Goal: Task Accomplishment & Management: Manage account settings

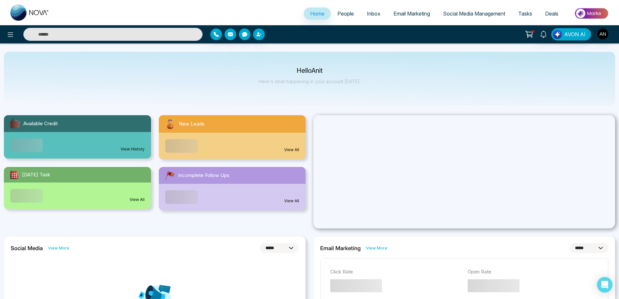
select select "*"
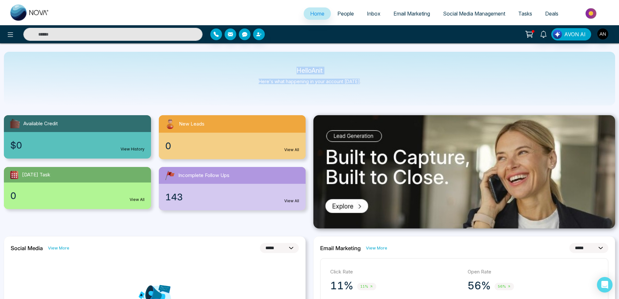
drag, startPoint x: 295, startPoint y: 68, endPoint x: 370, endPoint y: 86, distance: 77.6
click at [370, 86] on div "Hello Anit Here's what happening in your account [DATE]." at bounding box center [309, 79] width 611 height 54
click at [12, 36] on icon at bounding box center [10, 35] width 8 height 8
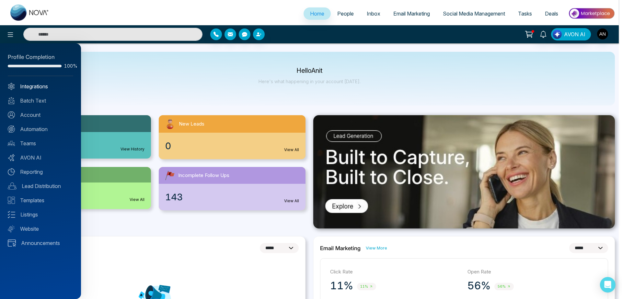
click at [49, 86] on link "Integrations" at bounding box center [40, 87] width 65 height 8
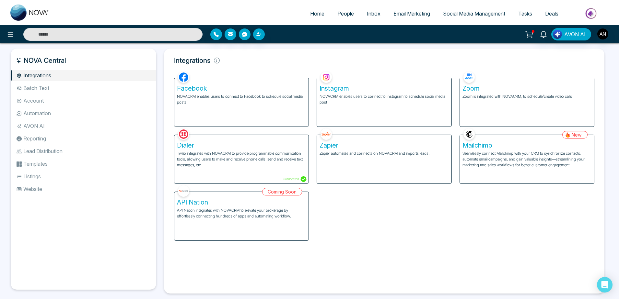
click at [80, 84] on li "Batch Text" at bounding box center [83, 88] width 145 height 11
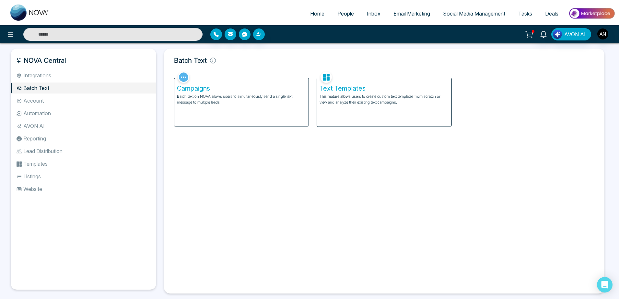
click at [53, 101] on li "Account" at bounding box center [83, 100] width 145 height 11
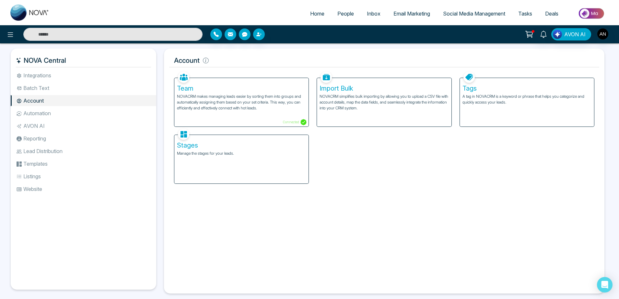
click at [310, 14] on span "Home" at bounding box center [317, 13] width 14 height 6
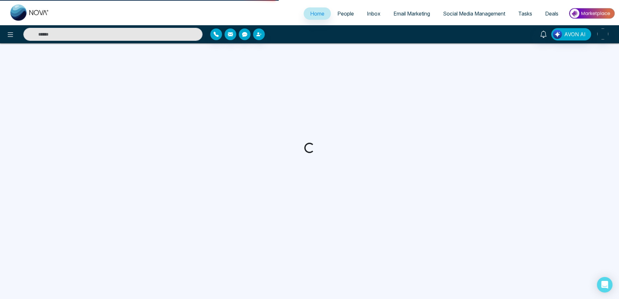
select select "*"
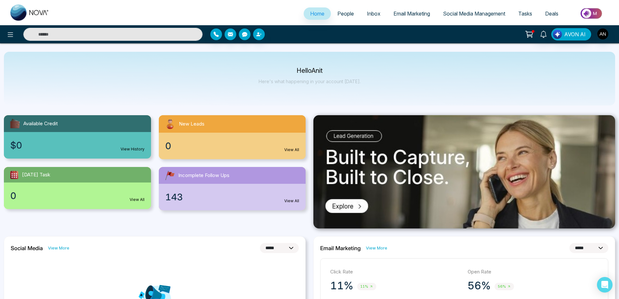
click at [161, 32] on input "text" at bounding box center [112, 34] width 179 height 13
type input "*"
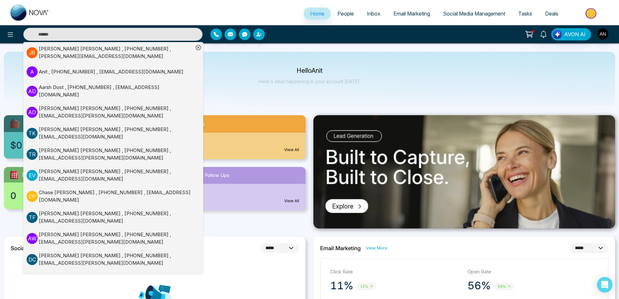
click at [265, 101] on div "Hello Anit Here's what happening in your account [DATE]." at bounding box center [309, 79] width 611 height 54
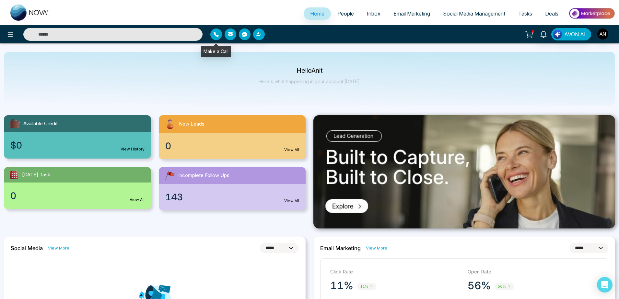
click at [217, 35] on icon "button" at bounding box center [216, 34] width 5 height 5
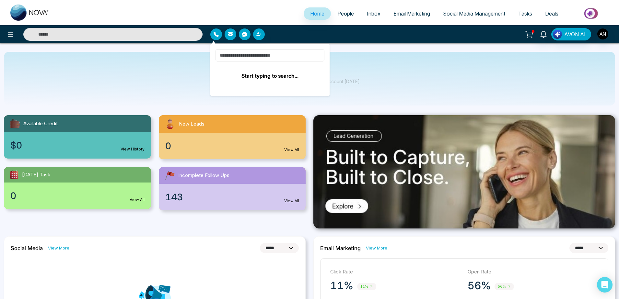
click at [242, 54] on input at bounding box center [269, 55] width 109 height 12
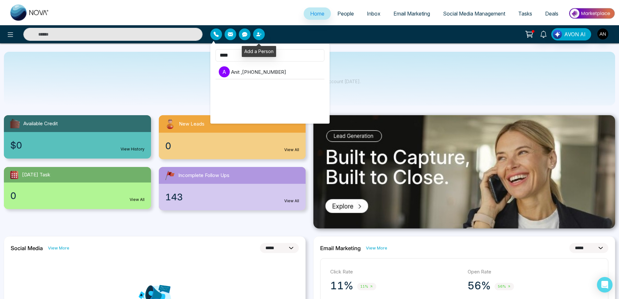
type input "****"
click at [248, 34] on button "button" at bounding box center [245, 35] width 12 height 12
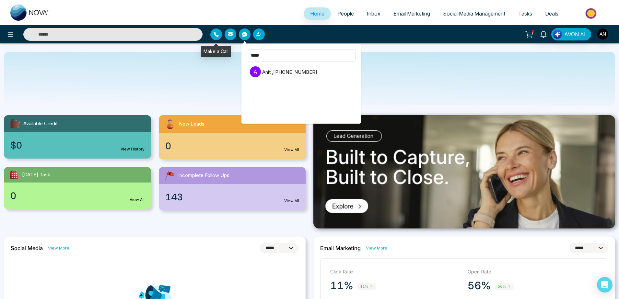
click at [217, 36] on icon "button" at bounding box center [216, 34] width 5 height 5
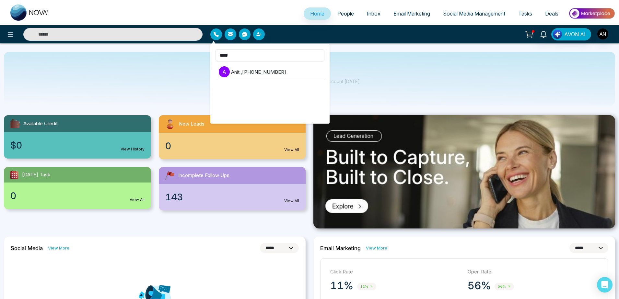
click at [240, 38] on button "button" at bounding box center [245, 35] width 12 height 12
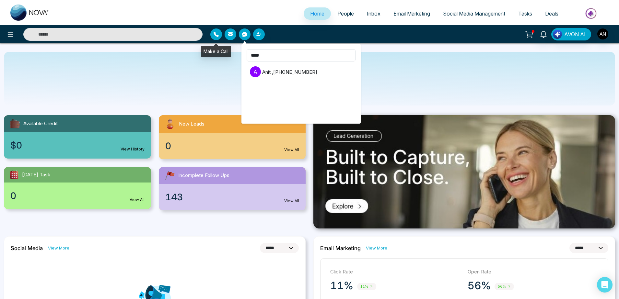
click at [215, 37] on button "button" at bounding box center [216, 35] width 12 height 12
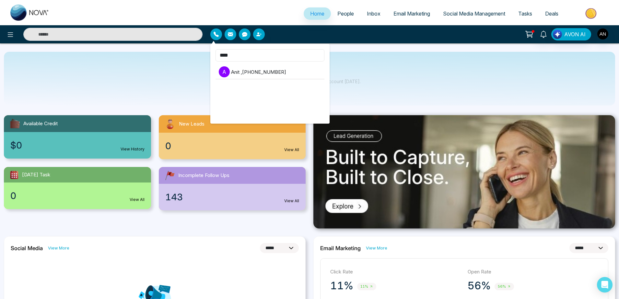
drag, startPoint x: 238, startPoint y: 55, endPoint x: 215, endPoint y: 52, distance: 23.8
click at [215, 52] on input "****" at bounding box center [269, 55] width 109 height 12
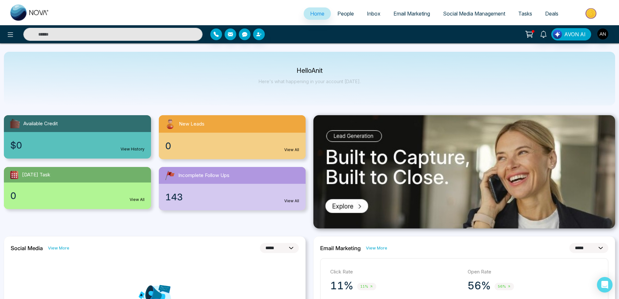
click at [400, 62] on div "Hello Anit Here's what happening in your account [DATE]." at bounding box center [309, 79] width 611 height 54
click at [219, 37] on button "button" at bounding box center [216, 35] width 12 height 12
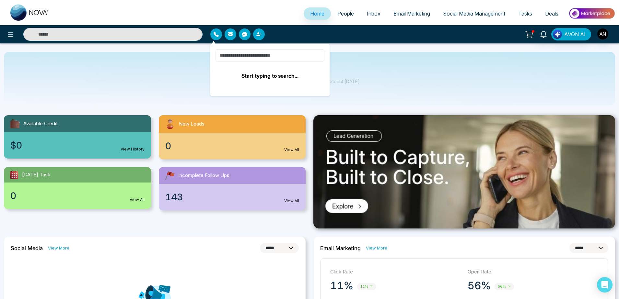
click at [254, 58] on input at bounding box center [269, 55] width 109 height 12
type input "*"
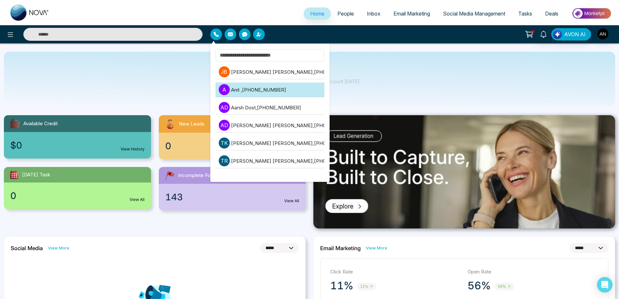
click at [287, 91] on li "A Anit , +919930053035" at bounding box center [269, 90] width 109 height 15
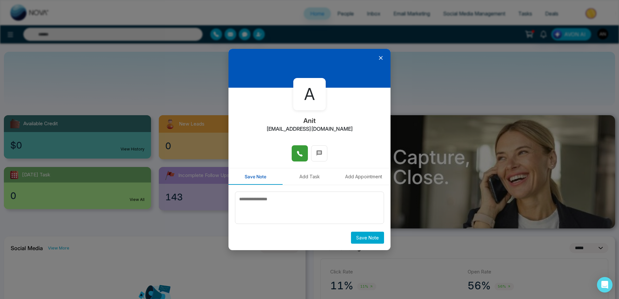
click at [301, 155] on icon at bounding box center [300, 154] width 6 height 6
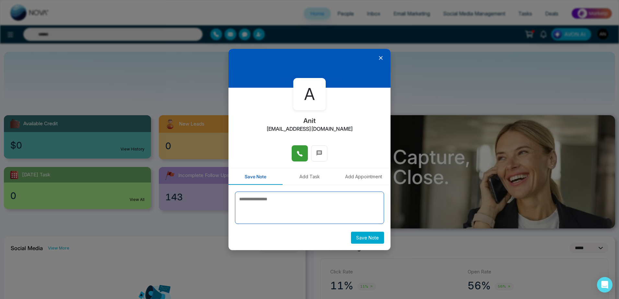
click at [289, 212] on textarea at bounding box center [309, 208] width 149 height 32
type textarea "*****"
click at [373, 240] on button "Save Note" at bounding box center [367, 238] width 33 height 12
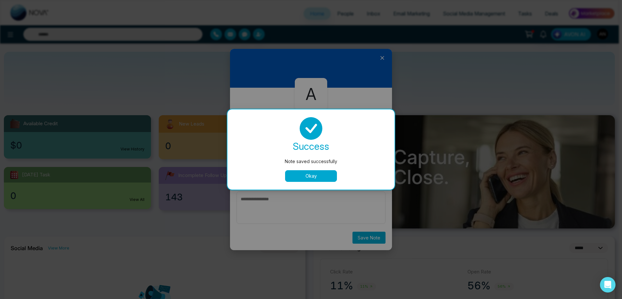
click at [317, 176] on button "Okay" at bounding box center [311, 176] width 52 height 12
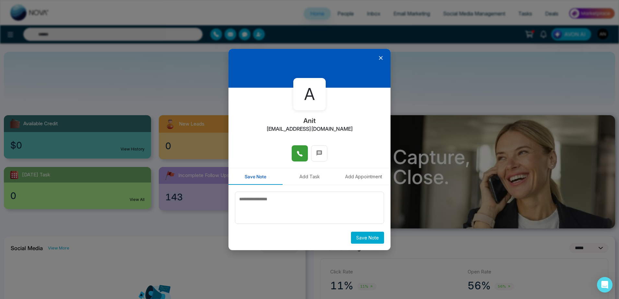
click at [305, 175] on button "Add Task" at bounding box center [310, 177] width 54 height 17
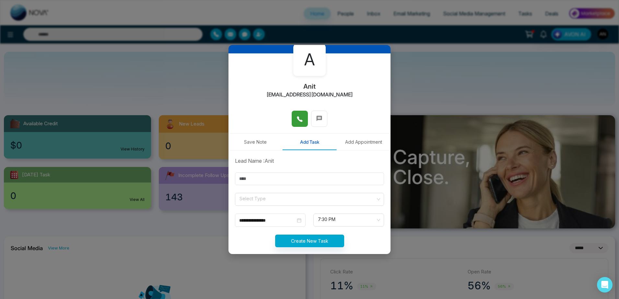
scroll to position [34, 0]
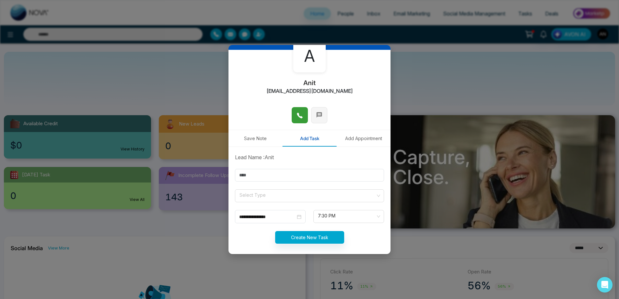
click at [322, 110] on button at bounding box center [319, 115] width 16 height 16
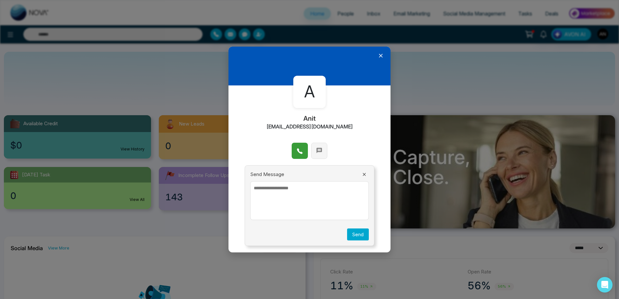
scroll to position [0, 0]
click at [298, 198] on textarea at bounding box center [309, 200] width 119 height 39
type textarea "******"
click at [350, 232] on button "Send" at bounding box center [358, 235] width 22 height 12
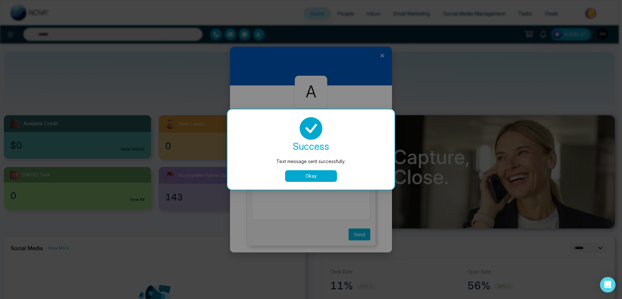
click at [309, 178] on button "Okay" at bounding box center [311, 176] width 52 height 12
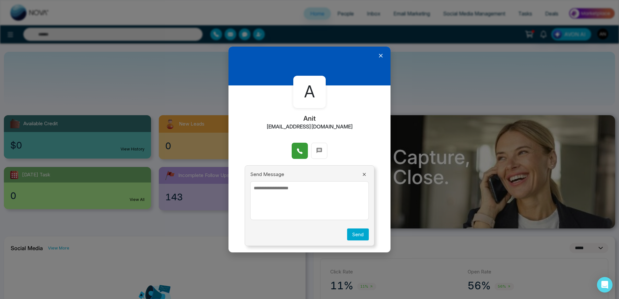
click at [365, 180] on div "Send Message Send" at bounding box center [310, 206] width 130 height 81
click at [366, 175] on icon at bounding box center [364, 174] width 5 height 5
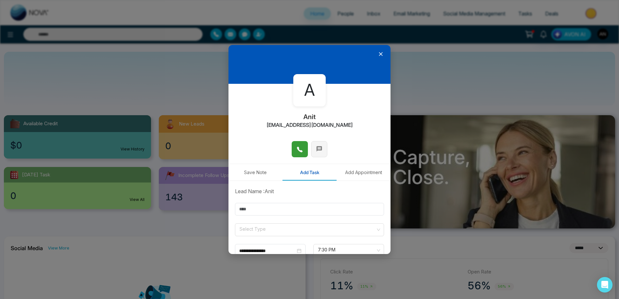
click at [321, 152] on button at bounding box center [319, 149] width 16 height 16
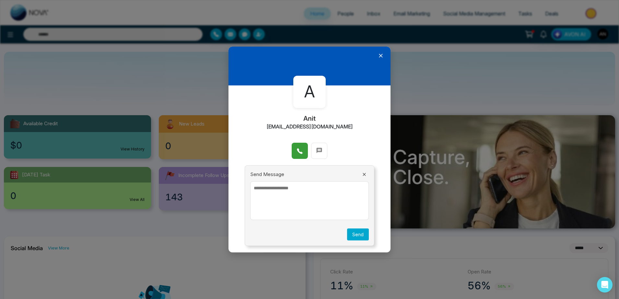
click at [313, 192] on textarea at bounding box center [309, 200] width 119 height 39
click at [362, 173] on button at bounding box center [364, 175] width 9 height 6
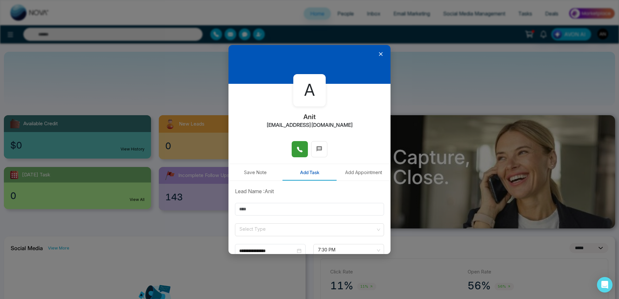
scroll to position [38, 0]
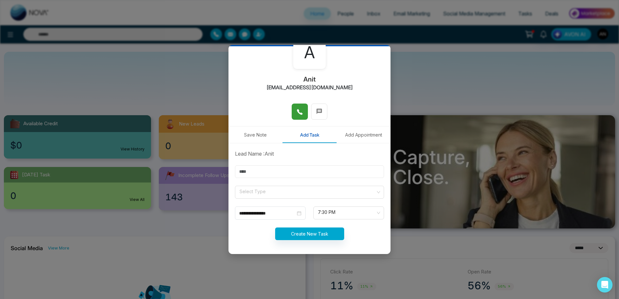
click at [300, 169] on input "text" at bounding box center [309, 172] width 149 height 13
drag, startPoint x: 254, startPoint y: 172, endPoint x: 221, endPoint y: 173, distance: 33.1
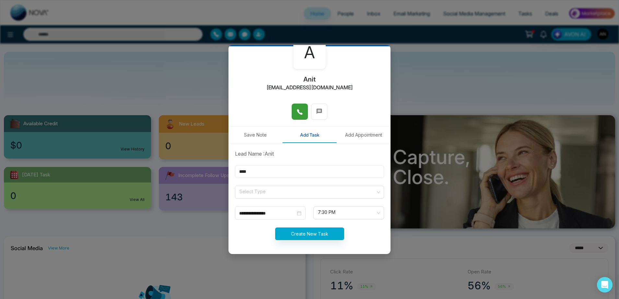
click at [235, 173] on input "****" at bounding box center [309, 172] width 149 height 13
type input "*"
click at [261, 174] on input "*******" at bounding box center [309, 172] width 149 height 13
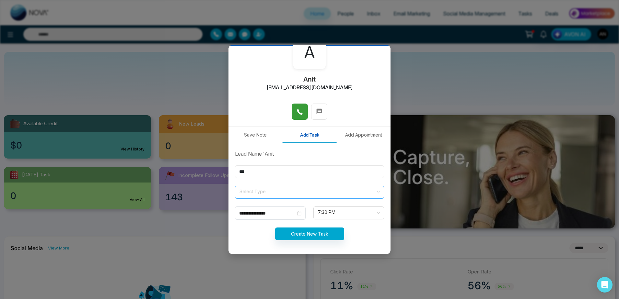
type input "***"
click at [280, 195] on input "search" at bounding box center [307, 191] width 137 height 10
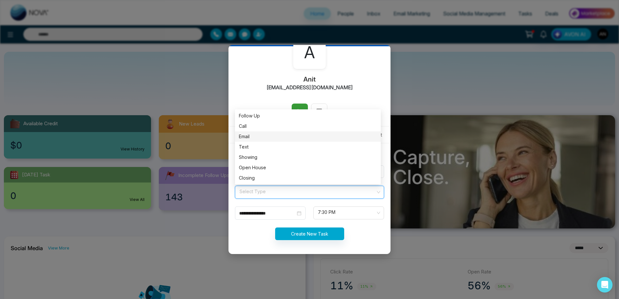
click at [274, 140] on div "Email" at bounding box center [308, 136] width 138 height 7
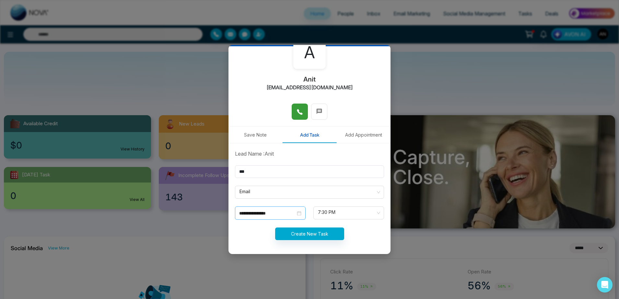
click at [295, 214] on div "**********" at bounding box center [270, 213] width 62 height 7
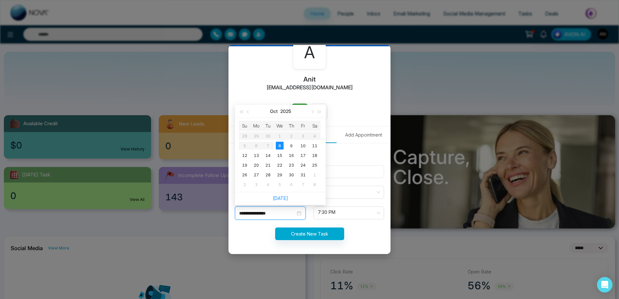
click at [282, 210] on input "**********" at bounding box center [267, 213] width 56 height 7
type input "**********"
click at [324, 216] on span "7:30 PM" at bounding box center [349, 213] width 62 height 11
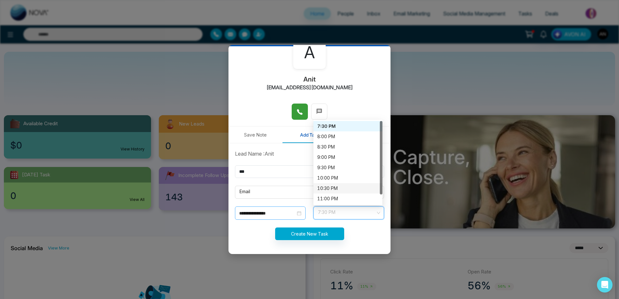
click at [286, 219] on div "**********" at bounding box center [270, 213] width 71 height 13
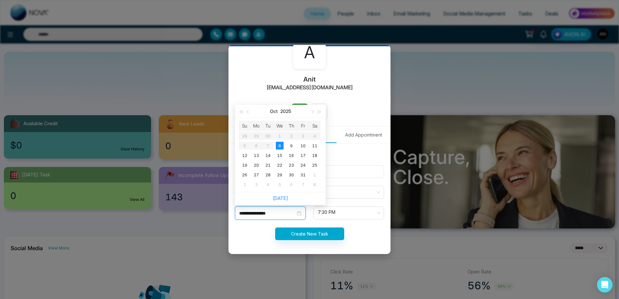
click at [283, 211] on input "**********" at bounding box center [267, 213] width 56 height 7
type input "**********"
click at [292, 143] on div "9" at bounding box center [291, 146] width 8 height 8
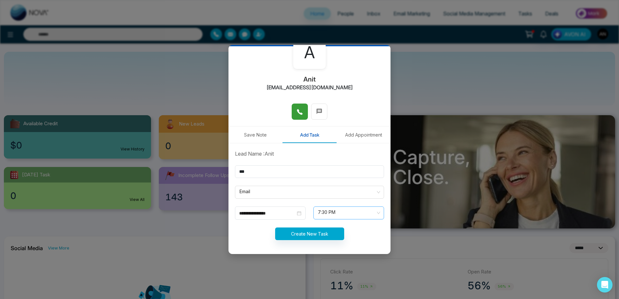
click at [328, 209] on span "7:30 PM" at bounding box center [349, 213] width 62 height 11
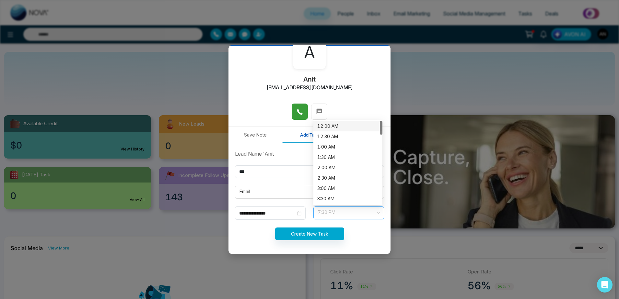
scroll to position [332, 0]
click at [326, 135] on div "4:30 PM" at bounding box center [347, 137] width 61 height 7
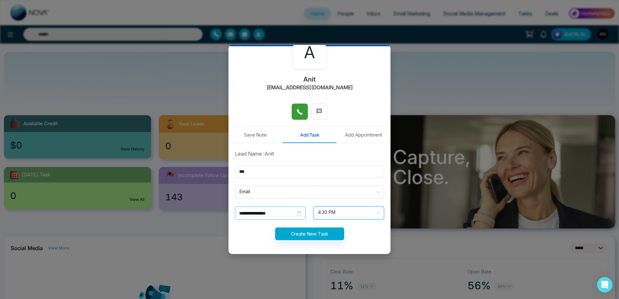
click at [277, 215] on input "**********" at bounding box center [267, 213] width 56 height 7
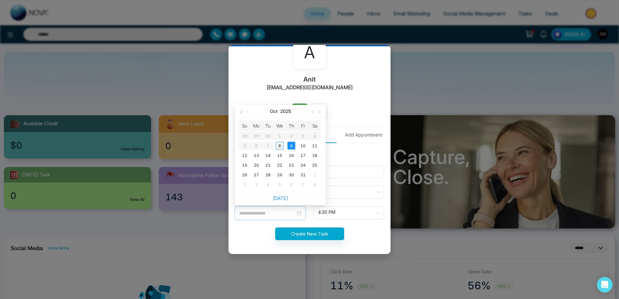
type input "**********"
click at [282, 148] on div "8" at bounding box center [280, 146] width 8 height 8
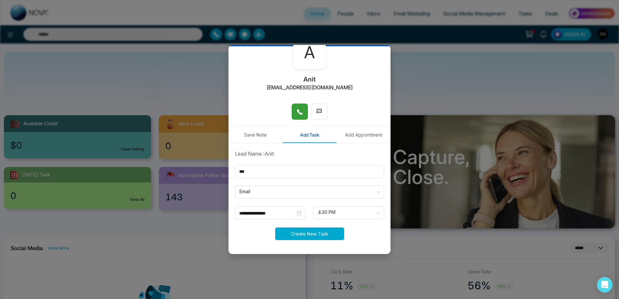
click at [317, 234] on button "Create New Task" at bounding box center [309, 234] width 69 height 13
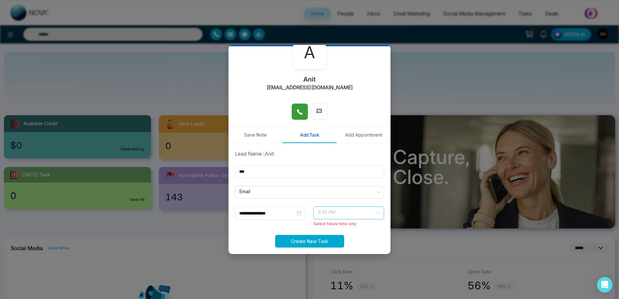
click at [335, 213] on span "4:30 PM" at bounding box center [349, 213] width 62 height 11
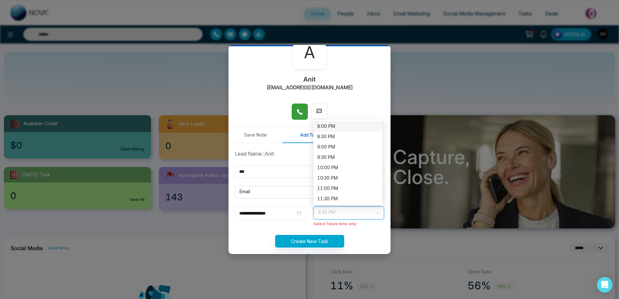
click at [338, 130] on div "8:00 PM" at bounding box center [347, 126] width 61 height 7
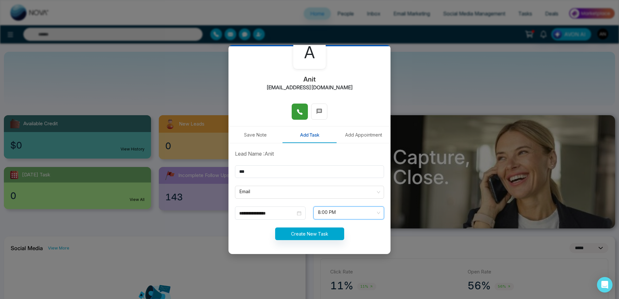
scroll to position [10, 0]
click at [303, 233] on button "Create New Task" at bounding box center [309, 234] width 69 height 13
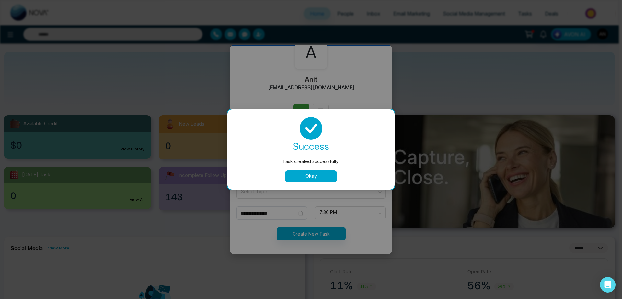
click at [313, 170] on button "Okay" at bounding box center [311, 176] width 52 height 12
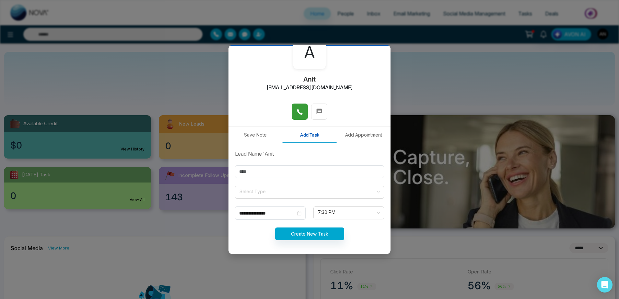
click at [370, 136] on button "Add Appointment" at bounding box center [363, 135] width 54 height 17
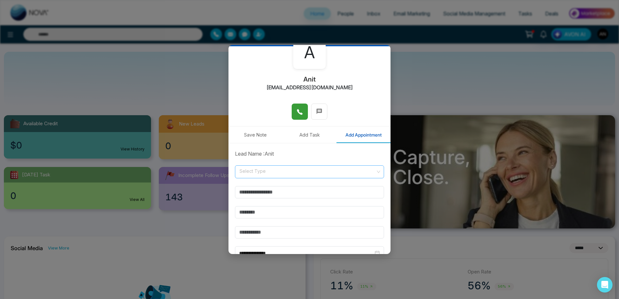
click at [294, 170] on input "search" at bounding box center [307, 171] width 137 height 10
click at [275, 200] on div "Online" at bounding box center [308, 197] width 146 height 10
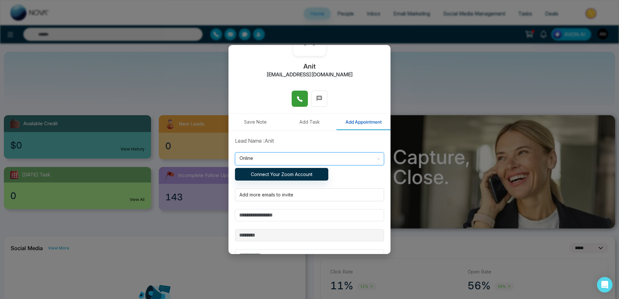
scroll to position [59, 0]
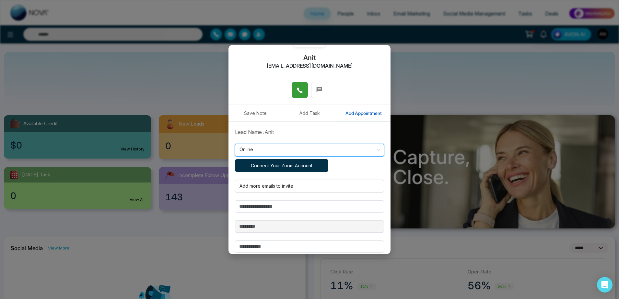
click at [304, 167] on button "Connect Your Zoom Account" at bounding box center [281, 165] width 93 height 13
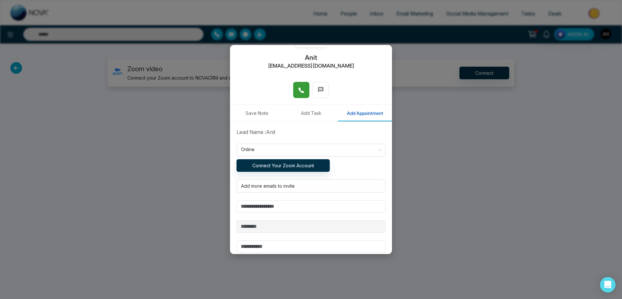
click at [499, 91] on div "**********" at bounding box center [311, 149] width 622 height 299
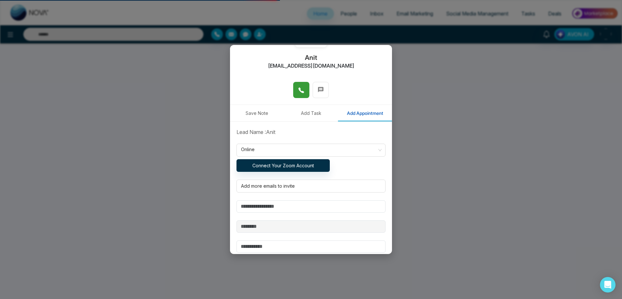
select select "*"
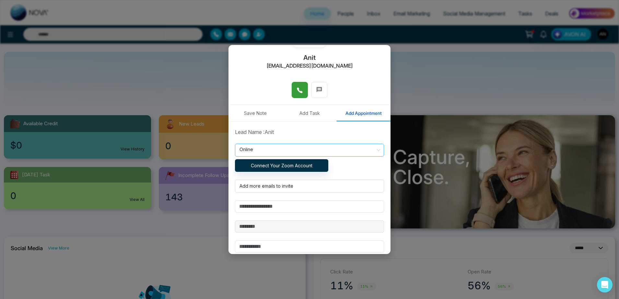
click at [287, 145] on span "Online" at bounding box center [309, 150] width 140 height 11
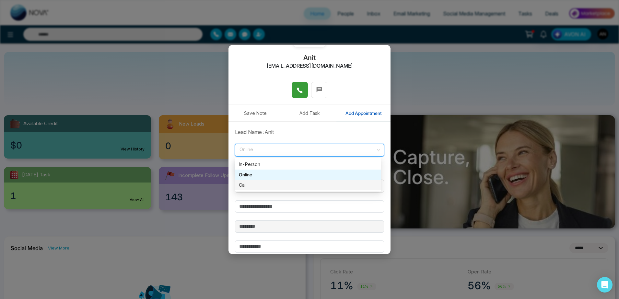
click at [278, 184] on div "Call" at bounding box center [308, 185] width 138 height 7
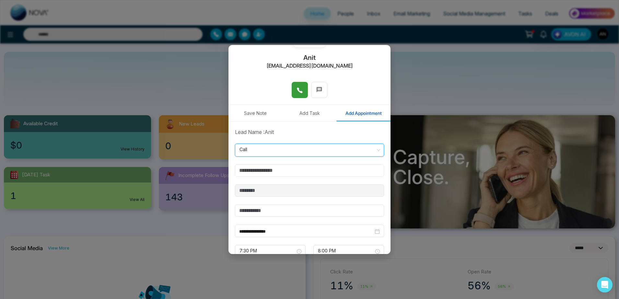
click at [272, 168] on input "text" at bounding box center [309, 171] width 149 height 12
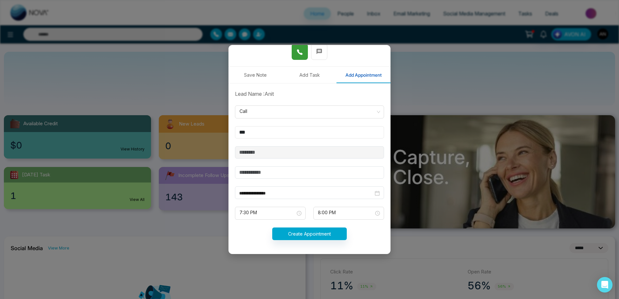
type input "***"
click at [266, 170] on input "text" at bounding box center [309, 173] width 149 height 12
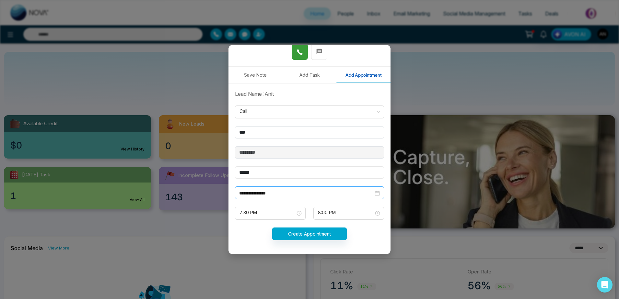
type input "*****"
click at [281, 189] on div "**********" at bounding box center [309, 193] width 149 height 13
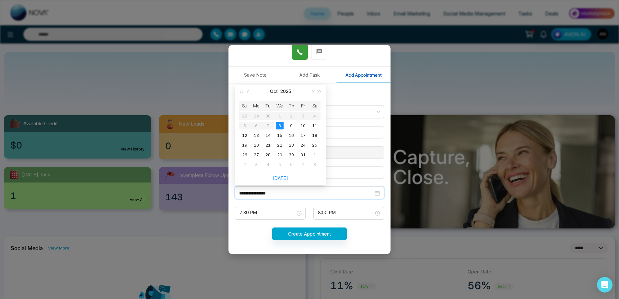
click at [335, 174] on input "*****" at bounding box center [309, 173] width 149 height 12
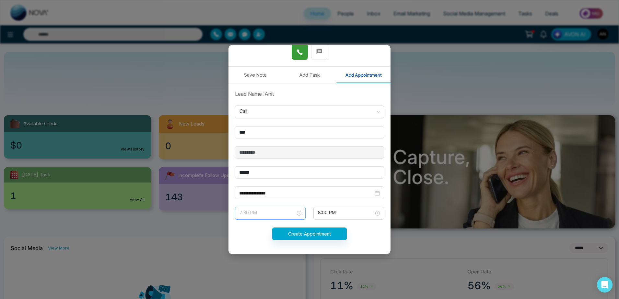
click at [263, 215] on span "7:30 PM" at bounding box center [270, 213] width 62 height 11
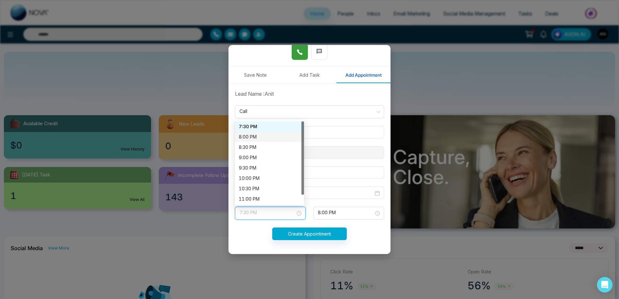
click at [253, 134] on div "8:00 PM" at bounding box center [269, 137] width 61 height 7
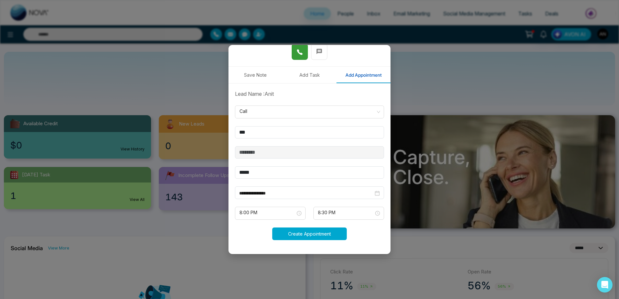
click at [314, 238] on button "Create Appointment" at bounding box center [309, 234] width 75 height 13
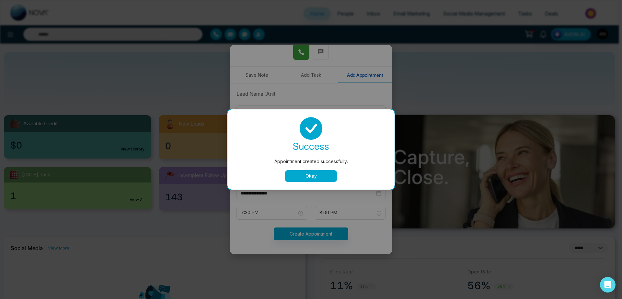
click at [309, 175] on button "Okay" at bounding box center [311, 176] width 52 height 12
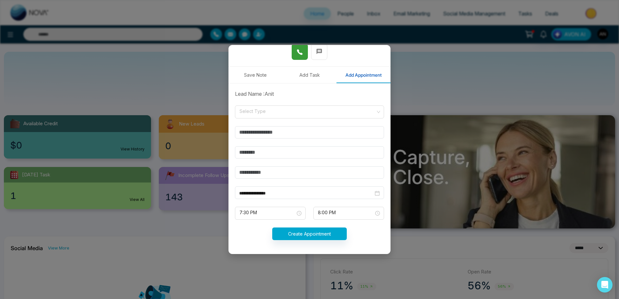
scroll to position [76, 0]
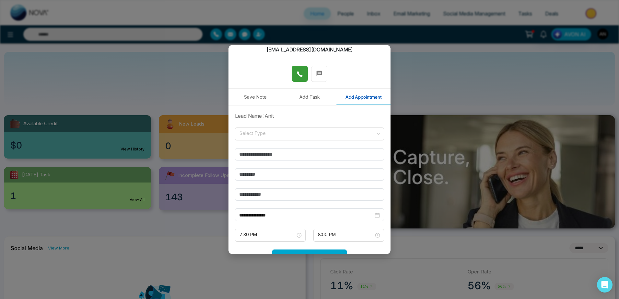
click at [279, 126] on form "**********" at bounding box center [309, 191] width 157 height 158
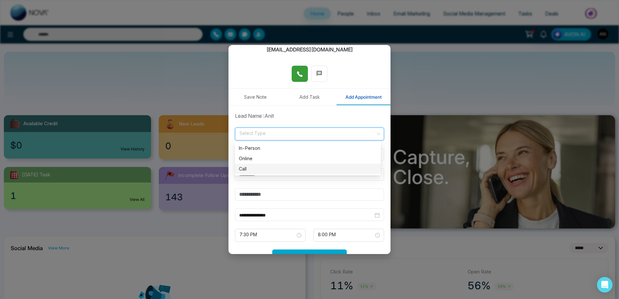
click at [280, 135] on input "search" at bounding box center [307, 133] width 137 height 10
click at [274, 160] on div "Online" at bounding box center [308, 158] width 138 height 7
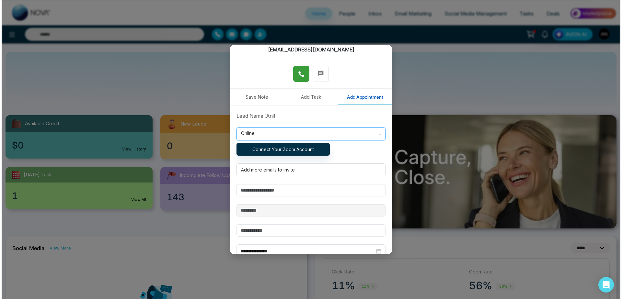
scroll to position [0, 0]
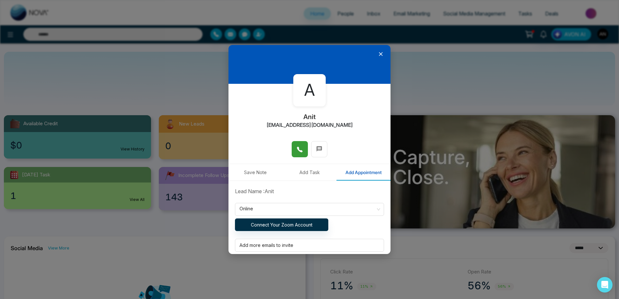
click at [378, 54] on icon at bounding box center [381, 54] width 6 height 6
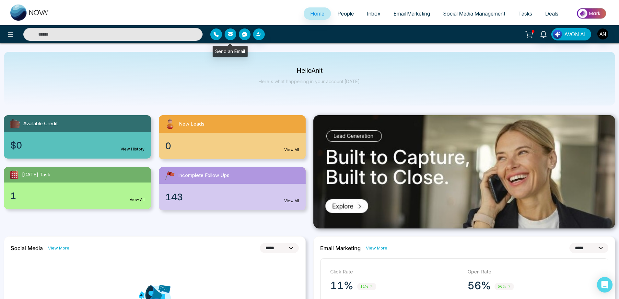
click at [231, 34] on icon "button" at bounding box center [230, 34] width 5 height 4
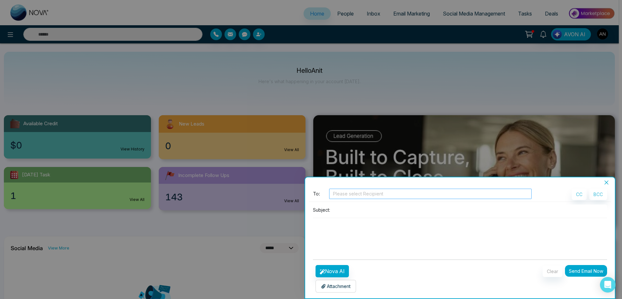
click at [338, 190] on div "Please select Recipient" at bounding box center [430, 194] width 203 height 10
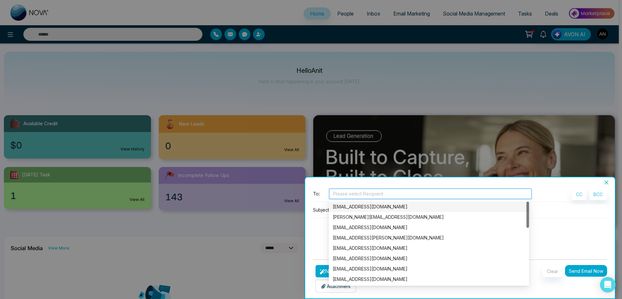
click at [361, 210] on div "anit@mmnovatech.com" at bounding box center [429, 207] width 192 height 7
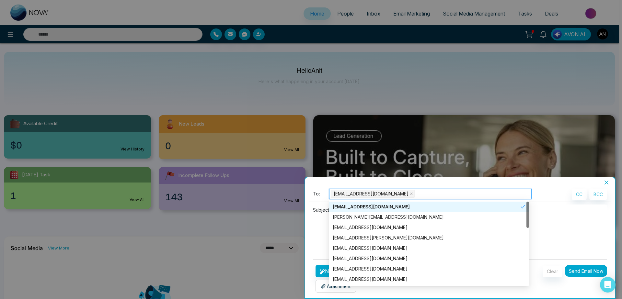
click at [312, 209] on div "Subject:" at bounding box center [460, 230] width 302 height 50
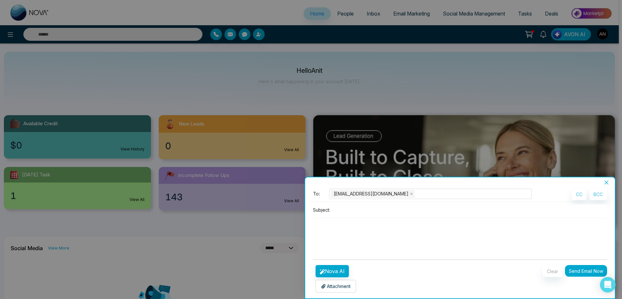
click at [352, 209] on input at bounding box center [470, 210] width 274 height 11
type input "**********"
drag, startPoint x: 387, startPoint y: 211, endPoint x: 324, endPoint y: 210, distance: 62.9
click at [333, 210] on input "**********" at bounding box center [470, 210] width 274 height 11
drag, startPoint x: 357, startPoint y: 209, endPoint x: 321, endPoint y: 209, distance: 36.3
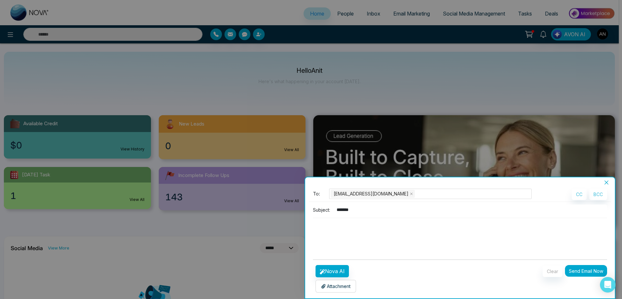
click at [333, 209] on input "******" at bounding box center [470, 210] width 274 height 11
type input "******"
click at [336, 273] on button "Nova AI" at bounding box center [332, 271] width 33 height 12
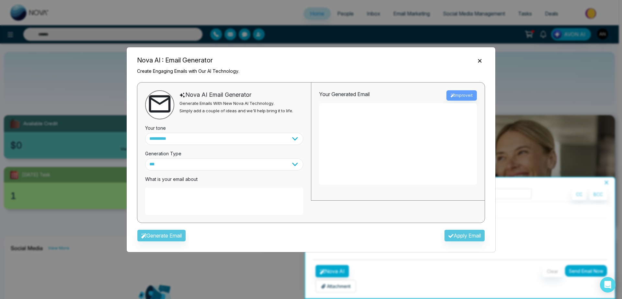
click at [219, 201] on textarea at bounding box center [224, 201] width 158 height 27
paste textarea "******"
type textarea "**********"
click at [157, 237] on button "Generate Email" at bounding box center [161, 236] width 49 height 12
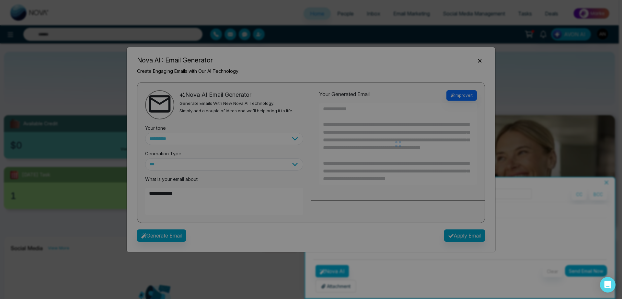
type textarea "**********"
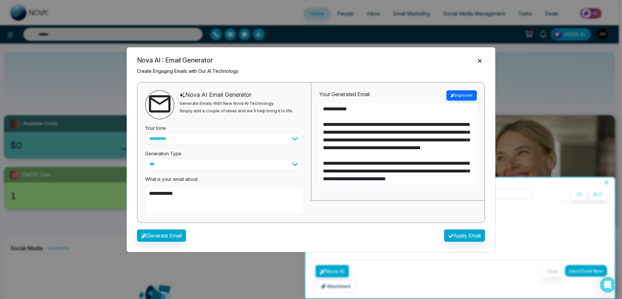
drag, startPoint x: 313, startPoint y: 168, endPoint x: 315, endPoint y: 173, distance: 5.5
click at [463, 240] on button "Apply Email" at bounding box center [464, 236] width 41 height 12
type textarea "**********"
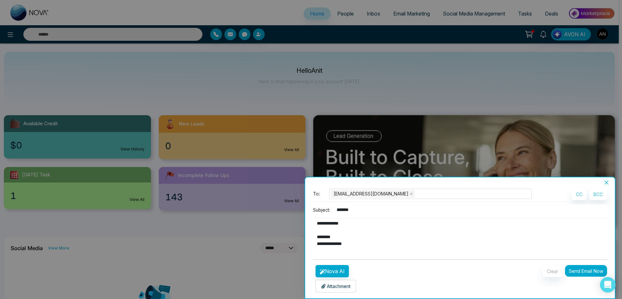
click at [340, 290] on p "Attachment" at bounding box center [335, 286] width 29 height 7
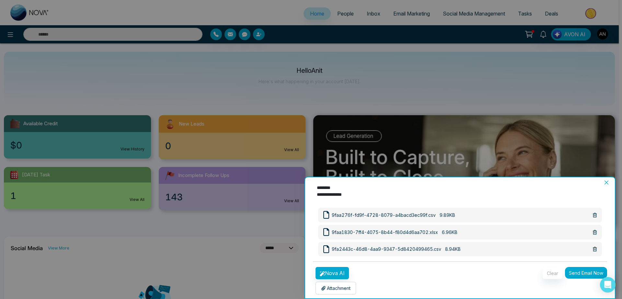
scroll to position [53, 0]
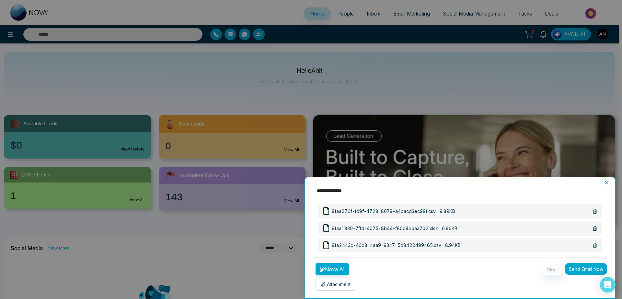
click at [589, 263] on form "**********" at bounding box center [460, 213] width 294 height 155
click at [573, 271] on button "Send Email Now" at bounding box center [586, 269] width 42 height 12
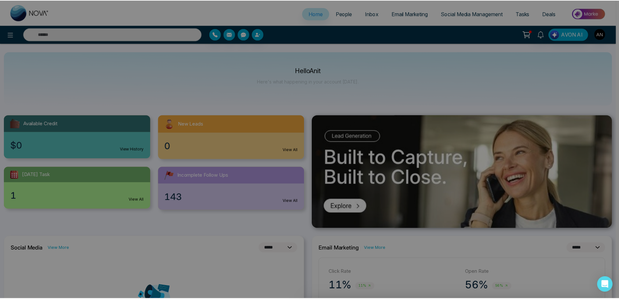
scroll to position [0, 0]
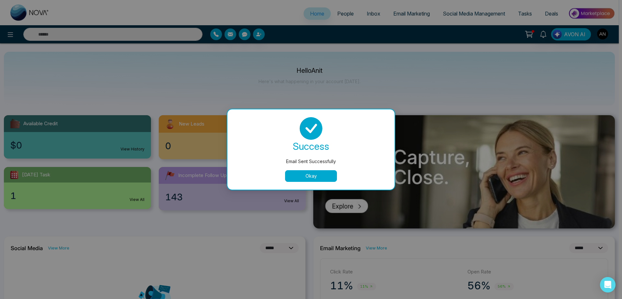
click at [317, 172] on button "Okay" at bounding box center [311, 176] width 52 height 12
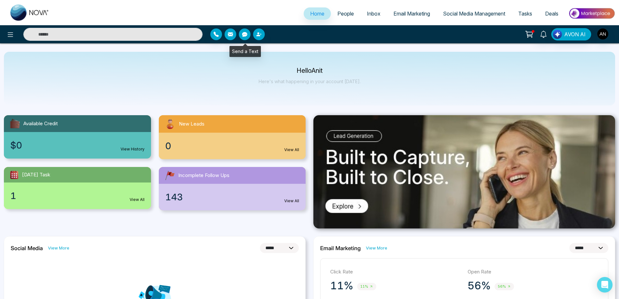
click at [246, 37] on button "button" at bounding box center [245, 35] width 12 height 12
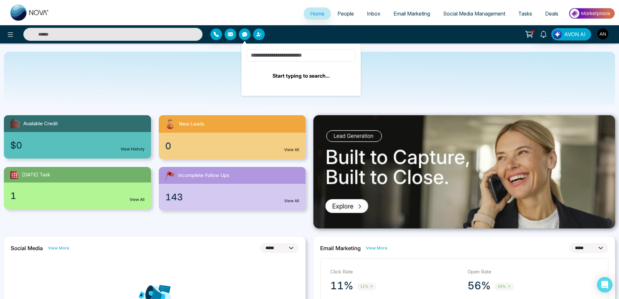
click at [284, 59] on input at bounding box center [301, 55] width 109 height 12
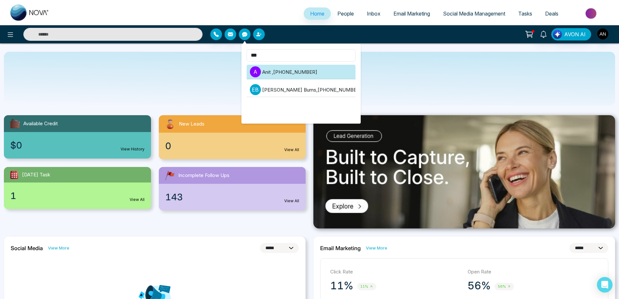
type input "***"
click at [282, 73] on li "A Anit , +919930053035" at bounding box center [301, 72] width 109 height 15
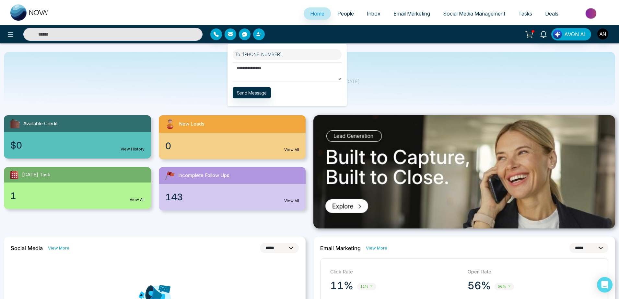
click at [288, 65] on textarea at bounding box center [287, 72] width 109 height 18
click at [261, 70] on textarea at bounding box center [287, 72] width 109 height 18
type textarea "**"
click at [253, 90] on button "Send Message" at bounding box center [252, 92] width 38 height 11
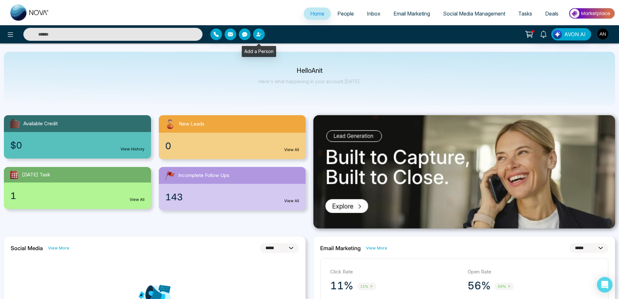
click at [261, 34] on icon "button" at bounding box center [261, 34] width 2 height 2
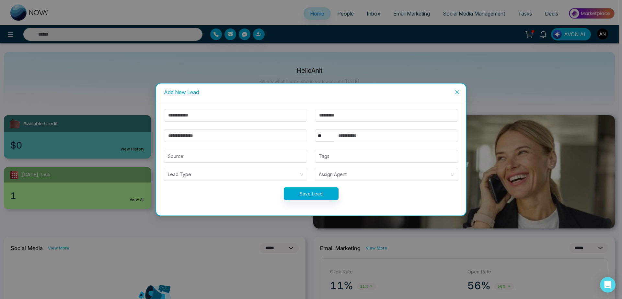
drag, startPoint x: 243, startPoint y: 108, endPoint x: 265, endPoint y: 103, distance: 22.8
click at [265, 103] on div "** **** *** *** *** **** *** Source Tags Lead Type Assign Agent Save Lead" at bounding box center [311, 158] width 310 height 114
click at [251, 121] on input "text" at bounding box center [235, 115] width 143 height 13
click at [209, 122] on input "*****" at bounding box center [235, 115] width 143 height 13
type input "*****"
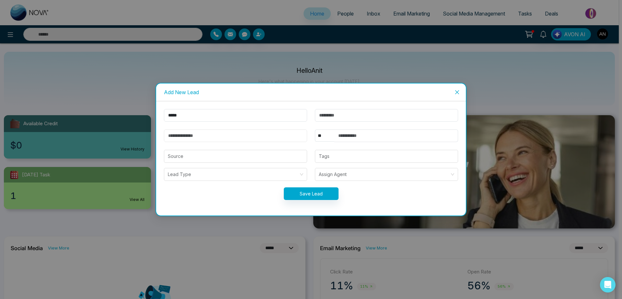
click at [209, 136] on input "email" at bounding box center [235, 136] width 143 height 13
type input "**********"
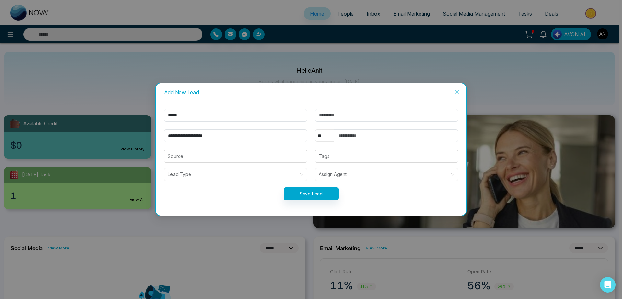
click option "**" at bounding box center [0, 0] width 0 height 0
click at [353, 134] on input "text" at bounding box center [396, 136] width 124 height 13
type input "**********"
click at [310, 198] on button "Save Lead" at bounding box center [311, 194] width 55 height 13
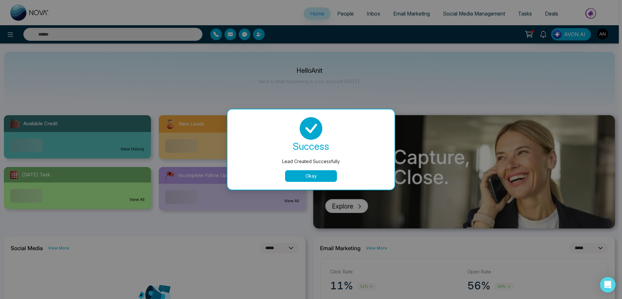
click at [314, 180] on button "Okay" at bounding box center [311, 176] width 52 height 12
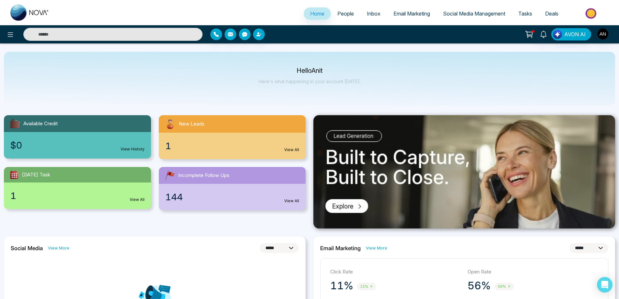
click at [338, 12] on span "People" at bounding box center [345, 13] width 17 height 6
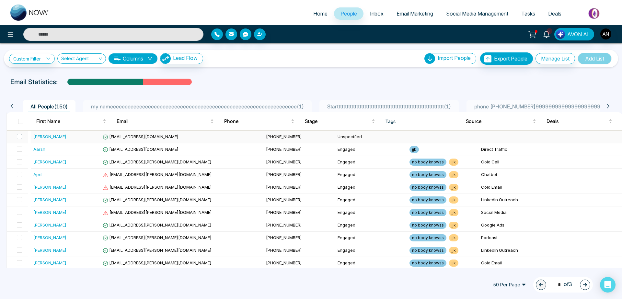
click at [22, 136] on span at bounding box center [19, 136] width 5 height 5
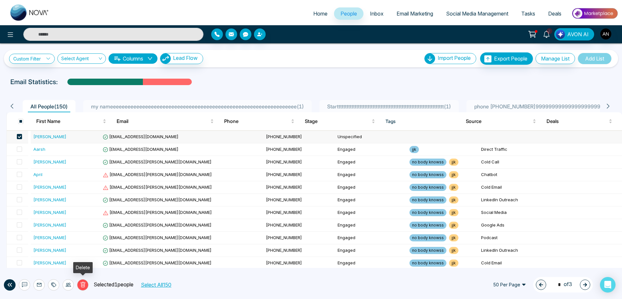
click at [85, 285] on icon at bounding box center [83, 285] width 6 height 6
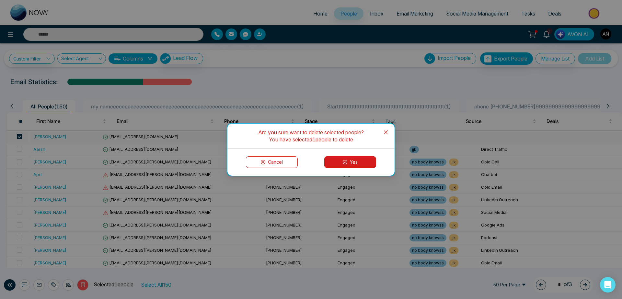
click at [355, 160] on button "Yes" at bounding box center [350, 163] width 52 height 12
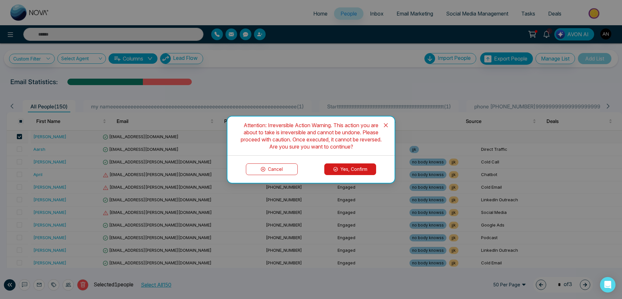
click at [340, 171] on button "Yes, Confirm" at bounding box center [350, 170] width 52 height 12
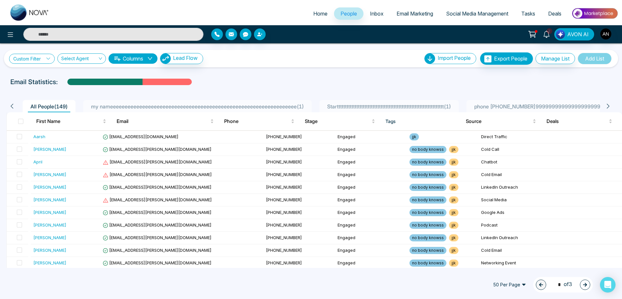
click at [29, 60] on link "Custom Filter" at bounding box center [32, 59] width 46 height 10
click at [231, 79] on div "Email Statistics:" at bounding box center [209, 82] width 398 height 10
click at [315, 17] on span "Home" at bounding box center [320, 13] width 14 height 6
select select "*"
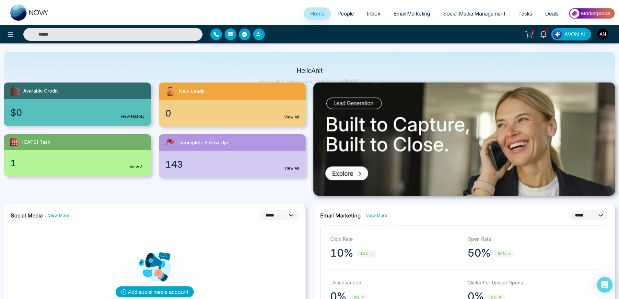
scroll to position [34, 0]
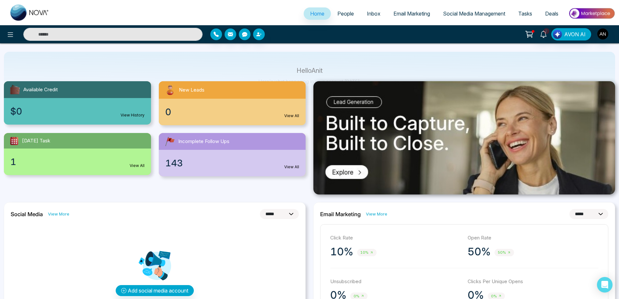
click at [129, 111] on div "$0 View History" at bounding box center [77, 111] width 147 height 27
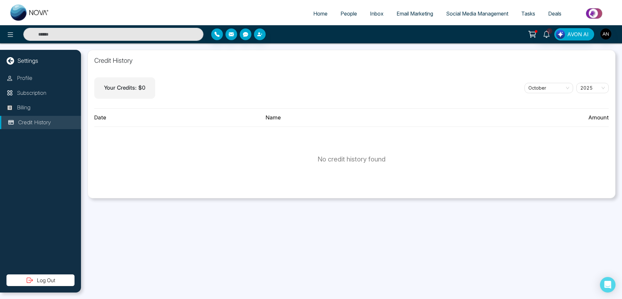
click at [313, 16] on span "Home" at bounding box center [320, 13] width 14 height 6
select select "*"
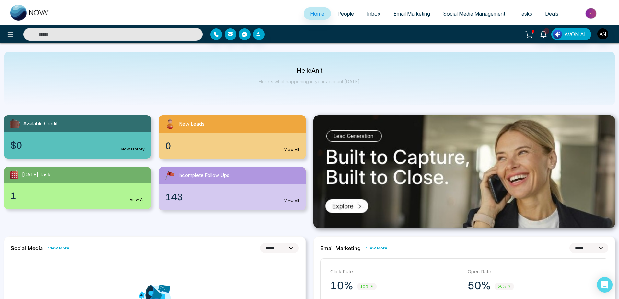
click at [231, 142] on div "0 View All" at bounding box center [232, 146] width 147 height 27
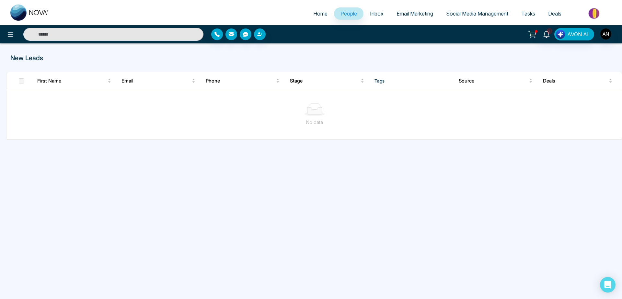
click at [313, 16] on span "Home" at bounding box center [320, 13] width 14 height 6
select select "*"
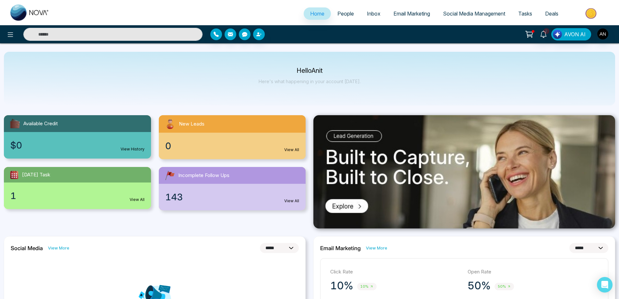
click at [128, 204] on div "1 View All" at bounding box center [77, 196] width 147 height 27
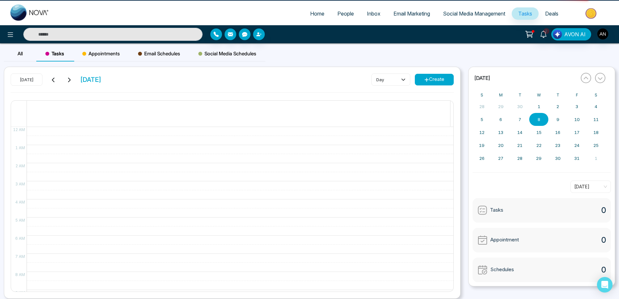
click at [310, 15] on span "Home" at bounding box center [317, 13] width 14 height 6
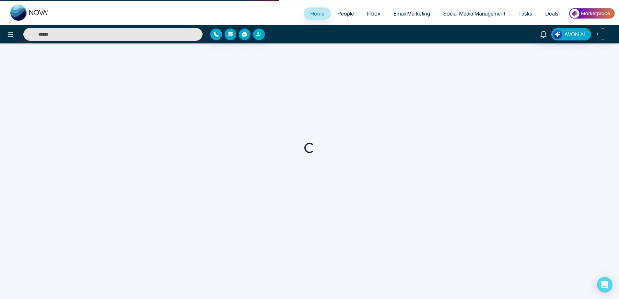
select select "*"
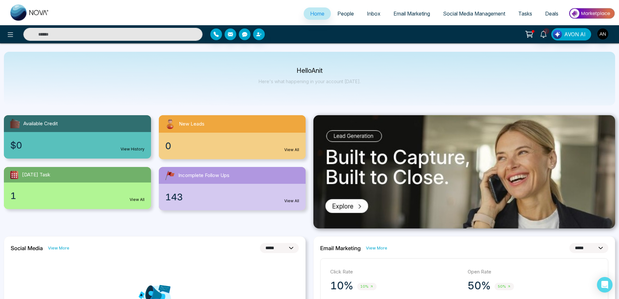
click at [221, 201] on div "143 View All" at bounding box center [232, 197] width 147 height 27
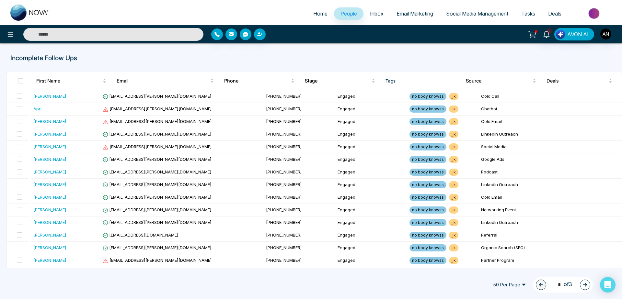
click at [315, 14] on span "Home" at bounding box center [320, 13] width 14 height 6
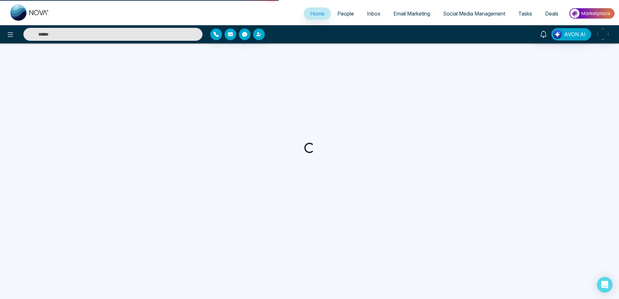
select select "*"
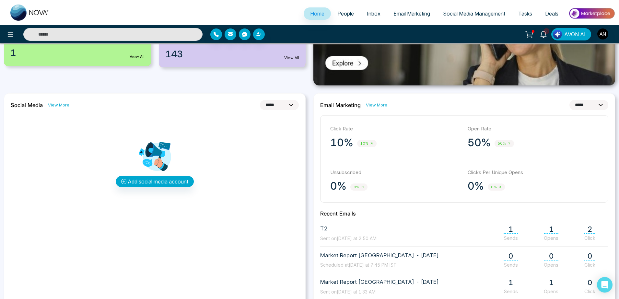
scroll to position [150, 0]
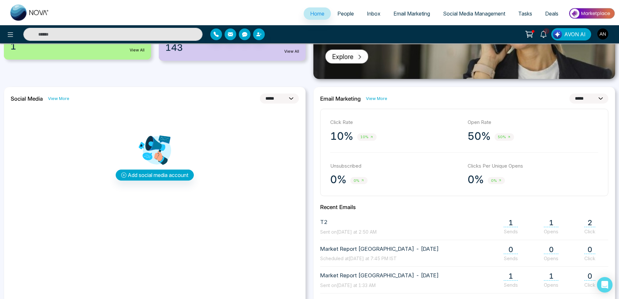
click option "*****" at bounding box center [0, 0] width 0 height 0
click at [260, 94] on select "**********" at bounding box center [279, 99] width 39 height 10
select select "*"
click option "**********" at bounding box center [0, 0] width 0 height 0
click at [569, 94] on select "**********" at bounding box center [588, 99] width 39 height 10
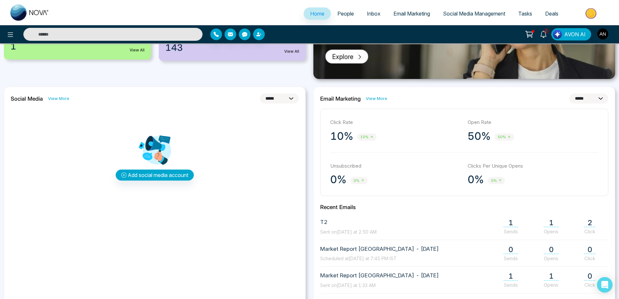
click at [569, 94] on select "**********" at bounding box center [588, 99] width 39 height 10
click at [479, 11] on span "Social Media Management" at bounding box center [474, 13] width 62 height 6
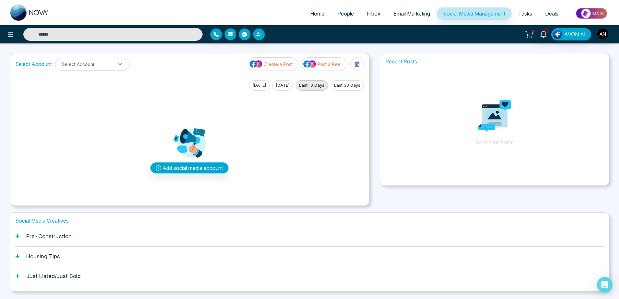
click at [256, 84] on button "[DATE]" at bounding box center [259, 85] width 21 height 10
click at [280, 84] on button "[DATE]" at bounding box center [282, 85] width 21 height 10
click at [308, 84] on button "Last 10 Days" at bounding box center [312, 85] width 32 height 10
click at [340, 84] on button "Last 30 Days" at bounding box center [347, 85] width 33 height 10
click at [255, 87] on button "[DATE]" at bounding box center [259, 85] width 21 height 10
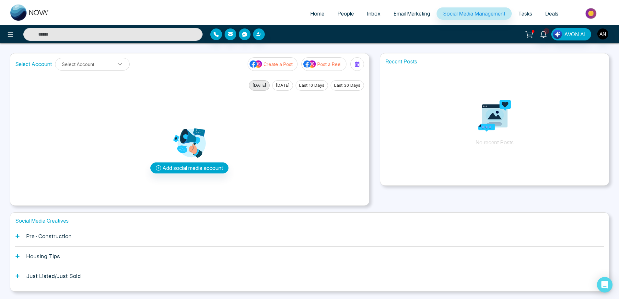
click at [314, 16] on span "Home" at bounding box center [317, 13] width 14 height 6
select select "*"
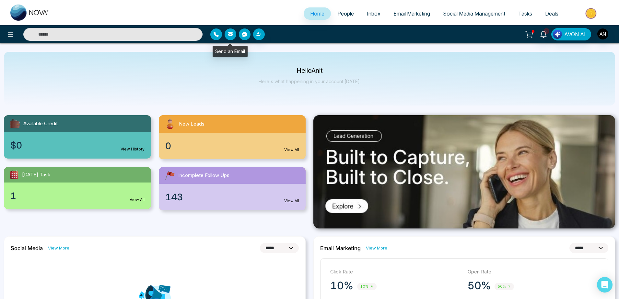
click at [230, 34] on icon "button" at bounding box center [230, 34] width 5 height 4
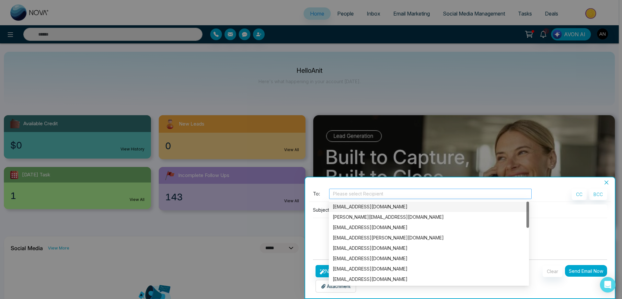
click at [374, 196] on div at bounding box center [430, 194] width 199 height 8
click at [376, 208] on div "anit@mmnovatech.com" at bounding box center [429, 207] width 192 height 7
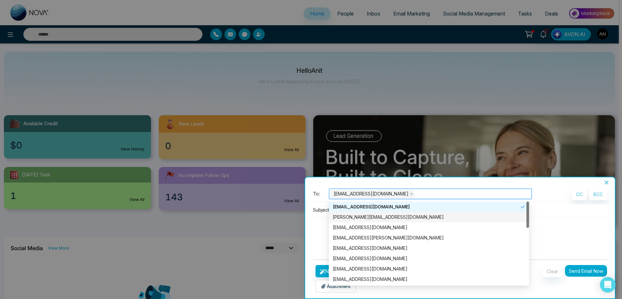
click at [377, 217] on div "Jayesh@mmnovatech.com" at bounding box center [429, 217] width 192 height 7
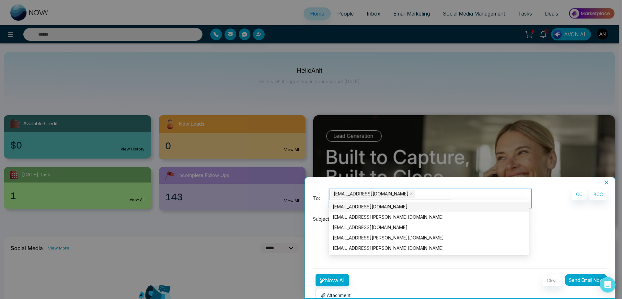
type input "***"
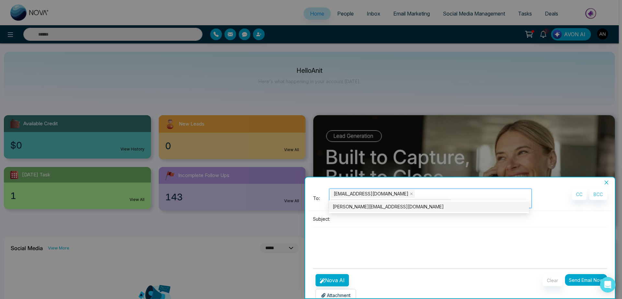
click at [411, 202] on div "lokesh+1@mmnovatech.com" at bounding box center [429, 207] width 200 height 10
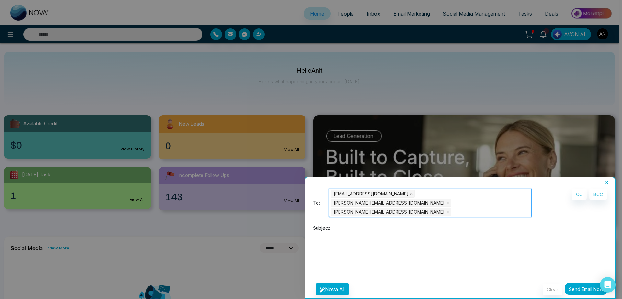
click at [359, 248] on textarea at bounding box center [460, 252] width 294 height 31
click at [350, 223] on input at bounding box center [470, 228] width 274 height 11
type input "*********"
click at [340, 284] on button "Nova AI" at bounding box center [332, 290] width 33 height 12
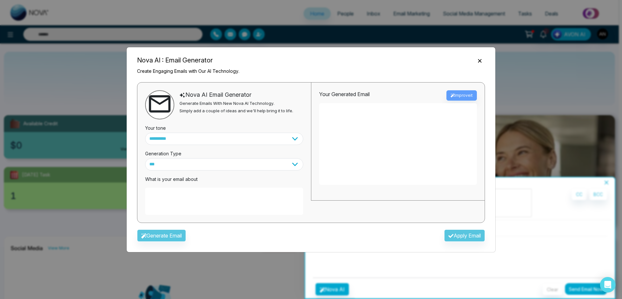
click at [222, 194] on textarea at bounding box center [224, 201] width 158 height 27
type textarea "**********"
click at [160, 241] on button "Generate Email" at bounding box center [161, 236] width 49 height 12
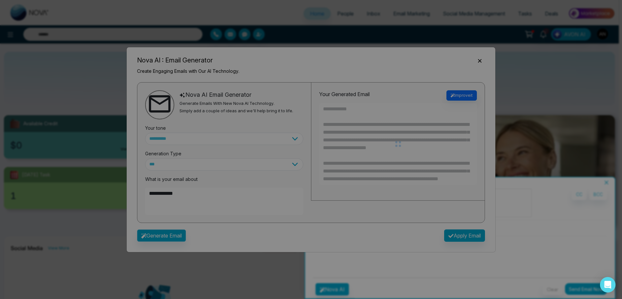
type textarea "**********"
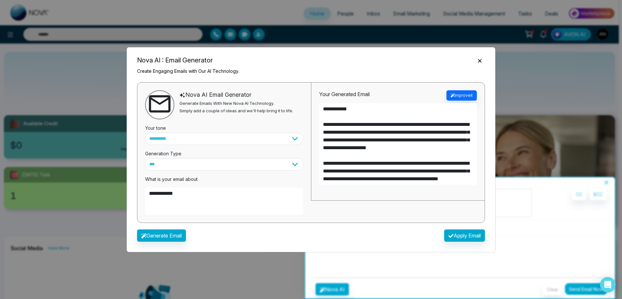
click at [312, 177] on div "**********" at bounding box center [398, 142] width 174 height 118
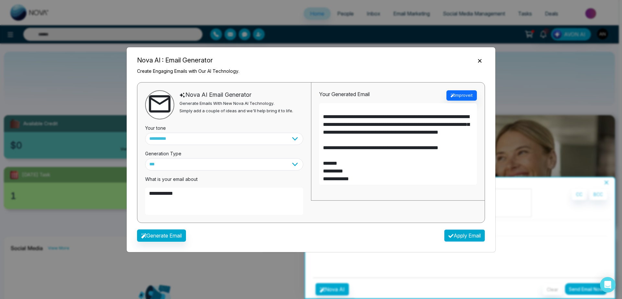
click at [460, 233] on button "Apply Email" at bounding box center [464, 236] width 41 height 12
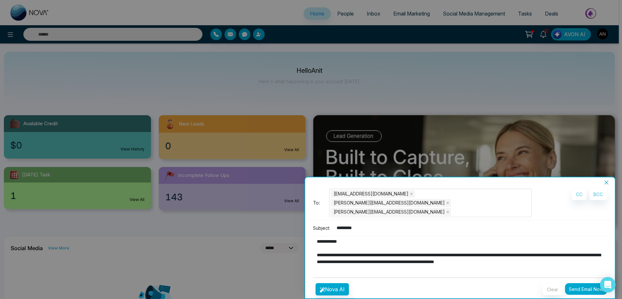
type textarea "**********"
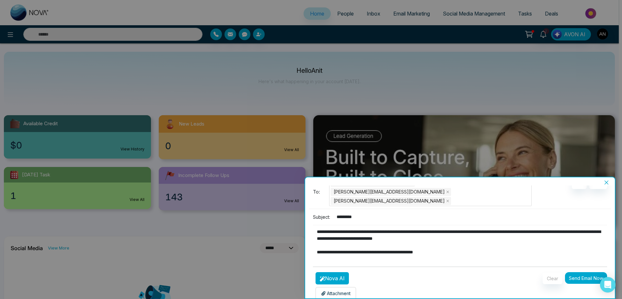
scroll to position [61, 0]
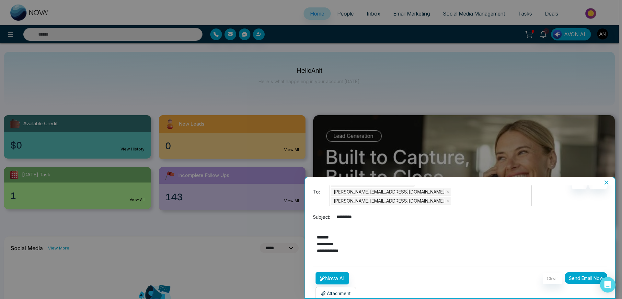
click at [330, 290] on p "Attachment" at bounding box center [335, 293] width 29 height 7
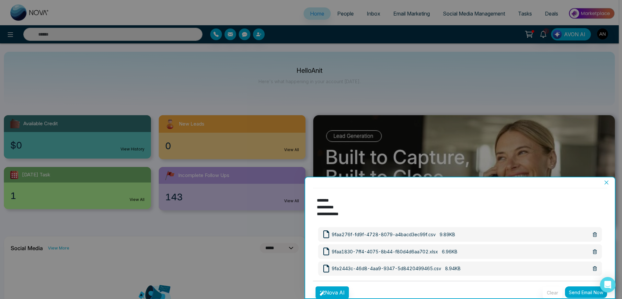
scroll to position [62, 0]
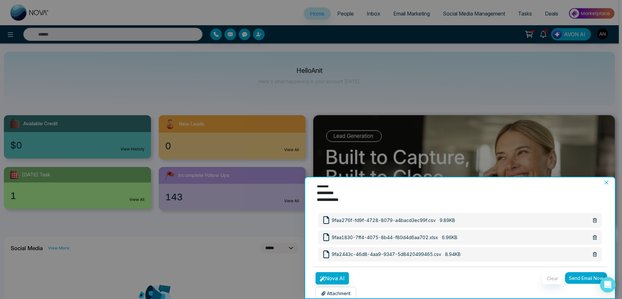
click at [581, 273] on button "Send Email Now" at bounding box center [586, 279] width 42 height 12
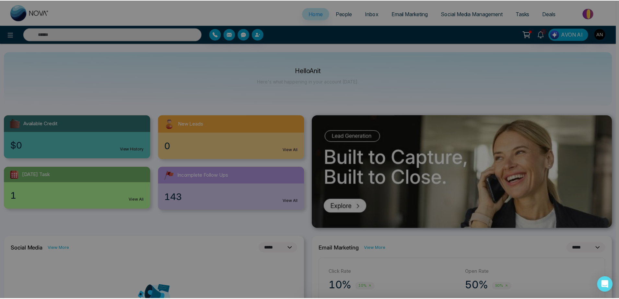
scroll to position [0, 0]
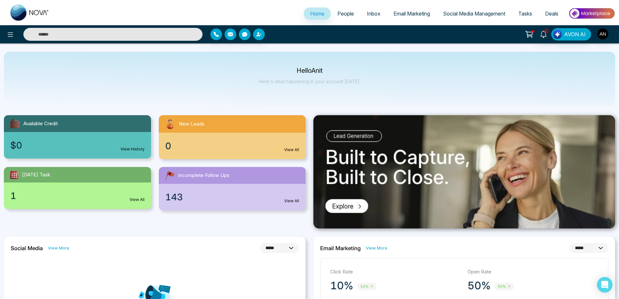
click at [100, 122] on div "Available Credit" at bounding box center [77, 123] width 147 height 17
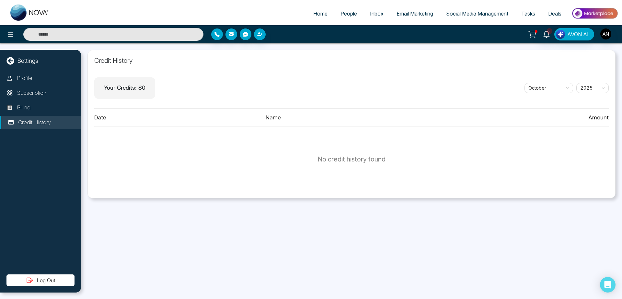
click at [315, 16] on span "Home" at bounding box center [320, 13] width 14 height 6
select select "*"
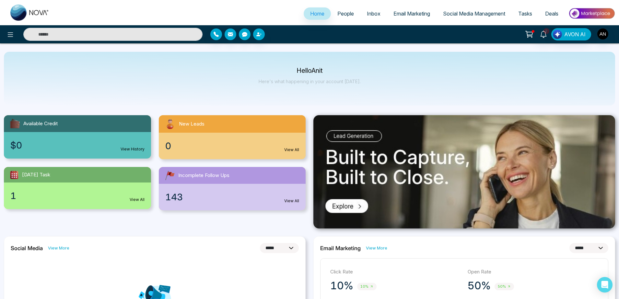
click at [253, 153] on div "0 View All" at bounding box center [232, 146] width 147 height 27
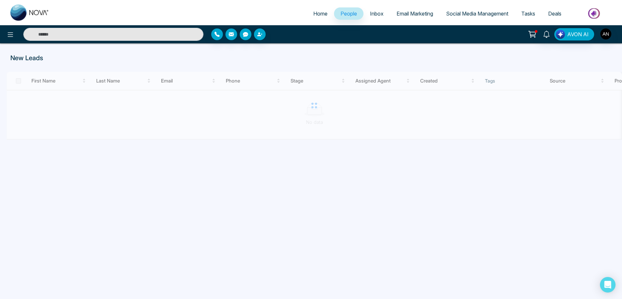
click at [308, 20] on li "Home" at bounding box center [320, 13] width 27 height 13
click at [314, 17] on span "Home" at bounding box center [320, 13] width 14 height 6
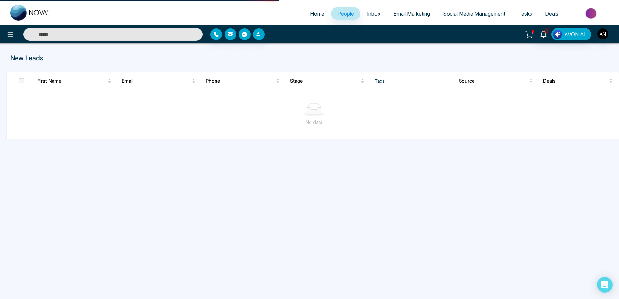
select select "*"
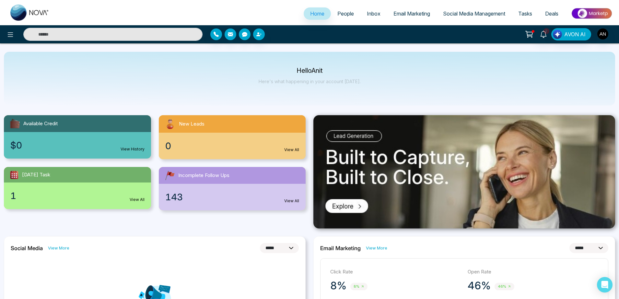
click at [349, 13] on span "People" at bounding box center [345, 13] width 17 height 6
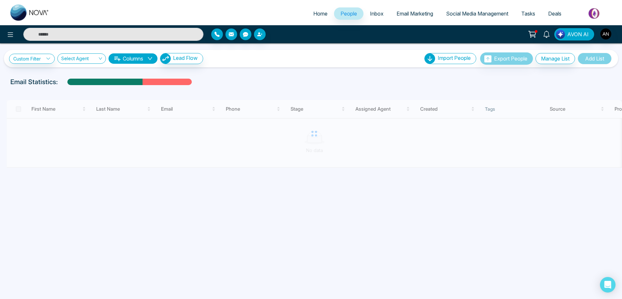
click at [377, 15] on span "Inbox" at bounding box center [377, 13] width 14 height 6
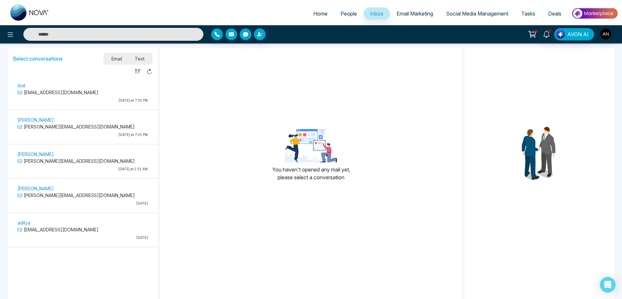
click at [413, 15] on span "Email Marketing" at bounding box center [415, 13] width 37 height 6
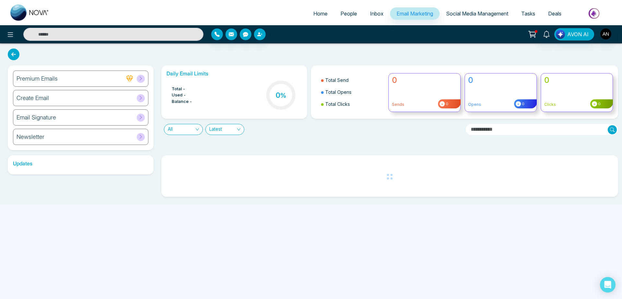
click at [463, 16] on span "Social Media Management" at bounding box center [477, 13] width 62 height 6
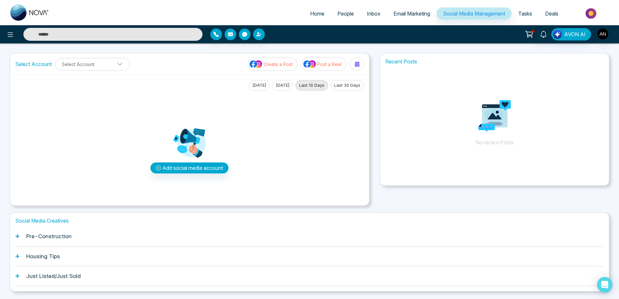
click at [530, 9] on link "Tasks" at bounding box center [525, 13] width 27 height 12
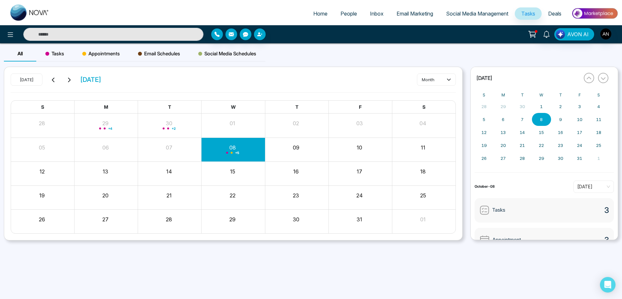
click at [559, 16] on span "Deals" at bounding box center [554, 13] width 13 height 6
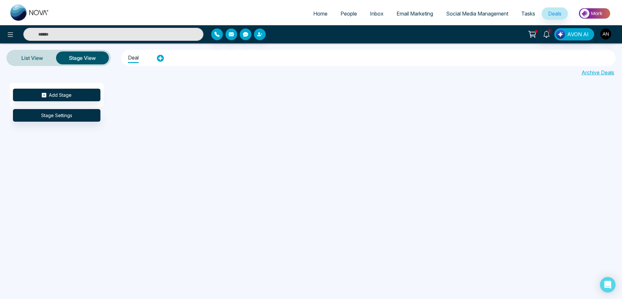
click at [307, 10] on link "Home" at bounding box center [320, 13] width 27 height 12
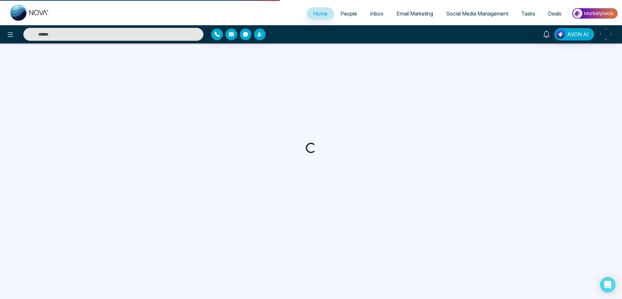
click at [308, 12] on link "Home" at bounding box center [320, 13] width 27 height 12
select select "*"
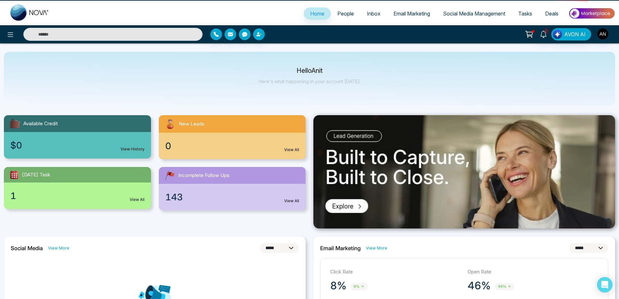
click at [532, 35] on icon at bounding box center [529, 34] width 9 height 9
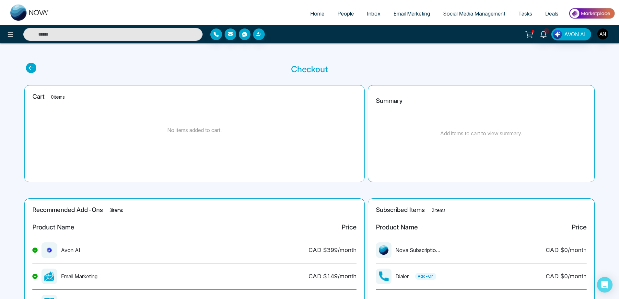
click at [31, 67] on icon at bounding box center [31, 68] width 10 height 10
select select "*"
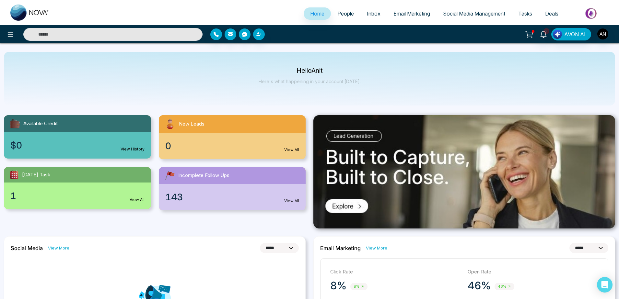
click at [530, 34] on icon at bounding box center [529, 34] width 9 height 9
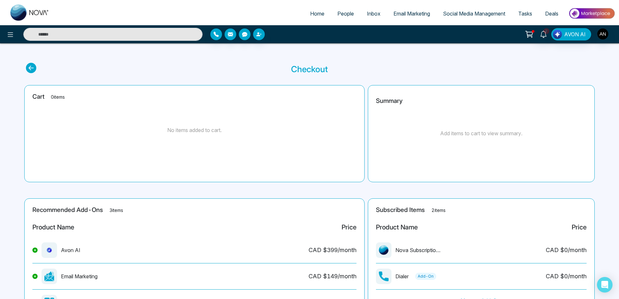
click at [36, 72] on icon at bounding box center [31, 68] width 10 height 10
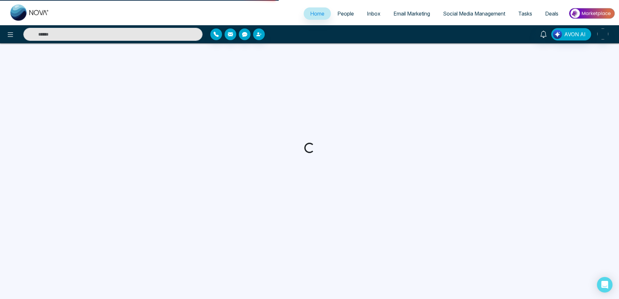
select select "*"
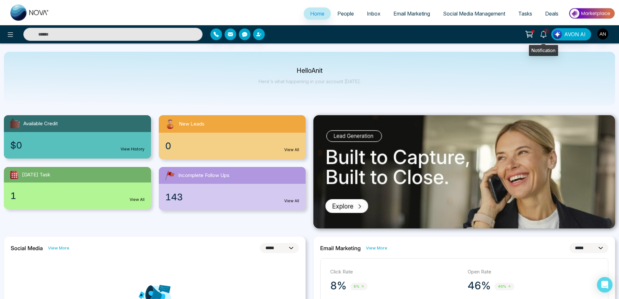
click at [546, 31] on link "2" at bounding box center [544, 33] width 16 height 11
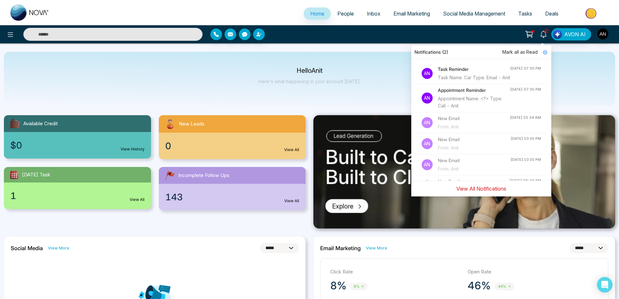
click at [475, 188] on button "View All Notifications" at bounding box center [481, 189] width 58 height 12
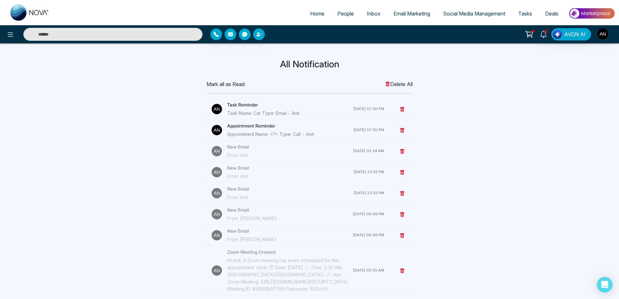
click at [248, 104] on h4 "Task Reminder" at bounding box center [290, 104] width 126 height 7
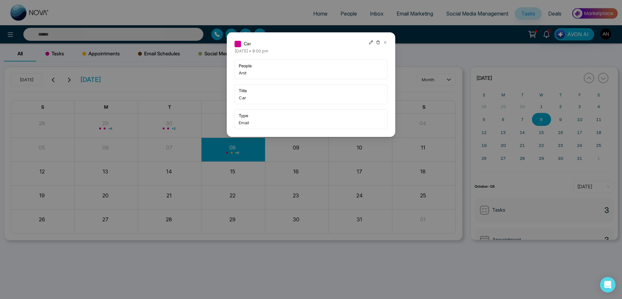
click at [385, 44] on icon at bounding box center [385, 42] width 5 height 5
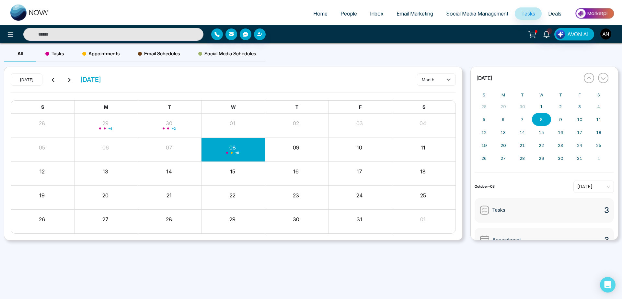
click at [604, 33] on img "button" at bounding box center [605, 34] width 11 height 11
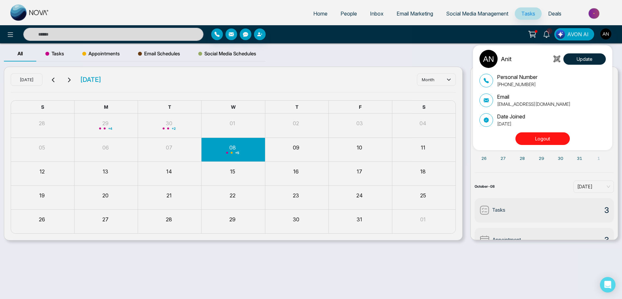
click at [415, 56] on div "Anit Update Personal Number +919930053035 Email anit+bagent1@mmnovatech.com Dat…" at bounding box center [311, 149] width 622 height 299
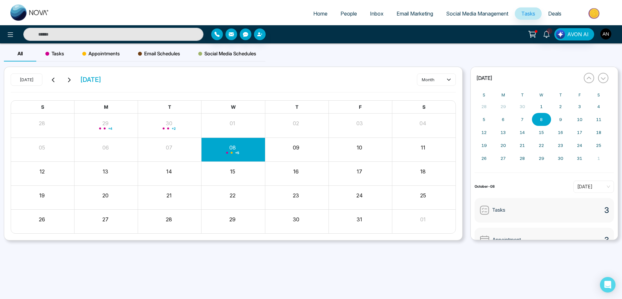
click at [606, 37] on img "button" at bounding box center [605, 34] width 11 height 11
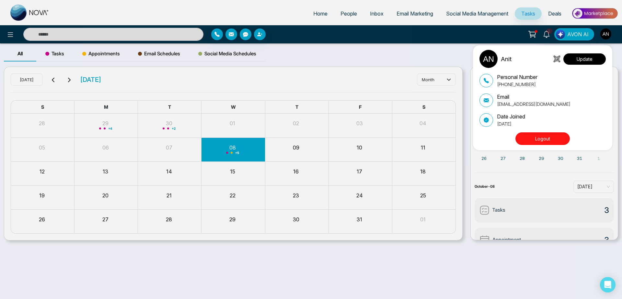
click at [590, 57] on button "Update" at bounding box center [585, 58] width 42 height 11
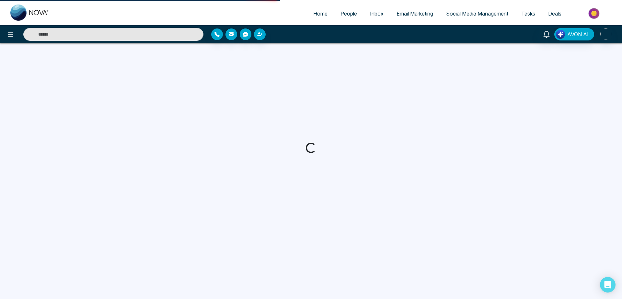
select select "***"
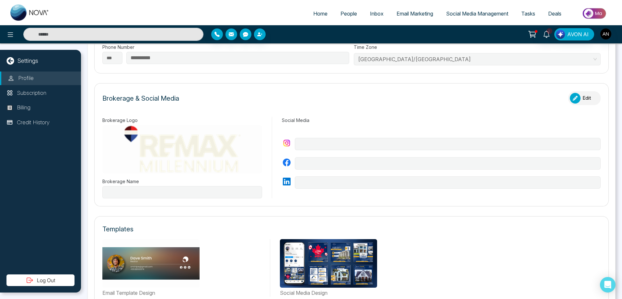
type input "*******"
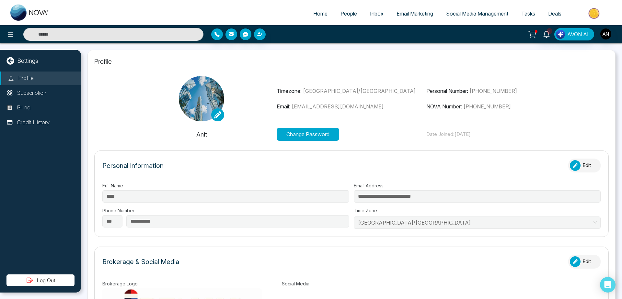
click at [315, 18] on link "Home" at bounding box center [320, 13] width 27 height 12
select select "*"
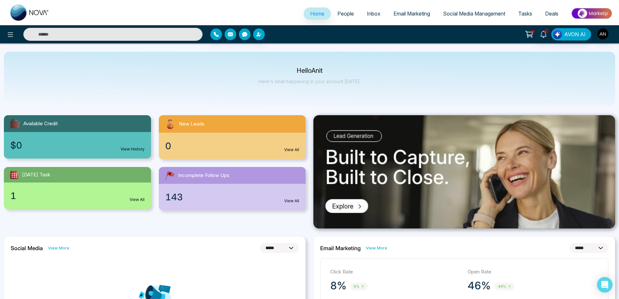
click at [312, 12] on span "Home" at bounding box center [317, 13] width 14 height 6
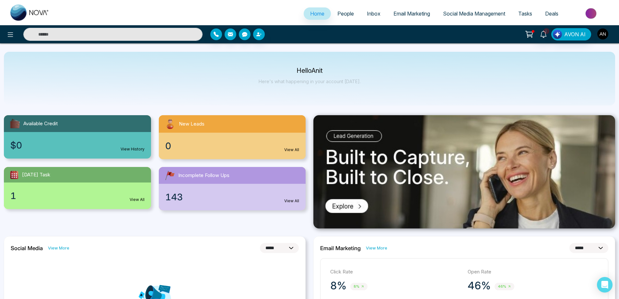
click at [600, 31] on img "button" at bounding box center [602, 34] width 11 height 11
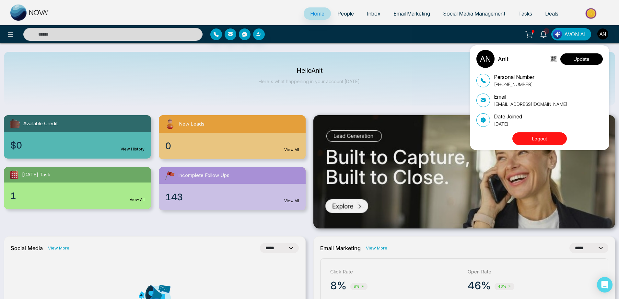
click at [583, 58] on button "Update" at bounding box center [581, 58] width 42 height 11
select select "***"
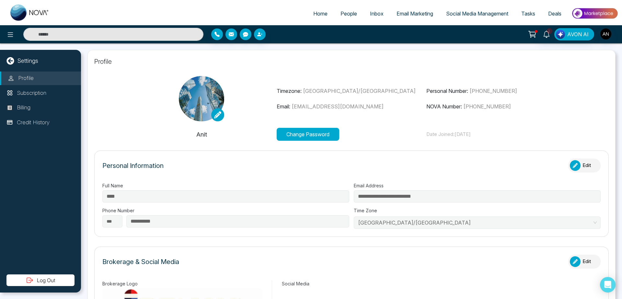
scroll to position [6, 0]
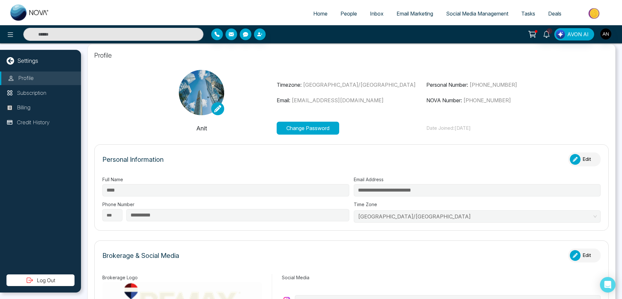
type input "*******"
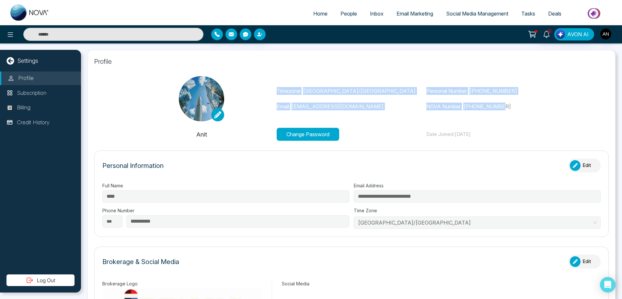
drag, startPoint x: 264, startPoint y: 92, endPoint x: 542, endPoint y: 104, distance: 278.3
click at [542, 104] on div "Timezone: Asia/Kolkata Email: anit+bagent1@mmnovatech.com Personal Number: +919…" at bounding box center [352, 98] width 450 height 45
click at [542, 104] on p "NOVA Number: +12363057287" at bounding box center [501, 107] width 150 height 8
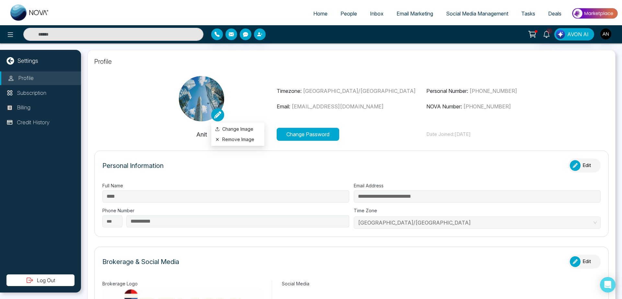
click at [216, 117] on icon at bounding box center [217, 114] width 7 height 7
click at [243, 126] on label "Change Image" at bounding box center [237, 129] width 45 height 7
click at [0, 0] on input "Change Image" at bounding box center [0, 0] width 0 height 0
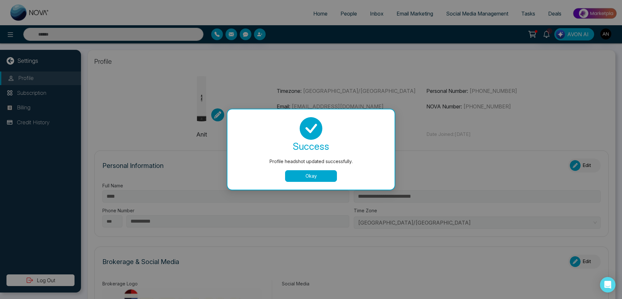
click at [313, 177] on button "Okay" at bounding box center [311, 176] width 52 height 12
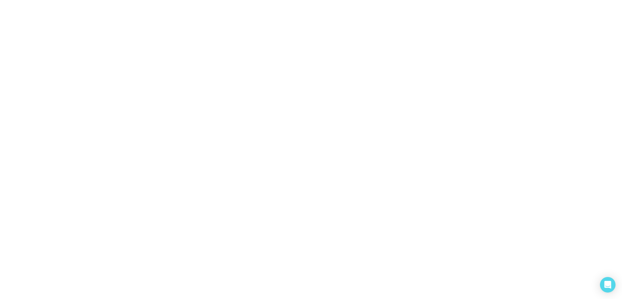
select select "***"
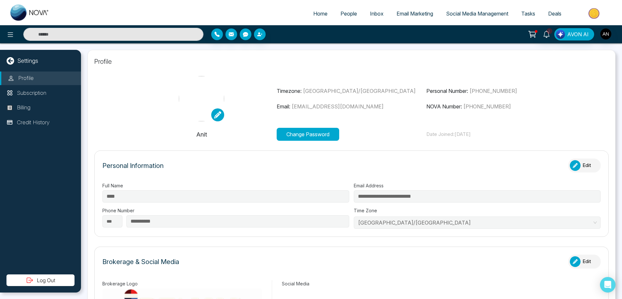
type input "*******"
click at [221, 115] on link at bounding box center [217, 115] width 13 height 13
click at [241, 134] on li "Change Image" at bounding box center [237, 129] width 53 height 10
click at [219, 114] on icon at bounding box center [217, 114] width 7 height 7
click at [234, 126] on label "Change Image" at bounding box center [237, 129] width 45 height 7
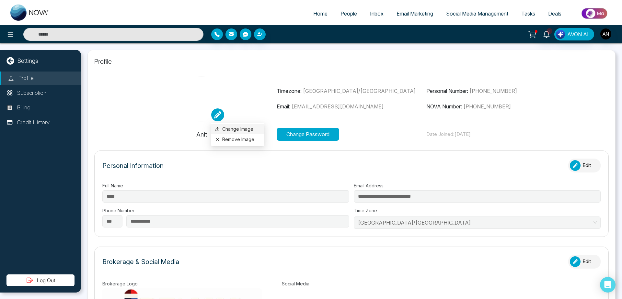
click at [0, 0] on input "Change Image" at bounding box center [0, 0] width 0 height 0
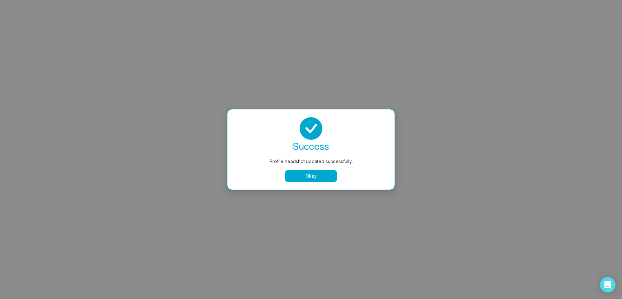
click at [308, 177] on button "Okay" at bounding box center [311, 176] width 52 height 12
select select "***"
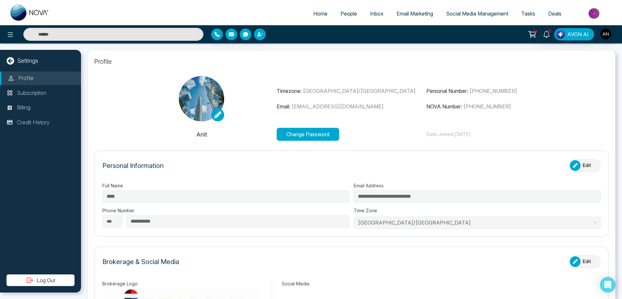
type input "*******"
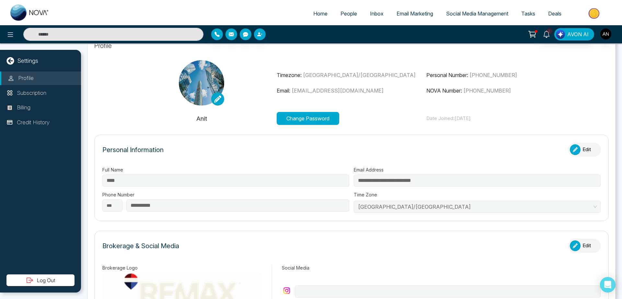
click at [572, 155] on div "button" at bounding box center [575, 150] width 11 height 11
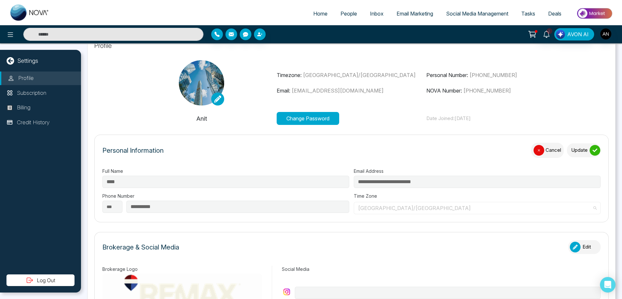
click at [392, 209] on span "Asia/Kolkata" at bounding box center [477, 209] width 239 height 10
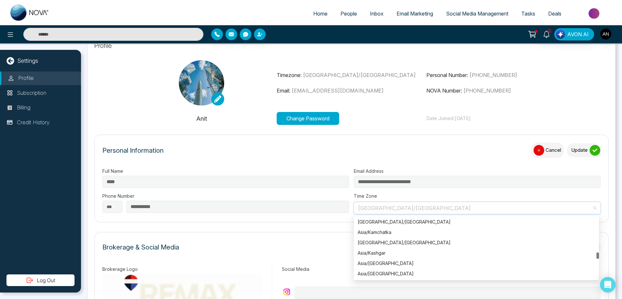
click at [392, 209] on span "Asia/Kolkata" at bounding box center [477, 209] width 239 height 10
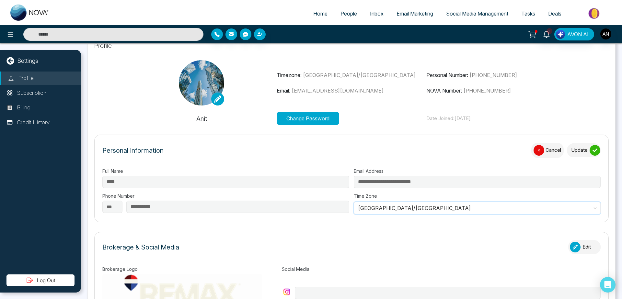
scroll to position [2872, 0]
click at [300, 238] on form "Brokerage & Social Media Edit Brokerage Logo Brokerage Name ******* Social Media" at bounding box center [351, 293] width 515 height 123
drag, startPoint x: 578, startPoint y: 142, endPoint x: 588, endPoint y: 158, distance: 18.7
click at [588, 158] on form "**********" at bounding box center [351, 179] width 515 height 88
click at [588, 158] on div "Personal Information Cancel Update" at bounding box center [351, 154] width 498 height 22
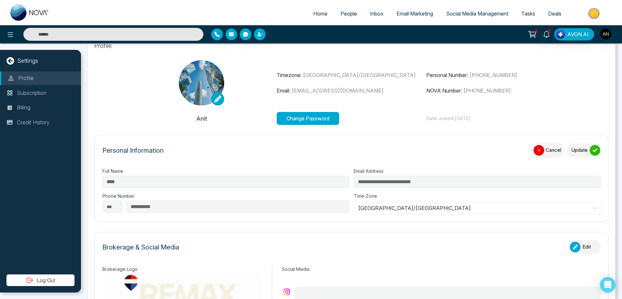
click at [590, 151] on div "submit" at bounding box center [595, 150] width 11 height 11
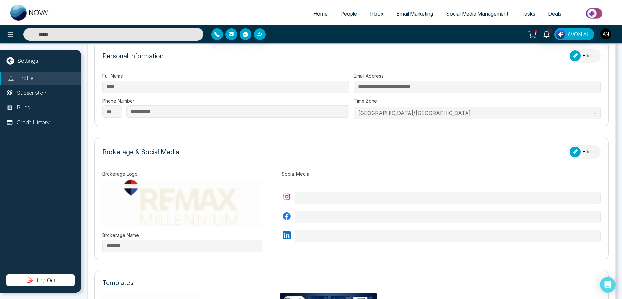
scroll to position [119, 0]
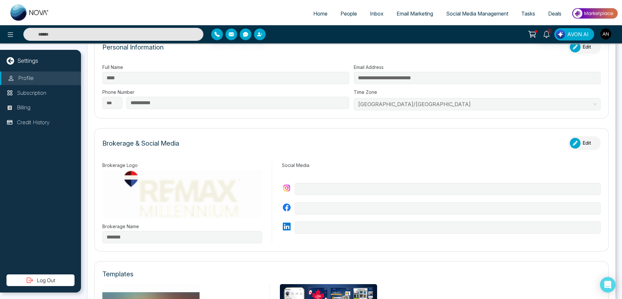
click at [574, 146] on div "button" at bounding box center [575, 143] width 11 height 11
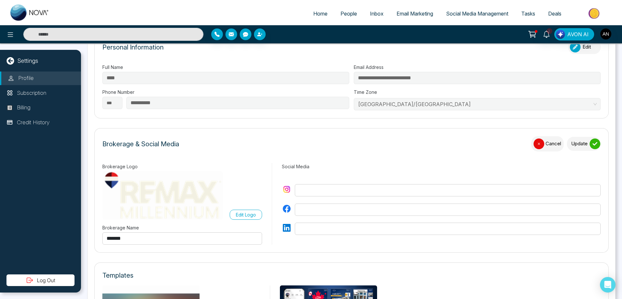
scroll to position [160, 0]
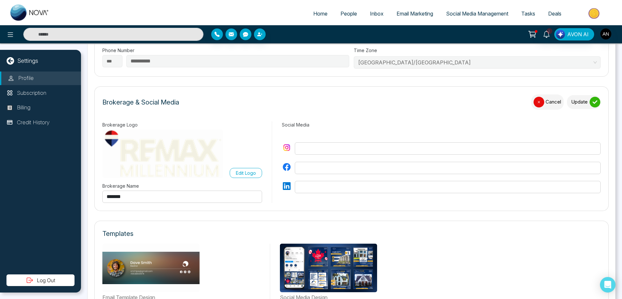
click at [343, 151] on input "text" at bounding box center [448, 149] width 306 height 12
type input "**********"
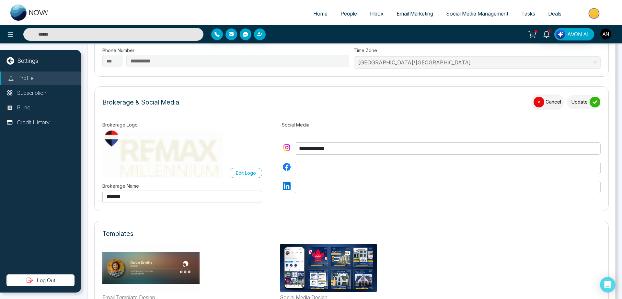
click at [590, 107] on div "submit" at bounding box center [595, 102] width 11 height 11
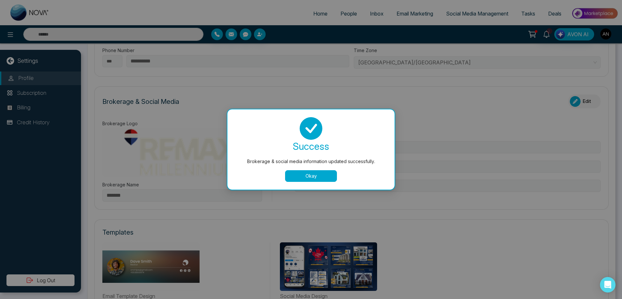
type input "**********"
click at [306, 174] on button "Okay" at bounding box center [311, 176] width 52 height 12
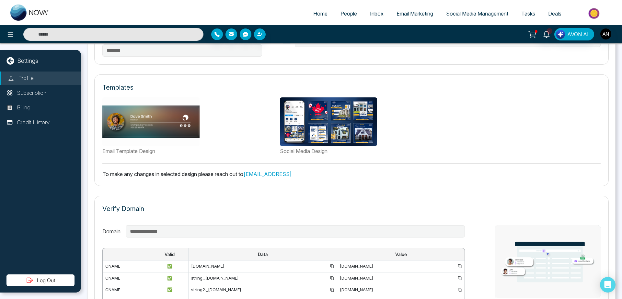
scroll to position [309, 0]
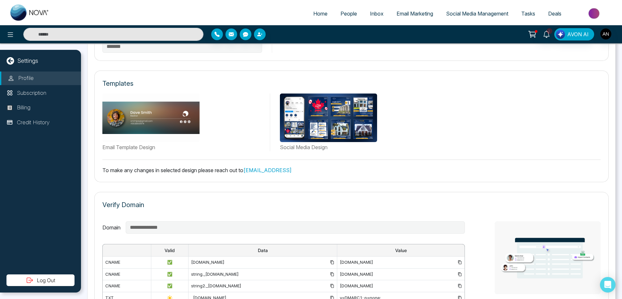
click at [134, 135] on img at bounding box center [150, 118] width 97 height 49
click at [370, 86] on div "Templates" at bounding box center [351, 84] width 498 height 10
drag, startPoint x: 95, startPoint y: 169, endPoint x: 326, endPoint y: 174, distance: 231.1
click at [326, 174] on div "Templates Email Template Design Social Media Design To make any changes in sele…" at bounding box center [351, 127] width 515 height 112
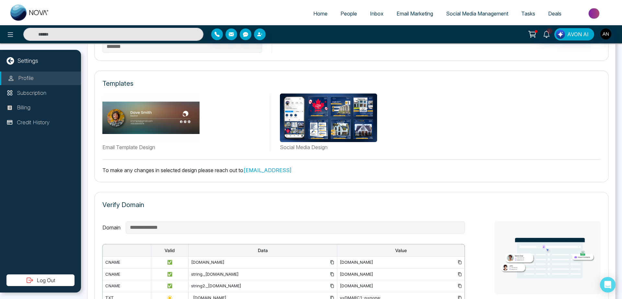
drag, startPoint x: 326, startPoint y: 174, endPoint x: 117, endPoint y: 163, distance: 209.3
click at [117, 163] on div "Templates Email Template Design Social Media Design To make any changes in sele…" at bounding box center [351, 127] width 515 height 112
click at [117, 163] on div "To make any changes in selected design please reach out to support@novacrm.ai" at bounding box center [351, 167] width 498 height 15
drag, startPoint x: 101, startPoint y: 169, endPoint x: 324, endPoint y: 162, distance: 223.1
click at [324, 162] on div "Templates Email Template Design Social Media Design To make any changes in sele…" at bounding box center [351, 127] width 515 height 112
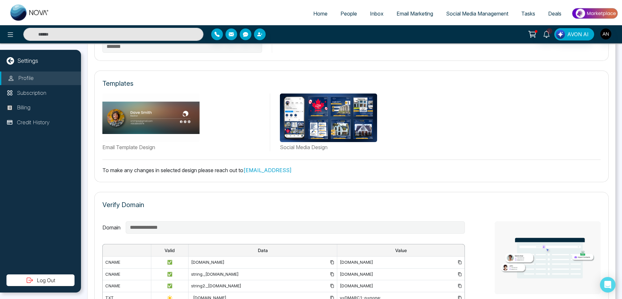
click at [324, 162] on div "To make any changes in selected design please reach out to support@novacrm.ai" at bounding box center [351, 167] width 498 height 15
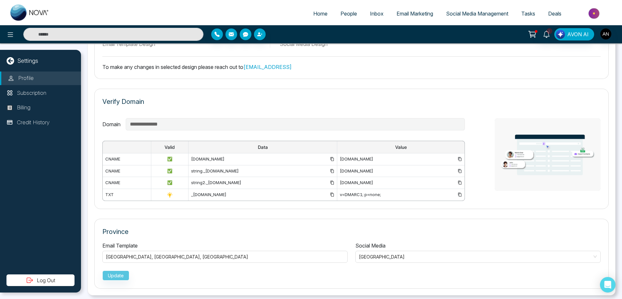
scroll to position [416, 0]
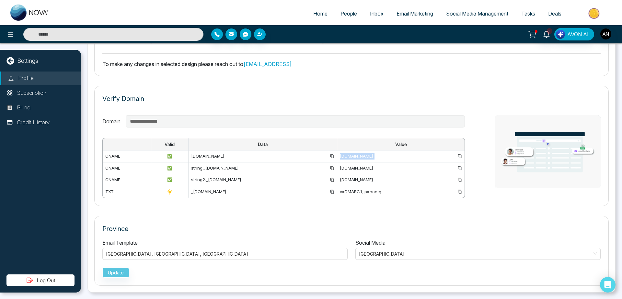
drag, startPoint x: 160, startPoint y: 156, endPoint x: 410, endPoint y: 153, distance: 250.5
click at [410, 153] on tr "cname ✅ em6370.mmnovatech.com u51367478.wl229.sendgrid.net" at bounding box center [284, 157] width 362 height 12
click at [410, 153] on div "u51367478.wl229.sendgrid.net" at bounding box center [401, 156] width 122 height 6
drag, startPoint x: 403, startPoint y: 182, endPoint x: 123, endPoint y: 170, distance: 280.6
click at [123, 170] on tbody "cname ✅ em6370.mmnovatech.com u51367478.wl229.sendgrid.net cname ✅ string._doma…" at bounding box center [284, 175] width 362 height 48
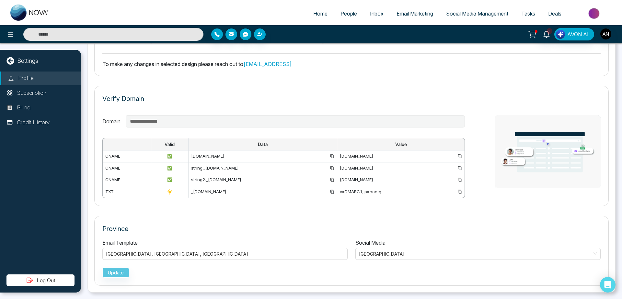
click at [123, 170] on td "cname" at bounding box center [127, 168] width 49 height 12
click at [191, 252] on div "Alberta , Manitoba , Quebec" at bounding box center [225, 254] width 238 height 8
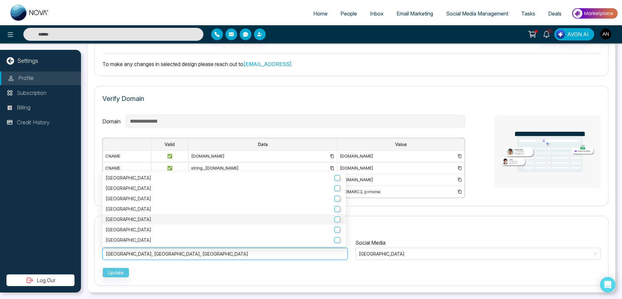
click at [341, 219] on label "Quebec" at bounding box center [224, 219] width 237 height 7
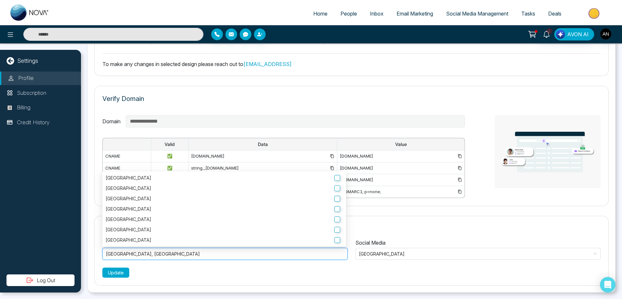
click at [103, 274] on button "Update" at bounding box center [115, 273] width 27 height 10
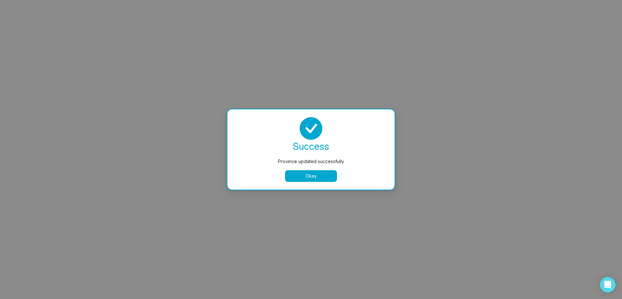
click at [318, 182] on div "success Province updated successfully Okay" at bounding box center [310, 150] width 167 height 80
select select
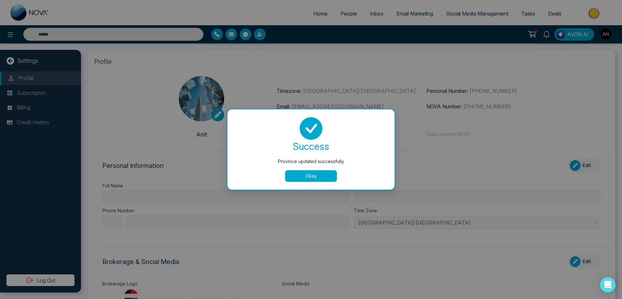
type input "****"
type input "**********"
select select "***"
type input "**********"
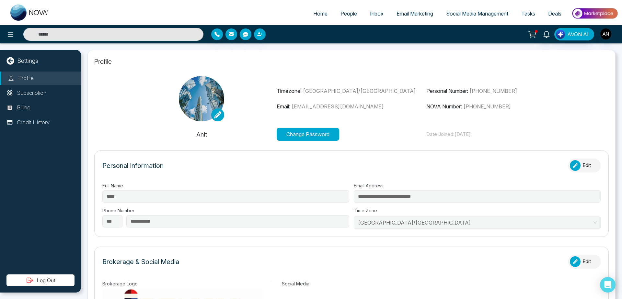
click at [320, 170] on div "Personal Information Edit" at bounding box center [351, 169] width 498 height 20
type input "*******"
type input "**********"
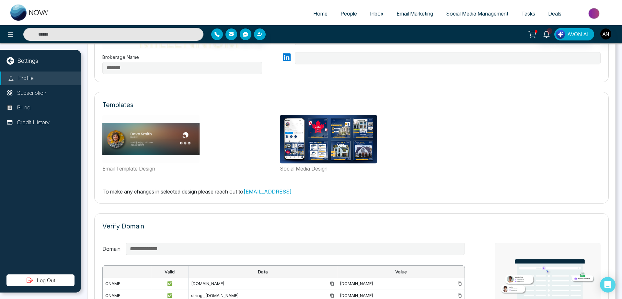
scroll to position [276, 0]
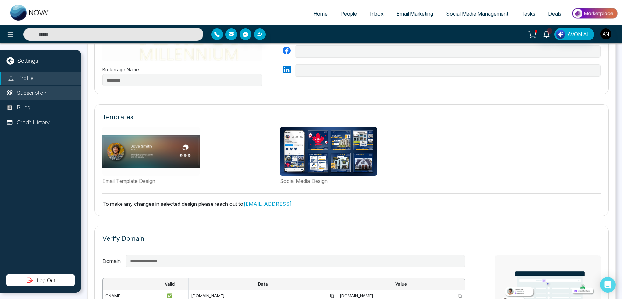
click at [47, 89] on li "Subscription" at bounding box center [40, 94] width 81 height 14
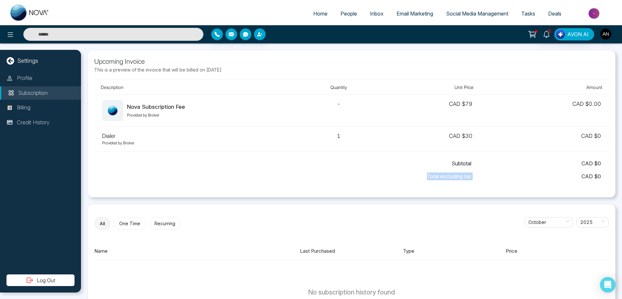
drag, startPoint x: 424, startPoint y: 180, endPoint x: 498, endPoint y: 178, distance: 74.2
click at [498, 178] on div "Total excluding tax CAD $ 0" at bounding box center [351, 176] width 499 height 13
click at [498, 178] on span "CAD $ 0" at bounding box center [536, 177] width 130 height 8
drag, startPoint x: 582, startPoint y: 175, endPoint x: 615, endPoint y: 178, distance: 33.8
click at [615, 178] on div "Upcoming Invoice This is a preview of the invoice that will be billed on Octobe…" at bounding box center [351, 171] width 541 height 256
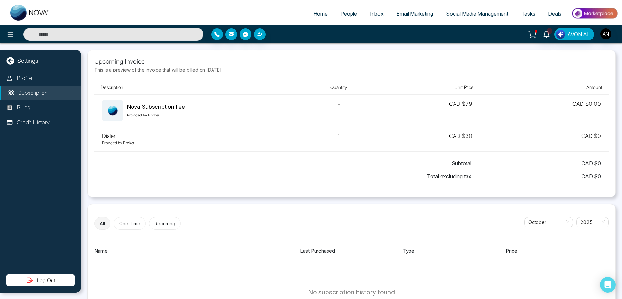
click at [615, 178] on div "Upcoming Invoice This is a preview of the invoice that will be billed on Octobe…" at bounding box center [351, 171] width 541 height 256
click at [35, 107] on li "Billing" at bounding box center [40, 108] width 81 height 14
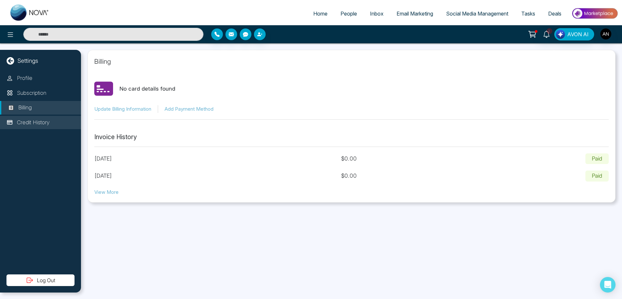
click at [36, 129] on li "Credit History" at bounding box center [40, 123] width 81 height 14
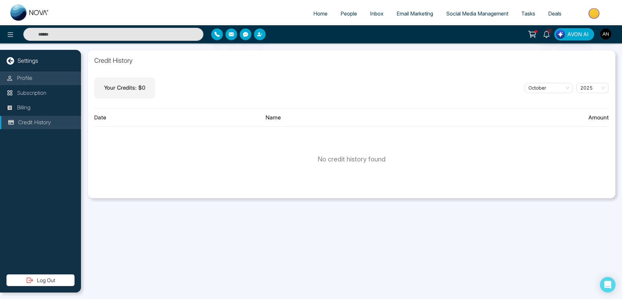
click at [22, 80] on p "Profile" at bounding box center [25, 78] width 16 height 8
select select "***"
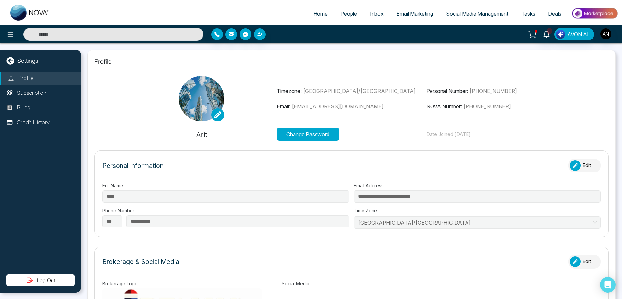
type input "*******"
type input "**********"
click at [11, 59] on icon at bounding box center [10, 61] width 8 height 8
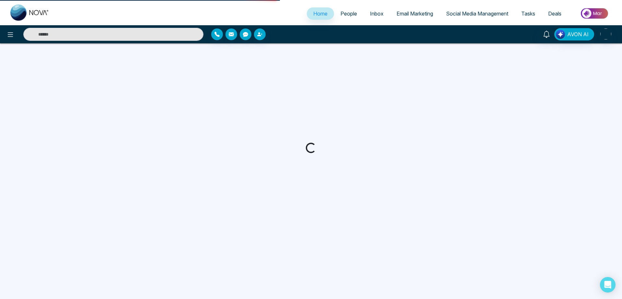
select select "*"
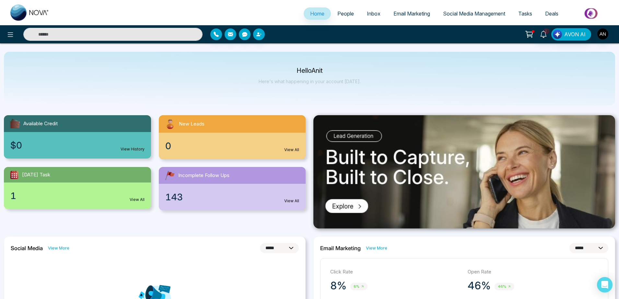
drag, startPoint x: 283, startPoint y: 69, endPoint x: 324, endPoint y: 75, distance: 41.6
click at [324, 75] on div "Hello Anit Here's what happening in your account [DATE]." at bounding box center [310, 78] width 102 height 21
click at [324, 71] on p "Hello Anit" at bounding box center [310, 71] width 102 height 6
drag, startPoint x: 324, startPoint y: 71, endPoint x: 285, endPoint y: 68, distance: 39.0
click at [285, 68] on p "Hello Anit" at bounding box center [310, 71] width 102 height 6
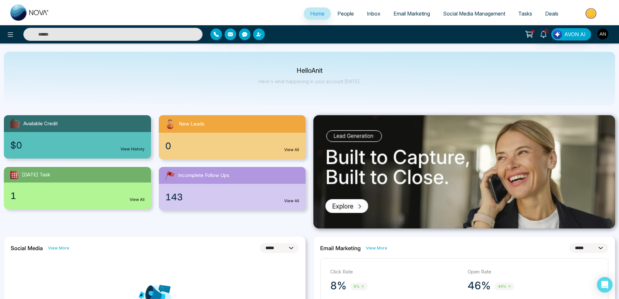
click at [285, 68] on p "Hello Anit" at bounding box center [310, 71] width 102 height 6
drag, startPoint x: 285, startPoint y: 68, endPoint x: 379, endPoint y: 101, distance: 100.0
click at [379, 101] on div "Hello Anit Here's what happening in your account [DATE]." at bounding box center [309, 79] width 611 height 54
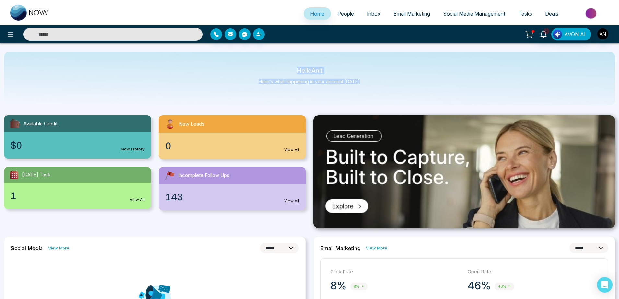
drag, startPoint x: 368, startPoint y: 88, endPoint x: 254, endPoint y: 52, distance: 119.8
click at [254, 52] on div "Hello Anit Here's what happening in your account [DATE]." at bounding box center [309, 79] width 611 height 54
drag, startPoint x: 281, startPoint y: 78, endPoint x: 388, endPoint y: 106, distance: 110.4
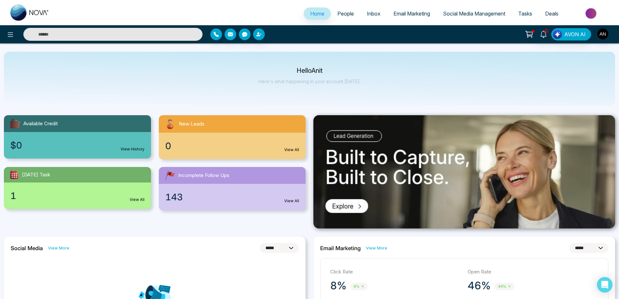
click at [608, 35] on img "button" at bounding box center [602, 34] width 11 height 11
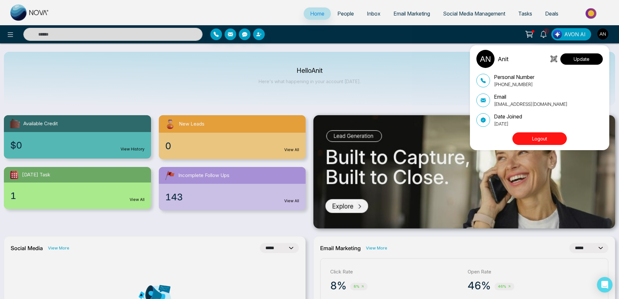
click at [582, 64] on button "Update" at bounding box center [581, 58] width 42 height 11
select select "***"
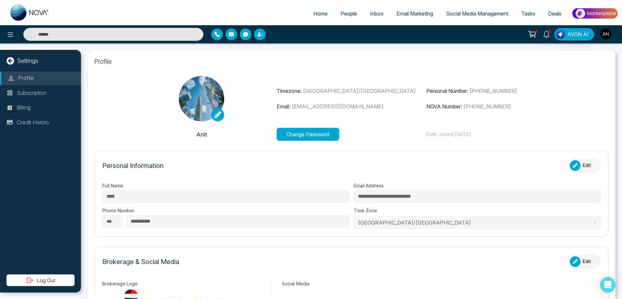
type input "*******"
type input "**********"
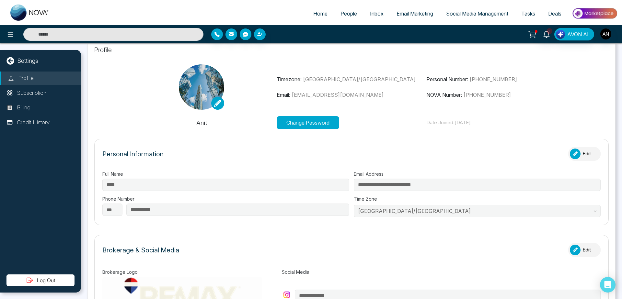
click at [310, 122] on button "Change Password" at bounding box center [308, 122] width 63 height 13
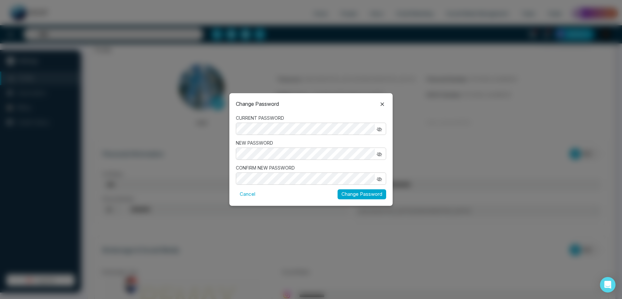
click at [380, 130] on icon "button" at bounding box center [379, 129] width 5 height 5
click at [248, 161] on form "CURRENT PASSWORD NEW PASSWORD CONFIRM NEW PASSWORD Cancel Change Password" at bounding box center [311, 157] width 150 height 85
click at [378, 157] on icon "button" at bounding box center [379, 154] width 5 height 5
click at [378, 131] on icon "button" at bounding box center [379, 129] width 5 height 5
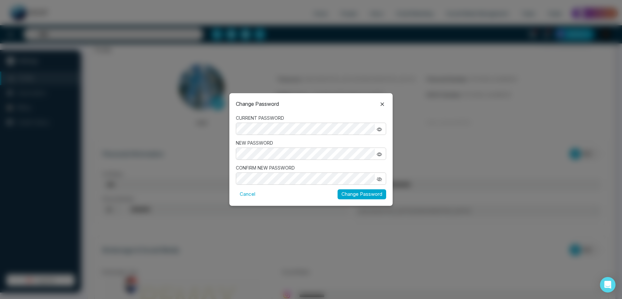
click at [376, 178] on button "button" at bounding box center [379, 179] width 9 height 8
click at [352, 193] on button "Change Password" at bounding box center [362, 195] width 49 height 10
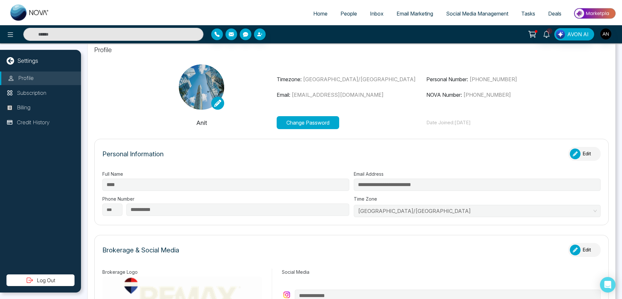
scroll to position [0, 0]
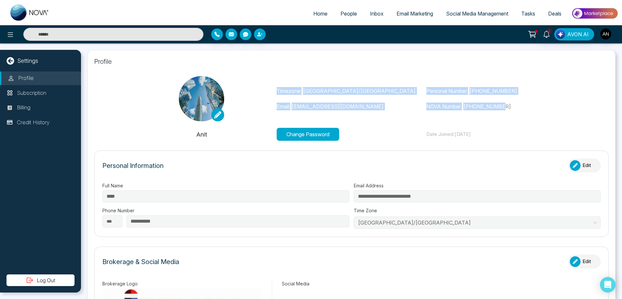
drag, startPoint x: 260, startPoint y: 87, endPoint x: 547, endPoint y: 100, distance: 288.1
click at [547, 100] on div "Timezone: Asia/Kolkata Email: anit+bagent1@mmnovatech.com Personal Number: +919…" at bounding box center [352, 98] width 450 height 45
click at [547, 100] on div "Personal Number: +919930053035 NOVA Number: +12363057287" at bounding box center [501, 98] width 150 height 23
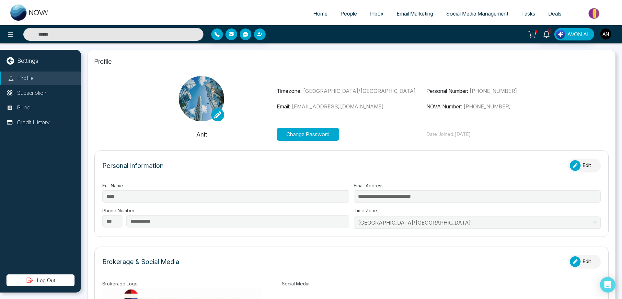
click at [603, 37] on img "button" at bounding box center [605, 34] width 11 height 11
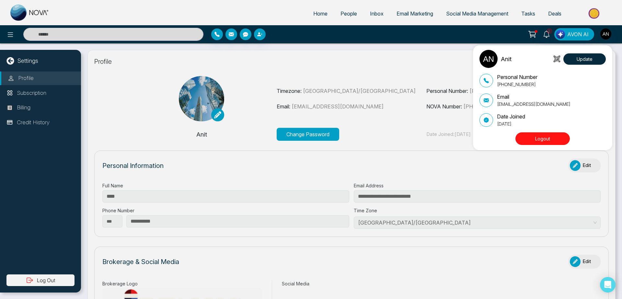
click at [542, 138] on button "Logout" at bounding box center [543, 139] width 54 height 13
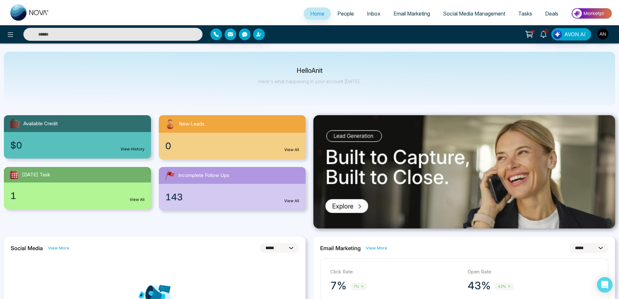
select select "*"
click at [605, 32] on img "button" at bounding box center [602, 34] width 11 height 11
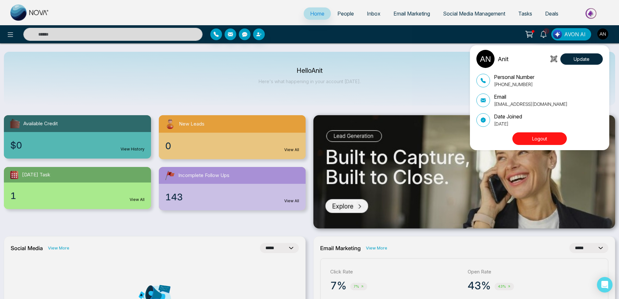
click at [607, 38] on div "Anit Update Personal Number [PHONE_NUMBER] Email [EMAIL_ADDRESS][DOMAIN_NAME] D…" at bounding box center [309, 149] width 619 height 299
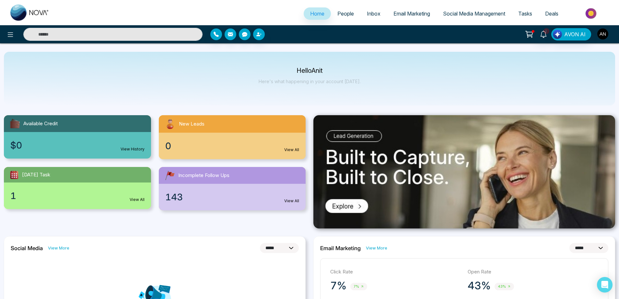
click at [601, 30] on img "button" at bounding box center [602, 34] width 11 height 11
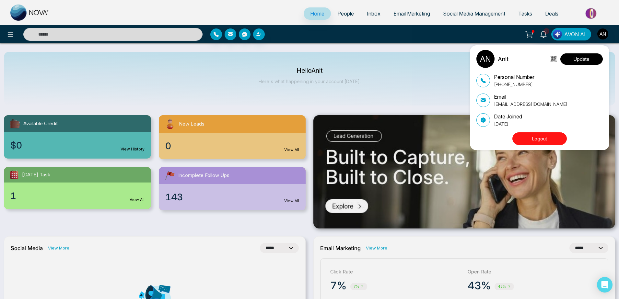
click at [581, 59] on button "Update" at bounding box center [581, 58] width 42 height 11
select select
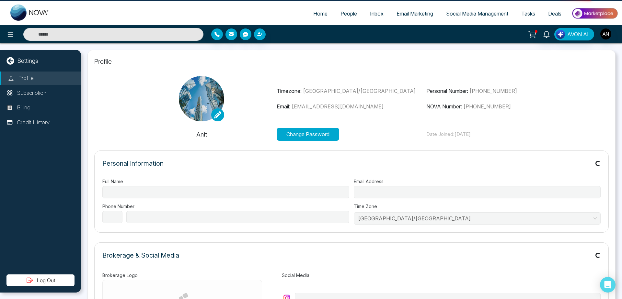
type input "****"
type input "**********"
select select "***"
type input "**********"
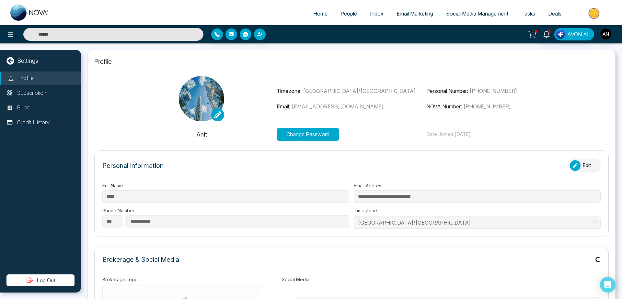
type input "*******"
type input "**********"
click at [606, 33] on img "button" at bounding box center [605, 34] width 11 height 11
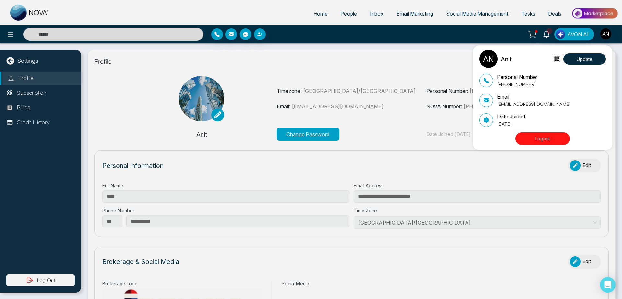
click at [432, 118] on div "Anit Update Personal Number +919930053035 Email anit+bagent1@mmnovatech.com Dat…" at bounding box center [311, 149] width 622 height 299
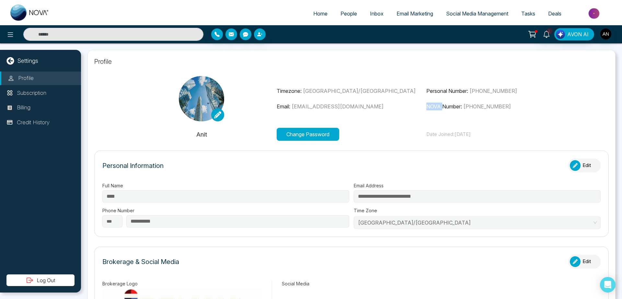
click at [432, 118] on div "Timezone: Asia/Kolkata Email: anit+bagent1@mmnovatech.com Personal Number: +919…" at bounding box center [352, 98] width 450 height 45
click at [283, 84] on div "Timezone: Asia/Kolkata Email: anit+bagent1@mmnovatech.com Personal Number: +919…" at bounding box center [352, 98] width 450 height 45
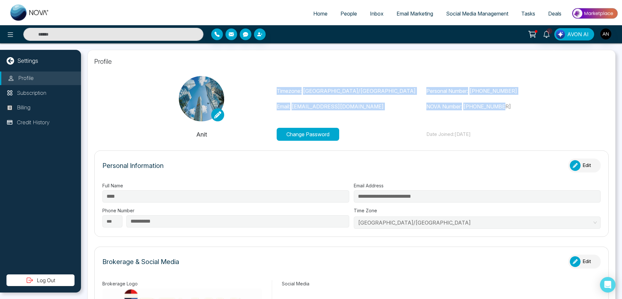
drag, startPoint x: 274, startPoint y: 87, endPoint x: 519, endPoint y: 114, distance: 247.4
click at [519, 114] on div "Timezone: Asia/Kolkata Email: anit+bagent1@mmnovatech.com Personal Number: +919…" at bounding box center [352, 98] width 450 height 45
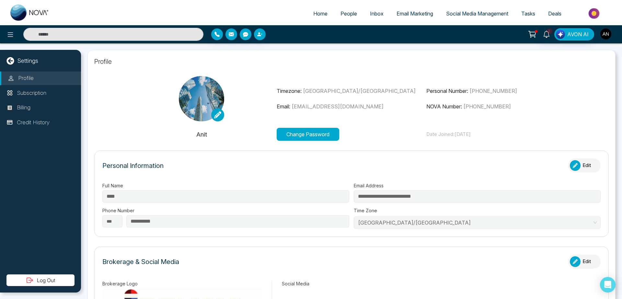
click at [606, 35] on img "button" at bounding box center [605, 34] width 11 height 11
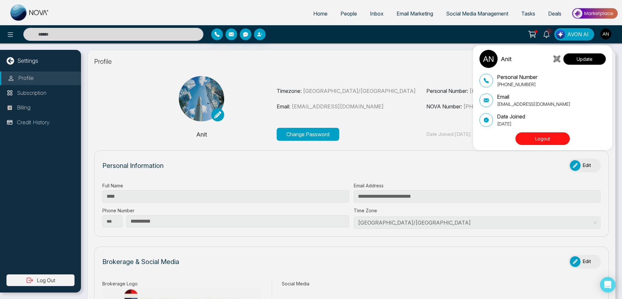
click at [591, 56] on button "Update" at bounding box center [585, 58] width 42 height 11
click at [587, 61] on button "Update" at bounding box center [585, 58] width 42 height 11
click at [416, 177] on div "Anit Update Personal Number +919930053035 Email anit+bagent1@mmnovatech.com Dat…" at bounding box center [311, 149] width 622 height 299
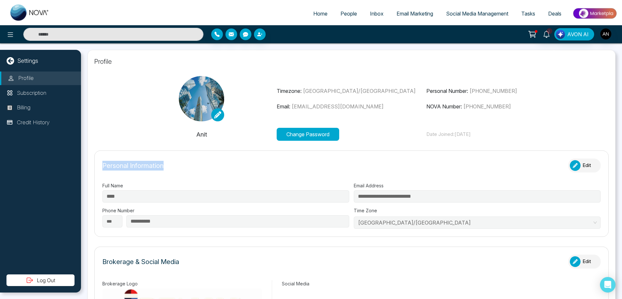
drag, startPoint x: 98, startPoint y: 164, endPoint x: 186, endPoint y: 174, distance: 88.4
click at [186, 174] on form "**********" at bounding box center [351, 194] width 515 height 87
click at [186, 174] on div "Personal Information Edit" at bounding box center [351, 169] width 498 height 20
click at [103, 160] on div "Personal Information Edit" at bounding box center [351, 169] width 498 height 20
drag, startPoint x: 103, startPoint y: 160, endPoint x: 182, endPoint y: 175, distance: 79.9
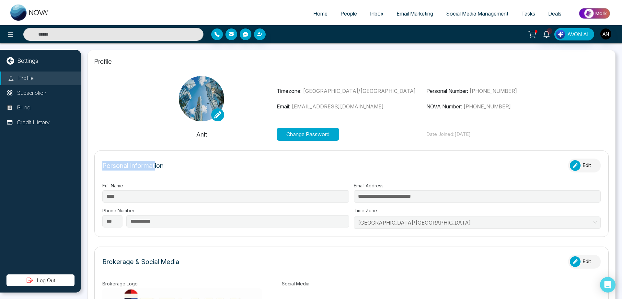
click at [182, 175] on div "Personal Information Edit" at bounding box center [351, 169] width 498 height 20
drag, startPoint x: 426, startPoint y: 136, endPoint x: 518, endPoint y: 141, distance: 91.5
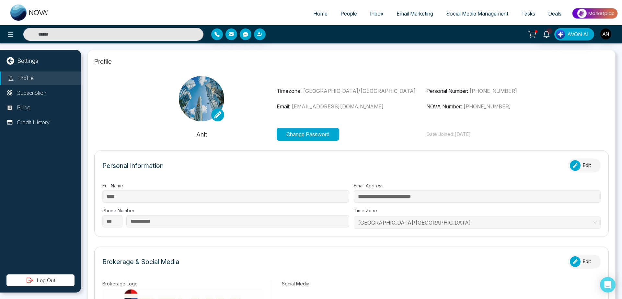
drag, startPoint x: 425, startPoint y: 135, endPoint x: 534, endPoint y: 138, distance: 108.6
click at [534, 138] on div "Anit Change Password Date Joined: September 16, 2025" at bounding box center [352, 134] width 450 height 13
click at [601, 28] on div at bounding box center [606, 34] width 12 height 12
click at [608, 34] on img "button" at bounding box center [605, 34] width 11 height 11
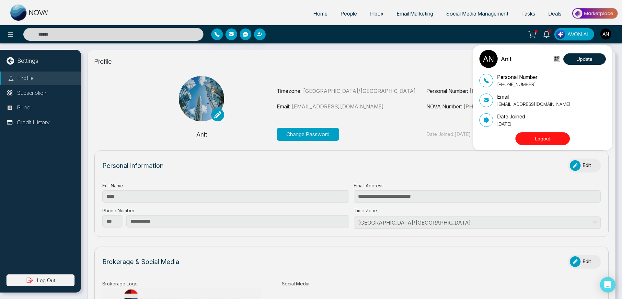
click at [424, 170] on div "Anit Update Personal Number +919930053035 Email anit+bagent1@mmnovatech.com Dat…" at bounding box center [311, 149] width 622 height 299
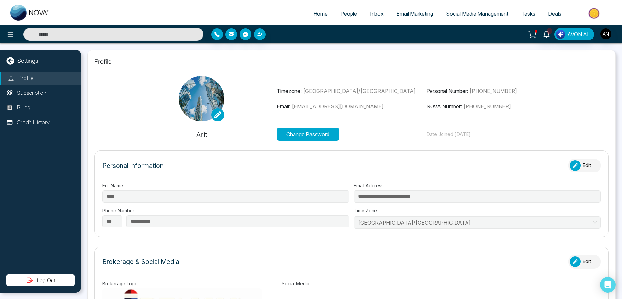
scroll to position [13, 0]
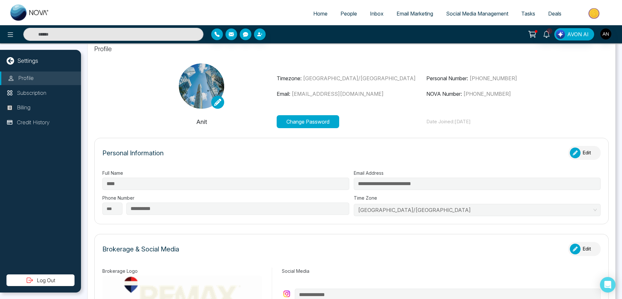
click at [583, 152] on button "Edit" at bounding box center [584, 153] width 32 height 14
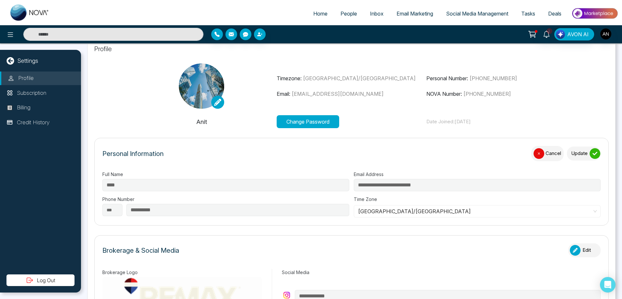
click at [583, 152] on button "Update" at bounding box center [584, 154] width 34 height 14
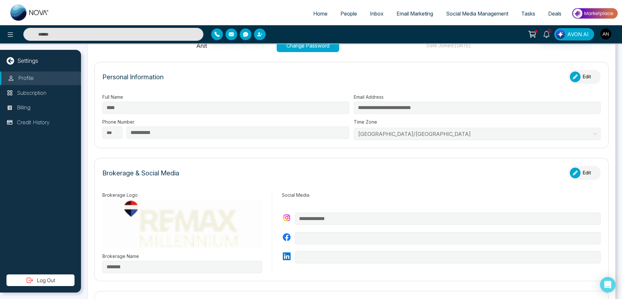
scroll to position [0, 0]
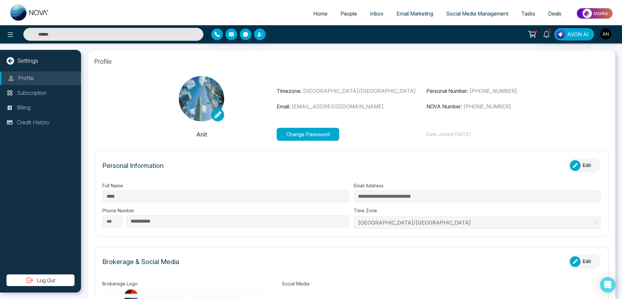
click at [597, 36] on div "1 AVON AI" at bounding box center [492, 34] width 251 height 12
click at [604, 34] on img "button" at bounding box center [605, 34] width 11 height 11
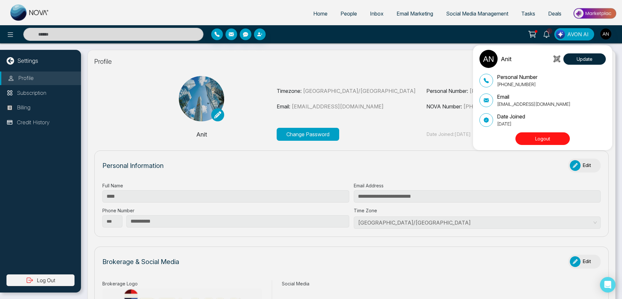
click at [546, 140] on button "Logout" at bounding box center [543, 139] width 54 height 13
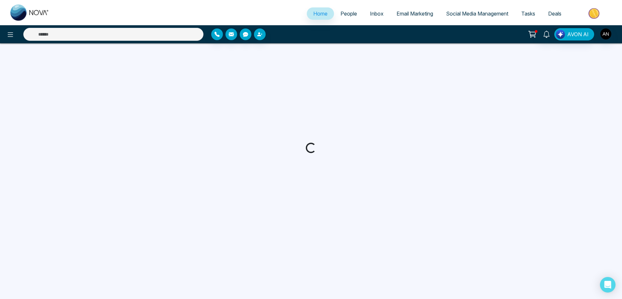
select select "*"
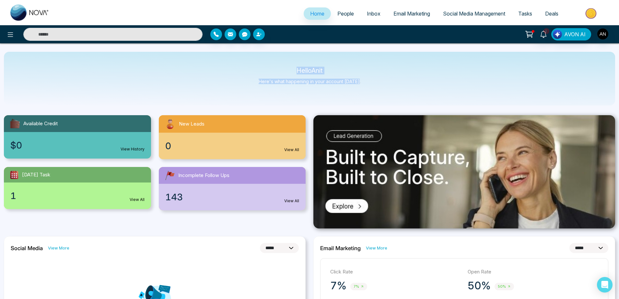
drag, startPoint x: 288, startPoint y: 70, endPoint x: 384, endPoint y: 101, distance: 101.2
click at [384, 101] on div "Hello Anit Here's what happening in your account [DATE]." at bounding box center [309, 79] width 611 height 54
drag, startPoint x: 279, startPoint y: 66, endPoint x: 380, endPoint y: 94, distance: 105.3
click at [380, 94] on div "Hello Anit Here's what happening in your account [DATE]." at bounding box center [309, 79] width 611 height 54
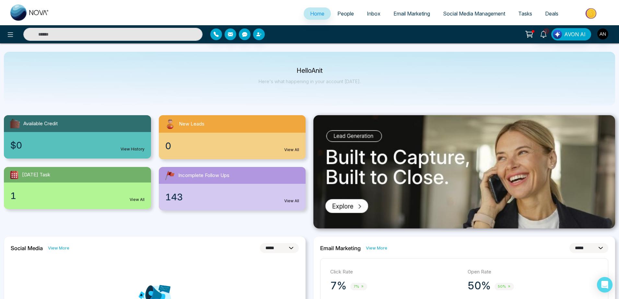
click at [380, 94] on div "Hello Anit Here's what happening in your account [DATE]." at bounding box center [309, 79] width 611 height 54
drag, startPoint x: 287, startPoint y: 70, endPoint x: 358, endPoint y: 85, distance: 73.1
click at [358, 85] on div "Hello Anit Here's what happening in your account [DATE]." at bounding box center [310, 78] width 102 height 21
drag, startPoint x: 358, startPoint y: 85, endPoint x: 261, endPoint y: 60, distance: 100.8
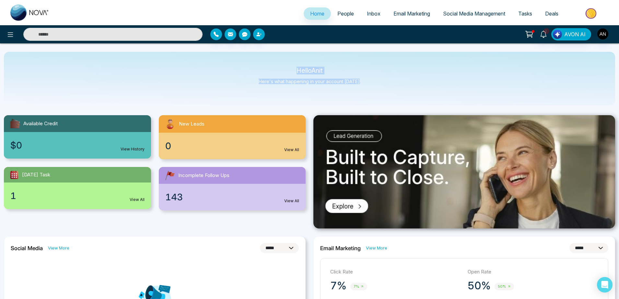
click at [261, 60] on div "Hello Anit Here's what happening in your account [DATE]." at bounding box center [309, 79] width 611 height 54
drag, startPoint x: 294, startPoint y: 70, endPoint x: 382, endPoint y: 86, distance: 90.3
click at [382, 86] on div "Hello Anit Here's what happening in your account [DATE]." at bounding box center [309, 79] width 611 height 54
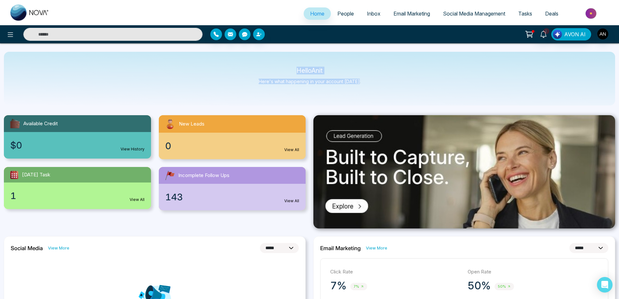
drag, startPoint x: 382, startPoint y: 86, endPoint x: 257, endPoint y: 55, distance: 129.1
click at [257, 55] on div "Hello Anit Here's what happening in your account [DATE]." at bounding box center [309, 79] width 611 height 54
click at [291, 62] on div "Hello Anit Here's what happening in your account [DATE]." at bounding box center [309, 79] width 611 height 54
drag, startPoint x: 291, startPoint y: 62, endPoint x: 366, endPoint y: 85, distance: 78.6
click at [366, 85] on div "Hello Anit Here's what happening in your account [DATE]." at bounding box center [309, 79] width 611 height 54
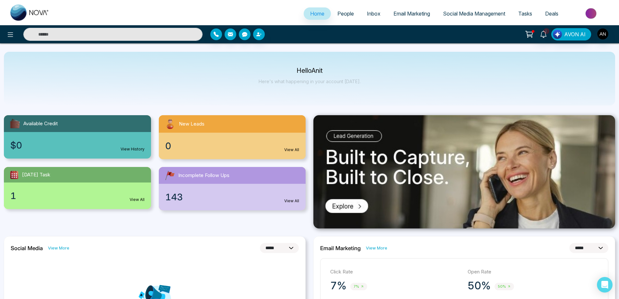
click at [366, 85] on div "Hello Anit Here's what happening in your account [DATE]." at bounding box center [309, 79] width 611 height 54
drag, startPoint x: 366, startPoint y: 85, endPoint x: 256, endPoint y: 62, distance: 112.4
click at [256, 62] on div "Hello Anit Here's what happening in your account [DATE]." at bounding box center [309, 79] width 611 height 54
click at [257, 59] on div "Hello Anit Here's what happening in your account [DATE]." at bounding box center [309, 79] width 611 height 54
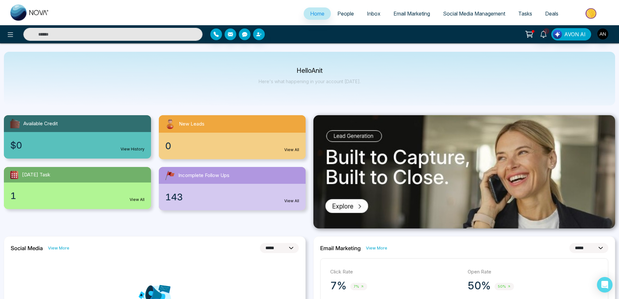
drag, startPoint x: 281, startPoint y: 65, endPoint x: 365, endPoint y: 87, distance: 86.5
click at [365, 87] on div "Hello Anit Here's what happening in your account [DATE]." at bounding box center [309, 79] width 611 height 54
drag, startPoint x: 365, startPoint y: 87, endPoint x: 257, endPoint y: 67, distance: 109.7
click at [257, 67] on div "Hello Anit Here's what happening in your account [DATE]." at bounding box center [309, 79] width 611 height 54
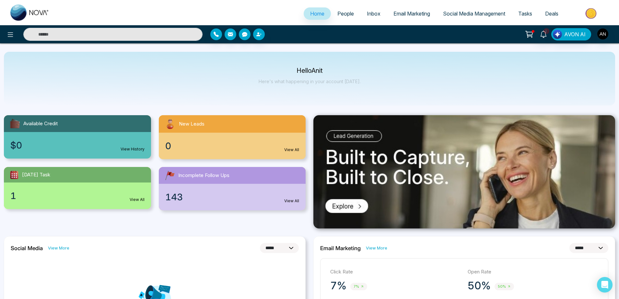
click at [257, 67] on div "Hello Anit Here's what happening in your account [DATE]." at bounding box center [309, 79] width 611 height 54
drag, startPoint x: 279, startPoint y: 68, endPoint x: 368, endPoint y: 90, distance: 92.1
click at [368, 90] on div "Hello Anit Here's what happening in your account [DATE]." at bounding box center [309, 79] width 611 height 54
drag, startPoint x: 368, startPoint y: 90, endPoint x: 241, endPoint y: 57, distance: 131.9
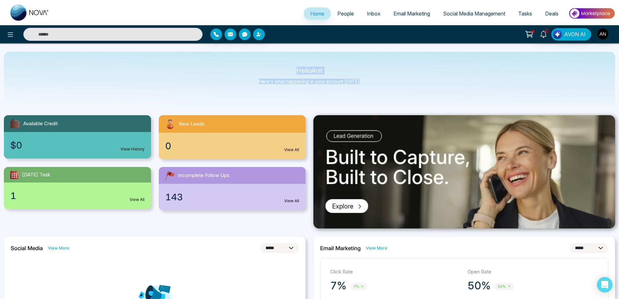
click at [241, 57] on div "Hello Anit Here's what happening in your account [DATE]." at bounding box center [309, 79] width 611 height 54
click at [336, 18] on link "People" at bounding box center [345, 13] width 29 height 12
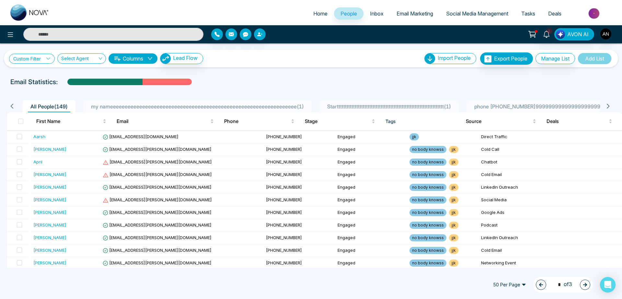
click at [37, 56] on link "Custom Filter" at bounding box center [32, 59] width 46 height 10
click at [45, 76] on input "search" at bounding box center [45, 74] width 52 height 10
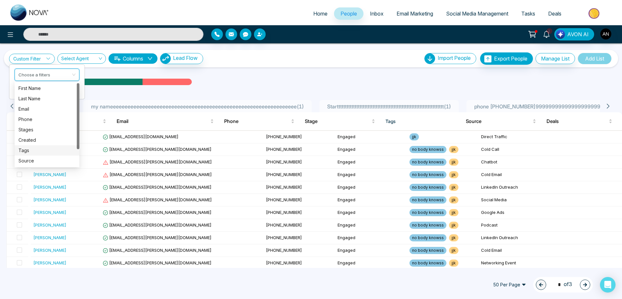
click at [30, 153] on div "Tags" at bounding box center [46, 150] width 57 height 7
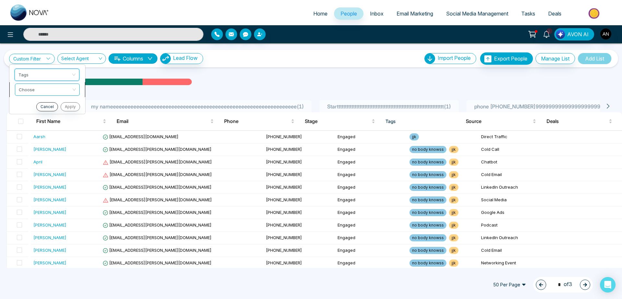
click at [51, 93] on input "search" at bounding box center [45, 89] width 52 height 10
click at [49, 92] on input "search" at bounding box center [45, 89] width 52 height 10
click at [48, 90] on input "search" at bounding box center [45, 89] width 52 height 10
click at [48, 102] on div "include" at bounding box center [46, 103] width 57 height 7
click at [49, 104] on input "search" at bounding box center [45, 104] width 52 height 10
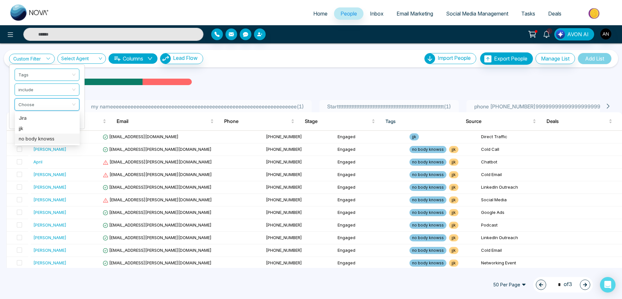
click at [45, 138] on div "no body knowss" at bounding box center [47, 138] width 57 height 7
click at [69, 121] on button "Apply" at bounding box center [69, 121] width 19 height 9
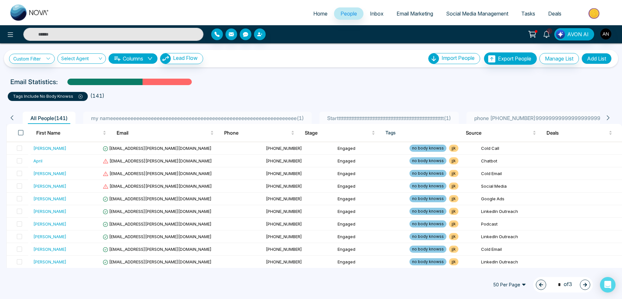
click at [19, 135] on span at bounding box center [20, 132] width 5 height 5
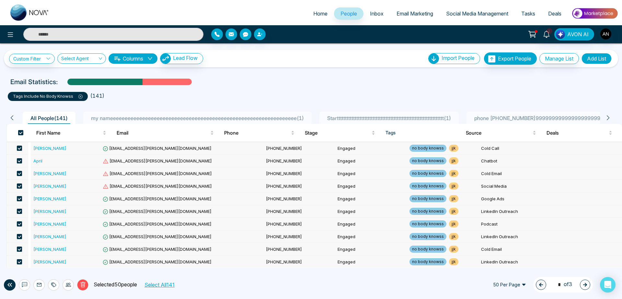
click at [165, 286] on button "Select All 141" at bounding box center [159, 285] width 35 height 8
click at [81, 288] on button "Delete" at bounding box center [82, 285] width 11 height 11
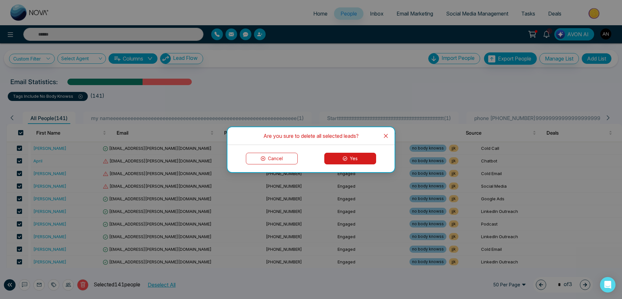
click at [359, 157] on button "Yes" at bounding box center [350, 159] width 52 height 12
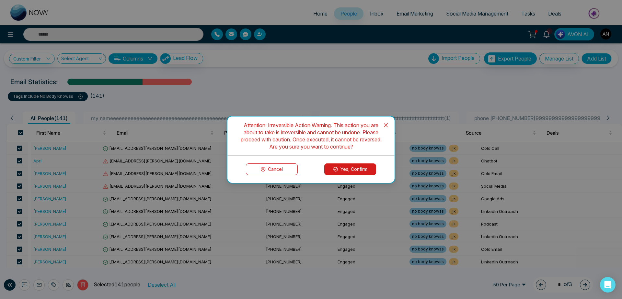
click at [358, 167] on button "Yes, Confirm" at bounding box center [350, 170] width 52 height 12
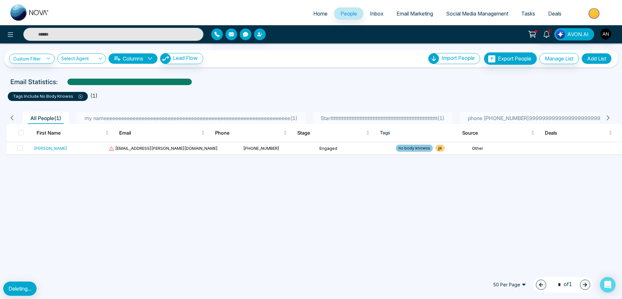
drag, startPoint x: 0, startPoint y: 291, endPoint x: 42, endPoint y: 291, distance: 41.8
click at [42, 291] on div "50 Per Page 1 * of 1" at bounding box center [311, 285] width 622 height 29
click at [120, 118] on span "my nameeeeeeeeeeeeeeeeeeeeeeeeeeeeeeeeeeeeeeeeeeeeeeeeeeeeeeeeeeeeeeee ( 1 )" at bounding box center [191, 118] width 218 height 6
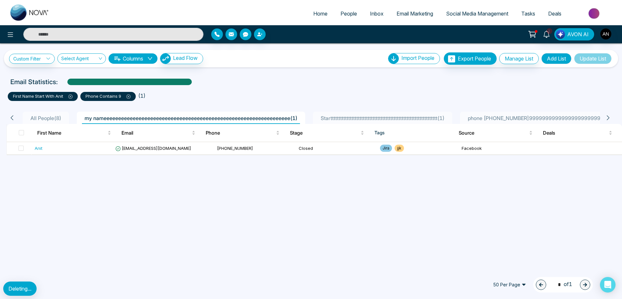
click at [52, 115] on span "All People ( 8 )" at bounding box center [46, 118] width 36 height 6
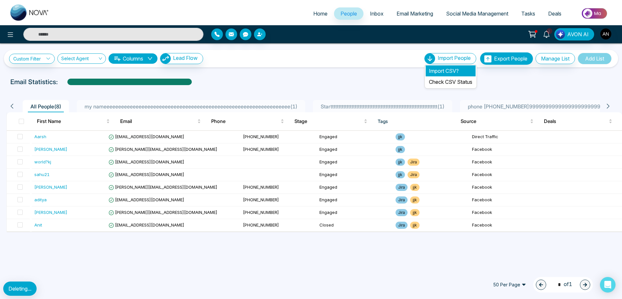
click at [459, 71] on li "Import CSV?" at bounding box center [451, 70] width 50 height 11
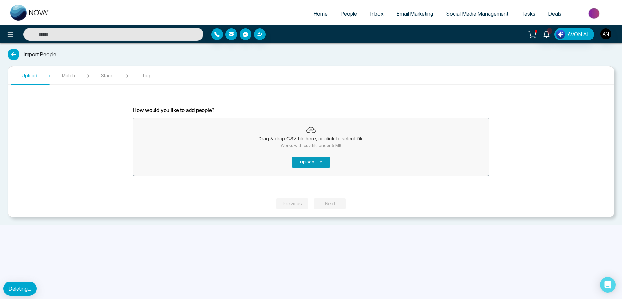
click at [305, 164] on button "Upload File" at bounding box center [311, 162] width 39 height 11
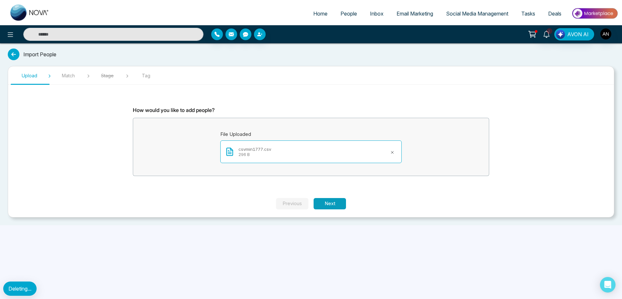
click at [333, 203] on button "Next" at bounding box center [330, 203] width 32 height 11
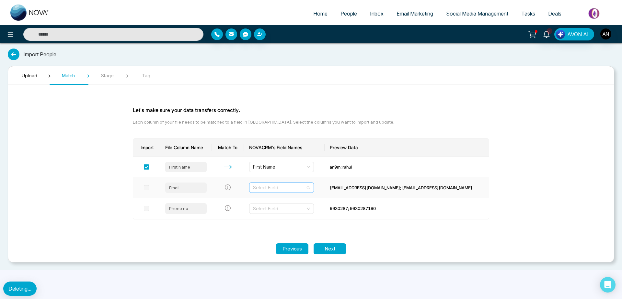
click at [305, 183] on div "Select Field" at bounding box center [281, 188] width 65 height 10
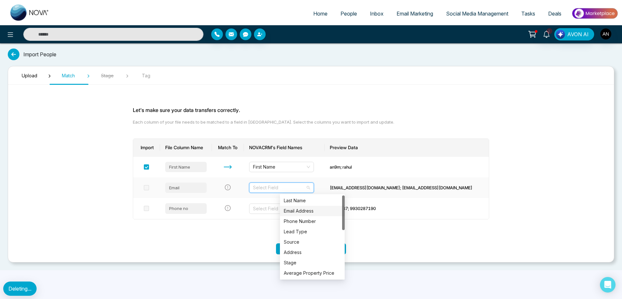
click at [300, 211] on div "Email Address" at bounding box center [312, 211] width 57 height 7
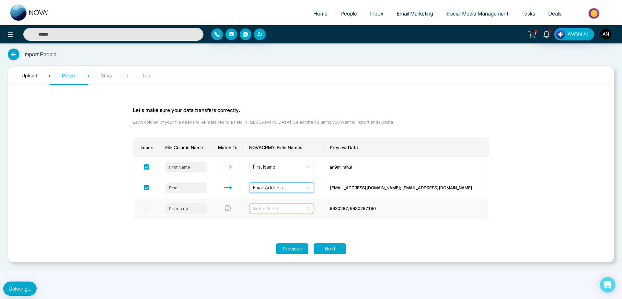
click at [305, 212] on input "search" at bounding box center [279, 209] width 52 height 10
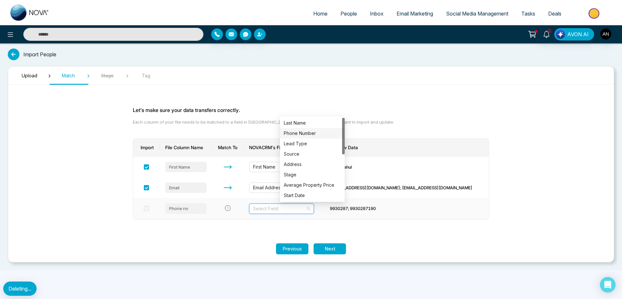
click at [301, 137] on div "Phone Number" at bounding box center [312, 133] width 57 height 7
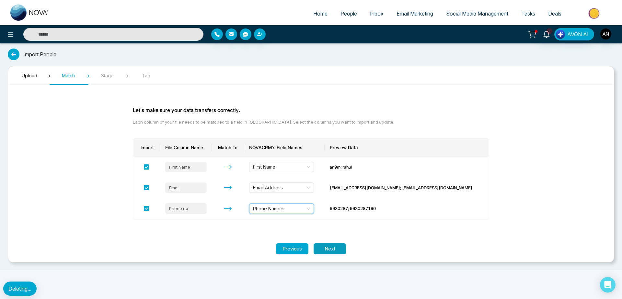
click at [325, 249] on button "Next" at bounding box center [330, 249] width 32 height 11
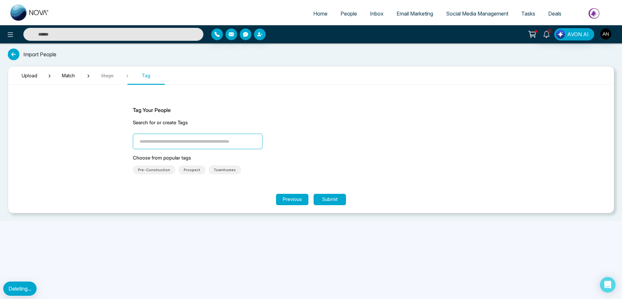
click at [170, 143] on input "search" at bounding box center [198, 142] width 130 height 16
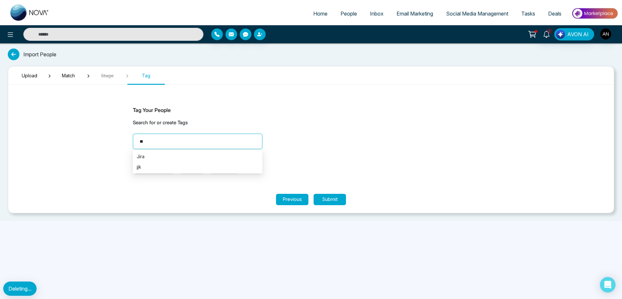
type input "*"
type input "*****"
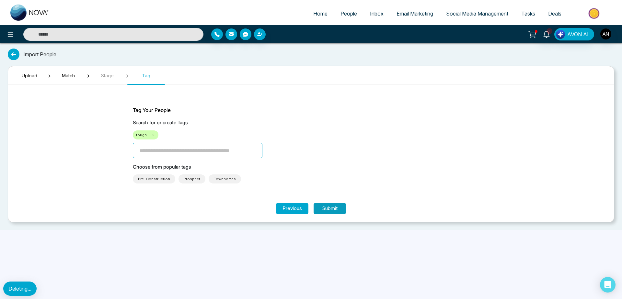
click at [332, 207] on button "Submit" at bounding box center [330, 208] width 32 height 11
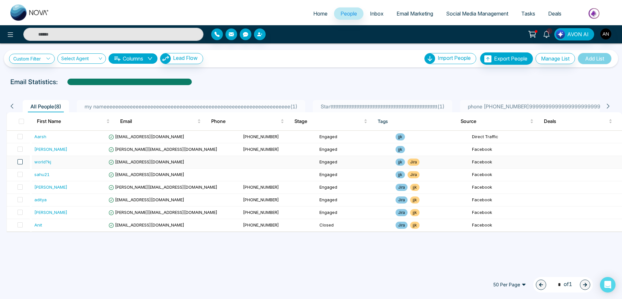
click at [19, 163] on span at bounding box center [19, 161] width 5 height 5
click at [19, 175] on span at bounding box center [19, 174] width 5 height 5
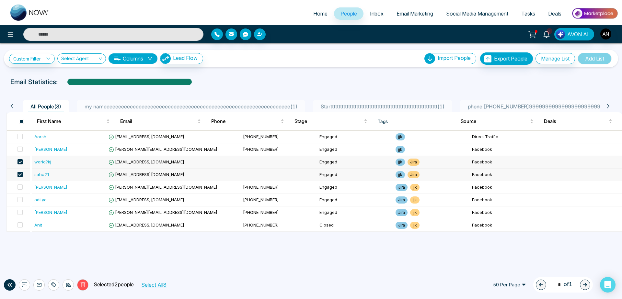
click at [168, 271] on div "Delete Selected 2 people Select All 8 50 Per Page 1 * of 1" at bounding box center [311, 285] width 622 height 29
click at [448, 73] on li "Import CSV?" at bounding box center [451, 70] width 50 height 11
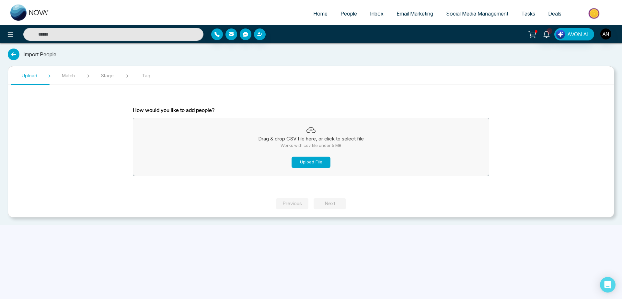
click at [304, 165] on button "Upload File" at bounding box center [311, 162] width 39 height 11
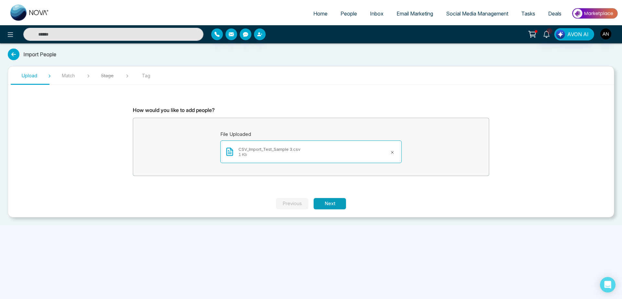
click at [324, 198] on button "Next" at bounding box center [330, 203] width 32 height 11
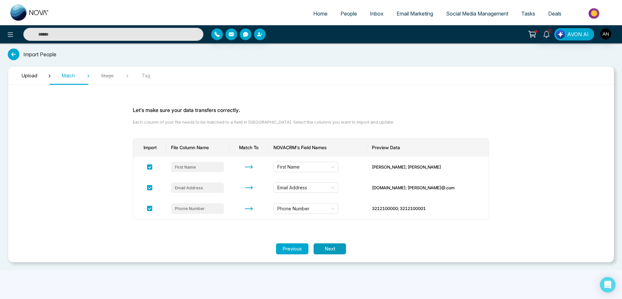
click at [327, 246] on button "Next" at bounding box center [330, 249] width 32 height 11
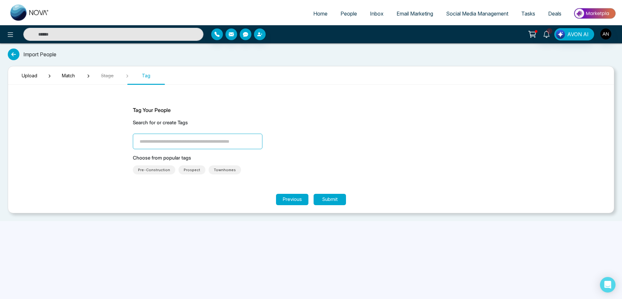
click at [212, 149] on div "Tag Your People Search for or create Tags Choose from popular tags Pre-Construc…" at bounding box center [311, 140] width 356 height 68
click at [183, 137] on input "search" at bounding box center [198, 142] width 130 height 16
click at [165, 140] on input "search" at bounding box center [198, 142] width 130 height 16
type input "*****"
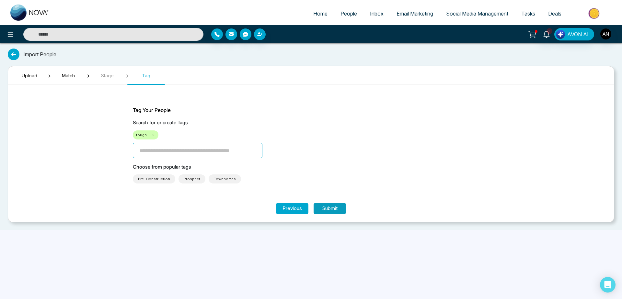
click at [330, 209] on button "Submit" at bounding box center [330, 208] width 32 height 11
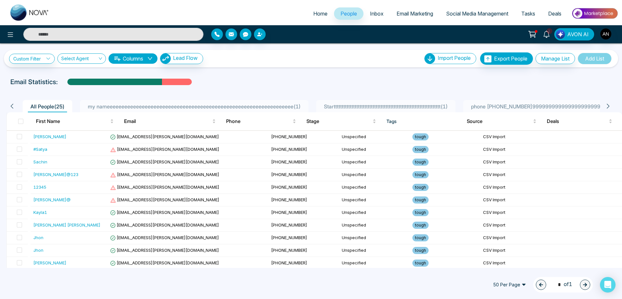
scroll to position [7, 0]
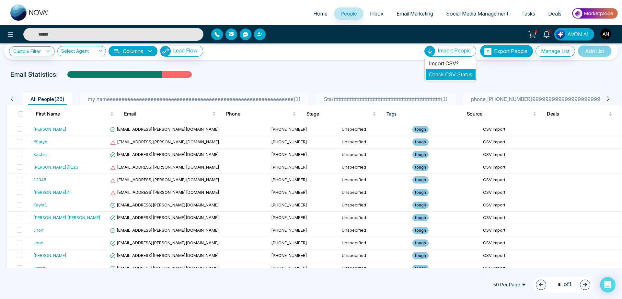
click at [445, 74] on link "Check CSV Status" at bounding box center [450, 74] width 43 height 6
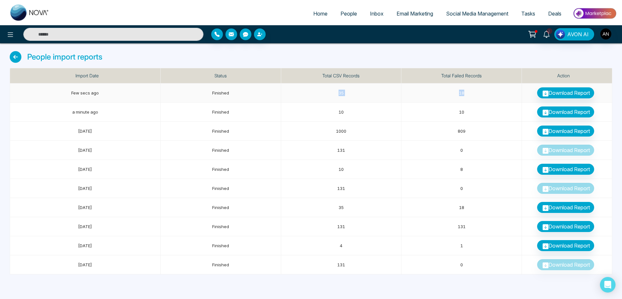
drag, startPoint x: 325, startPoint y: 96, endPoint x: 466, endPoint y: 92, distance: 141.0
click at [466, 92] on tr "Few secs ago Finished 35 18 Download Report" at bounding box center [311, 93] width 602 height 19
click at [17, 59] on icon at bounding box center [16, 57] width 12 height 12
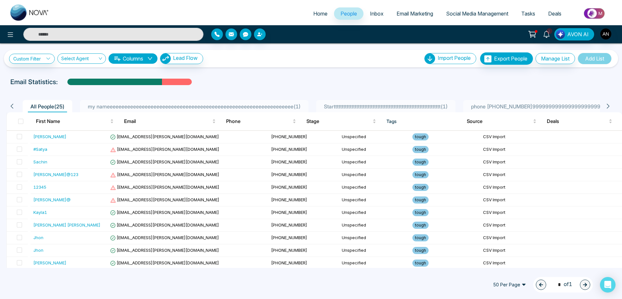
click at [259, 75] on div "Custom Filter Choose a filters Cancel Apply Select Agent Columns Lead Flow Impo…" at bounding box center [311, 155] width 622 height 225
click at [318, 17] on span "Home" at bounding box center [320, 13] width 14 height 6
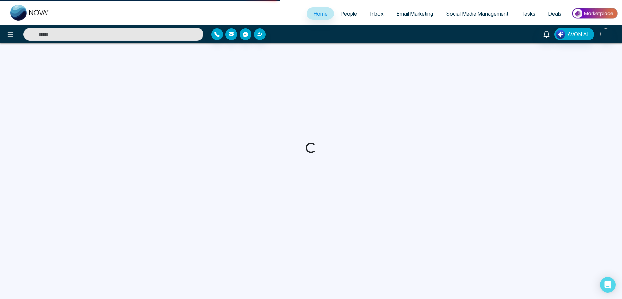
select select "*"
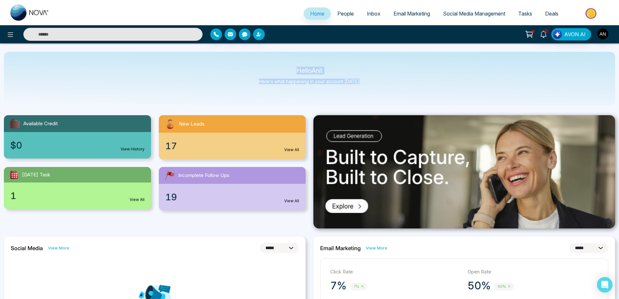
drag, startPoint x: 286, startPoint y: 67, endPoint x: 377, endPoint y: 88, distance: 93.2
click at [377, 88] on div "Hello Anit Here's what happening in your account [DATE]." at bounding box center [309, 79] width 611 height 54
drag, startPoint x: 377, startPoint y: 88, endPoint x: 251, endPoint y: 64, distance: 127.7
click at [251, 64] on div "Hello Anit Here's what happening in your account [DATE]." at bounding box center [309, 79] width 611 height 54
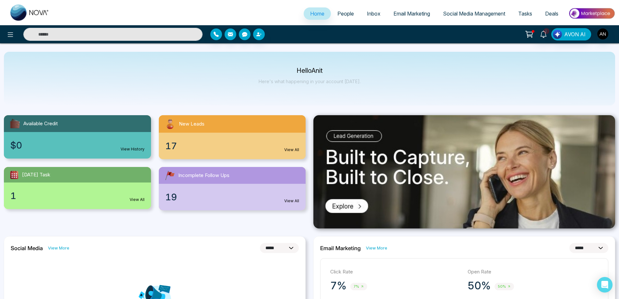
click at [251, 64] on div "Hello Anit Here's what happening in your account [DATE]." at bounding box center [309, 79] width 611 height 54
drag, startPoint x: 290, startPoint y: 63, endPoint x: 387, endPoint y: 92, distance: 100.7
click at [387, 92] on div "Hello Anit Here's what happening in your account [DATE]." at bounding box center [309, 79] width 611 height 54
drag, startPoint x: 387, startPoint y: 92, endPoint x: 256, endPoint y: 64, distance: 134.2
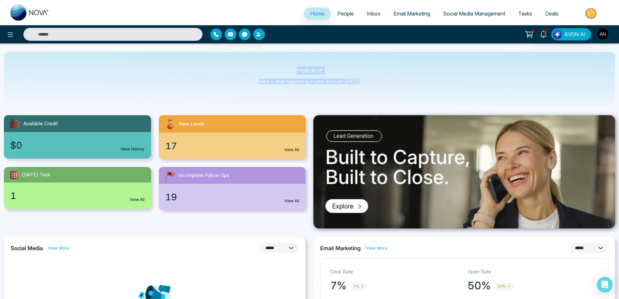
click at [256, 64] on div "Hello Anit Here's what happening in your account [DATE]." at bounding box center [309, 79] width 611 height 54
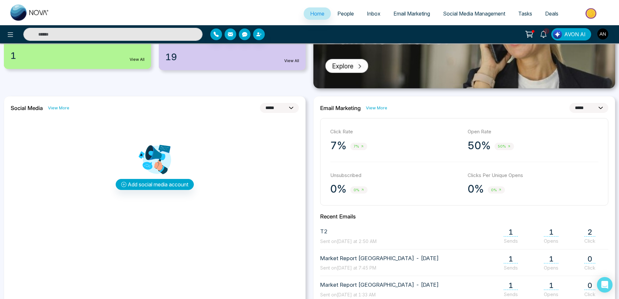
scroll to position [144, 0]
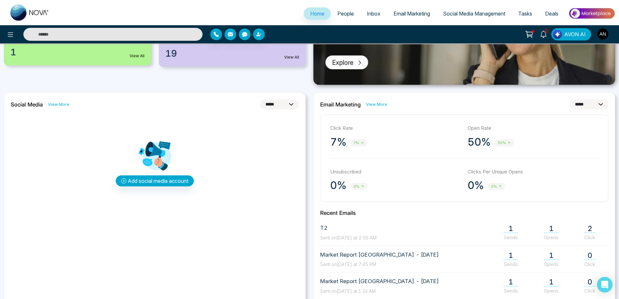
click at [57, 105] on link "View More" at bounding box center [58, 104] width 21 height 6
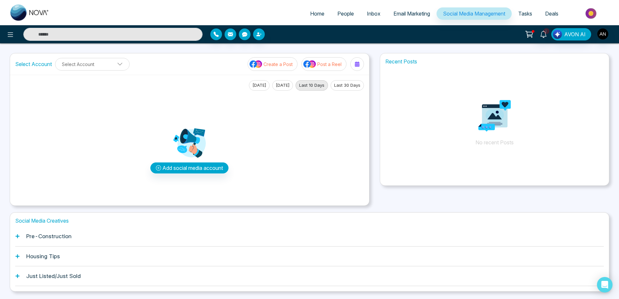
click at [310, 14] on span "Home" at bounding box center [317, 13] width 14 height 6
select select "*"
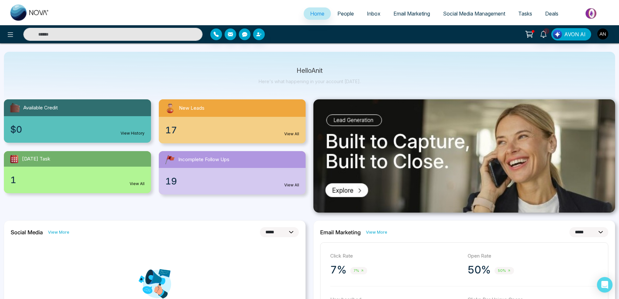
scroll to position [14, 0]
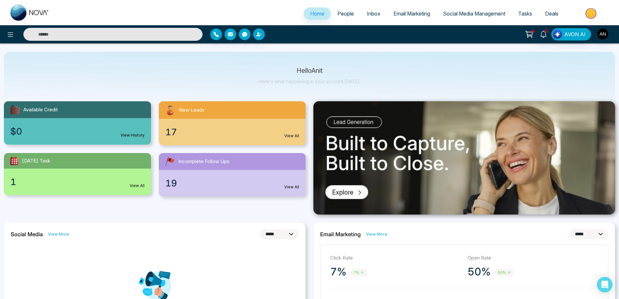
click at [421, 140] on img at bounding box center [464, 157] width 302 height 113
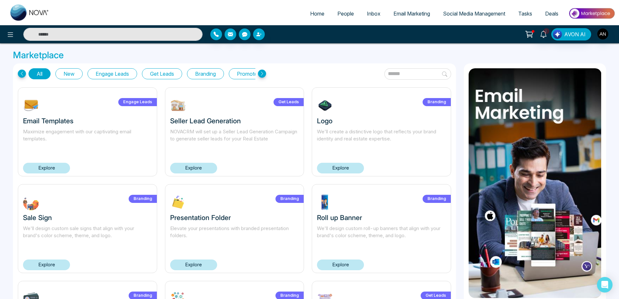
click at [312, 12] on span "Home" at bounding box center [317, 13] width 14 height 6
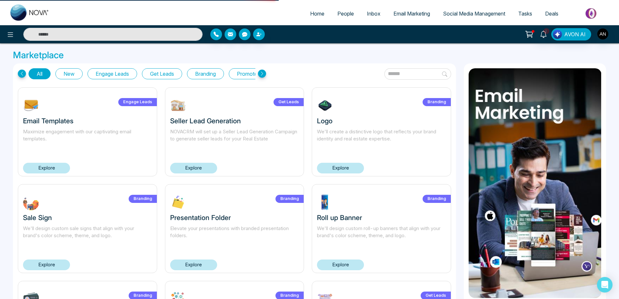
select select "*"
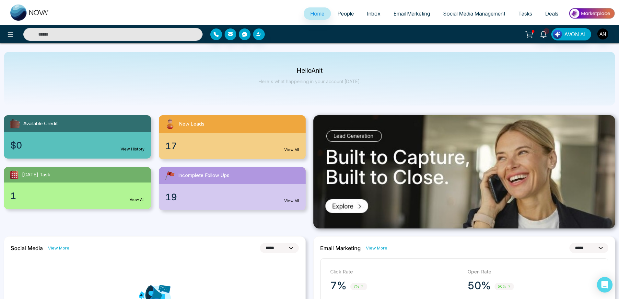
click at [349, 15] on span "People" at bounding box center [345, 13] width 17 height 6
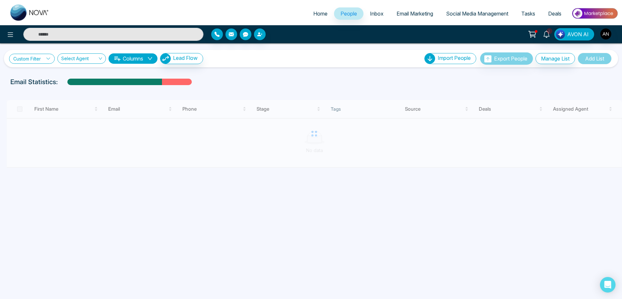
click at [36, 58] on link "Custom Filter" at bounding box center [32, 59] width 46 height 10
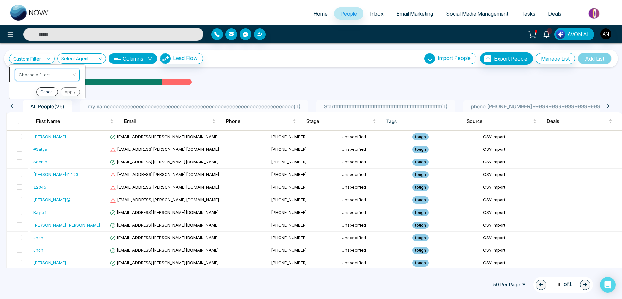
click at [40, 76] on input "search" at bounding box center [45, 74] width 52 height 10
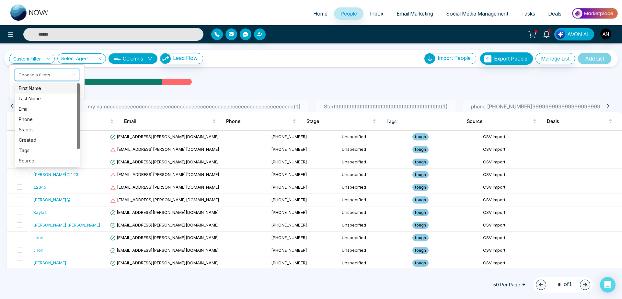
click at [40, 90] on div "First Name" at bounding box center [47, 88] width 57 height 7
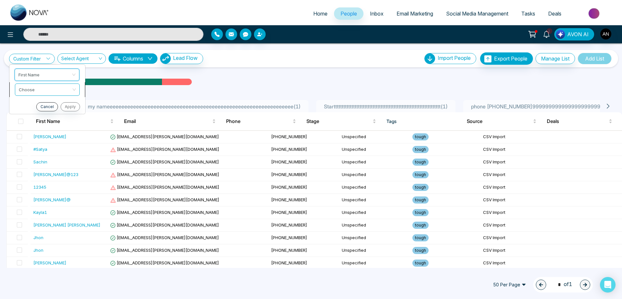
click at [56, 90] on input "search" at bounding box center [45, 89] width 52 height 10
click at [51, 107] on div "Start with" at bounding box center [47, 103] width 65 height 10
click at [44, 100] on input "text" at bounding box center [47, 106] width 65 height 12
type input "*"
click button "Apply" at bounding box center [69, 121] width 19 height 9
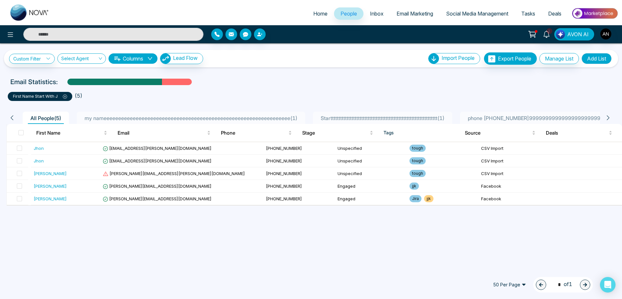
click at [65, 96] on icon at bounding box center [65, 97] width 4 height 4
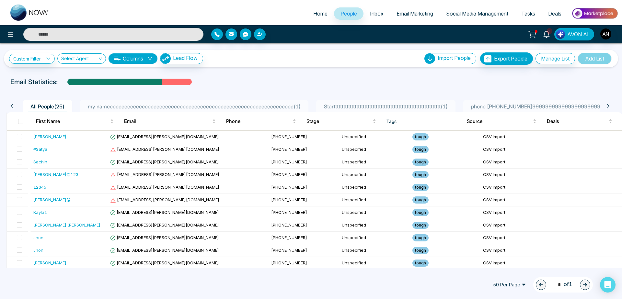
click at [243, 73] on div "Custom Filter Choose a filters Cancel Apply Select Agent Columns Lead Flow Impo…" at bounding box center [311, 155] width 622 height 225
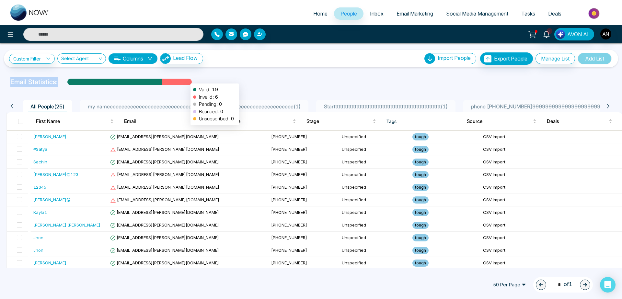
drag, startPoint x: 0, startPoint y: 80, endPoint x: 177, endPoint y: 84, distance: 177.3
click at [177, 84] on div "Email Statistics: Valid: 19 Invalid: 6 Pending: 0 Bounced: 0 Unsubscribed: 0" at bounding box center [311, 82] width 622 height 10
drag, startPoint x: 214, startPoint y: 79, endPoint x: 0, endPoint y: 78, distance: 213.9
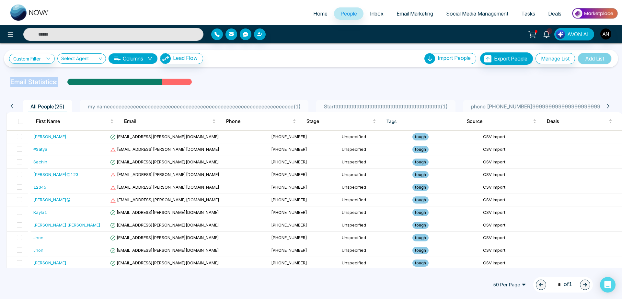
click at [0, 78] on div "Email Statistics:" at bounding box center [311, 82] width 622 height 10
drag, startPoint x: 0, startPoint y: 78, endPoint x: 55, endPoint y: 81, distance: 54.5
click at [55, 81] on div "Email Statistics:" at bounding box center [311, 82] width 622 height 10
click at [55, 81] on p "Email Statistics:" at bounding box center [33, 82] width 47 height 10
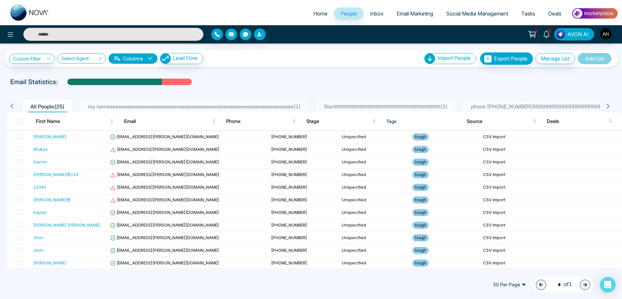
click at [55, 81] on p "Email Statistics:" at bounding box center [33, 82] width 47 height 10
drag, startPoint x: 55, startPoint y: 81, endPoint x: 8, endPoint y: 81, distance: 46.7
click at [8, 81] on div "Email Statistics:" at bounding box center [209, 82] width 406 height 10
click at [62, 80] on div "Email Statistics:" at bounding box center [209, 82] width 398 height 10
click at [317, 12] on span "Home" at bounding box center [320, 13] width 14 height 6
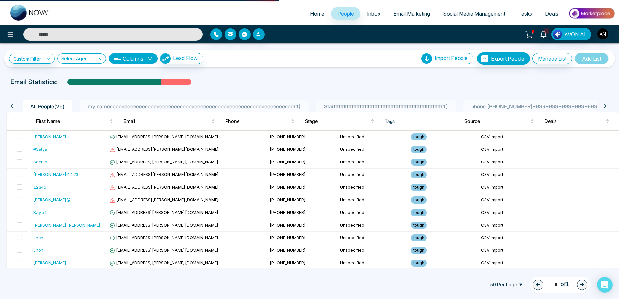
select select "*"
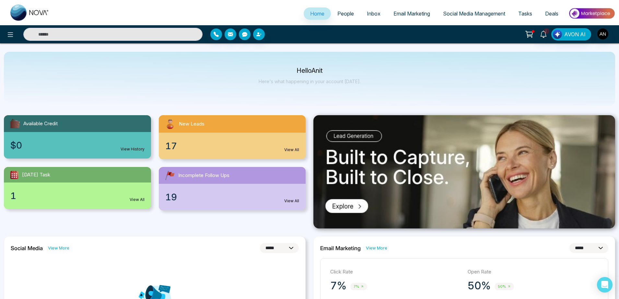
click at [333, 17] on link "People" at bounding box center [345, 13] width 29 height 12
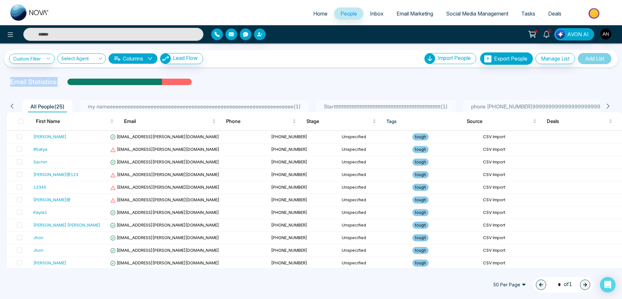
drag, startPoint x: 4, startPoint y: 80, endPoint x: 166, endPoint y: 85, distance: 162.7
click at [166, 85] on div "Email Statistics:" at bounding box center [311, 82] width 622 height 10
click at [256, 74] on div "Custom Filter Choose a filters Cancel Apply Select Agent Columns Lead Flow Impo…" at bounding box center [311, 155] width 622 height 225
click at [308, 16] on link "Home" at bounding box center [320, 13] width 27 height 12
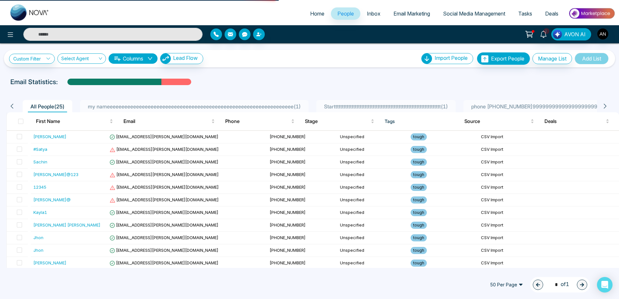
select select "*"
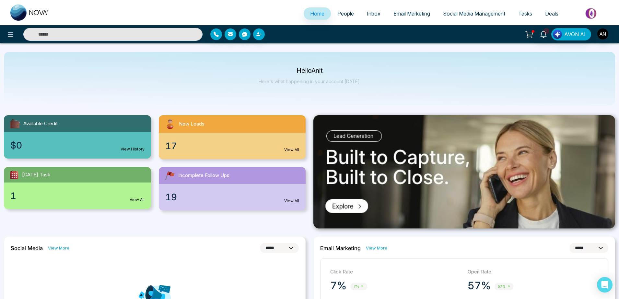
click at [342, 16] on span "People" at bounding box center [345, 13] width 17 height 6
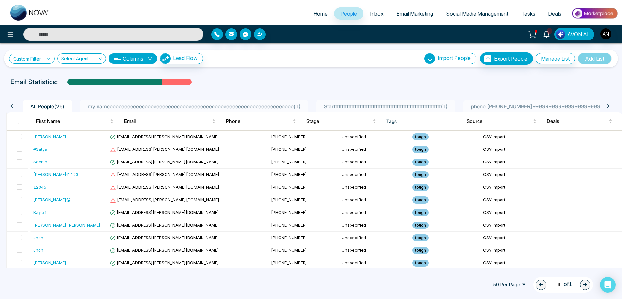
click at [37, 57] on link "Custom Filter" at bounding box center [32, 59] width 46 height 10
click at [38, 75] on input "search" at bounding box center [45, 74] width 52 height 10
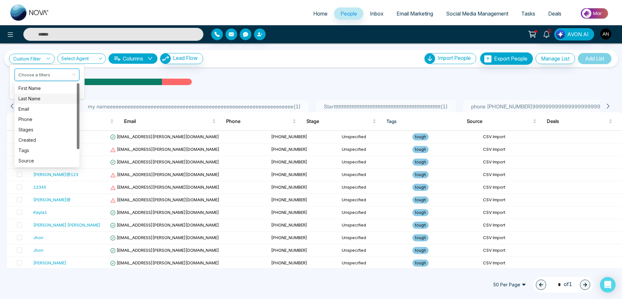
click at [40, 99] on div "Last Name" at bounding box center [46, 98] width 57 height 7
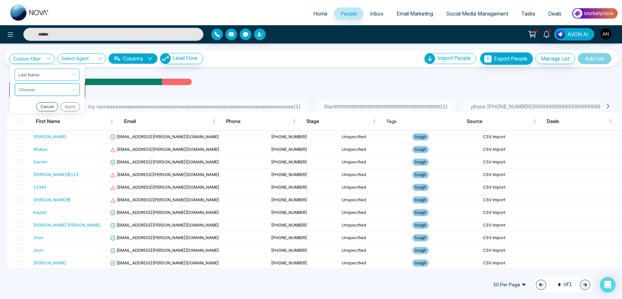
click at [61, 93] on input "search" at bounding box center [45, 89] width 52 height 10
click at [55, 110] on div "Is Empty" at bounding box center [47, 114] width 65 height 10
click at [71, 107] on button "Apply" at bounding box center [69, 106] width 19 height 9
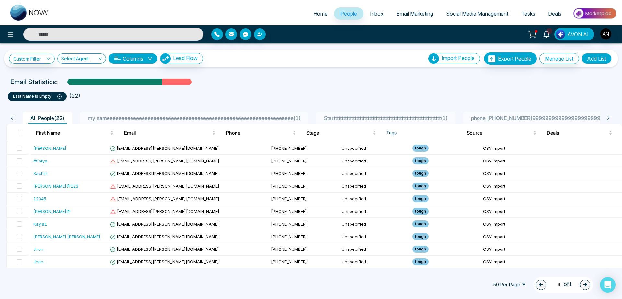
click at [62, 98] on icon at bounding box center [59, 97] width 4 height 4
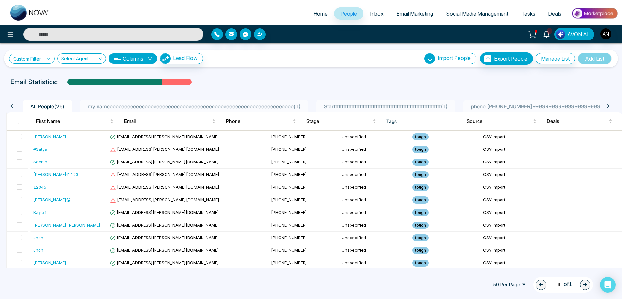
click at [28, 56] on link "Custom Filter" at bounding box center [32, 59] width 46 height 10
click at [39, 80] on span at bounding box center [45, 75] width 52 height 12
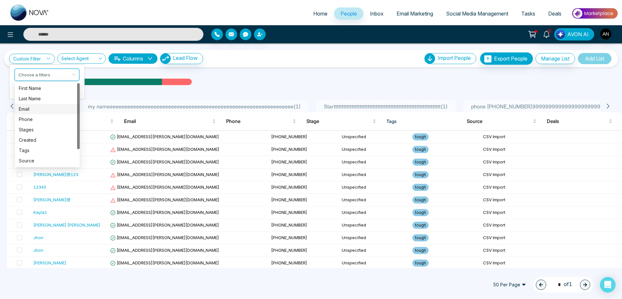
click at [32, 111] on div "Email" at bounding box center [47, 109] width 57 height 7
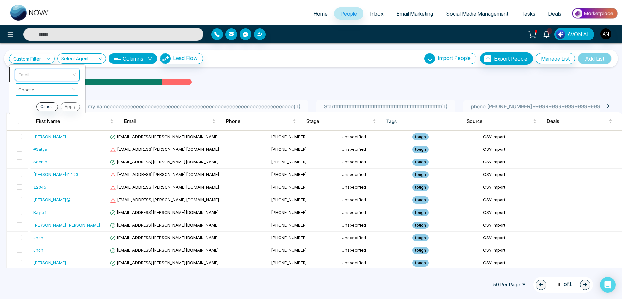
click at [40, 78] on span "Email" at bounding box center [47, 75] width 57 height 12
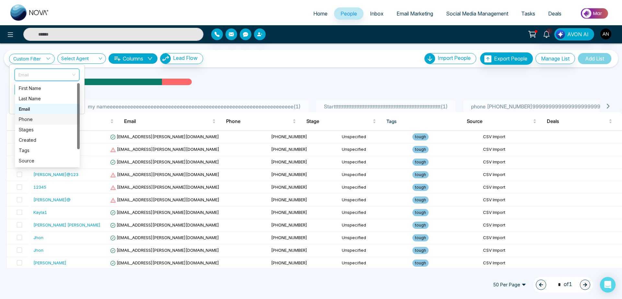
click at [33, 119] on div "Phone" at bounding box center [47, 119] width 57 height 7
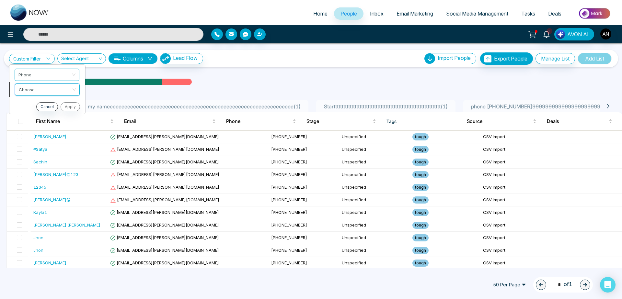
click at [50, 90] on input "search" at bounding box center [45, 89] width 52 height 10
click at [45, 101] on div "Start with" at bounding box center [47, 103] width 57 height 7
click at [53, 99] on ul "Phone Start with Start with Cancel Apply" at bounding box center [47, 96] width 76 height 65
click at [39, 60] on link "Custom Filter" at bounding box center [32, 59] width 46 height 10
click at [42, 106] on input "text" at bounding box center [47, 106] width 65 height 12
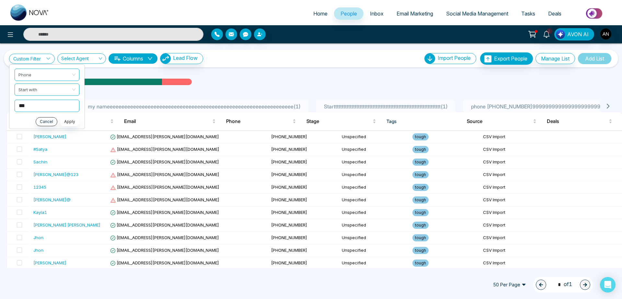
type input "***"
click at [66, 121] on button "Apply" at bounding box center [69, 121] width 19 height 9
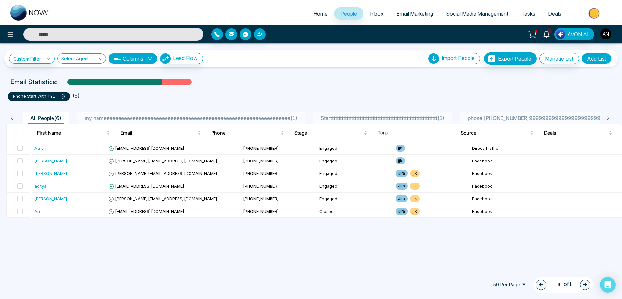
click at [120, 93] on ul "phone start with +91 ( 6 )" at bounding box center [311, 95] width 607 height 12
click at [21, 130] on label at bounding box center [21, 132] width 5 height 7
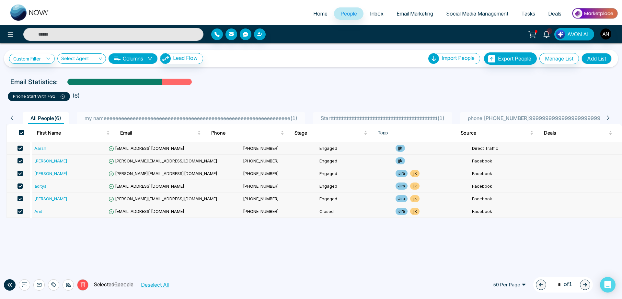
click at [21, 130] on label at bounding box center [21, 132] width 5 height 7
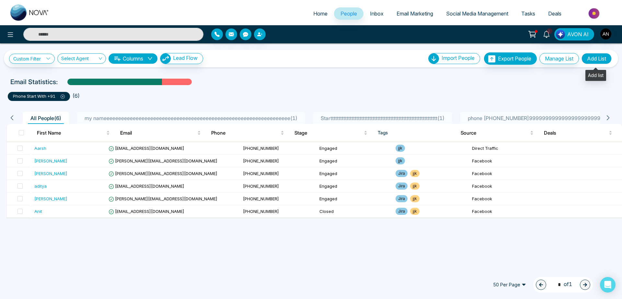
click at [603, 60] on button "Add List" at bounding box center [597, 58] width 30 height 11
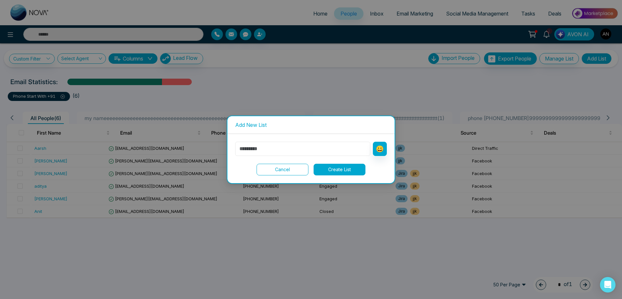
click at [246, 151] on input "text" at bounding box center [302, 149] width 135 height 14
click at [268, 173] on button "Cancel" at bounding box center [283, 170] width 52 height 12
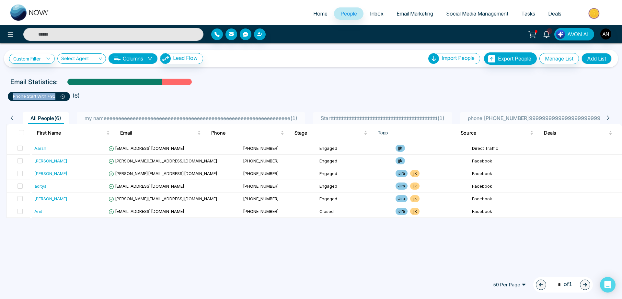
drag, startPoint x: 13, startPoint y: 93, endPoint x: 56, endPoint y: 98, distance: 43.6
click at [56, 98] on p "phone start with +91" at bounding box center [39, 96] width 52 height 6
copy p "phone start with +91"
click at [221, 82] on div "Email Statistics:" at bounding box center [209, 82] width 398 height 10
click at [596, 55] on button "Add List" at bounding box center [597, 58] width 30 height 11
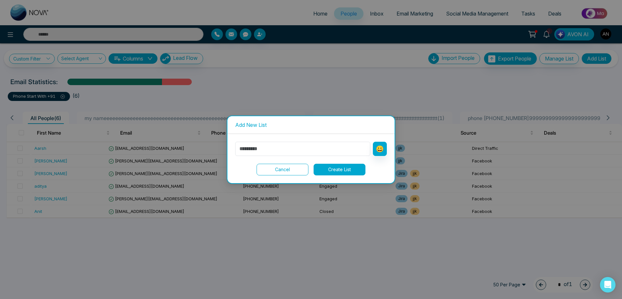
drag, startPoint x: 266, startPoint y: 141, endPoint x: 263, endPoint y: 149, distance: 9.1
click at [263, 149] on div "😀 Cancel Create List" at bounding box center [310, 158] width 167 height 49
click at [263, 149] on input "text" at bounding box center [302, 149] width 135 height 14
paste input "**********"
type input "**********"
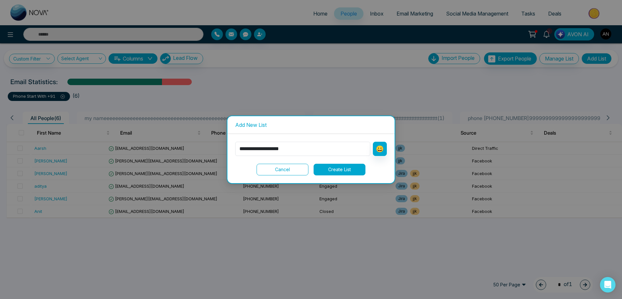
click at [344, 174] on button "Create List" at bounding box center [340, 170] width 52 height 12
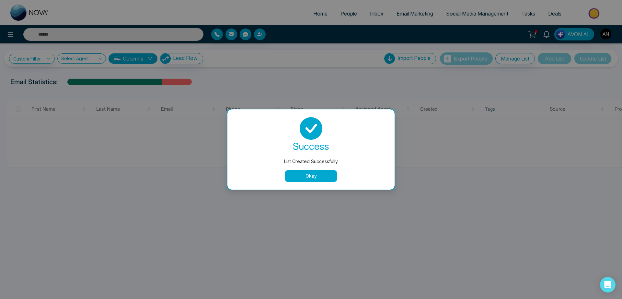
click at [310, 176] on button "Okay" at bounding box center [311, 176] width 52 height 12
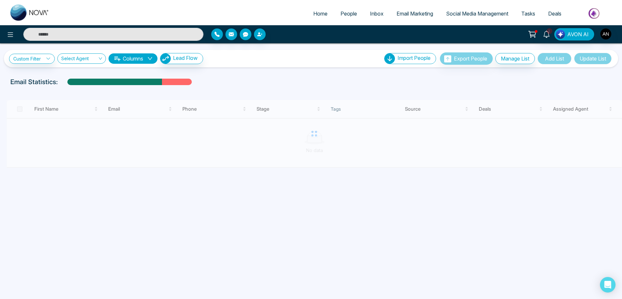
click at [272, 96] on div at bounding box center [311, 98] width 617 height 4
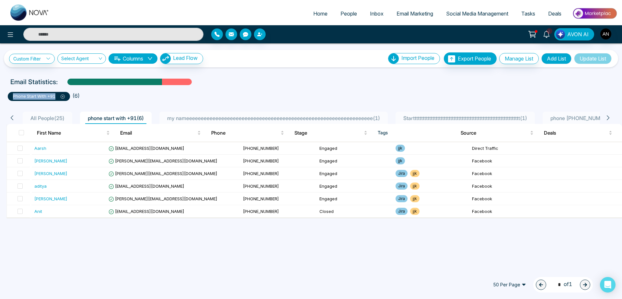
drag, startPoint x: 8, startPoint y: 93, endPoint x: 62, endPoint y: 97, distance: 54.0
click at [62, 97] on li "phone start with +91" at bounding box center [40, 95] width 65 height 12
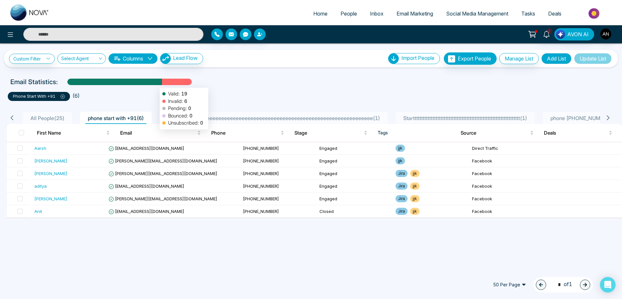
click at [157, 85] on div at bounding box center [114, 84] width 95 height 11
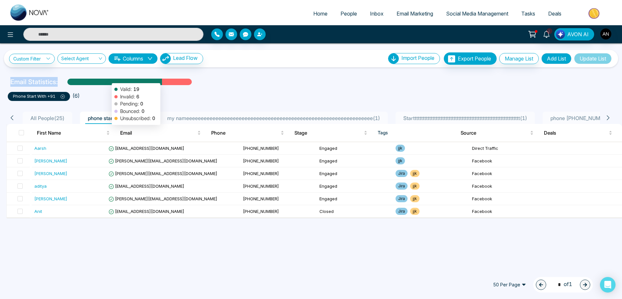
drag, startPoint x: 6, startPoint y: 82, endPoint x: 152, endPoint y: 81, distance: 145.8
click at [152, 81] on div "Email Statistics: Valid: 19 Invalid: 6 Pending: 0 Bounced: 0 Unsubscribed: 0" at bounding box center [209, 82] width 406 height 10
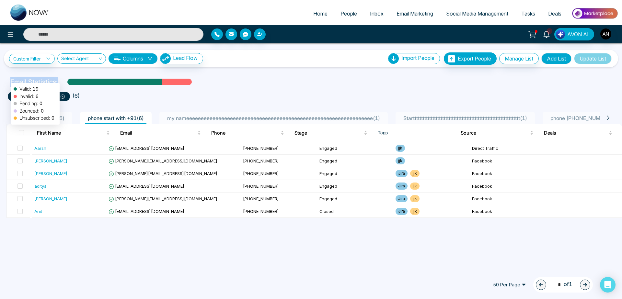
drag, startPoint x: 152, startPoint y: 81, endPoint x: 7, endPoint y: 80, distance: 145.5
click at [67, 80] on div at bounding box center [129, 82] width 124 height 6
click at [7, 80] on div "Email Statistics: Valid: 19 Invalid: 6 Pending: 0 Bounced: 0 Unsubscribed: 0" at bounding box center [209, 82] width 406 height 10
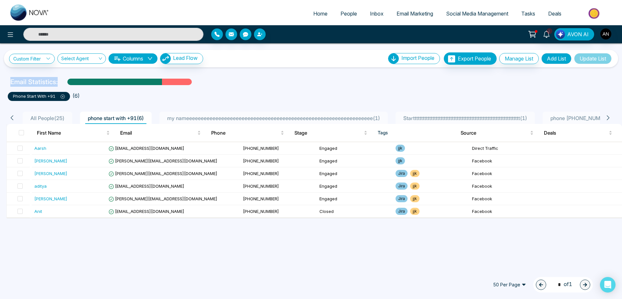
drag, startPoint x: 7, startPoint y: 80, endPoint x: 88, endPoint y: 80, distance: 81.0
click at [88, 80] on div "Email Statistics:" at bounding box center [209, 82] width 406 height 10
click at [248, 93] on ul "phone start with +91 ( 6 )" at bounding box center [311, 95] width 607 height 12
click at [34, 62] on link "Custom Filter" at bounding box center [32, 59] width 46 height 10
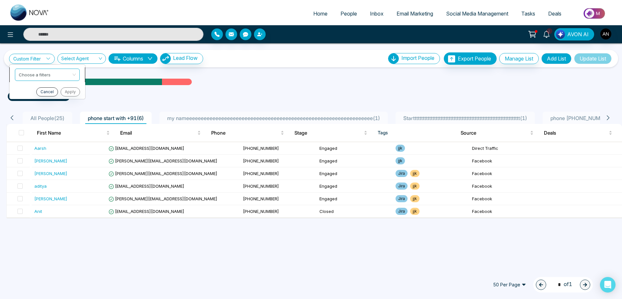
click at [48, 74] on input "search" at bounding box center [45, 74] width 52 height 10
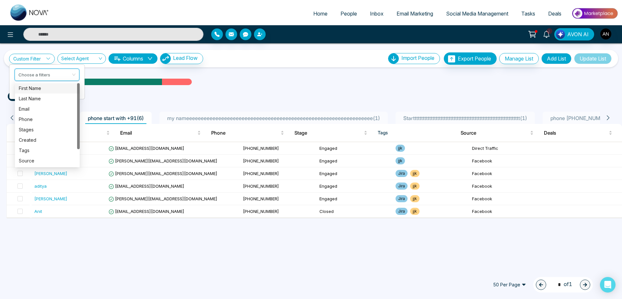
click at [44, 91] on div "First Name" at bounding box center [47, 88] width 57 height 7
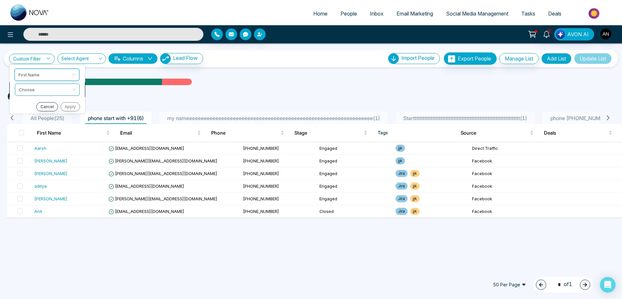
click at [46, 93] on input "search" at bounding box center [45, 89] width 52 height 10
click at [43, 121] on div "Contain" at bounding box center [47, 124] width 57 height 7
click at [43, 104] on input "text" at bounding box center [47, 106] width 65 height 12
type input "****"
click at [70, 120] on button "Apply" at bounding box center [69, 121] width 19 height 9
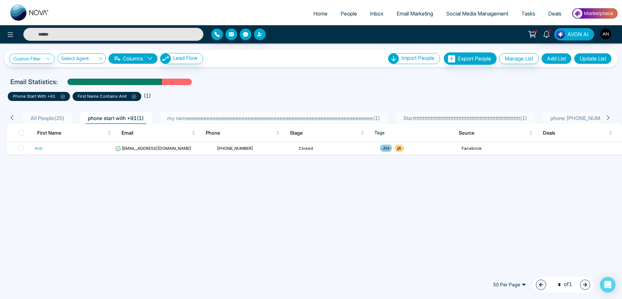
drag, startPoint x: 284, startPoint y: 89, endPoint x: 341, endPoint y: 11, distance: 97.1
click at [341, 43] on div "Custom Filter Choose a filters Cancel Apply Select Agent Columns Lead Flow Impo…" at bounding box center [311, 155] width 622 height 225
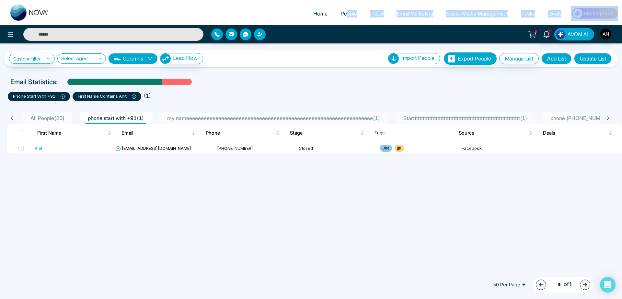
click at [228, 78] on div "Email Statistics:" at bounding box center [209, 82] width 398 height 10
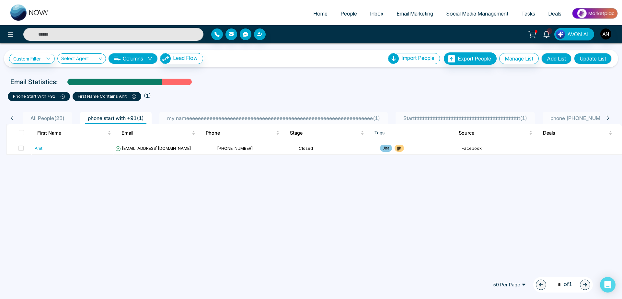
drag, startPoint x: 0, startPoint y: 59, endPoint x: 219, endPoint y: 61, distance: 218.4
click at [219, 61] on div "Custom Filter Choose a filters Cancel Apply Select Agent Columns Lead Flow Impo…" at bounding box center [311, 55] width 622 height 24
click at [219, 61] on div "Custom Filter Choose a filters Cancel Apply Select Agent Columns Lead Flow Impo…" at bounding box center [311, 58] width 604 height 12
click at [602, 58] on button "Update List" at bounding box center [593, 58] width 38 height 11
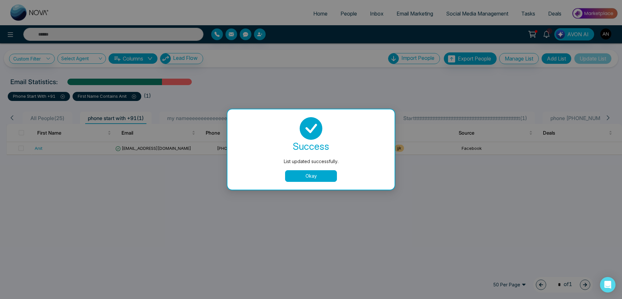
click at [308, 178] on button "Okay" at bounding box center [311, 176] width 52 height 12
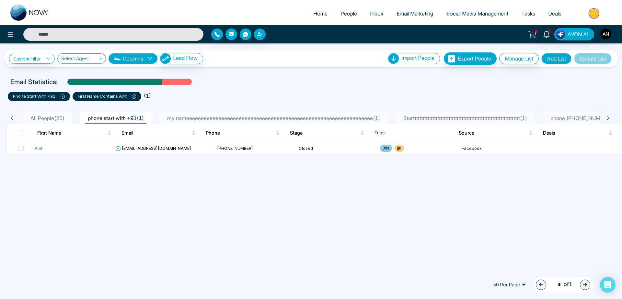
click at [349, 13] on span "People" at bounding box center [349, 13] width 17 height 6
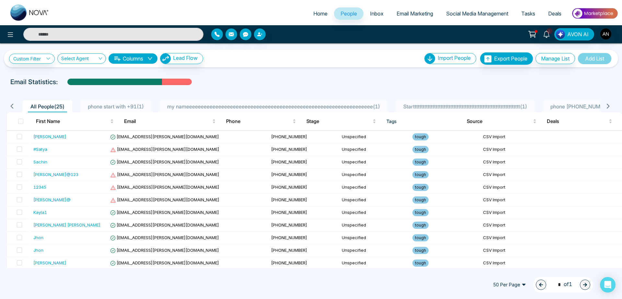
click at [132, 102] on li "phone start with +91 ( 1 )" at bounding box center [116, 106] width 72 height 12
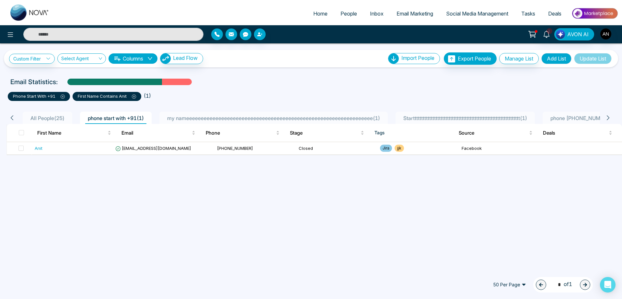
click at [135, 95] on icon at bounding box center [134, 97] width 4 height 4
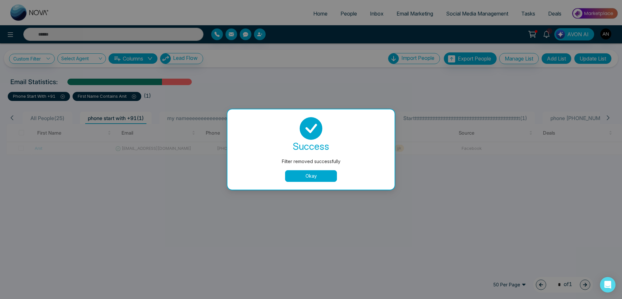
click at [583, 63] on div "Filter removed successfully success Filter removed successfully Okay" at bounding box center [311, 149] width 622 height 299
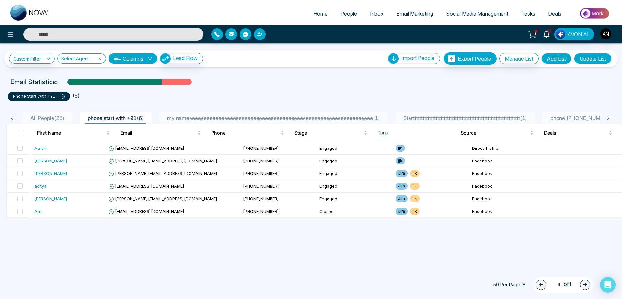
click at [588, 58] on button "Update List" at bounding box center [593, 58] width 38 height 11
click at [268, 19] on ul "Home People Inbox Email Marketing Social Media Management Tasks Deals" at bounding box center [337, 14] width 563 height 18
click at [19, 134] on span at bounding box center [21, 132] width 5 height 5
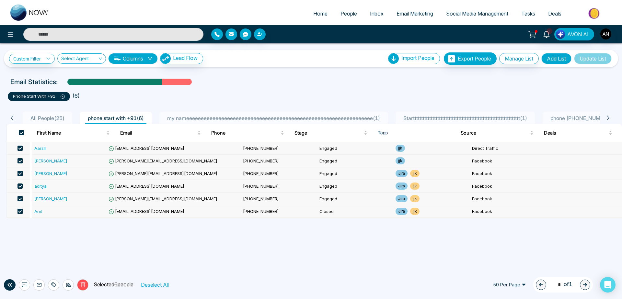
click at [20, 160] on span at bounding box center [19, 160] width 5 height 5
click at [21, 186] on span at bounding box center [19, 186] width 5 height 5
click at [20, 145] on td at bounding box center [18, 148] width 23 height 13
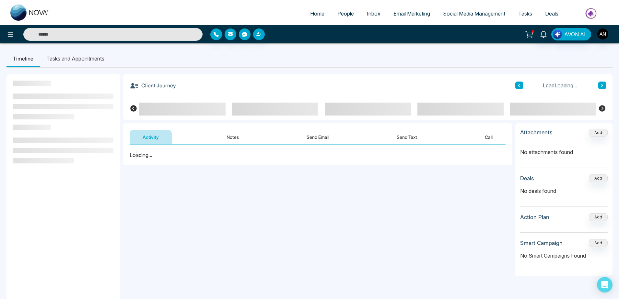
click at [338, 12] on span "People" at bounding box center [345, 13] width 17 height 6
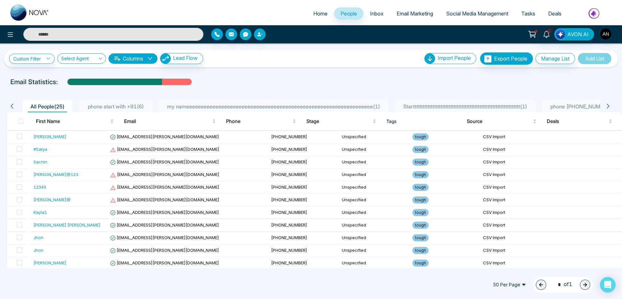
click at [120, 108] on span "phone start with +91 ( 6 )" at bounding box center [115, 106] width 61 height 6
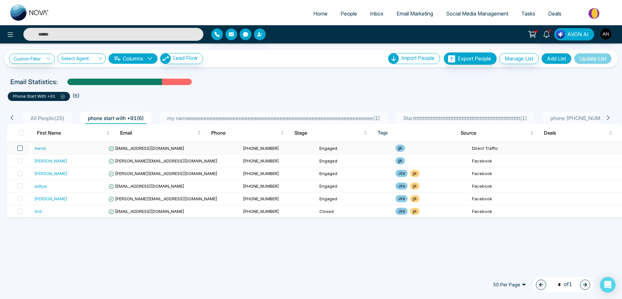
click at [20, 147] on span at bounding box center [19, 148] width 5 height 5
click at [19, 163] on span at bounding box center [19, 160] width 5 height 5
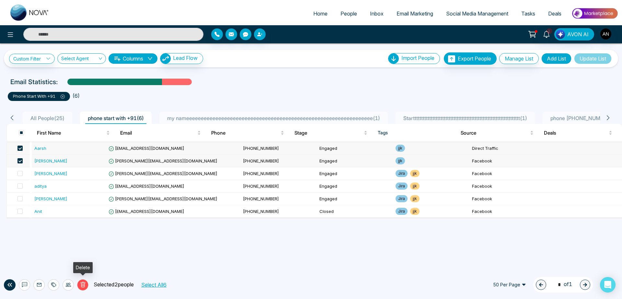
click at [83, 281] on button "Delete" at bounding box center [82, 285] width 11 height 11
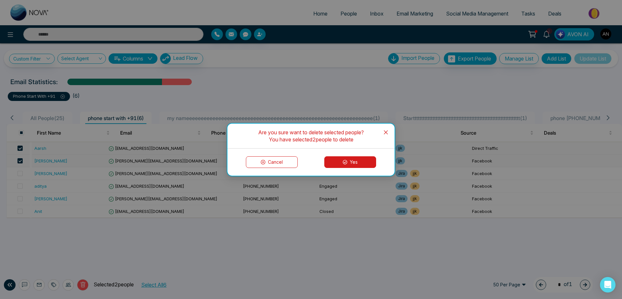
click at [353, 162] on button "Yes" at bounding box center [350, 163] width 52 height 12
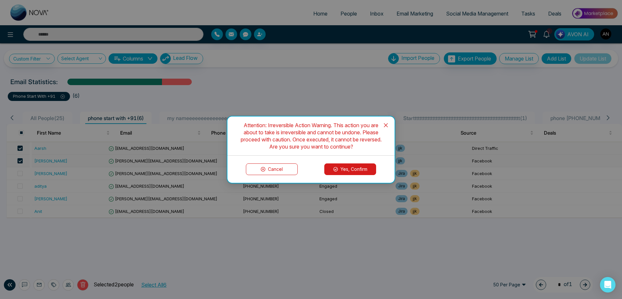
click at [349, 172] on button "Yes, Confirm" at bounding box center [350, 170] width 52 height 12
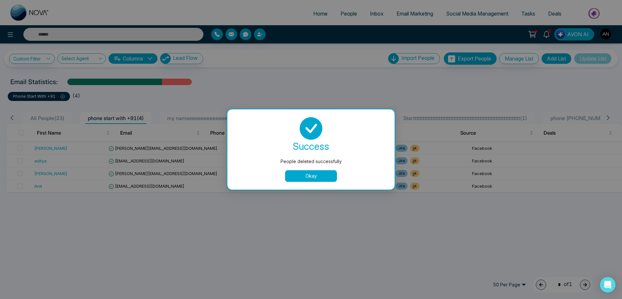
click at [305, 180] on button "Okay" at bounding box center [311, 176] width 52 height 12
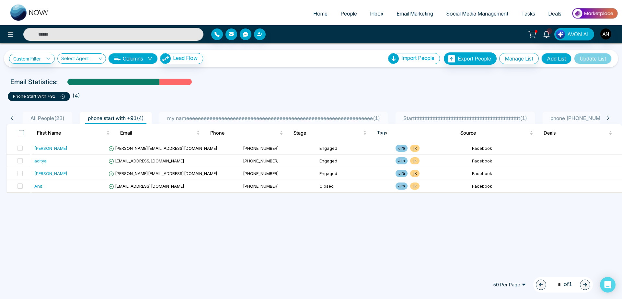
click at [19, 133] on span at bounding box center [21, 132] width 5 height 5
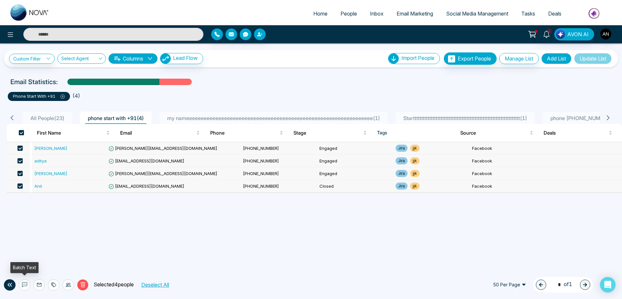
click at [25, 287] on icon at bounding box center [24, 285] width 5 height 5
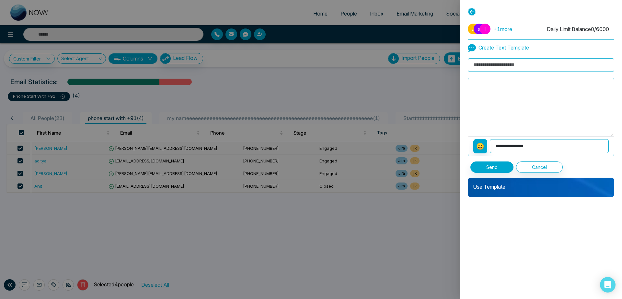
click at [508, 191] on p "Use Template" at bounding box center [541, 184] width 146 height 13
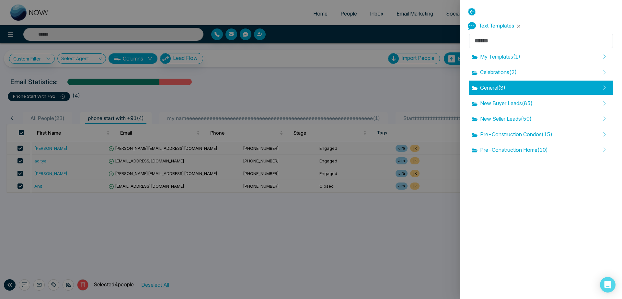
click at [492, 86] on span "General ( 3 )" at bounding box center [489, 88] width 34 height 8
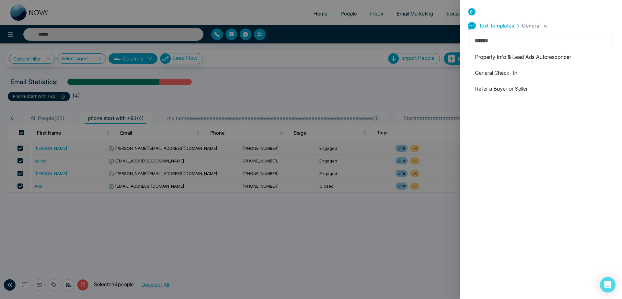
click at [511, 74] on li "General Check-In" at bounding box center [541, 73] width 144 height 14
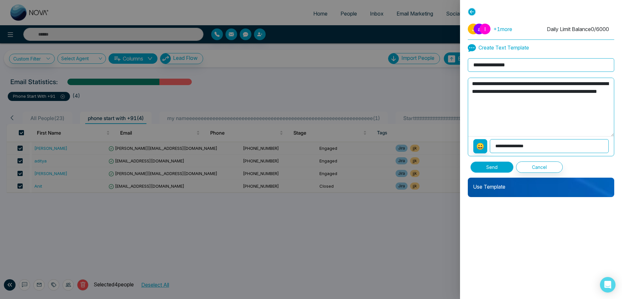
click at [489, 164] on button "Send" at bounding box center [492, 167] width 43 height 11
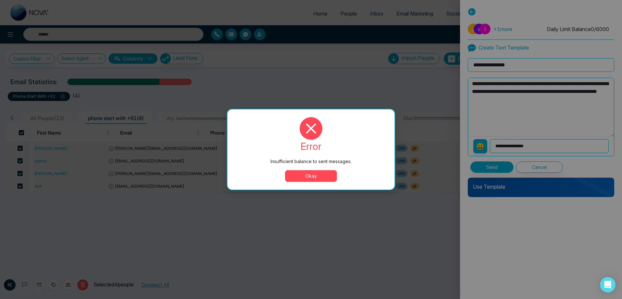
click at [309, 180] on button "Okay" at bounding box center [311, 176] width 52 height 12
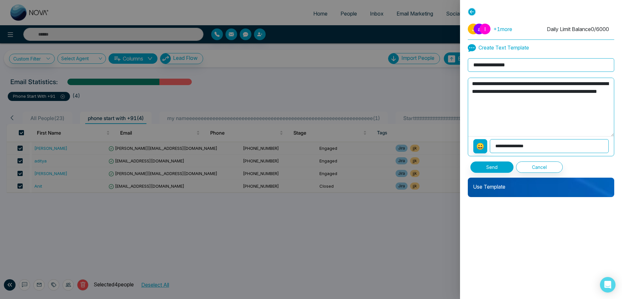
click at [473, 12] on icon at bounding box center [472, 12] width 8 height 8
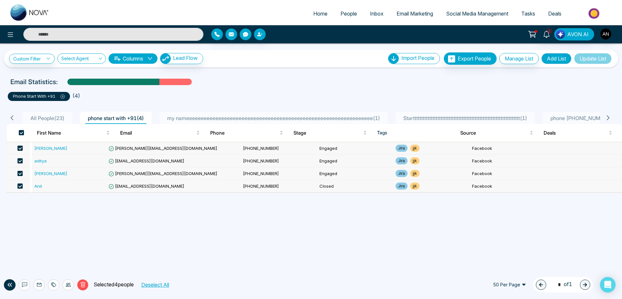
click at [257, 221] on div "Custom Filter Choose a filters Cancel Apply Select Agent Columns Lead Flow Impo…" at bounding box center [311, 155] width 622 height 225
click at [21, 133] on span at bounding box center [21, 132] width 5 height 5
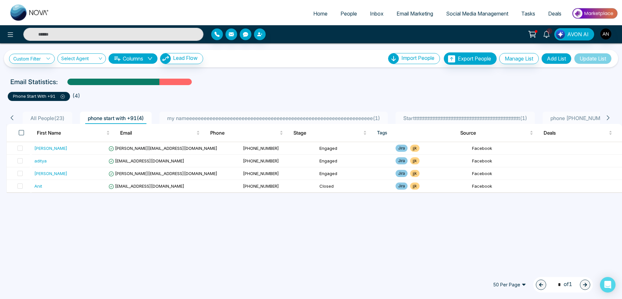
click at [21, 133] on span at bounding box center [21, 132] width 5 height 5
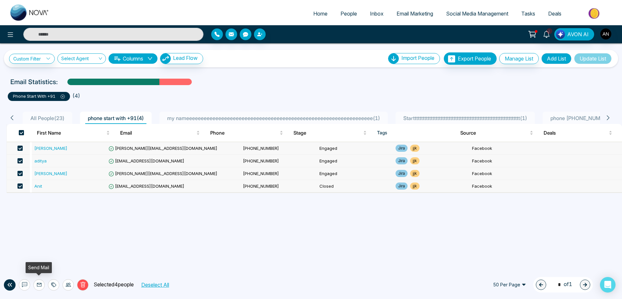
click at [36, 284] on button at bounding box center [38, 285] width 11 height 11
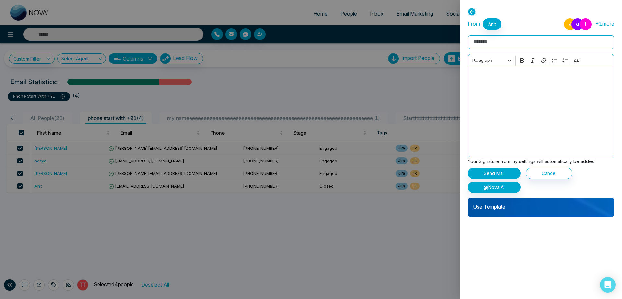
drag, startPoint x: 506, startPoint y: 198, endPoint x: 506, endPoint y: 206, distance: 8.1
click at [506, 206] on div "From Anit J a l + 1 more Rich Text Editor Paragraph Bold Italic Link Bulleted L…" at bounding box center [541, 117] width 146 height 199
click at [506, 206] on p "Use Template" at bounding box center [541, 204] width 146 height 13
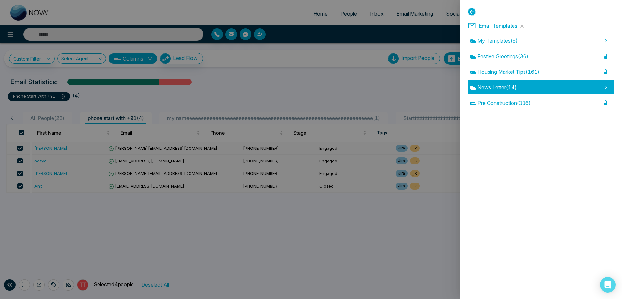
click at [526, 86] on div "News Letter ( 14 )" at bounding box center [541, 87] width 146 height 14
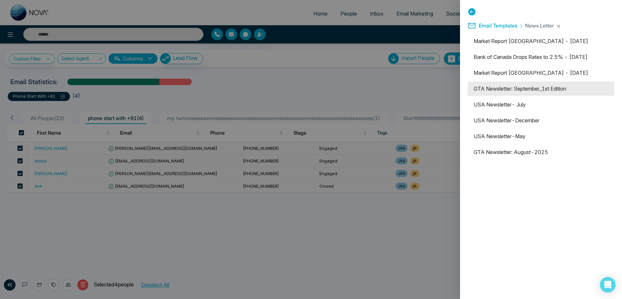
click at [531, 92] on li "GTA Newsletter: September_1st Edition" at bounding box center [541, 89] width 146 height 14
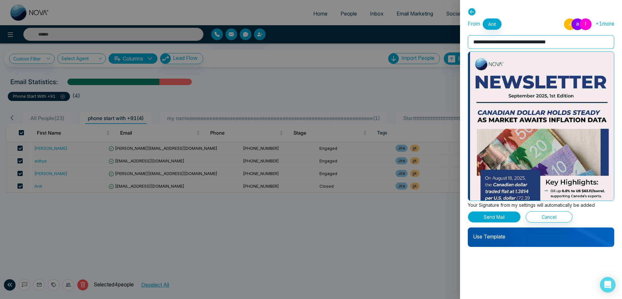
click at [507, 216] on button "Send Mail" at bounding box center [494, 217] width 53 height 11
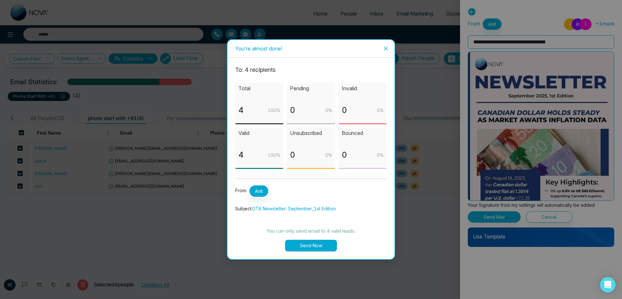
click at [312, 245] on button "Send Now" at bounding box center [311, 246] width 52 height 12
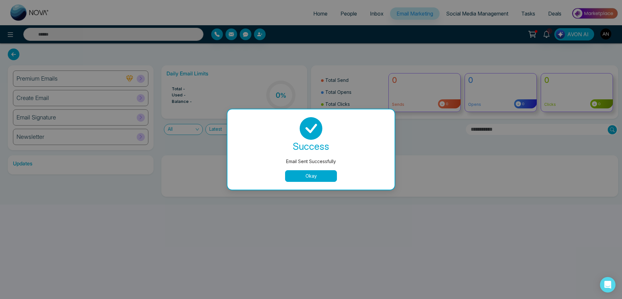
click at [312, 180] on button "Okay" at bounding box center [311, 176] width 52 height 12
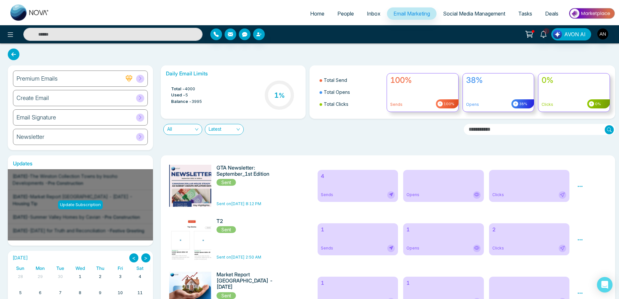
click at [340, 17] on link "People" at bounding box center [345, 13] width 29 height 12
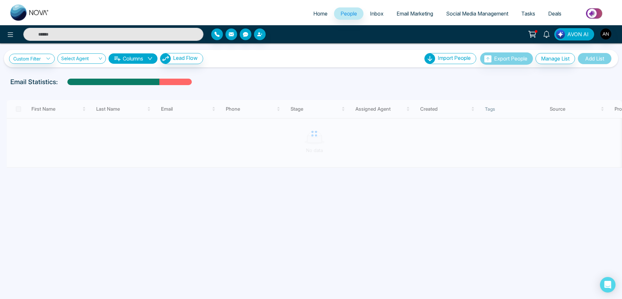
click at [409, 14] on span "Email Marketing" at bounding box center [415, 13] width 37 height 6
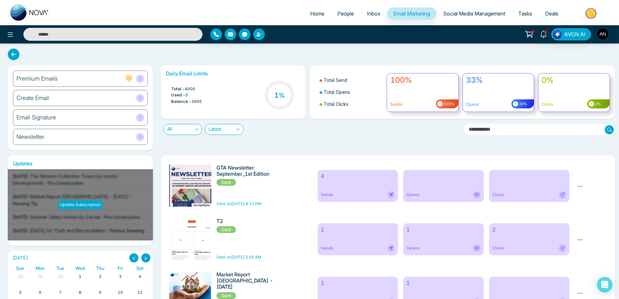
click at [580, 185] on icon at bounding box center [580, 187] width 6 height 6
click at [589, 203] on link "Analytics" at bounding box center [591, 206] width 19 height 6
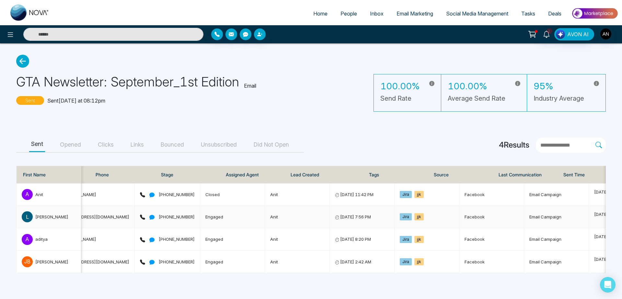
scroll to position [0, 151]
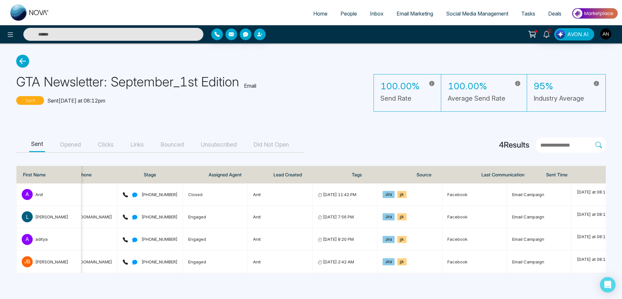
click at [64, 144] on button "Opened" at bounding box center [70, 145] width 25 height 15
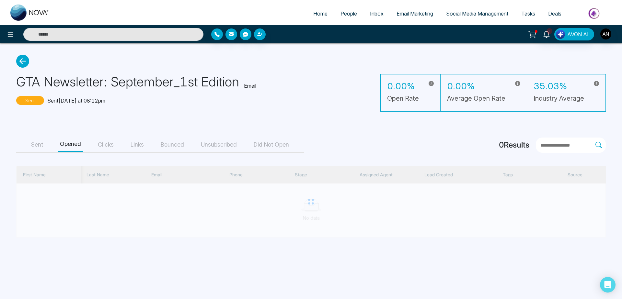
scroll to position [0, 123]
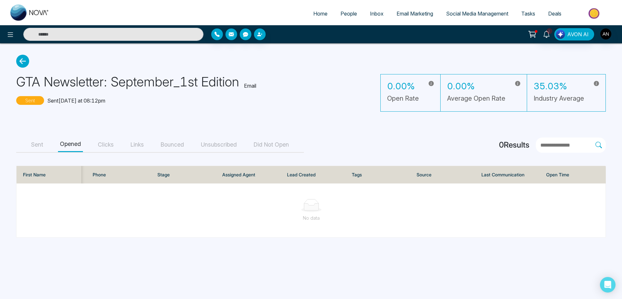
click at [106, 146] on button "Clicks" at bounding box center [106, 145] width 20 height 15
click at [214, 146] on button "Unsubscribed" at bounding box center [219, 145] width 40 height 15
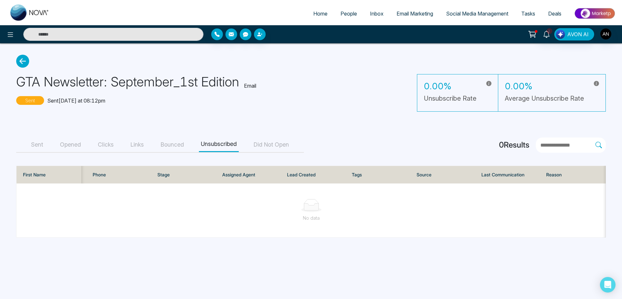
click at [260, 146] on button "Did Not Open" at bounding box center [271, 145] width 39 height 15
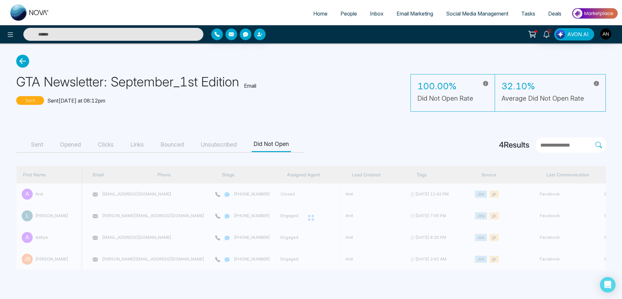
scroll to position [0, 59]
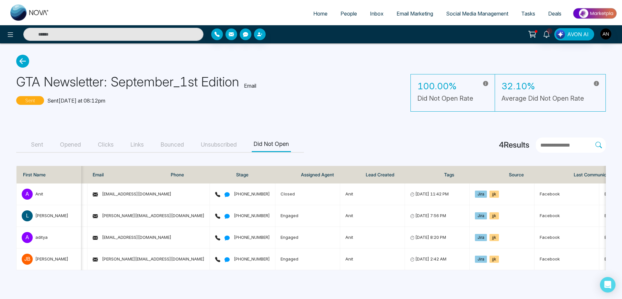
click at [351, 13] on span "People" at bounding box center [349, 13] width 17 height 6
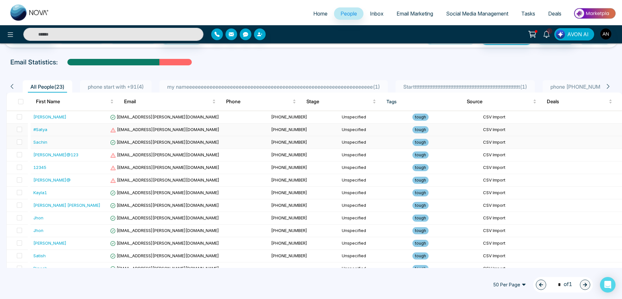
scroll to position [7, 0]
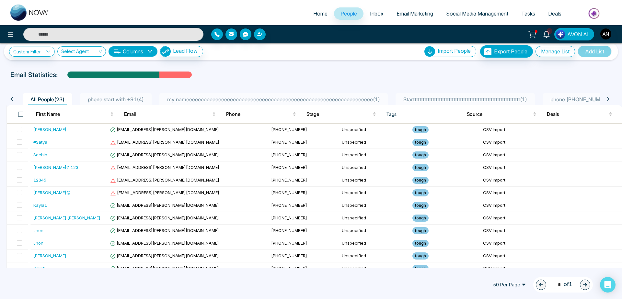
click at [19, 115] on span at bounding box center [20, 114] width 5 height 5
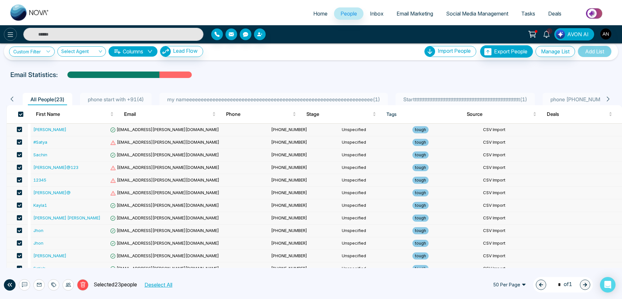
click at [12, 34] on icon at bounding box center [10, 35] width 8 height 8
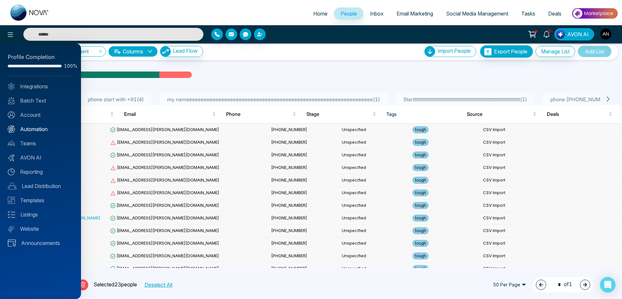
click at [44, 132] on link "Automation" at bounding box center [40, 129] width 65 height 8
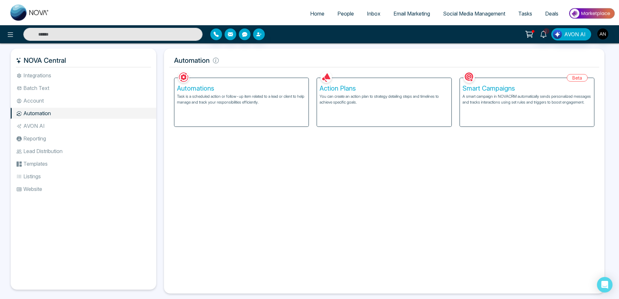
click at [278, 102] on p "Task is a scheduled action or follow-up item related to a lead or client to hel…" at bounding box center [241, 100] width 129 height 12
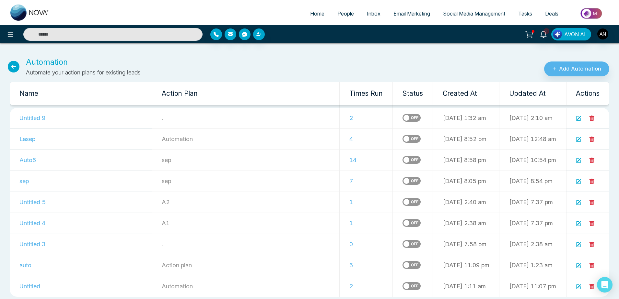
click at [11, 63] on icon at bounding box center [14, 67] width 12 height 12
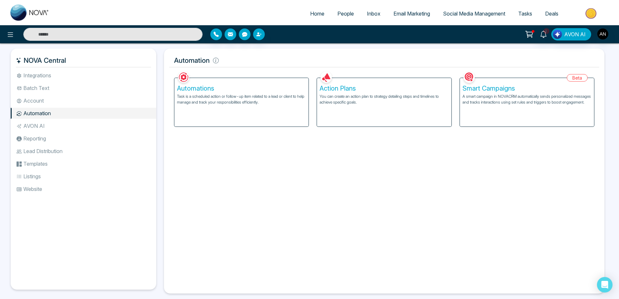
click at [497, 111] on div "Smart Campaigns A smart campaign in NOVACRM automatically sends personalized me…" at bounding box center [527, 102] width 134 height 49
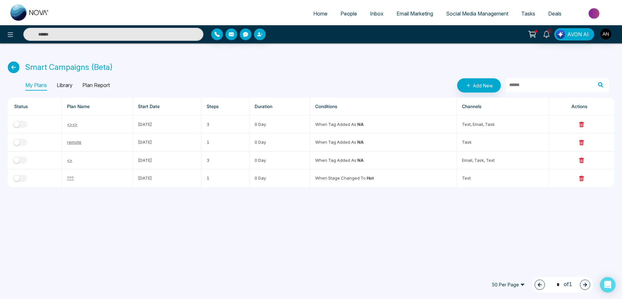
click at [12, 64] on icon at bounding box center [14, 68] width 12 height 12
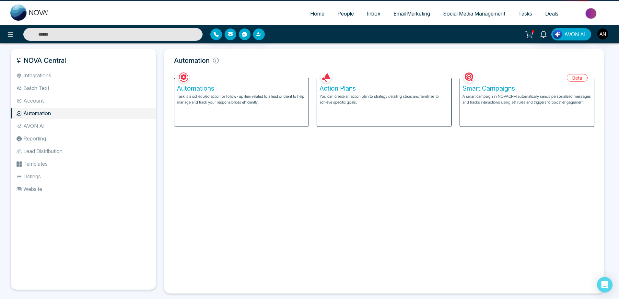
click at [338, 17] on link "People" at bounding box center [345, 13] width 29 height 12
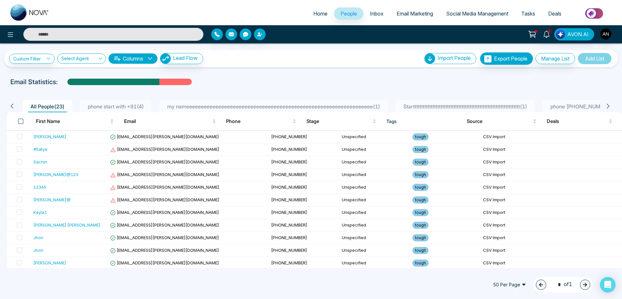
click at [21, 121] on span at bounding box center [20, 121] width 5 height 5
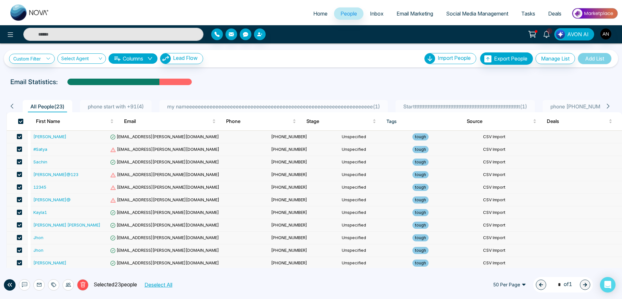
click at [173, 285] on button "Deselect All" at bounding box center [158, 285] width 32 height 8
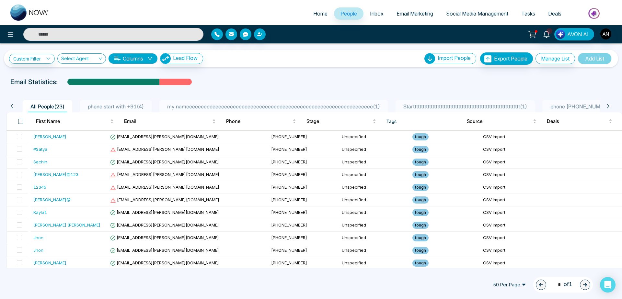
click at [20, 120] on span at bounding box center [20, 121] width 5 height 5
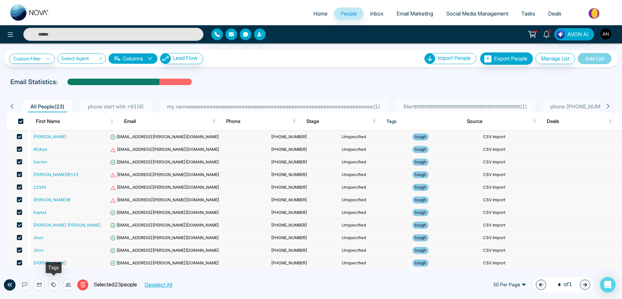
click at [52, 287] on icon at bounding box center [53, 285] width 5 height 5
click at [48, 258] on link "Add Tags" at bounding box center [37, 261] width 21 height 6
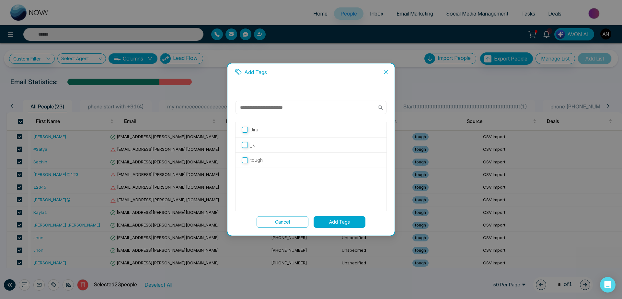
click at [267, 165] on div "tough" at bounding box center [311, 160] width 151 height 15
click at [272, 160] on label "tough" at bounding box center [311, 160] width 138 height 7
click at [263, 161] on label "tough" at bounding box center [311, 160] width 138 height 7
click at [259, 149] on div "jjk" at bounding box center [311, 145] width 151 height 15
click at [254, 145] on p "jjk" at bounding box center [252, 145] width 4 height 7
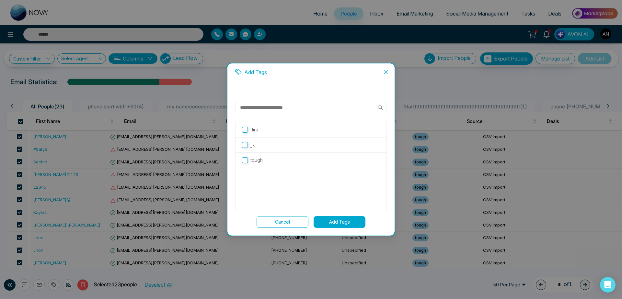
click at [336, 219] on button "Add Tags" at bounding box center [340, 222] width 52 height 12
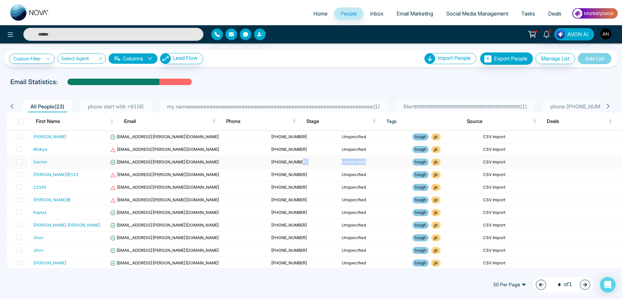
drag, startPoint x: 268, startPoint y: 163, endPoint x: 361, endPoint y: 163, distance: 93.7
click at [361, 163] on tr "Sachin cassidy94@irwin.com +13212100023 Unspecified tough jjk CSV Import" at bounding box center [314, 162] width 615 height 13
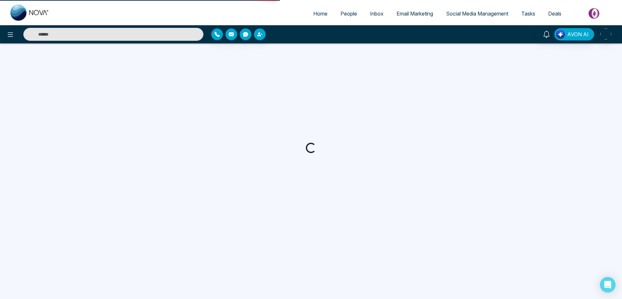
click at [355, 55] on div at bounding box center [311, 148] width 622 height 210
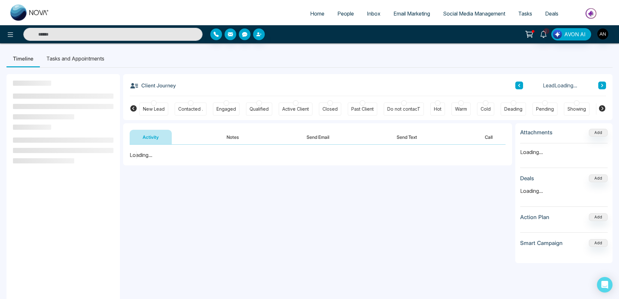
click at [342, 11] on span "People" at bounding box center [345, 13] width 17 height 6
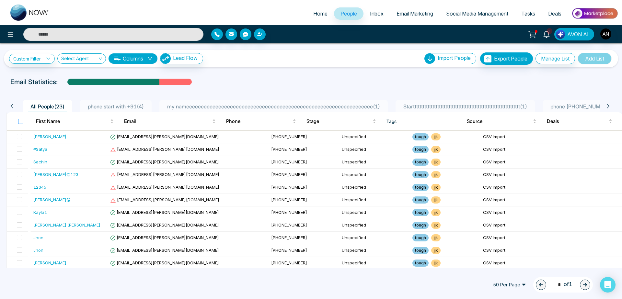
click at [19, 119] on label at bounding box center [20, 121] width 5 height 7
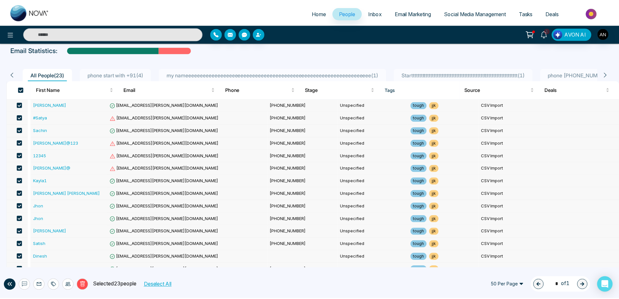
scroll to position [53, 0]
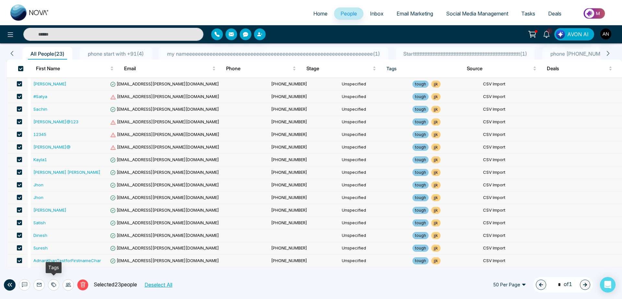
click at [56, 285] on div at bounding box center [53, 285] width 11 height 11
click at [57, 269] on link "Remove Tags" at bounding box center [42, 271] width 30 height 6
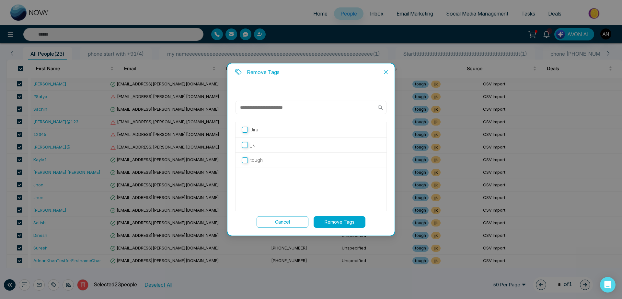
click at [252, 140] on div "jjk" at bounding box center [311, 145] width 151 height 15
click at [266, 149] on div "jjk" at bounding box center [311, 145] width 151 height 15
click at [254, 148] on p "jjk" at bounding box center [252, 145] width 4 height 7
click at [348, 223] on button "Remove Tags" at bounding box center [340, 222] width 52 height 12
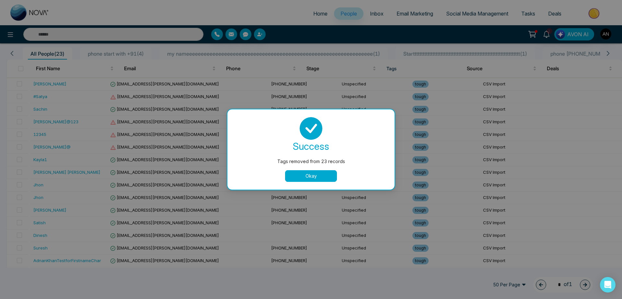
click at [312, 179] on button "Okay" at bounding box center [311, 176] width 52 height 12
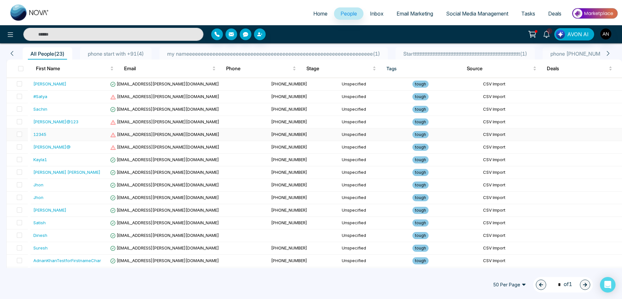
click at [111, 135] on td "12345" at bounding box center [71, 135] width 80 height 13
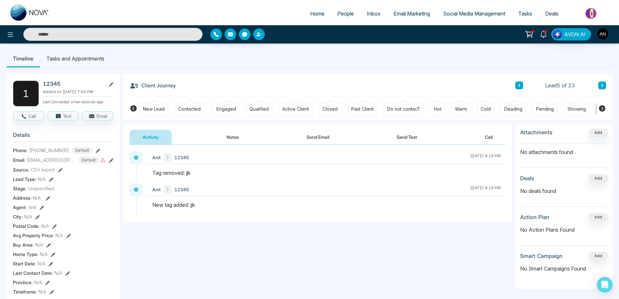
scroll to position [8, 0]
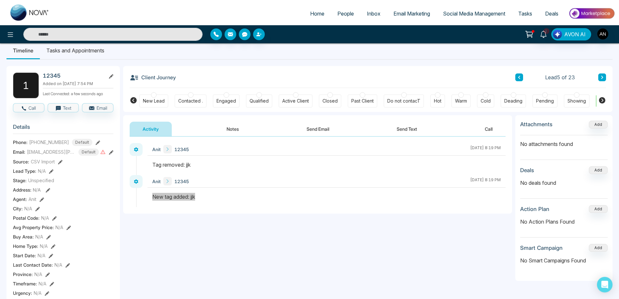
drag, startPoint x: 151, startPoint y: 200, endPoint x: 223, endPoint y: 197, distance: 71.4
click at [223, 197] on div at bounding box center [326, 200] width 358 height 14
click at [223, 197] on div "New tag added: jjk" at bounding box center [326, 197] width 348 height 8
drag, startPoint x: 196, startPoint y: 163, endPoint x: 133, endPoint y: 162, distance: 62.9
click at [147, 162] on div "Anit 12345 October 8 2025 | 8:19 PM" at bounding box center [326, 159] width 358 height 32
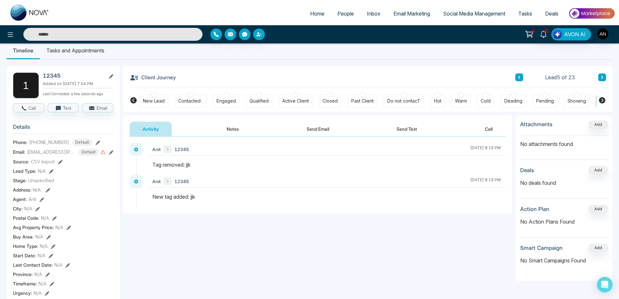
click at [216, 212] on div "Anit 12345 October 8 2025 | 8:19 PM Anit 12345 October 8 2025 | 8:19 PM" at bounding box center [317, 175] width 389 height 77
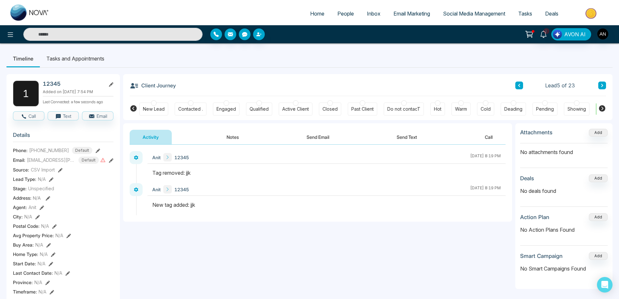
click at [341, 9] on link "People" at bounding box center [345, 13] width 29 height 12
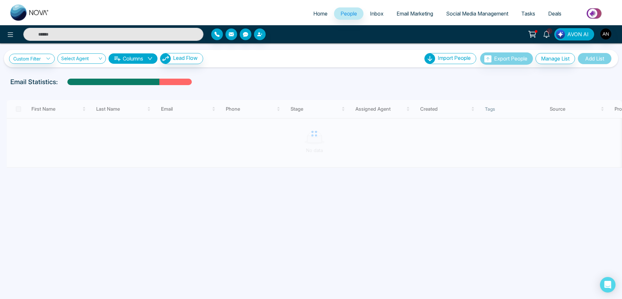
click at [317, 14] on span "Home" at bounding box center [320, 13] width 14 height 6
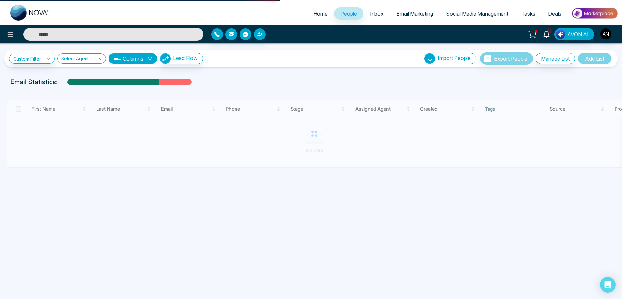
select select "*"
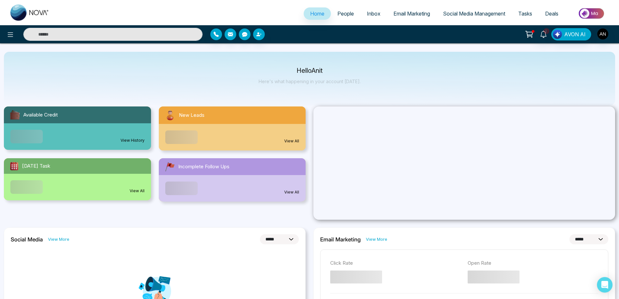
scroll to position [3, 0]
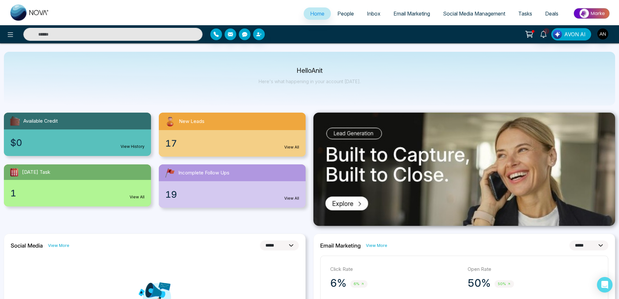
drag, startPoint x: 282, startPoint y: 69, endPoint x: 364, endPoint y: 89, distance: 84.7
click at [364, 89] on div "Hello Anit Here's what happening in your account [DATE]." at bounding box center [309, 79] width 611 height 54
drag, startPoint x: 364, startPoint y: 89, endPoint x: 255, endPoint y: 71, distance: 111.0
click at [255, 71] on div "Hello Anit Here's what happening in your account [DATE]." at bounding box center [309, 79] width 611 height 54
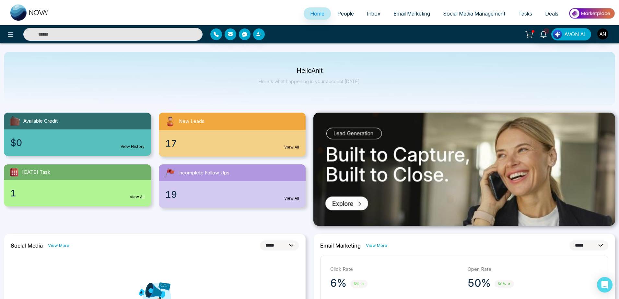
click at [255, 71] on div "Hello Anit Here's what happening in your account [DATE]." at bounding box center [309, 79] width 611 height 54
drag, startPoint x: 255, startPoint y: 71, endPoint x: 377, endPoint y: 89, distance: 123.1
click at [377, 89] on div "Hello Anit Here's what happening in your account [DATE]." at bounding box center [309, 79] width 611 height 54
drag, startPoint x: 377, startPoint y: 89, endPoint x: 252, endPoint y: 60, distance: 128.0
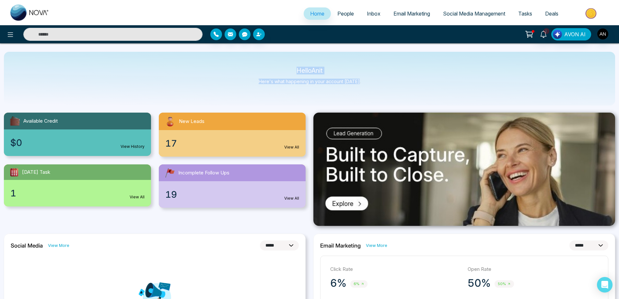
click at [252, 60] on div "Hello Anit Here's what happening in your account [DATE]." at bounding box center [309, 79] width 611 height 54
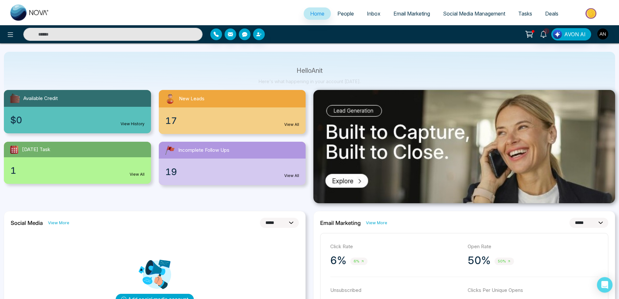
scroll to position [0, 0]
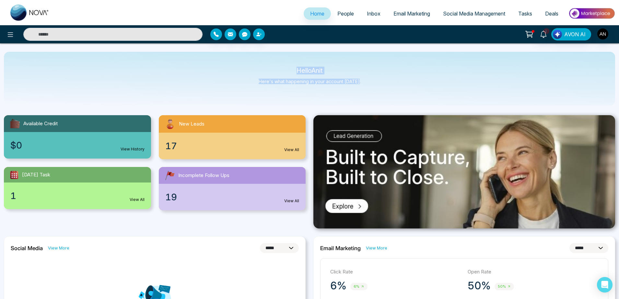
drag, startPoint x: 279, startPoint y: 67, endPoint x: 386, endPoint y: 87, distance: 108.8
click at [386, 87] on div "Hello Anit Here's what happening in your account [DATE]." at bounding box center [309, 79] width 611 height 54
drag, startPoint x: 386, startPoint y: 87, endPoint x: 271, endPoint y: 57, distance: 118.4
click at [271, 57] on div "Hello Anit Here's what happening in your account [DATE]." at bounding box center [309, 79] width 611 height 54
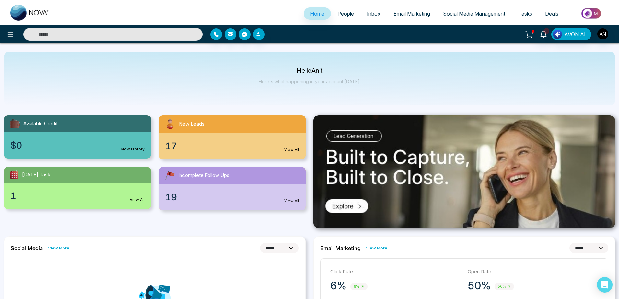
click at [271, 57] on div "Hello Anit Here's what happening in your account [DATE]." at bounding box center [309, 79] width 611 height 54
click at [57, 250] on link "View More" at bounding box center [58, 248] width 21 height 6
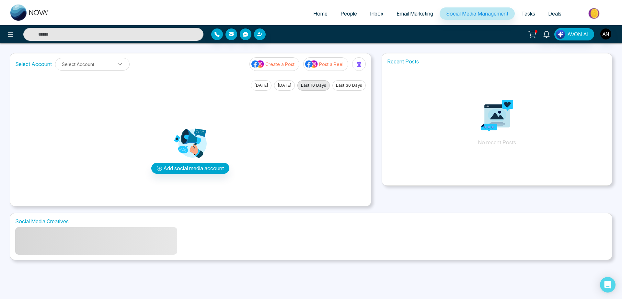
click at [319, 17] on span "Home" at bounding box center [320, 13] width 14 height 6
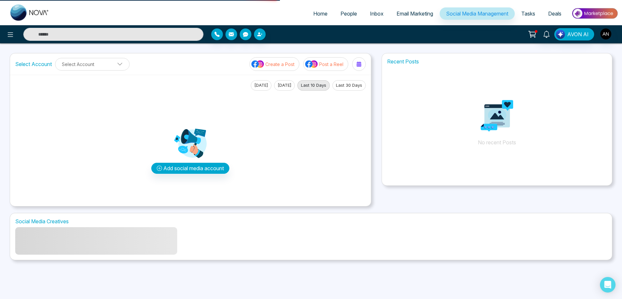
select select "*"
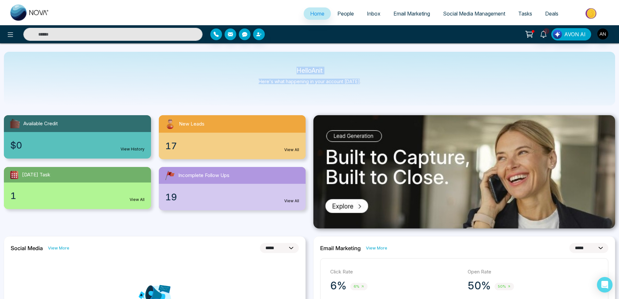
drag, startPoint x: 289, startPoint y: 73, endPoint x: 364, endPoint y: 85, distance: 75.8
click at [364, 85] on div "Hello Anit Here's what happening in your account [DATE]." at bounding box center [309, 79] width 611 height 54
drag, startPoint x: 364, startPoint y: 85, endPoint x: 269, endPoint y: 63, distance: 98.1
click at [269, 63] on div "Hello Anit Here's what happening in your account [DATE]." at bounding box center [309, 79] width 611 height 54
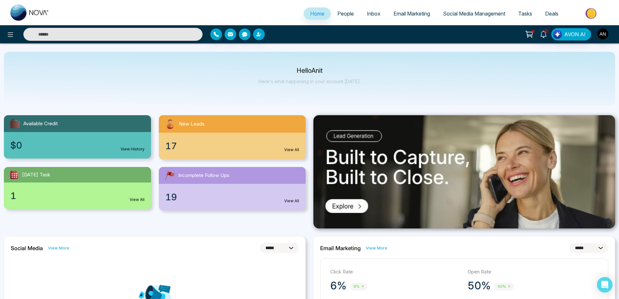
click at [269, 63] on div "Hello Anit Here's what happening in your account [DATE]." at bounding box center [309, 79] width 611 height 54
drag, startPoint x: 283, startPoint y: 64, endPoint x: 365, endPoint y: 87, distance: 84.5
click at [365, 87] on div "Hello Anit Here's what happening in your account [DATE]." at bounding box center [309, 79] width 611 height 54
drag, startPoint x: 293, startPoint y: 68, endPoint x: 377, endPoint y: 88, distance: 86.0
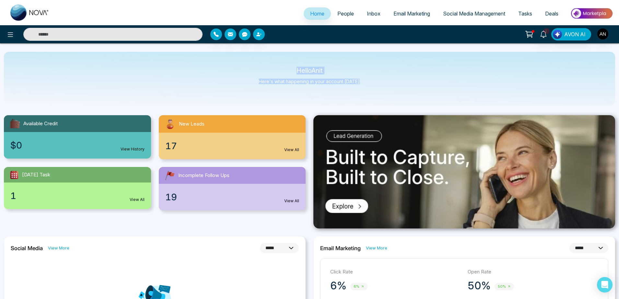
click at [377, 88] on div "Hello Anit Here's what happening in your account [DATE]." at bounding box center [309, 79] width 611 height 54
drag, startPoint x: 377, startPoint y: 88, endPoint x: 273, endPoint y: 63, distance: 106.9
click at [273, 63] on div "Hello Anit Here's what happening in your account [DATE]." at bounding box center [309, 79] width 611 height 54
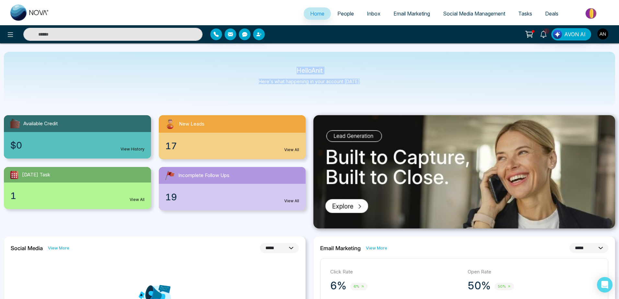
drag, startPoint x: 285, startPoint y: 68, endPoint x: 392, endPoint y: 90, distance: 109.1
click at [392, 90] on div "Hello Anit Here's what happening in your account [DATE]." at bounding box center [309, 79] width 611 height 54
drag, startPoint x: 392, startPoint y: 90, endPoint x: 264, endPoint y: 71, distance: 130.1
click at [264, 71] on div "Hello Anit Here's what happening in your account [DATE]." at bounding box center [309, 79] width 611 height 54
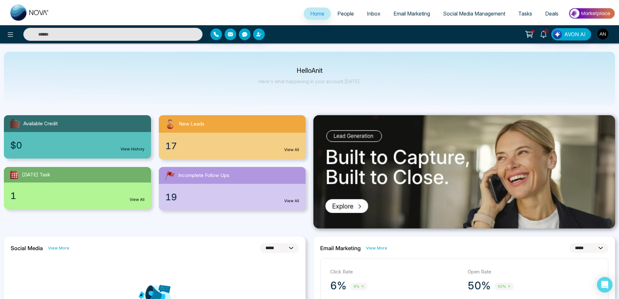
click at [264, 71] on p "Hello Anit" at bounding box center [310, 71] width 102 height 6
click at [337, 11] on span "People" at bounding box center [345, 13] width 17 height 6
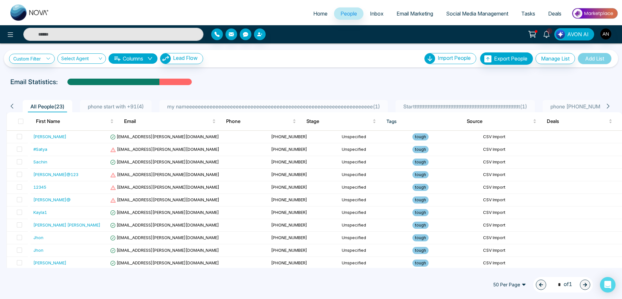
click at [25, 121] on th at bounding box center [19, 121] width 24 height 18
click at [21, 121] on span at bounding box center [20, 121] width 5 height 5
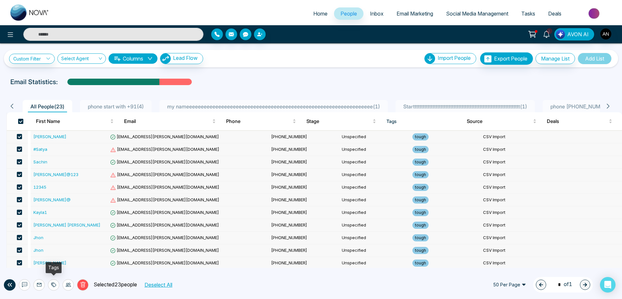
click at [52, 286] on icon at bounding box center [54, 285] width 5 height 5
click at [70, 285] on icon at bounding box center [68, 285] width 5 height 5
click at [71, 253] on link "Update Stage" at bounding box center [56, 250] width 30 height 6
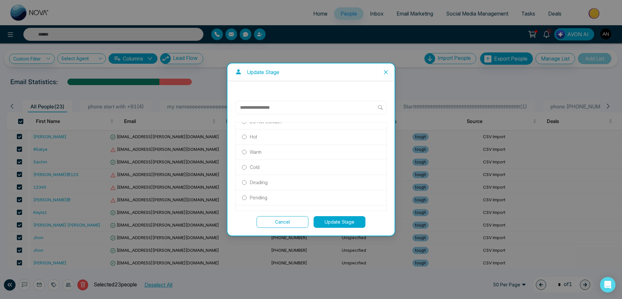
scroll to position [140, 0]
click at [262, 158] on p "Deading" at bounding box center [259, 157] width 18 height 7
click at [328, 216] on button "Update Stage" at bounding box center [340, 222] width 52 height 12
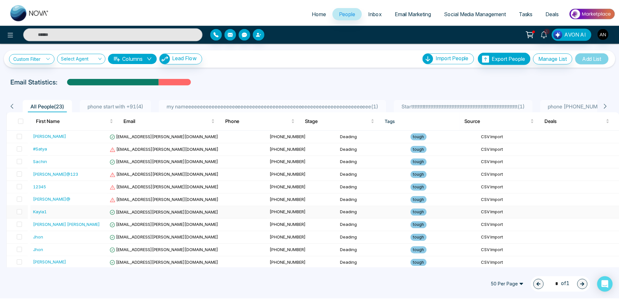
scroll to position [154, 0]
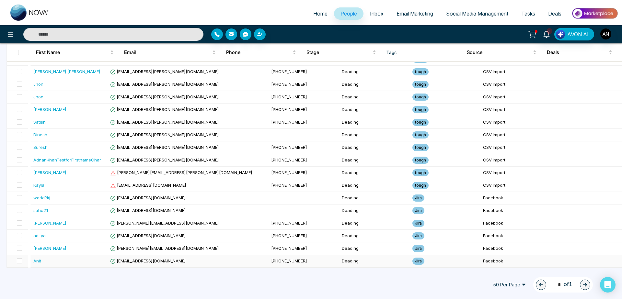
click at [339, 262] on td "Deading" at bounding box center [374, 261] width 71 height 13
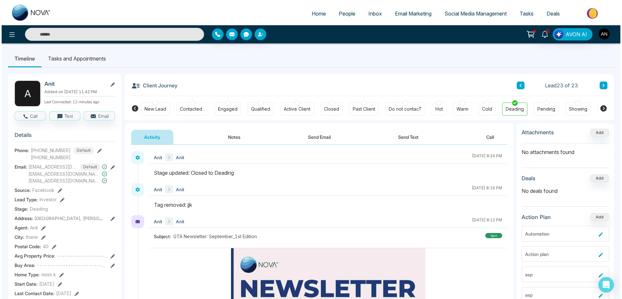
scroll to position [4, 0]
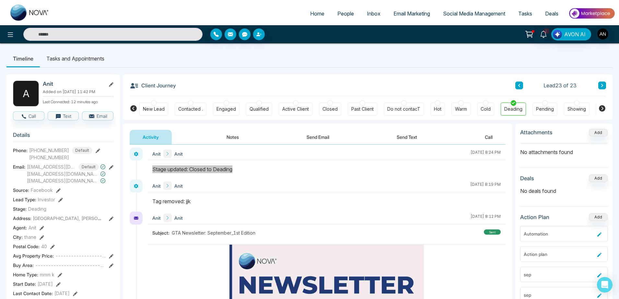
drag, startPoint x: 151, startPoint y: 169, endPoint x: 272, endPoint y: 166, distance: 120.3
click at [272, 166] on div at bounding box center [326, 173] width 358 height 14
click at [272, 166] on div "Stage updated: Closed to Deading" at bounding box center [326, 170] width 348 height 8
drag, startPoint x: 272, startPoint y: 166, endPoint x: 129, endPoint y: 169, distance: 142.3
click at [147, 169] on div "Anit Anit October 8 2025 | 8:24 PM" at bounding box center [326, 164] width 358 height 32
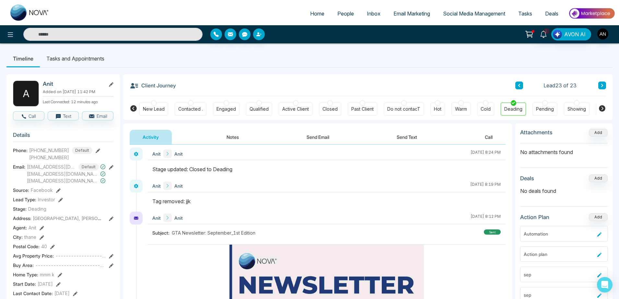
click at [246, 80] on div "Client Journey Lead 23 of 23" at bounding box center [368, 85] width 476 height 22
click at [342, 11] on span "People" at bounding box center [345, 13] width 17 height 6
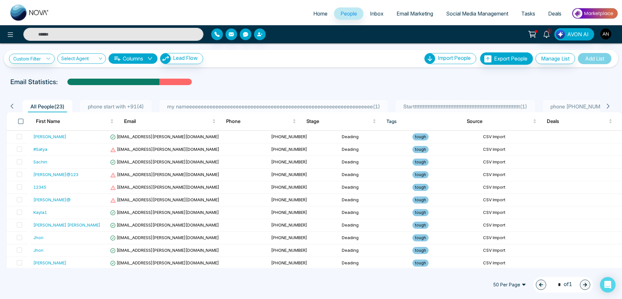
click at [20, 122] on span at bounding box center [20, 121] width 5 height 5
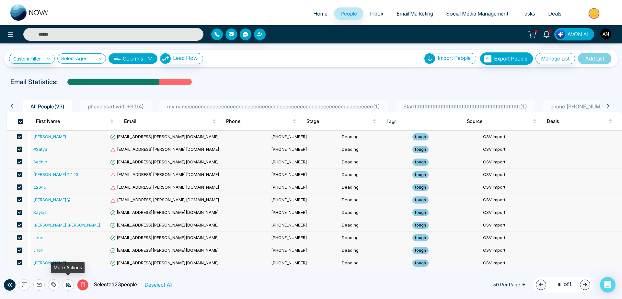
click at [73, 287] on div at bounding box center [68, 285] width 11 height 11
click at [72, 261] on link "Update Source" at bounding box center [57, 261] width 33 height 6
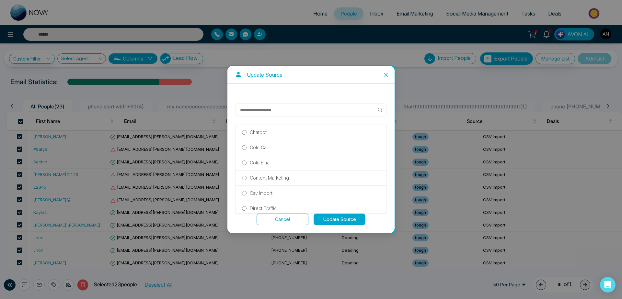
click at [273, 180] on p "Content Marketing" at bounding box center [269, 178] width 39 height 7
click at [351, 216] on button "Update Source" at bounding box center [340, 220] width 52 height 12
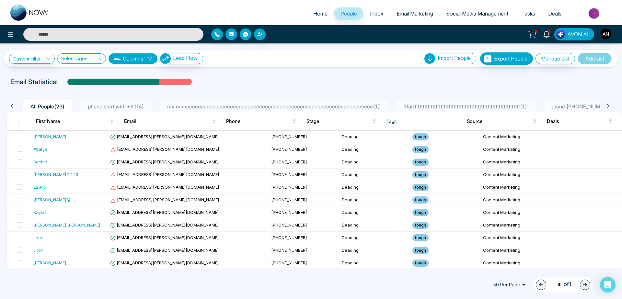
click at [322, 87] on div at bounding box center [311, 88] width 614 height 3
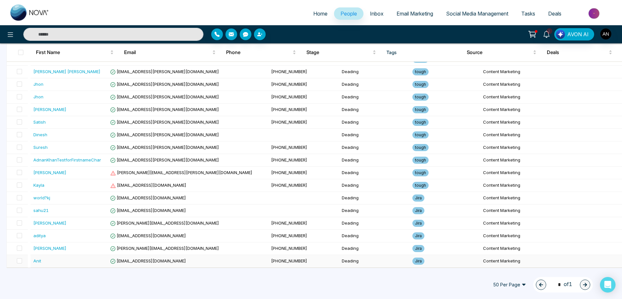
click at [339, 265] on td "Deading" at bounding box center [374, 261] width 71 height 13
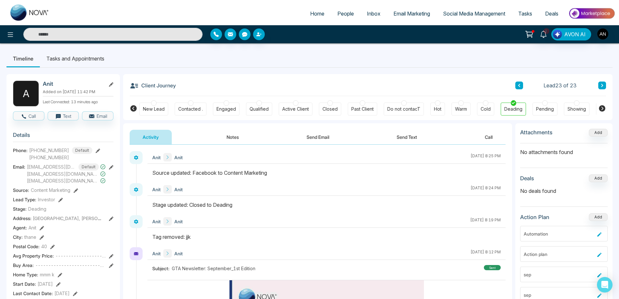
drag, startPoint x: 151, startPoint y: 179, endPoint x: 287, endPoint y: 180, distance: 135.8
click at [287, 180] on div at bounding box center [326, 176] width 358 height 14
click at [337, 14] on span "People" at bounding box center [345, 13] width 17 height 6
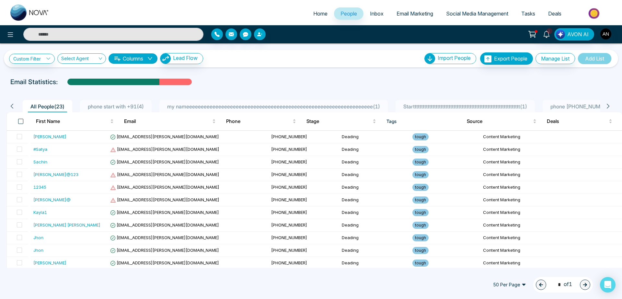
click at [20, 120] on span at bounding box center [20, 121] width 5 height 5
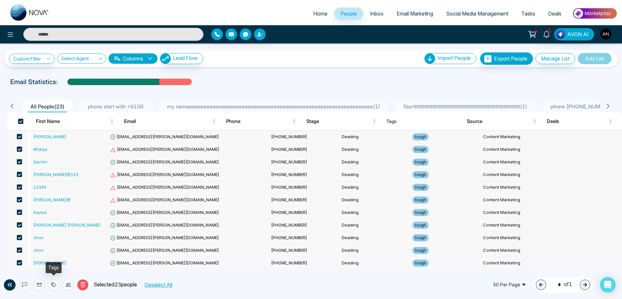
drag, startPoint x: 57, startPoint y: 288, endPoint x: 52, endPoint y: 286, distance: 6.1
click at [52, 286] on div at bounding box center [53, 285] width 11 height 11
click at [52, 286] on icon at bounding box center [52, 285] width 3 height 5
click at [70, 288] on div at bounding box center [68, 285] width 11 height 11
click at [69, 250] on link "Update Stage" at bounding box center [56, 250] width 30 height 6
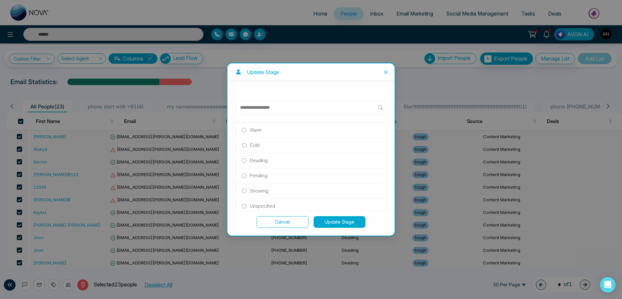
scroll to position [140, 0]
click at [256, 158] on p "Deading" at bounding box center [259, 157] width 18 height 7
click at [342, 218] on button "Update Stage" at bounding box center [340, 222] width 52 height 12
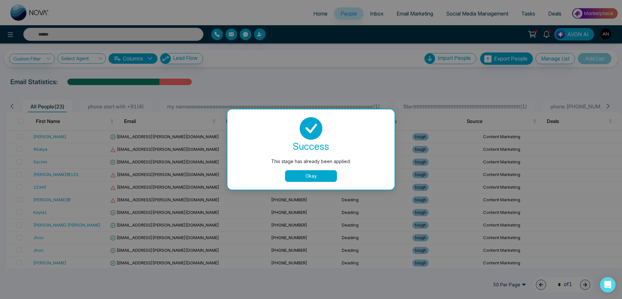
click at [307, 175] on button "Okay" at bounding box center [311, 176] width 52 height 12
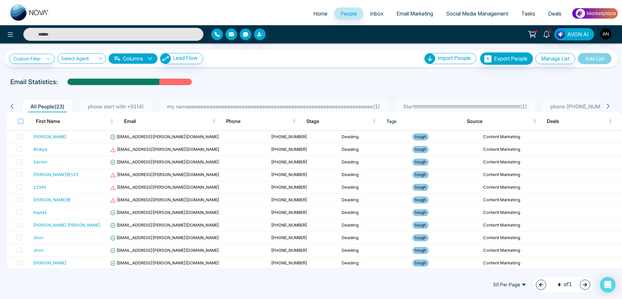
click at [21, 118] on label at bounding box center [20, 121] width 5 height 7
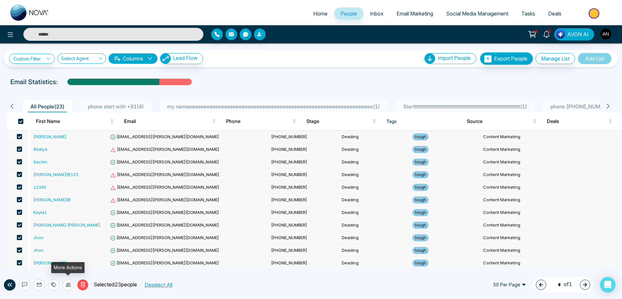
click at [67, 285] on icon at bounding box center [68, 285] width 5 height 5
click at [70, 258] on link "Update Source" at bounding box center [57, 261] width 33 height 6
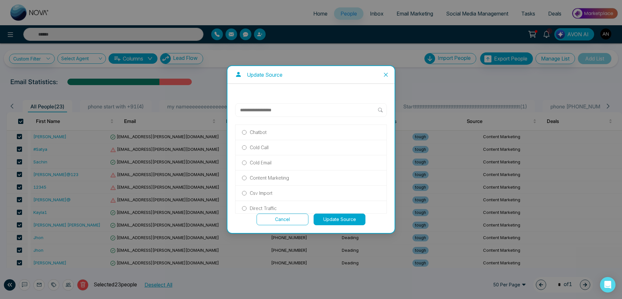
click at [250, 180] on p "Content Marketing" at bounding box center [269, 178] width 39 height 7
click at [351, 218] on button "Update Source" at bounding box center [340, 220] width 52 height 12
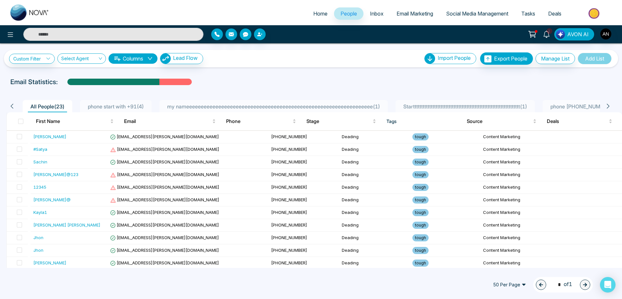
click at [315, 294] on div "50 Per Page 1 * of 1" at bounding box center [311, 285] width 622 height 29
drag, startPoint x: 11, startPoint y: 82, endPoint x: 182, endPoint y: 75, distance: 171.2
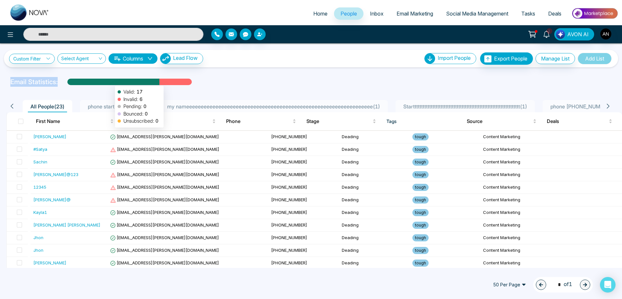
click at [182, 75] on div "Custom Filter Choose a filters Cancel Apply Select Agent Columns Lead Flow Impo…" at bounding box center [311, 155] width 622 height 225
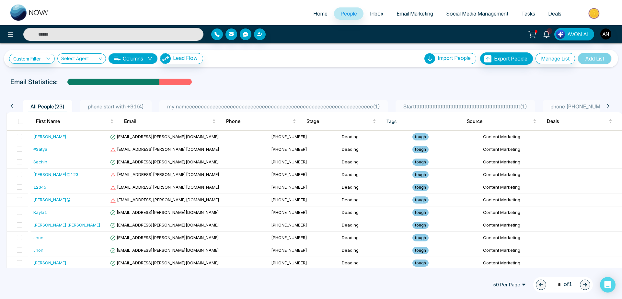
click at [243, 83] on div "Email Statistics:" at bounding box center [209, 82] width 398 height 10
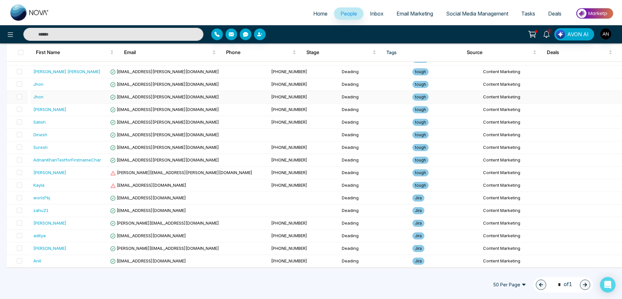
scroll to position [0, 0]
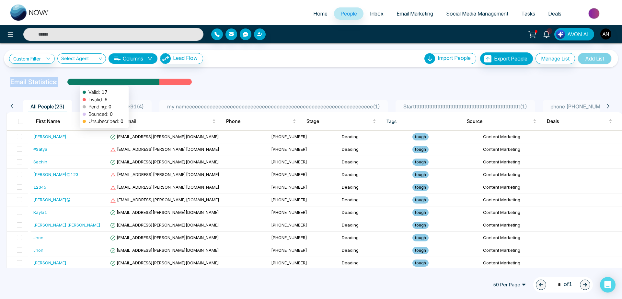
drag, startPoint x: 4, startPoint y: 77, endPoint x: 77, endPoint y: 83, distance: 72.8
click at [77, 83] on div "Email Statistics: Valid: 17 Invalid: 6 Pending: 0 Bounced: 0 Unsubscribed: 0" at bounding box center [311, 82] width 622 height 10
click at [180, 86] on div "Email Statistics:" at bounding box center [209, 82] width 398 height 10
click at [264, 85] on div "Email Statistics:" at bounding box center [209, 82] width 398 height 10
click at [325, 131] on table "First Name Email Phone Stage Tags Source Deals" at bounding box center [314, 121] width 615 height 18
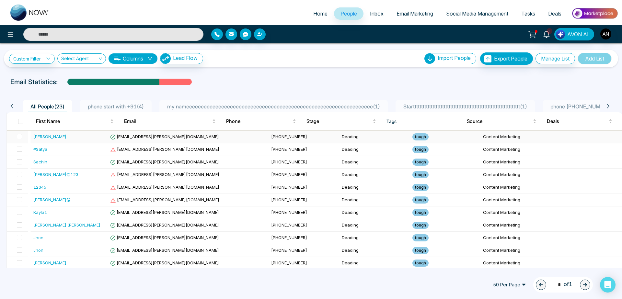
click at [339, 132] on td "Deading" at bounding box center [374, 137] width 71 height 13
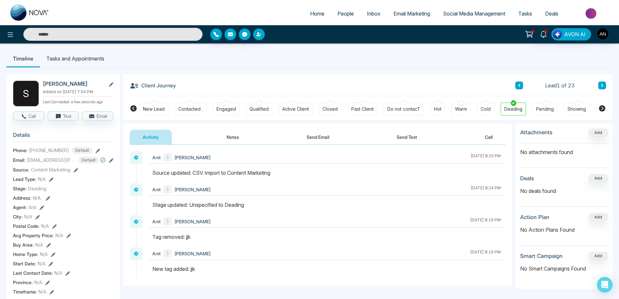
click at [338, 15] on span "People" at bounding box center [345, 13] width 17 height 6
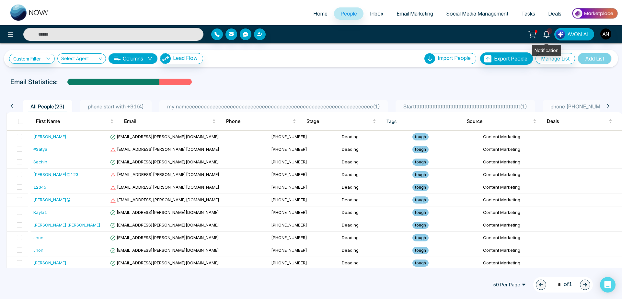
click at [547, 38] on link "1" at bounding box center [547, 33] width 16 height 11
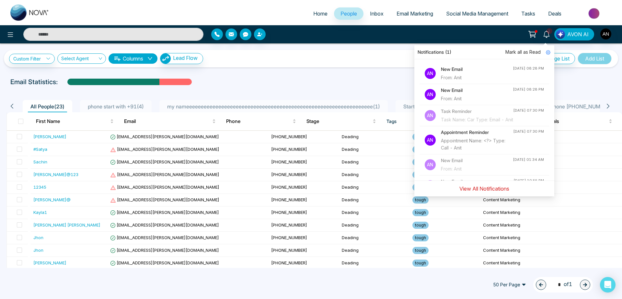
click at [483, 188] on button "View All Notifications" at bounding box center [484, 189] width 58 height 12
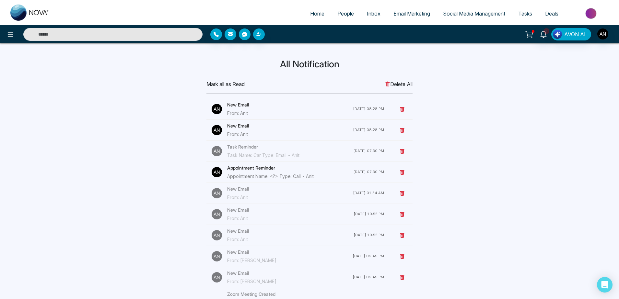
click at [225, 83] on span "Mark all as Read" at bounding box center [225, 84] width 38 height 8
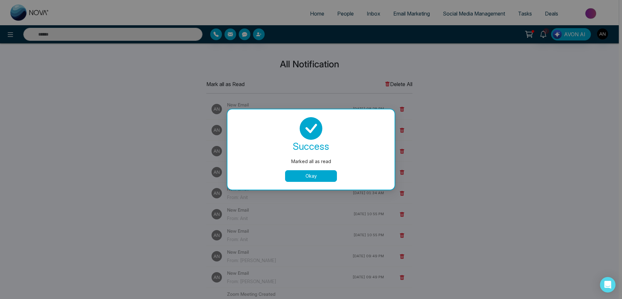
click at [322, 179] on button "Okay" at bounding box center [311, 176] width 52 height 12
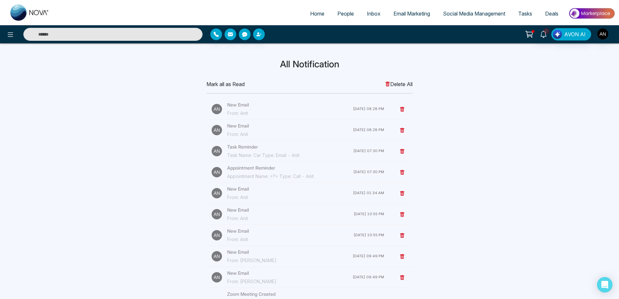
click at [343, 17] on link "People" at bounding box center [345, 13] width 29 height 12
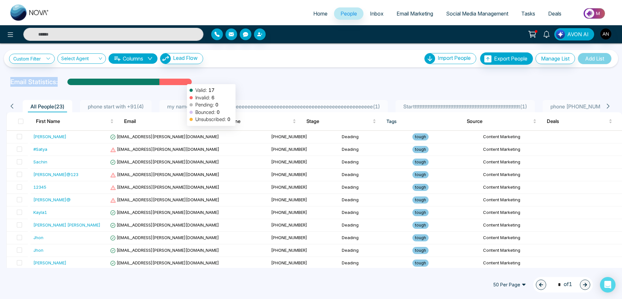
drag, startPoint x: 4, startPoint y: 84, endPoint x: 184, endPoint y: 81, distance: 180.5
click at [184, 81] on div "Email Statistics: Valid: 17 Invalid: 6 Pending: 0 Bounced: 0 Unsubscribed: 0" at bounding box center [311, 82] width 622 height 10
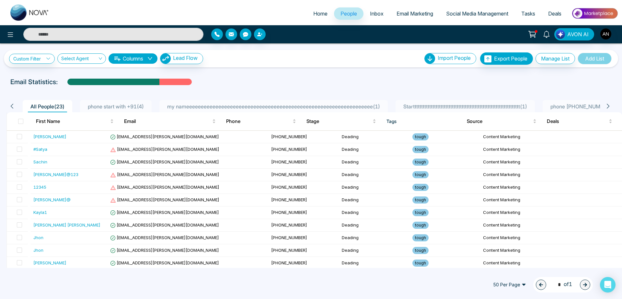
click at [266, 86] on div "Email Statistics:" at bounding box center [209, 82] width 398 height 10
click at [328, 82] on div "Email Statistics:" at bounding box center [209, 82] width 398 height 10
click at [21, 122] on span at bounding box center [20, 121] width 5 height 5
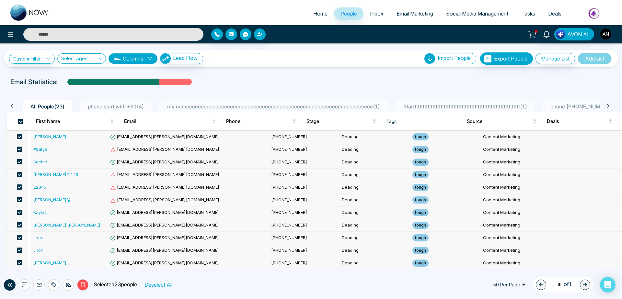
click at [21, 122] on span at bounding box center [20, 121] width 5 height 5
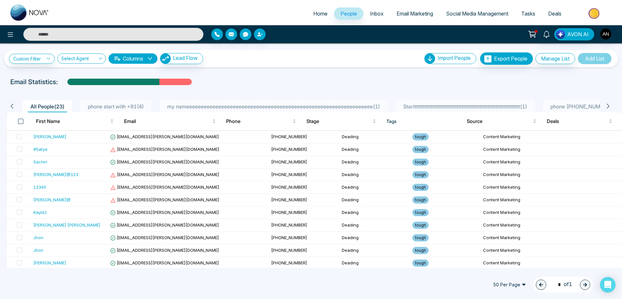
click at [21, 122] on span at bounding box center [20, 121] width 5 height 5
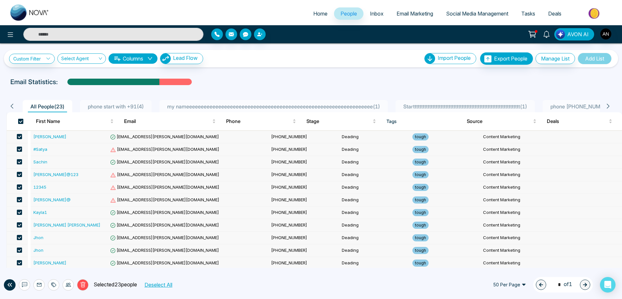
click at [21, 122] on span at bounding box center [20, 121] width 5 height 5
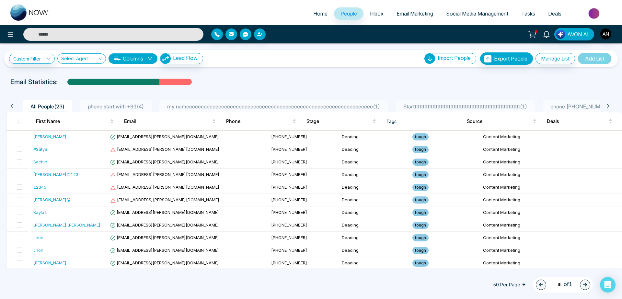
scroll to position [2, 0]
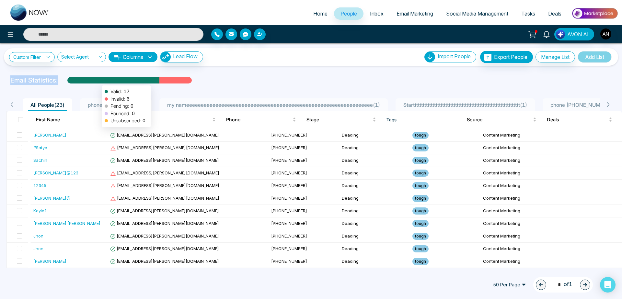
drag, startPoint x: 5, startPoint y: 77, endPoint x: 108, endPoint y: 83, distance: 103.5
click at [108, 83] on div "Email Statistics: Valid: 17 Invalid: 6 Pending: 0 Bounced: 0 Unsubscribed: 0" at bounding box center [311, 81] width 622 height 10
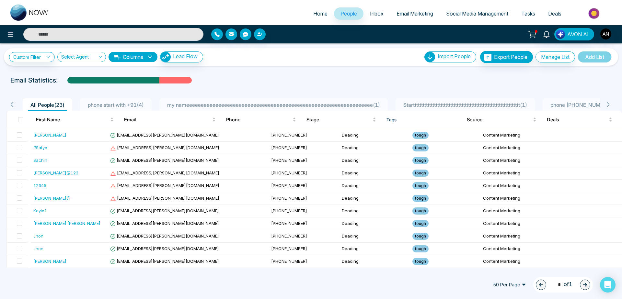
click at [226, 76] on div "Email Statistics:" at bounding box center [209, 81] width 398 height 10
drag, startPoint x: 8, startPoint y: 80, endPoint x: 75, endPoint y: 86, distance: 66.7
click at [75, 86] on div "Custom Filter Choose a filters Cancel Apply Select Agent Columns Lead Flow Impo…" at bounding box center [311, 155] width 622 height 225
click at [226, 77] on div "Email Statistics:" at bounding box center [209, 81] width 398 height 10
drag, startPoint x: 6, startPoint y: 81, endPoint x: 218, endPoint y: 70, distance: 212.6
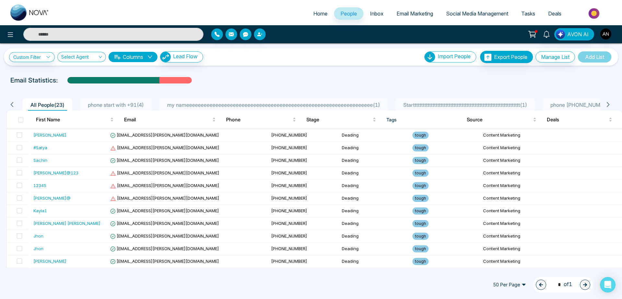
click at [218, 70] on div "Custom Filter Choose a filters Cancel Apply Select Agent Columns Lead Flow Impo…" at bounding box center [311, 155] width 622 height 225
click at [213, 84] on div "Email Statistics:" at bounding box center [209, 81] width 398 height 10
click at [274, 82] on div "Email Statistics:" at bounding box center [209, 81] width 398 height 10
click at [20, 123] on label at bounding box center [20, 119] width 5 height 7
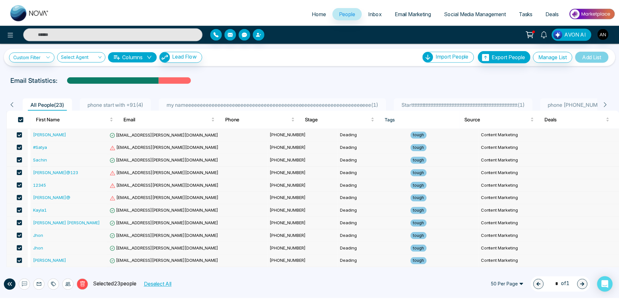
scroll to position [154, 0]
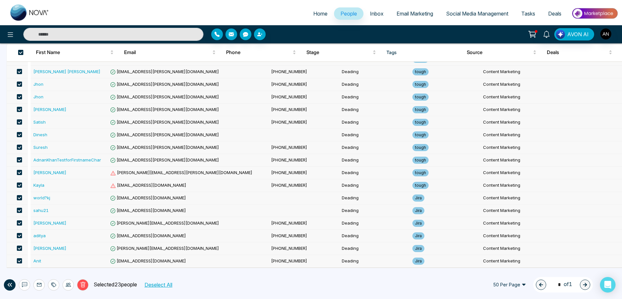
click at [107, 257] on td "Anit" at bounding box center [71, 261] width 80 height 13
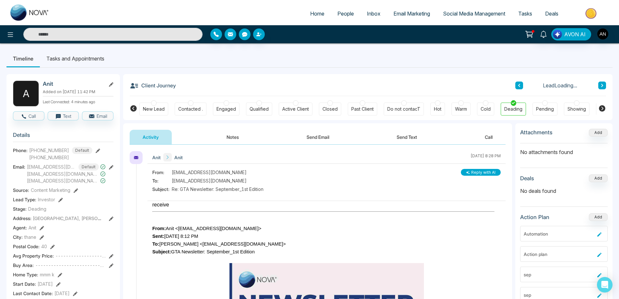
scroll to position [12, 0]
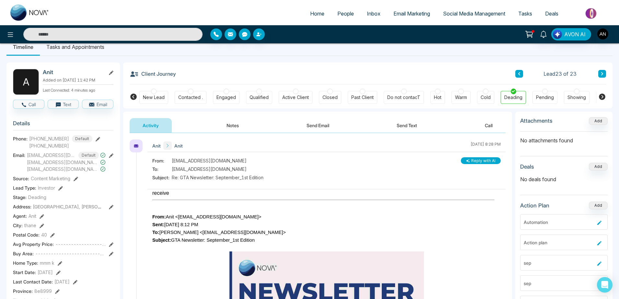
click at [96, 142] on icon at bounding box center [98, 139] width 5 height 5
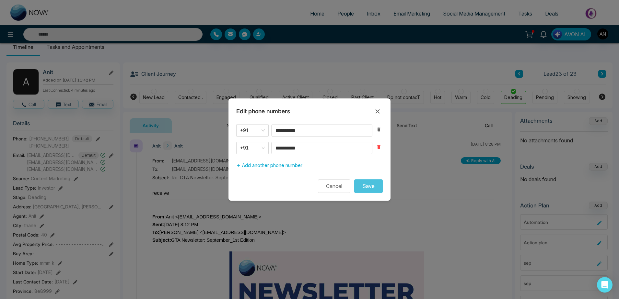
click at [382, 148] on button "button" at bounding box center [379, 147] width 8 height 8
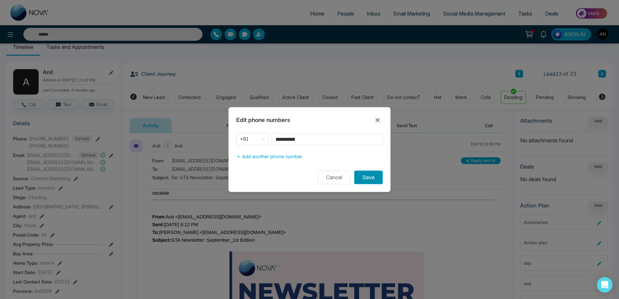
click at [373, 177] on button "Save" at bounding box center [368, 178] width 29 height 14
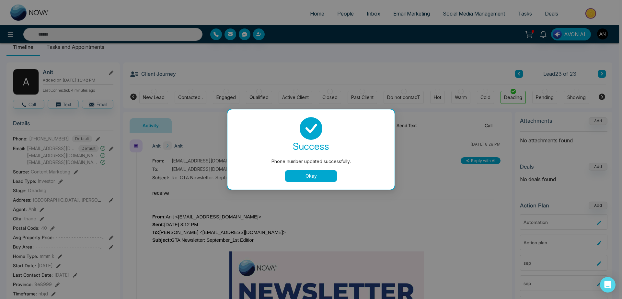
click at [299, 176] on button "Okay" at bounding box center [311, 176] width 52 height 12
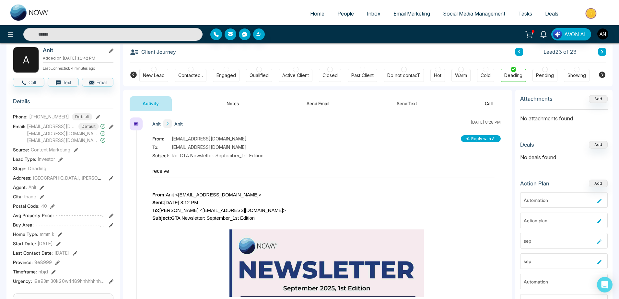
scroll to position [48, 0]
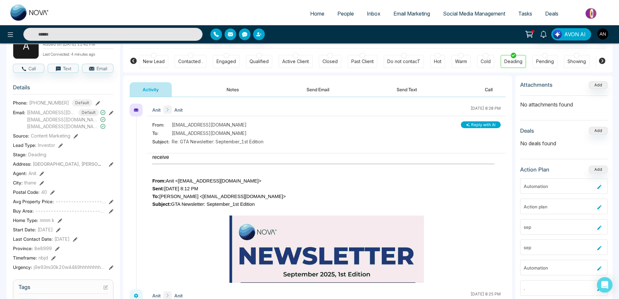
click at [112, 115] on icon at bounding box center [111, 113] width 5 height 5
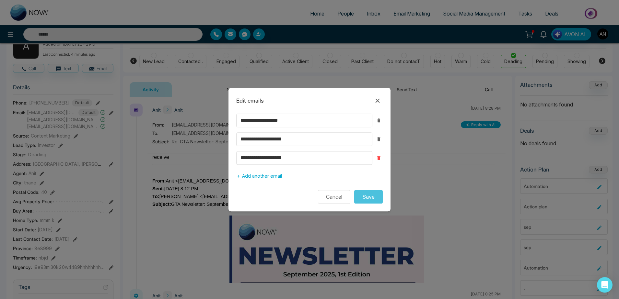
click at [378, 156] on icon "button" at bounding box center [378, 158] width 5 height 5
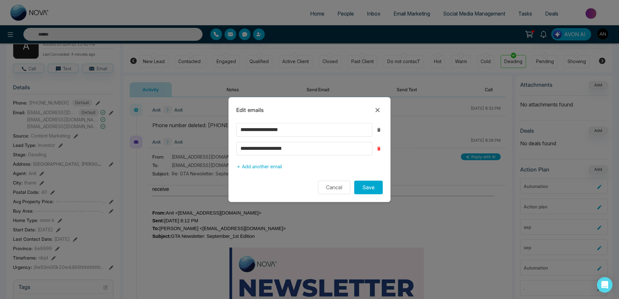
click at [380, 147] on icon "button" at bounding box center [378, 148] width 5 height 5
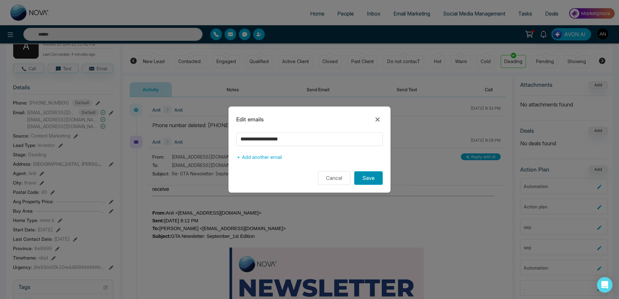
click at [374, 181] on button "Save" at bounding box center [368, 178] width 29 height 14
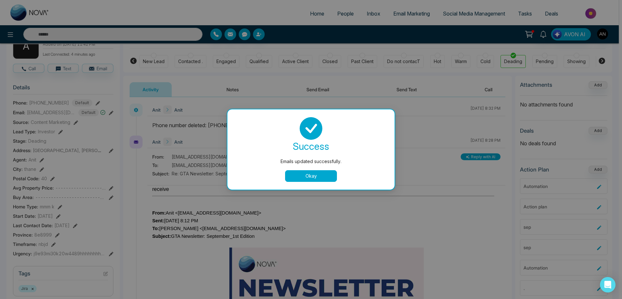
click at [309, 175] on button "Okay" at bounding box center [311, 176] width 52 height 12
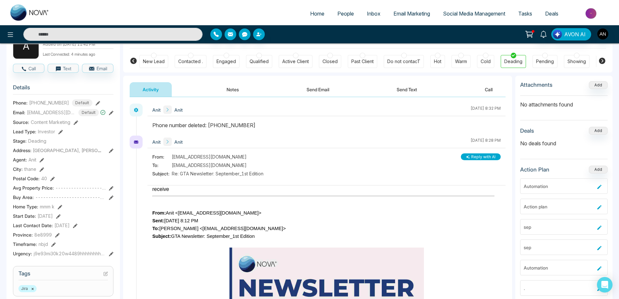
click at [61, 134] on icon at bounding box center [60, 132] width 5 height 5
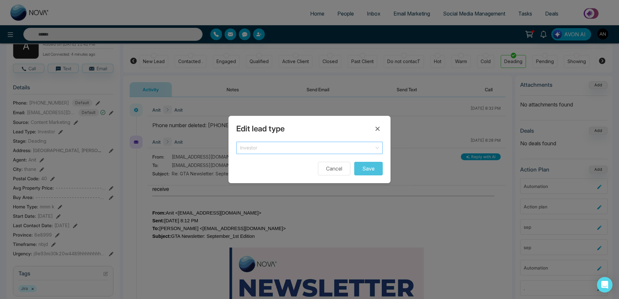
click at [282, 151] on span "Investor" at bounding box center [309, 148] width 139 height 9
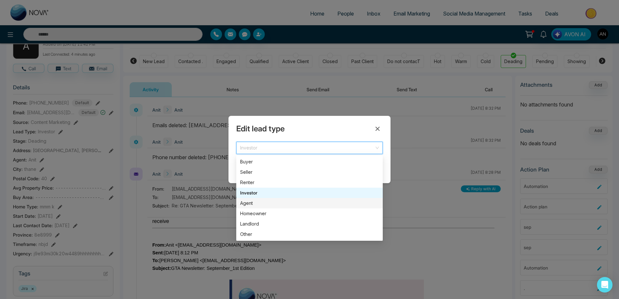
click at [256, 208] on div "Agent" at bounding box center [309, 203] width 146 height 10
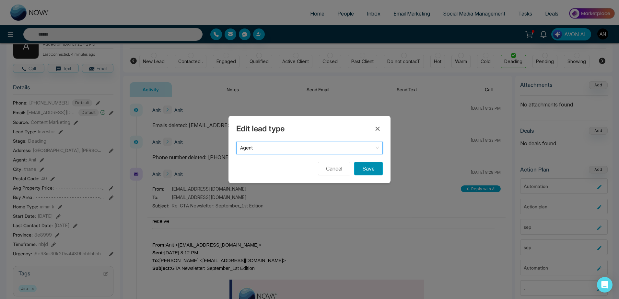
click at [369, 170] on button "Save" at bounding box center [368, 169] width 29 height 14
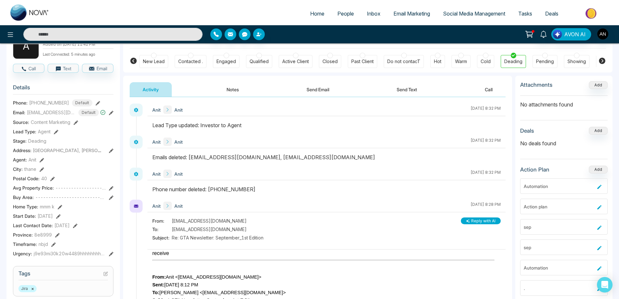
click at [96, 106] on icon at bounding box center [98, 103] width 5 height 5
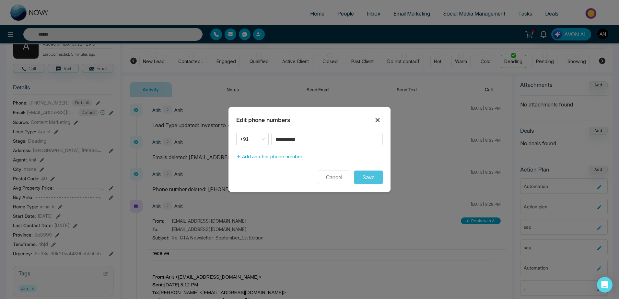
click at [380, 122] on icon at bounding box center [378, 120] width 8 height 8
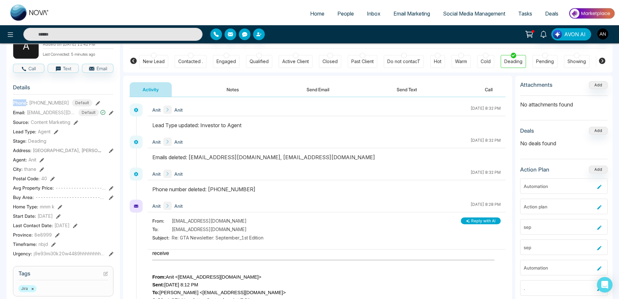
drag, startPoint x: 13, startPoint y: 103, endPoint x: 28, endPoint y: 103, distance: 14.9
click at [28, 103] on section "Details Phone: +919930053035 Default Email: anit@mmnovatech.com Default Source:…" at bounding box center [63, 169] width 100 height 180
click at [255, 108] on div "Anit Anit October 8 2025 | 8:32 PM" at bounding box center [326, 110] width 358 height 13
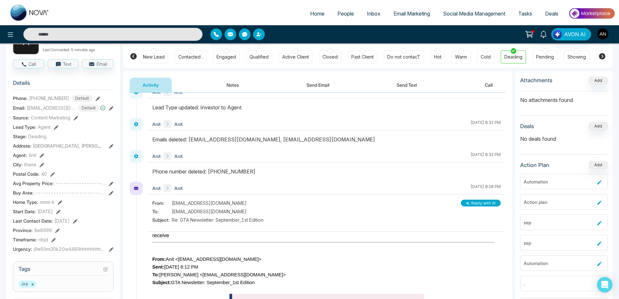
scroll to position [51, 0]
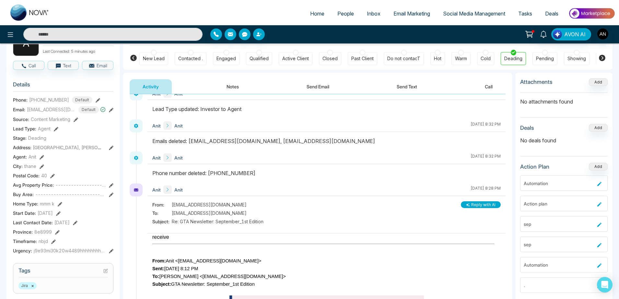
click at [93, 104] on div "Phone: +919930053035 Default" at bounding box center [63, 100] width 100 height 7
click at [97, 103] on icon at bounding box center [98, 100] width 5 height 5
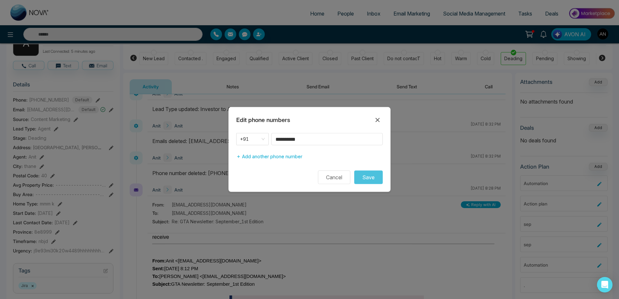
click at [377, 114] on div "**********" at bounding box center [309, 149] width 162 height 85
click at [376, 122] on icon at bounding box center [378, 120] width 4 height 4
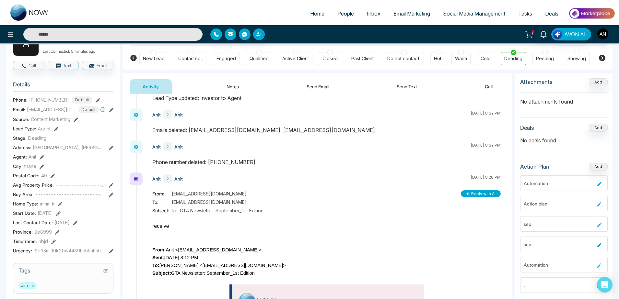
scroll to position [0, 0]
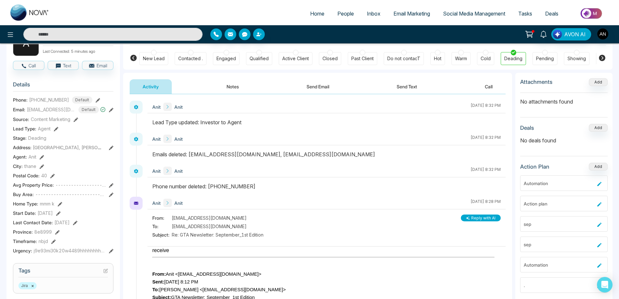
click at [110, 150] on icon at bounding box center [111, 148] width 5 height 5
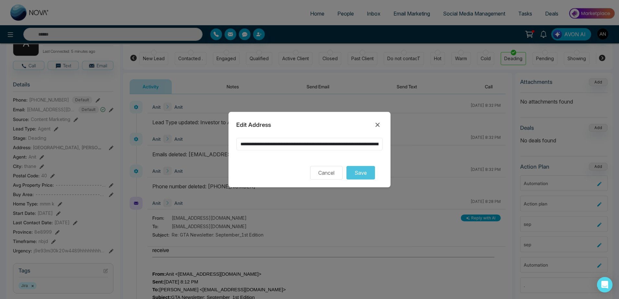
click at [320, 144] on input "**********" at bounding box center [309, 144] width 146 height 13
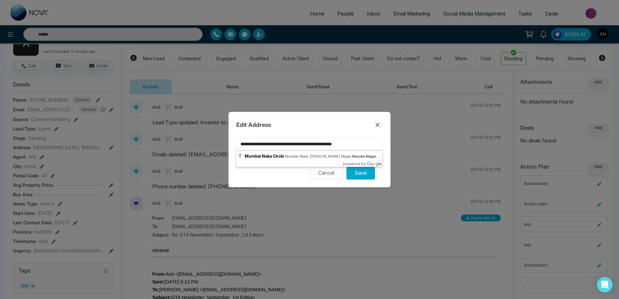
type input "**********"
drag, startPoint x: 367, startPoint y: 145, endPoint x: 175, endPoint y: 138, distance: 191.6
click at [236, 138] on input "**********" at bounding box center [309, 144] width 146 height 13
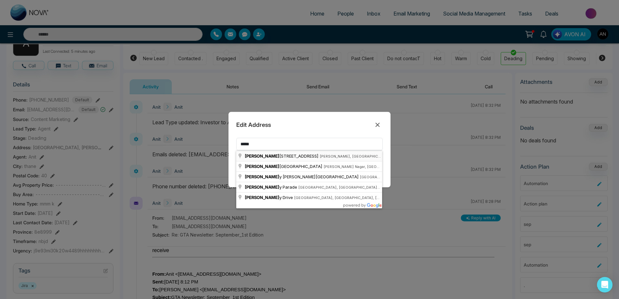
type input "**********"
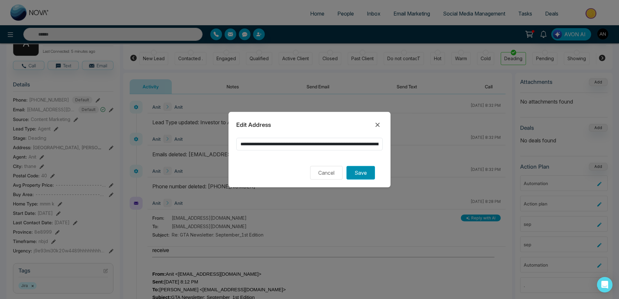
click at [361, 175] on button "Save" at bounding box center [360, 173] width 29 height 14
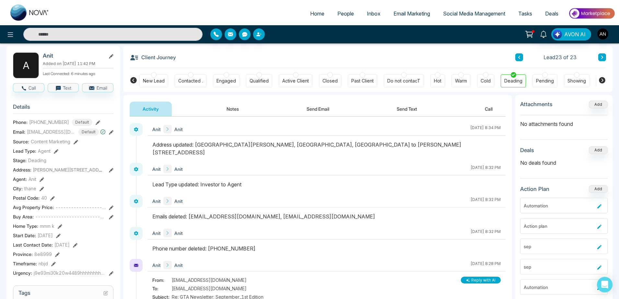
scroll to position [29, 0]
click at [42, 191] on icon at bounding box center [42, 189] width 5 height 5
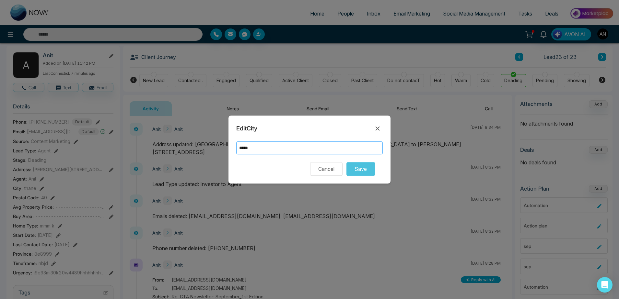
click at [273, 150] on input "*****" at bounding box center [309, 148] width 146 height 13
type input "**********"
click at [361, 163] on button "Save" at bounding box center [360, 169] width 29 height 14
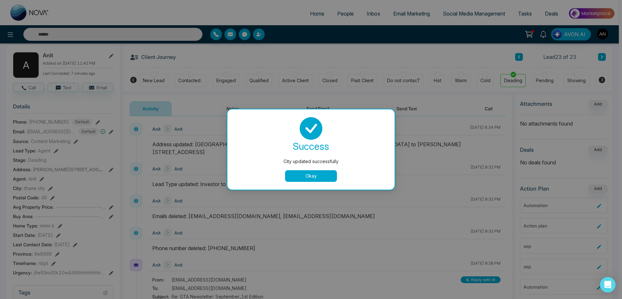
click at [306, 181] on button "Okay" at bounding box center [311, 176] width 52 height 12
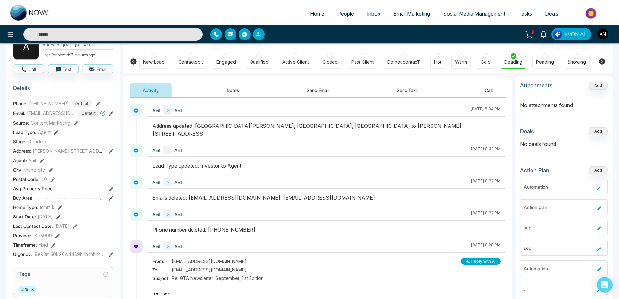
scroll to position [48, 0]
click at [52, 181] on icon at bounding box center [52, 179] width 5 height 5
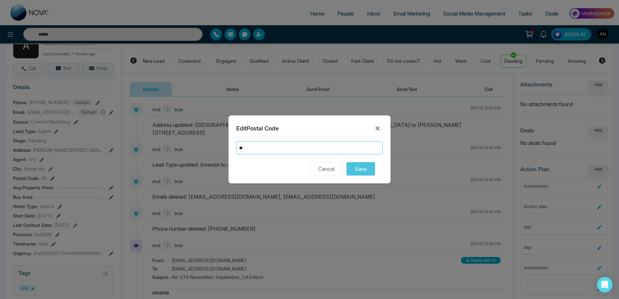
click at [288, 149] on input "**" at bounding box center [309, 148] width 146 height 13
type input "******"
click at [368, 166] on button "Save" at bounding box center [360, 169] width 29 height 14
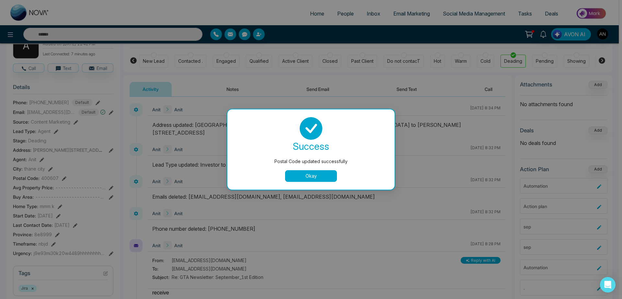
click at [323, 177] on button "Okay" at bounding box center [311, 176] width 52 height 12
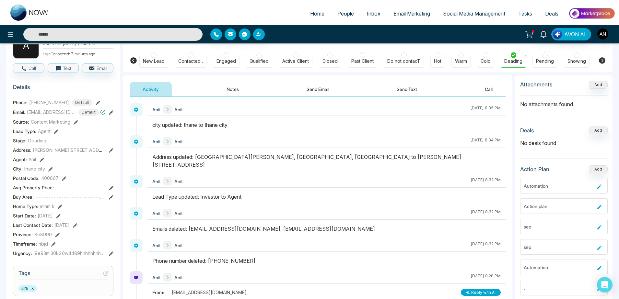
scroll to position [63, 0]
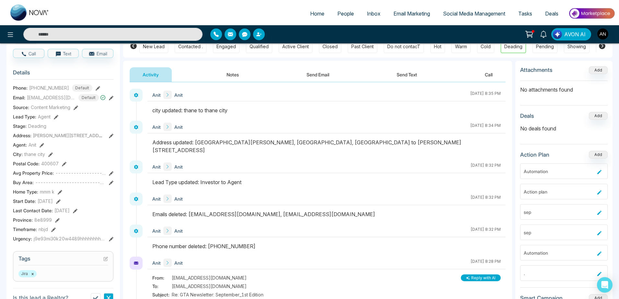
click at [110, 176] on icon at bounding box center [111, 173] width 5 height 5
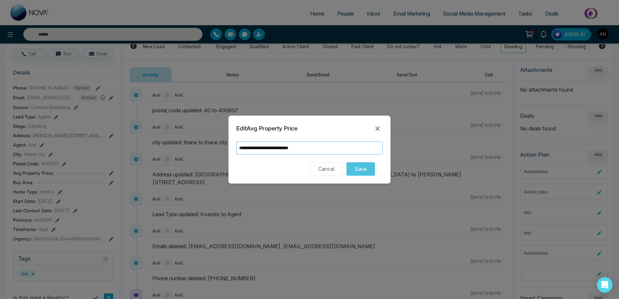
click at [342, 148] on input "**********" at bounding box center [309, 148] width 146 height 13
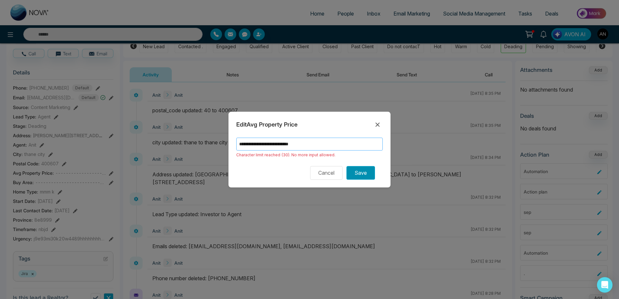
type input "**********"
click at [372, 176] on button "Save" at bounding box center [360, 173] width 29 height 14
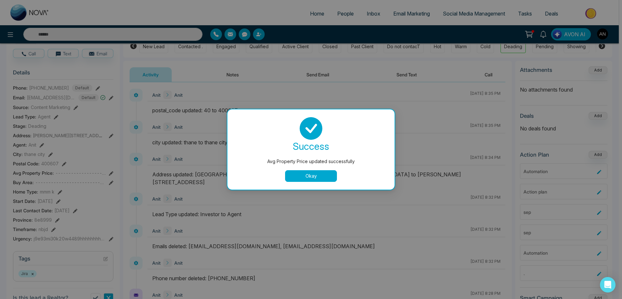
click at [304, 180] on button "Okay" at bounding box center [311, 176] width 52 height 12
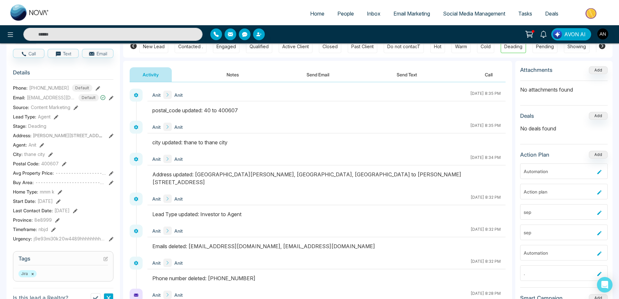
scroll to position [78, 0]
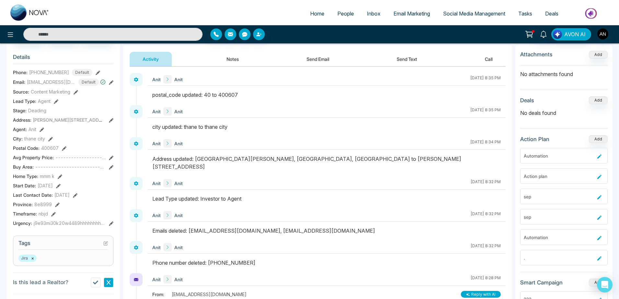
click at [109, 170] on icon at bounding box center [111, 167] width 5 height 5
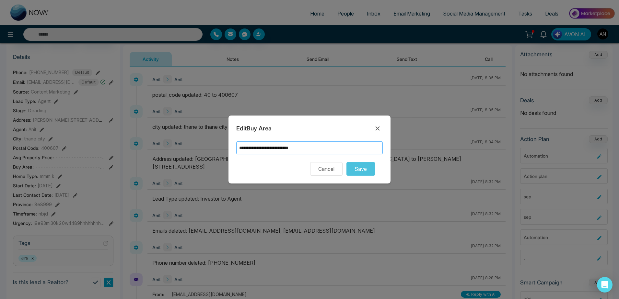
click at [343, 146] on input "**********" at bounding box center [309, 148] width 146 height 13
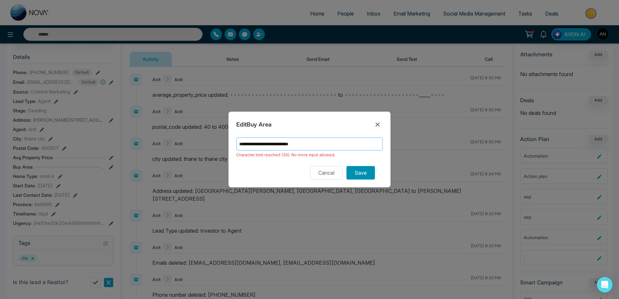
type input "**********"
click at [370, 169] on button "Save" at bounding box center [360, 173] width 29 height 14
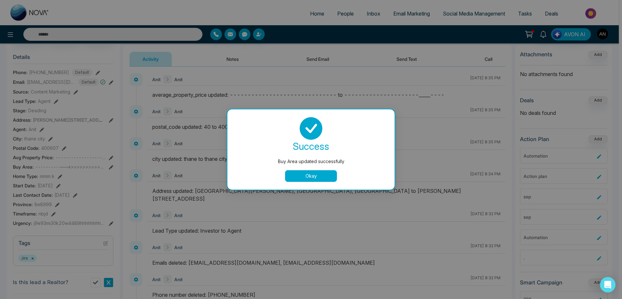
click at [313, 182] on div "success Buy Area updated successfully Okay" at bounding box center [310, 150] width 167 height 80
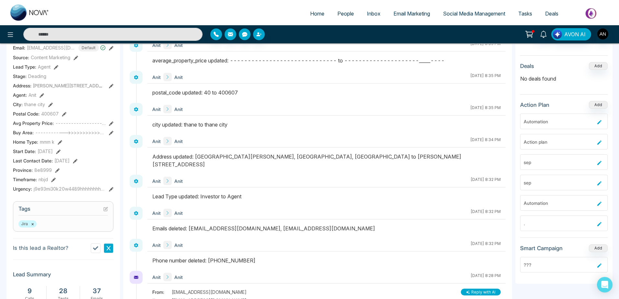
scroll to position [116, 0]
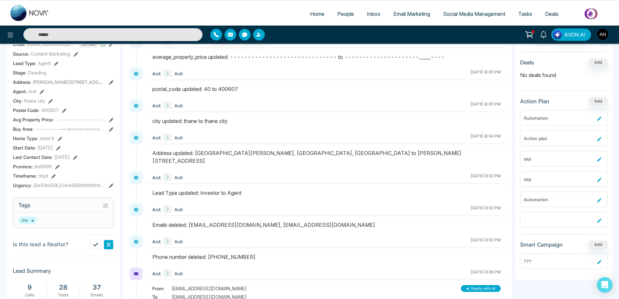
click at [61, 151] on icon at bounding box center [58, 148] width 5 height 5
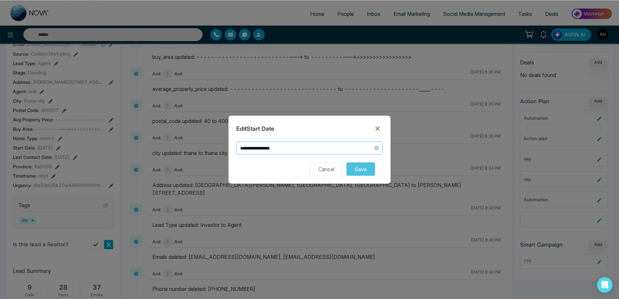
click at [340, 145] on input "**********" at bounding box center [306, 148] width 133 height 7
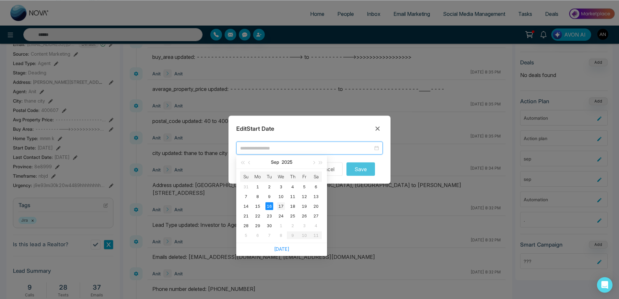
type input "**********"
click at [278, 206] on div "17" at bounding box center [281, 207] width 8 height 8
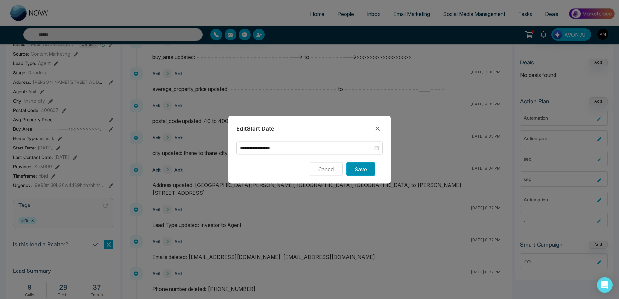
click at [361, 168] on button "Save" at bounding box center [360, 169] width 29 height 14
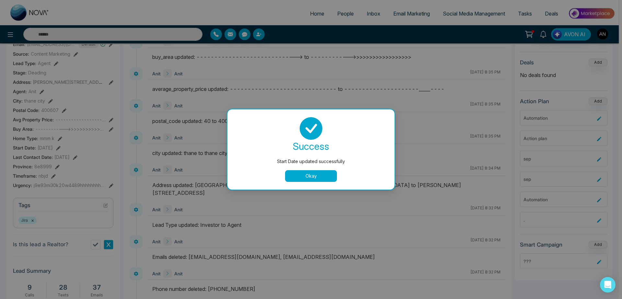
click at [327, 177] on button "Okay" at bounding box center [311, 176] width 52 height 12
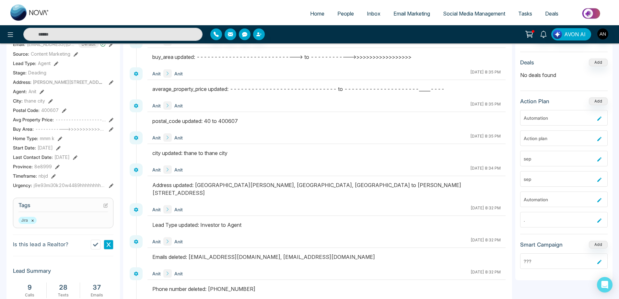
click at [77, 160] on icon at bounding box center [75, 158] width 5 height 5
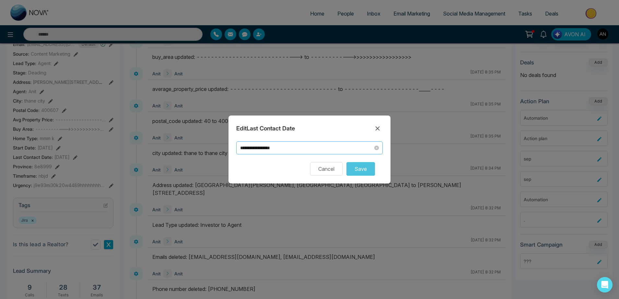
click at [284, 147] on input "**********" at bounding box center [306, 148] width 133 height 7
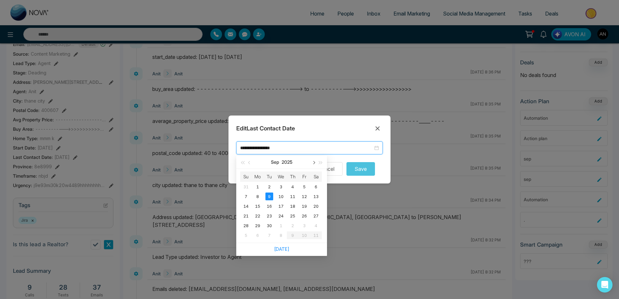
click at [313, 164] on button "button" at bounding box center [313, 162] width 7 height 13
type input "**********"
click at [277, 198] on div "8" at bounding box center [281, 197] width 8 height 8
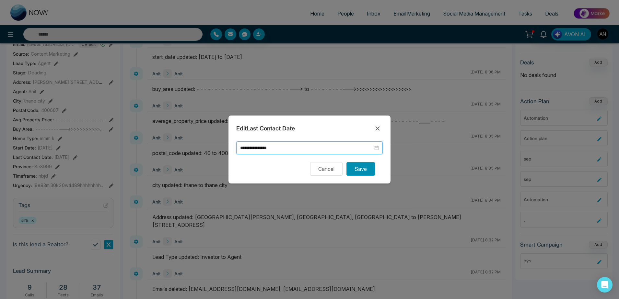
click at [351, 169] on button "Save" at bounding box center [360, 169] width 29 height 14
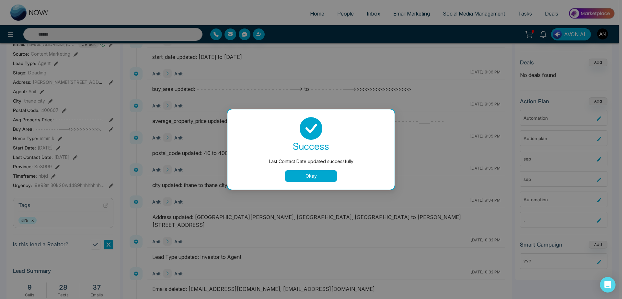
click at [298, 177] on button "Okay" at bounding box center [311, 176] width 52 height 12
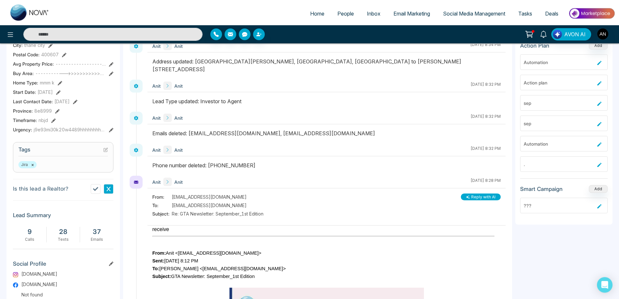
scroll to position [145, 0]
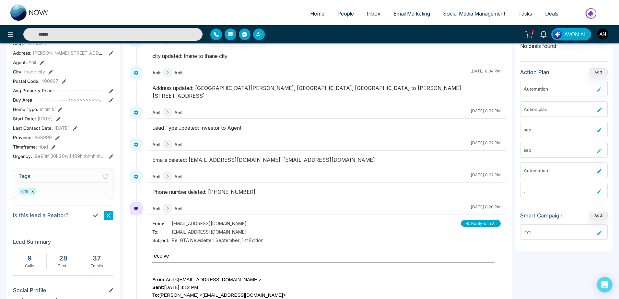
click at [56, 140] on icon at bounding box center [57, 138] width 5 height 5
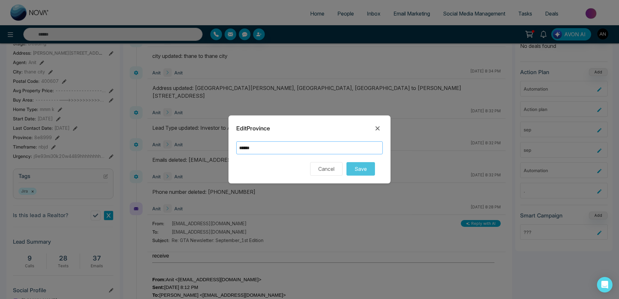
click at [294, 150] on input "******" at bounding box center [309, 148] width 146 height 13
type input "*"
click at [334, 143] on input "text" at bounding box center [309, 148] width 146 height 13
type input "*******"
click at [366, 167] on button "Save" at bounding box center [360, 169] width 29 height 14
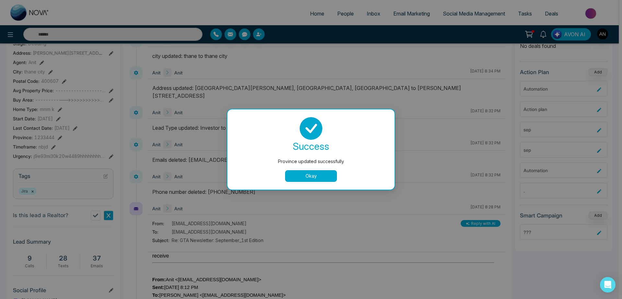
click at [318, 170] on div "success Province updated successfully Okay" at bounding box center [311, 149] width 152 height 65
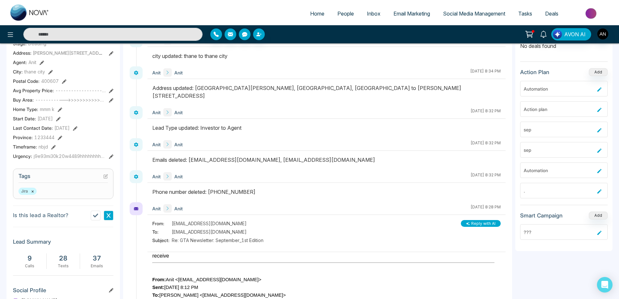
click at [52, 150] on div "Timeframe : nbjd" at bounding box center [63, 147] width 100 height 7
click at [56, 150] on icon at bounding box center [53, 147] width 5 height 5
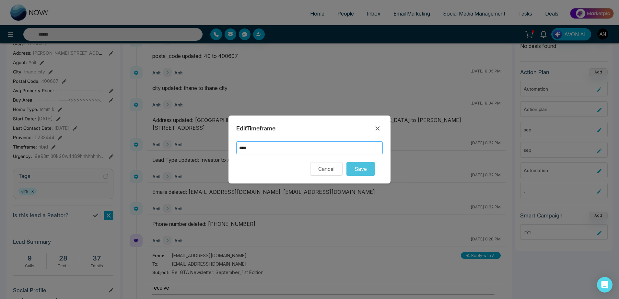
drag, startPoint x: 246, startPoint y: 140, endPoint x: 254, endPoint y: 144, distance: 8.9
click at [254, 144] on div "Edit Timeframe **** Cancel Save" at bounding box center [309, 150] width 162 height 68
click at [254, 144] on input "****" at bounding box center [309, 148] width 146 height 13
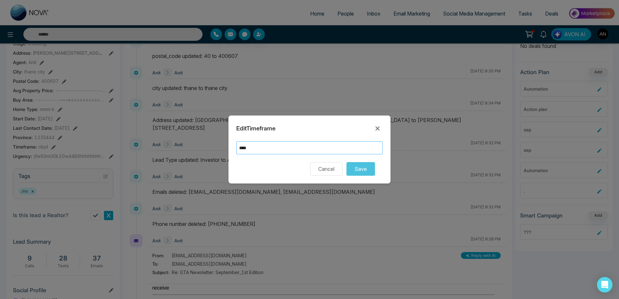
click at [254, 144] on input "****" at bounding box center [309, 148] width 146 height 13
type input "**********"
click at [362, 175] on button "Save" at bounding box center [360, 169] width 29 height 14
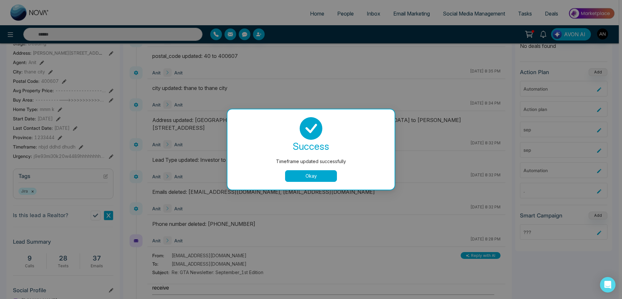
click at [320, 178] on button "Okay" at bounding box center [311, 176] width 52 height 12
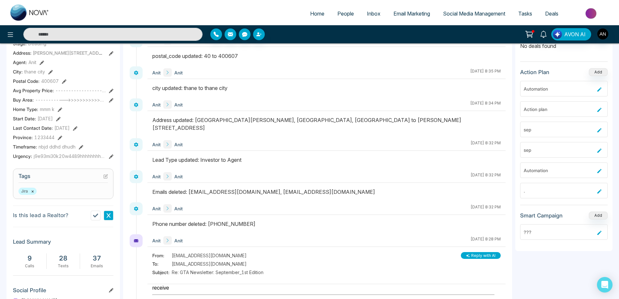
scroll to position [150, 0]
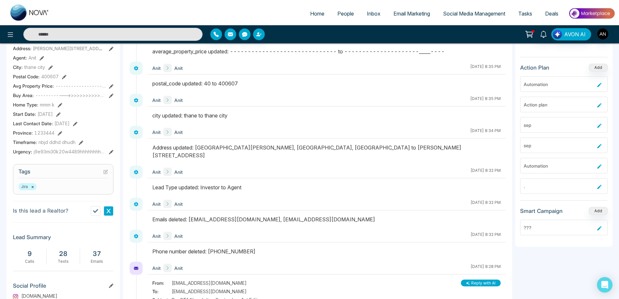
click at [111, 153] on button at bounding box center [111, 151] width 5 height 7
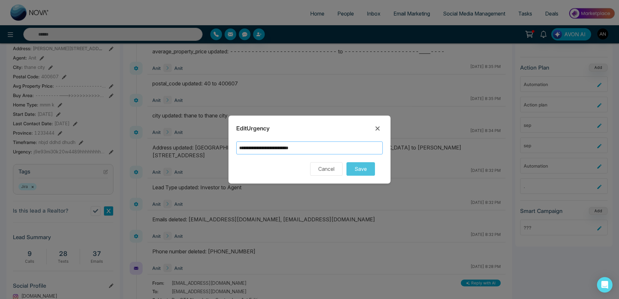
drag, startPoint x: 336, startPoint y: 145, endPoint x: 295, endPoint y: 148, distance: 41.3
click at [295, 148] on input "**********" at bounding box center [309, 148] width 146 height 13
type input "**********"
click at [367, 165] on button "Save" at bounding box center [360, 169] width 29 height 14
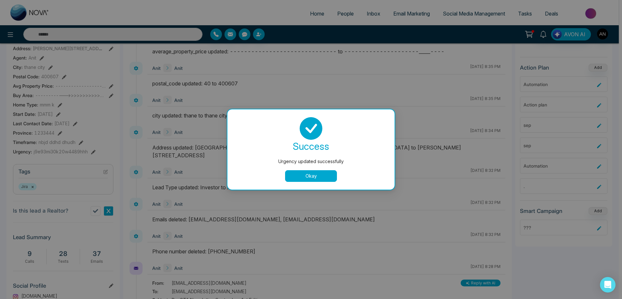
click at [303, 173] on button "Okay" at bounding box center [311, 176] width 52 height 12
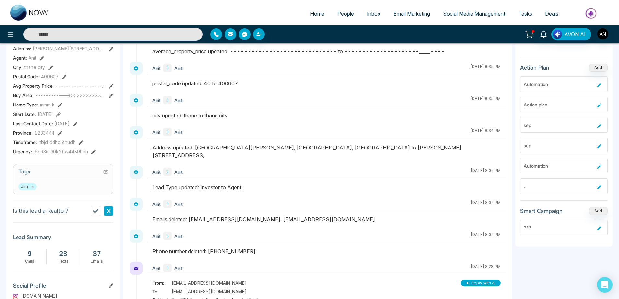
scroll to position [176, 0]
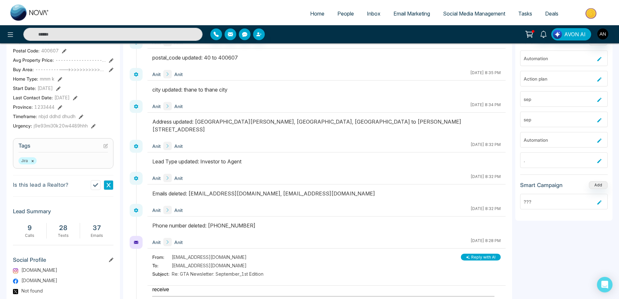
click at [105, 148] on icon at bounding box center [105, 146] width 5 height 5
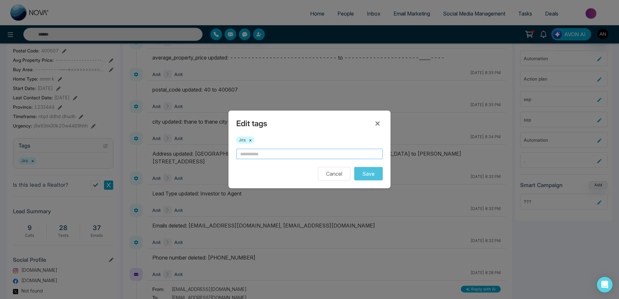
click at [276, 154] on input "text" at bounding box center [309, 154] width 146 height 10
type input "*"
type input "***"
click at [354, 167] on button "Save" at bounding box center [368, 174] width 29 height 14
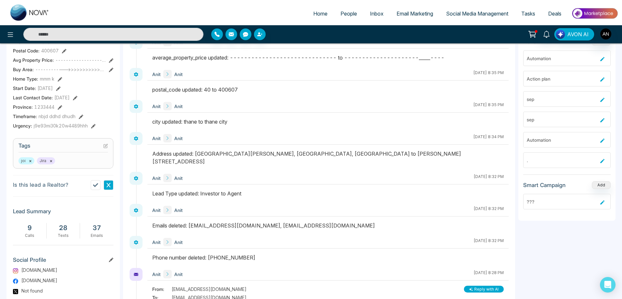
click at [307, 175] on div "Anit Anit October 8 2025 | 8:32 PM" at bounding box center [327, 178] width 361 height 13
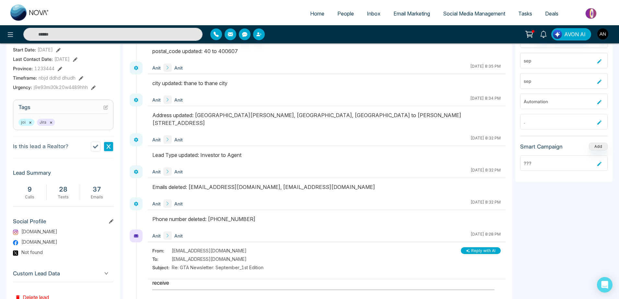
scroll to position [217, 0]
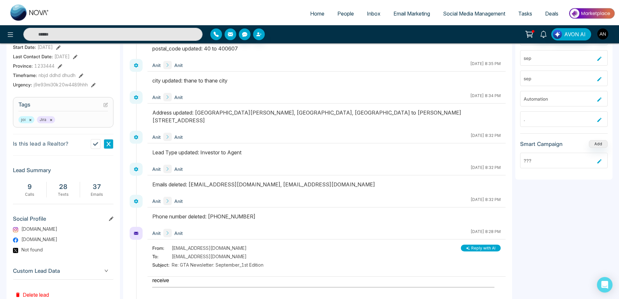
click at [108, 149] on button at bounding box center [109, 144] width 10 height 10
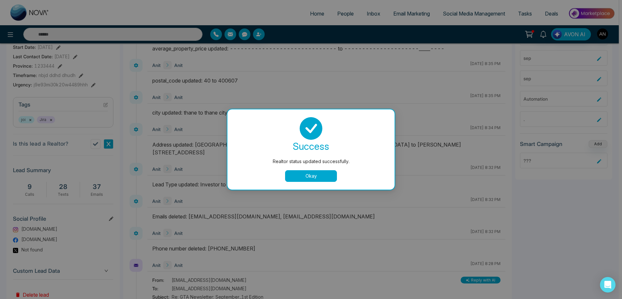
click at [307, 170] on button "Okay" at bounding box center [311, 176] width 52 height 12
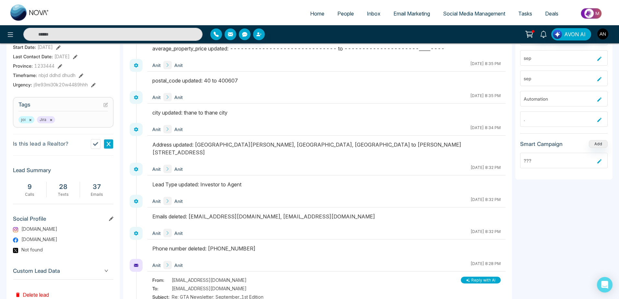
scroll to position [242, 0]
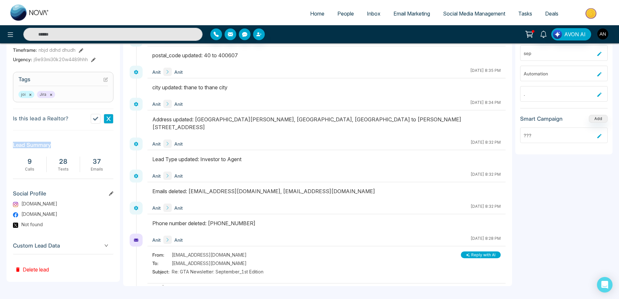
drag, startPoint x: 8, startPoint y: 145, endPoint x: 87, endPoint y: 160, distance: 80.8
click at [87, 160] on div "A Anit Added on September 16 2025 | 11:42 PM Last Connected: 9 minutes ago Call…" at bounding box center [62, 57] width 113 height 450
click at [87, 160] on section "Lead Summary 9 Calls 28 Texts 37 Emails" at bounding box center [63, 158] width 100 height 42
click at [111, 196] on icon at bounding box center [111, 194] width 5 height 5
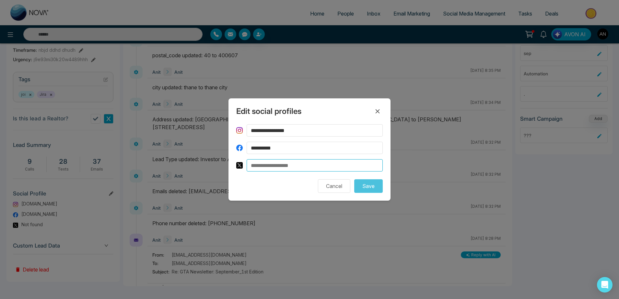
click at [268, 163] on input at bounding box center [315, 165] width 136 height 12
click at [379, 109] on icon at bounding box center [378, 112] width 8 height 8
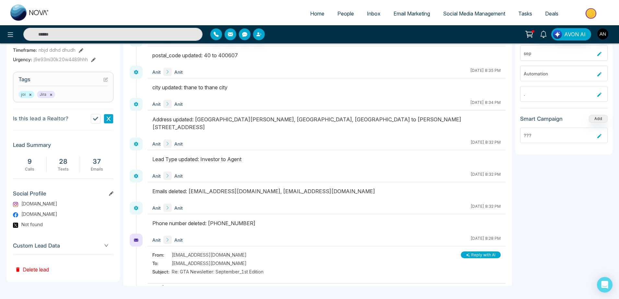
scroll to position [155, 0]
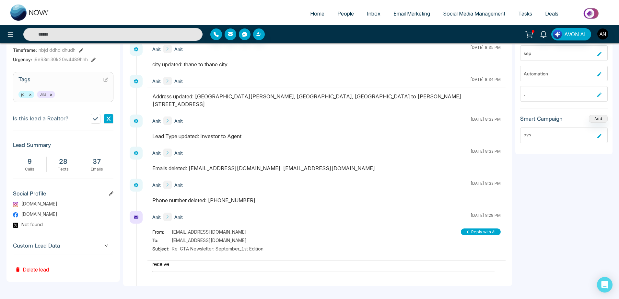
click at [100, 246] on span "Custom Lead Data" at bounding box center [63, 246] width 100 height 9
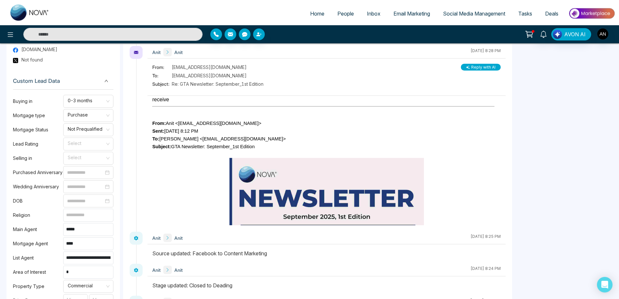
scroll to position [411, 0]
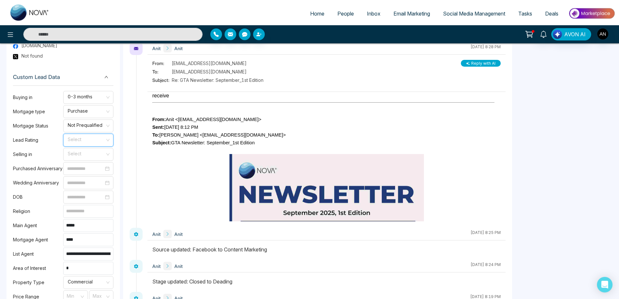
click at [87, 144] on input "search" at bounding box center [86, 139] width 38 height 10
click at [84, 169] on div "Cold" at bounding box center [88, 168] width 42 height 7
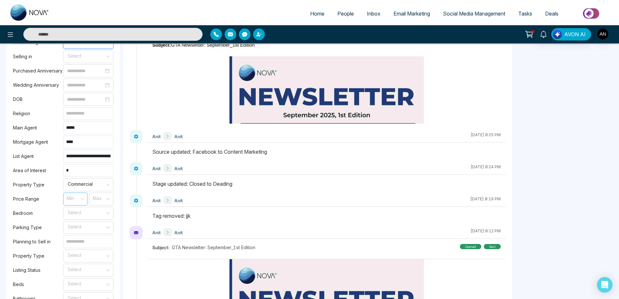
scroll to position [609, 0]
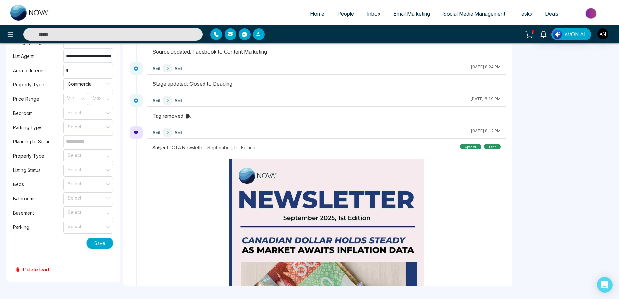
click at [96, 245] on button "Save" at bounding box center [99, 243] width 27 height 11
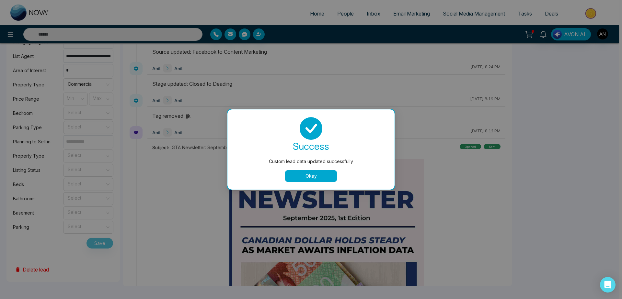
click at [288, 173] on button "Okay" at bounding box center [311, 176] width 52 height 12
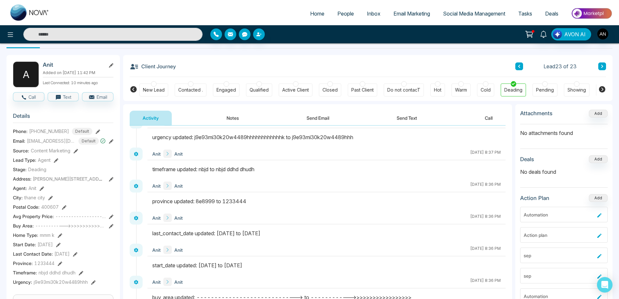
scroll to position [0, 0]
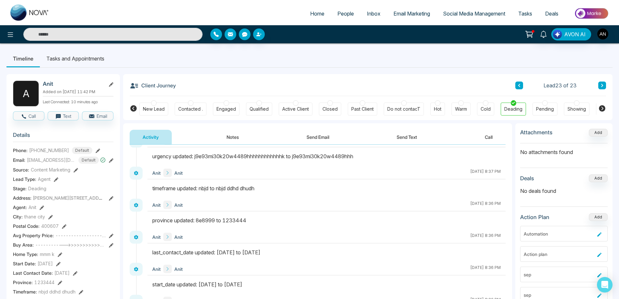
click at [76, 56] on li "Tasks and Appointments" at bounding box center [75, 58] width 71 height 17
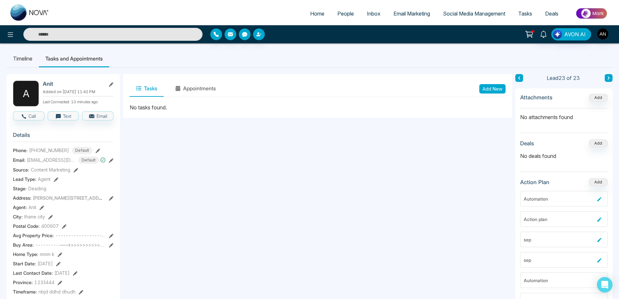
click at [9, 56] on li "Timeline" at bounding box center [22, 58] width 32 height 17
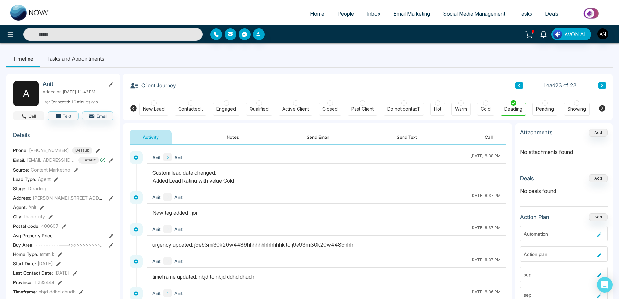
click at [32, 121] on button "Call" at bounding box center [28, 115] width 31 height 9
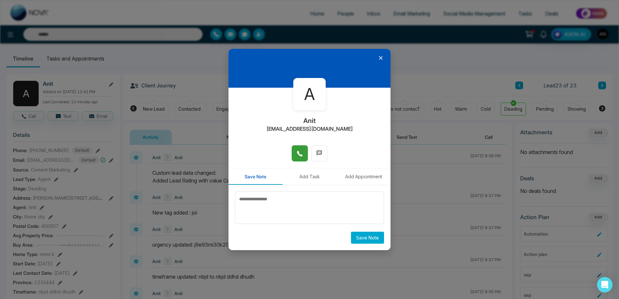
click at [293, 148] on button at bounding box center [300, 153] width 16 height 16
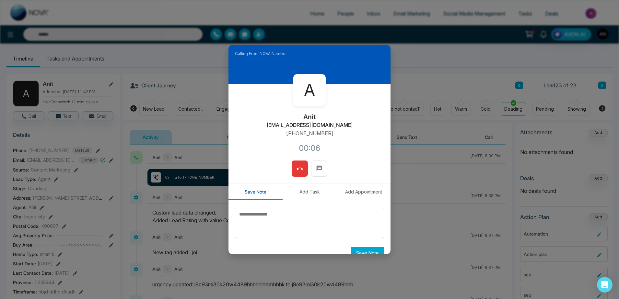
click at [301, 168] on icon at bounding box center [300, 169] width 6 height 6
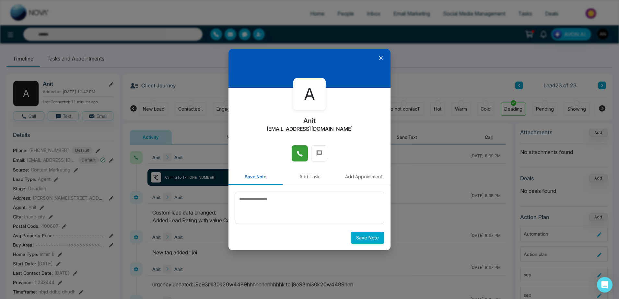
click at [378, 55] on div at bounding box center [309, 68] width 162 height 39
click at [378, 59] on icon at bounding box center [381, 58] width 6 height 6
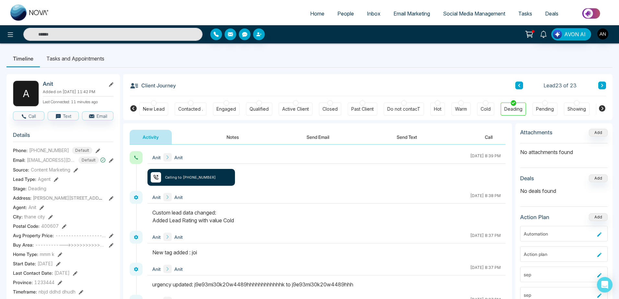
click at [227, 135] on button "Notes" at bounding box center [233, 137] width 38 height 15
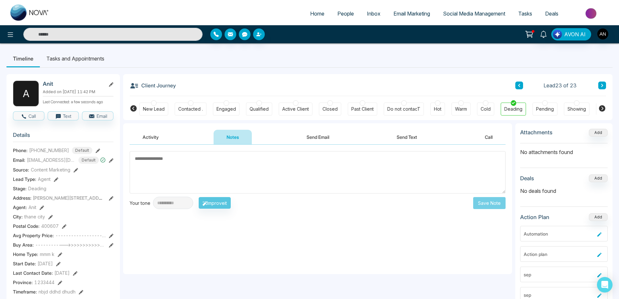
click at [306, 136] on button "Send Email" at bounding box center [318, 137] width 49 height 15
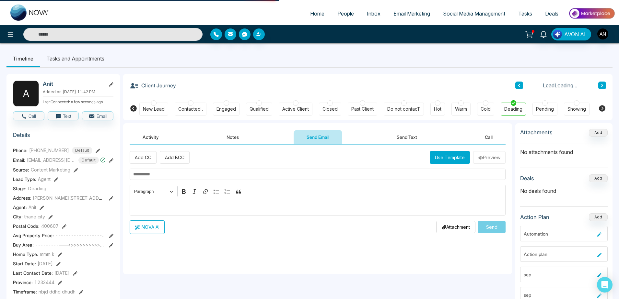
click at [233, 139] on button "Notes" at bounding box center [233, 137] width 38 height 15
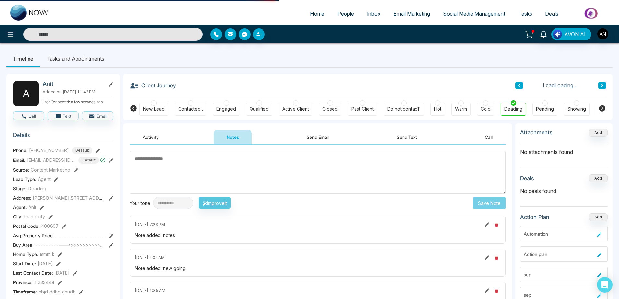
click at [244, 178] on textarea at bounding box center [318, 172] width 376 height 42
click at [494, 224] on button "button" at bounding box center [497, 225] width 8 height 8
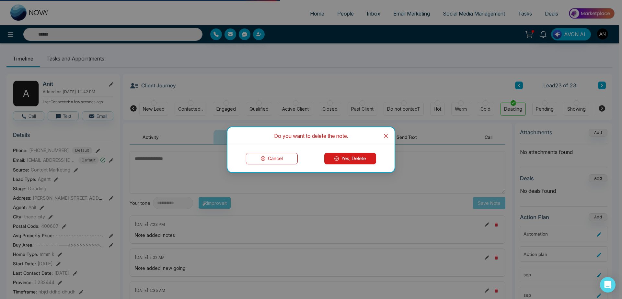
click at [350, 152] on div "Cancel Yes, Delete" at bounding box center [310, 158] width 167 height 27
click at [351, 157] on button "Yes, Delete" at bounding box center [350, 159] width 52 height 12
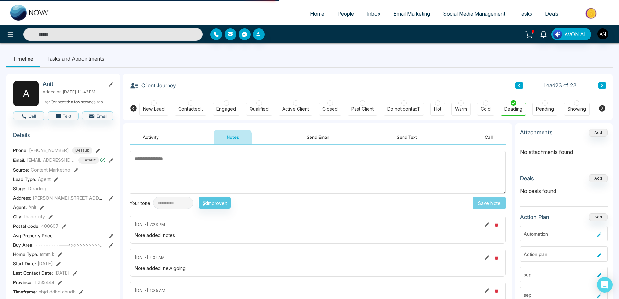
click at [315, 138] on button "Send Email" at bounding box center [318, 137] width 49 height 15
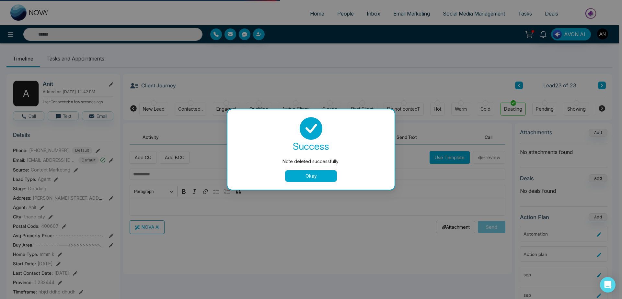
click at [310, 177] on button "Okay" at bounding box center [311, 176] width 52 height 12
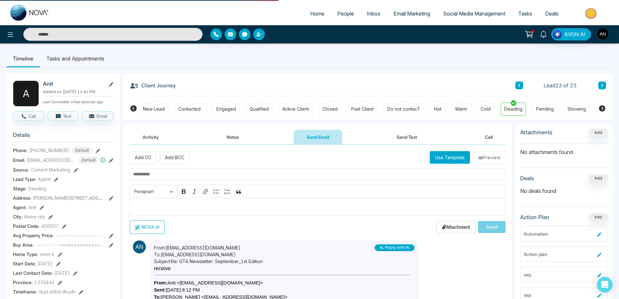
click at [152, 173] on input "text" at bounding box center [318, 174] width 376 height 11
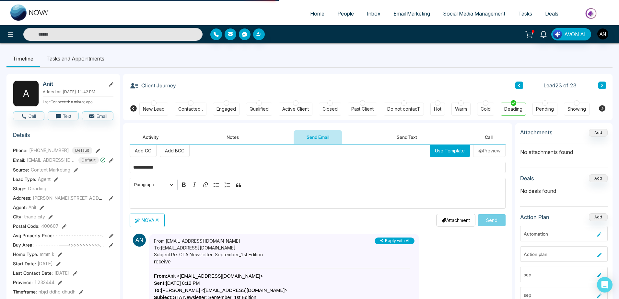
type input "**********"
click at [441, 146] on button "Use Template" at bounding box center [450, 151] width 40 height 13
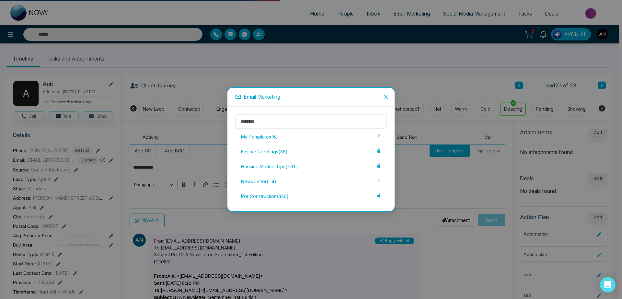
click at [317, 122] on input "text" at bounding box center [311, 121] width 152 height 15
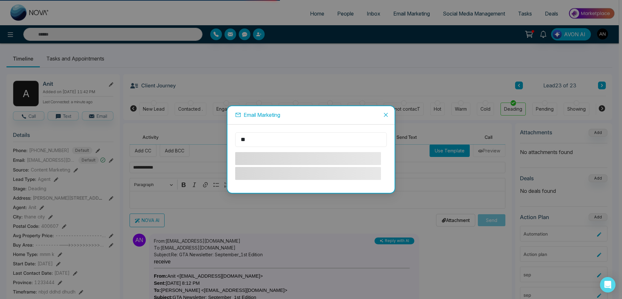
type input "***"
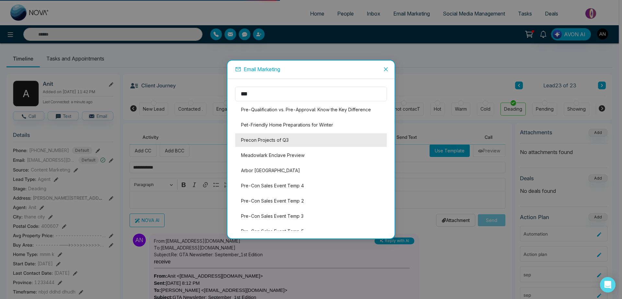
click at [274, 143] on li "Precon Projects of Q3" at bounding box center [311, 141] width 152 height 14
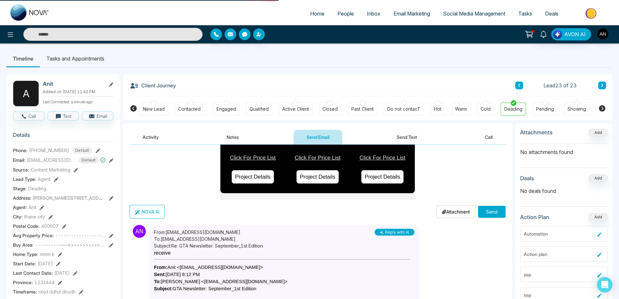
scroll to position [171, 0]
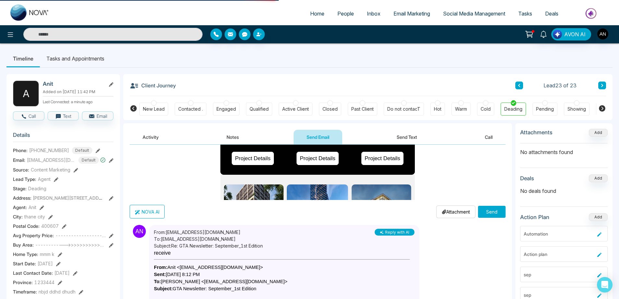
click at [446, 215] on p "Attachment" at bounding box center [456, 212] width 28 height 7
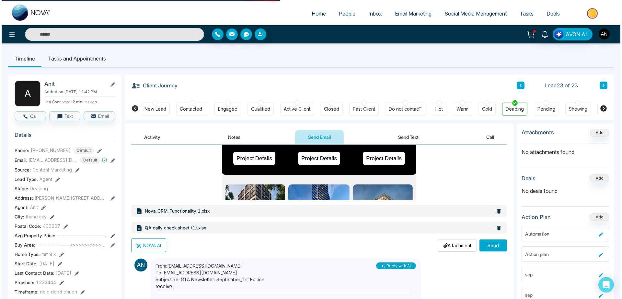
scroll to position [195, 0]
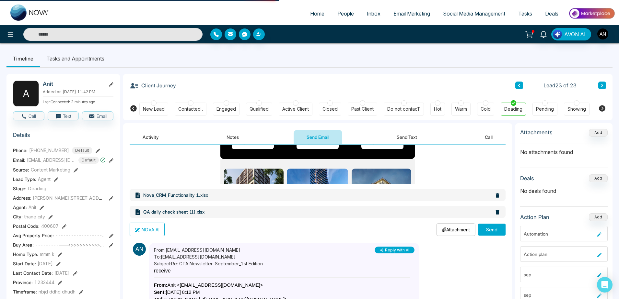
click at [499, 234] on button "Send" at bounding box center [492, 230] width 28 height 12
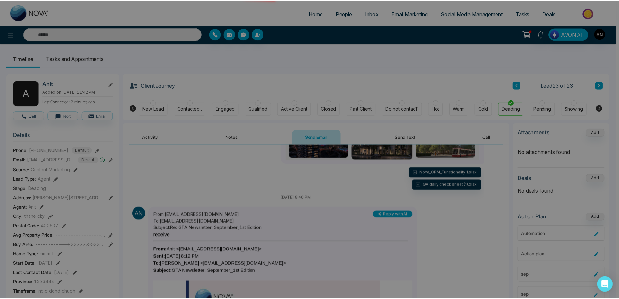
scroll to position [213, 0]
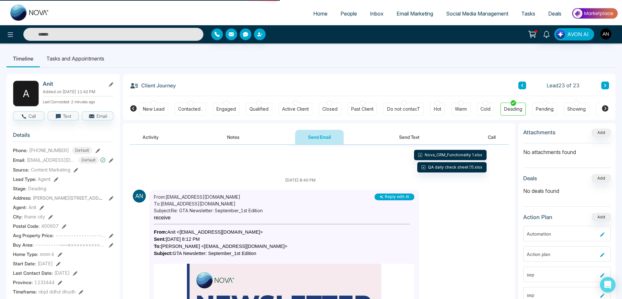
click at [320, 181] on div "October 8 2025 | 8:40 PM" at bounding box center [387, 181] width 204 height 6
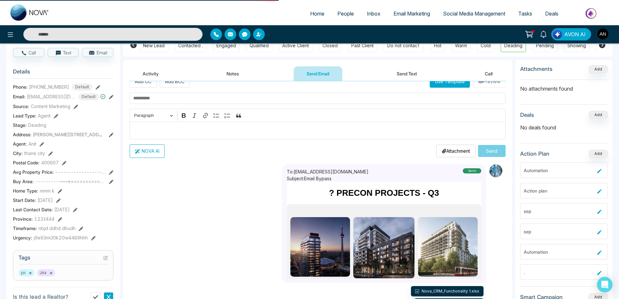
scroll to position [0, 0]
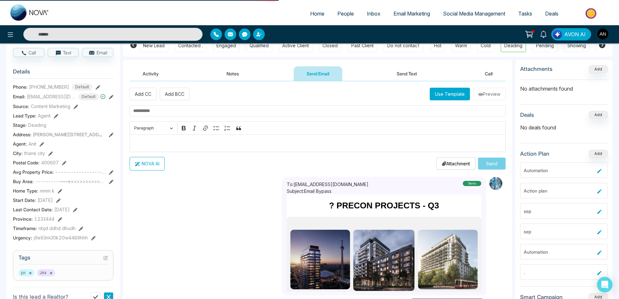
click at [400, 74] on button "Send Text" at bounding box center [407, 73] width 46 height 15
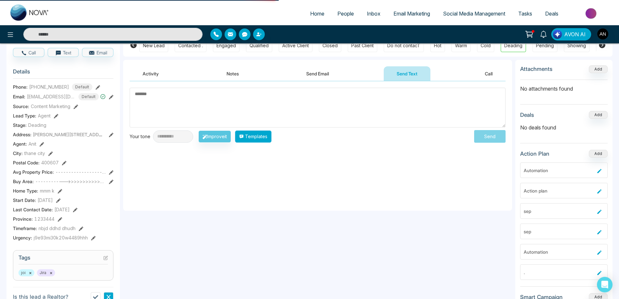
click at [263, 134] on button "Templates" at bounding box center [253, 137] width 37 height 12
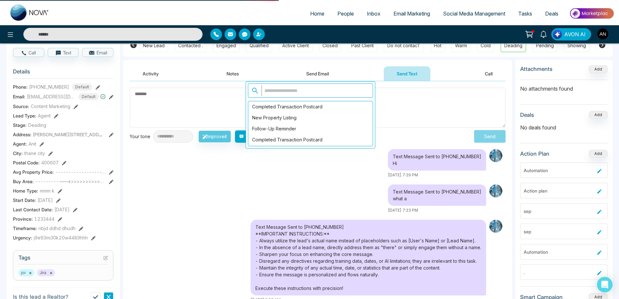
click at [295, 93] on input "text" at bounding box center [316, 90] width 108 height 11
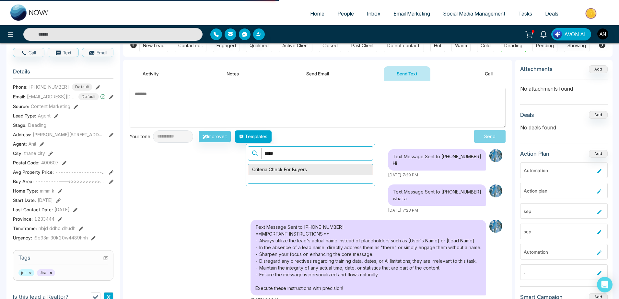
type input "*****"
click at [298, 172] on div "Criteria Check for Buyers" at bounding box center [310, 169] width 124 height 11
type textarea "**********"
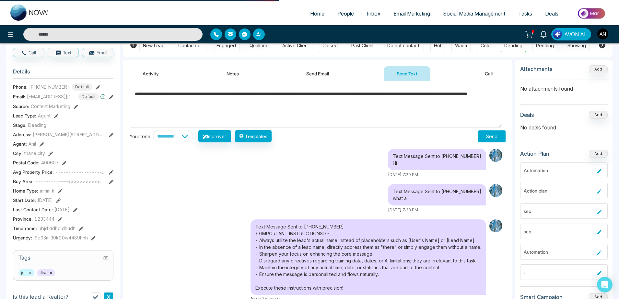
click at [483, 133] on button "Send" at bounding box center [492, 137] width 28 height 12
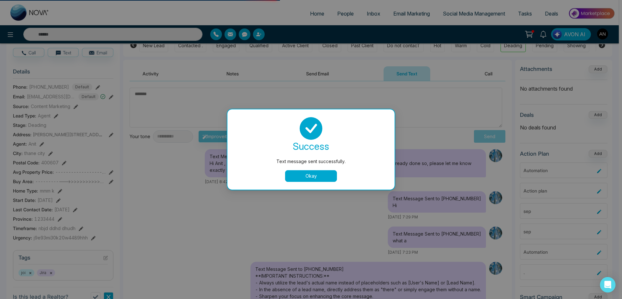
click at [318, 175] on button "Okay" at bounding box center [311, 176] width 52 height 12
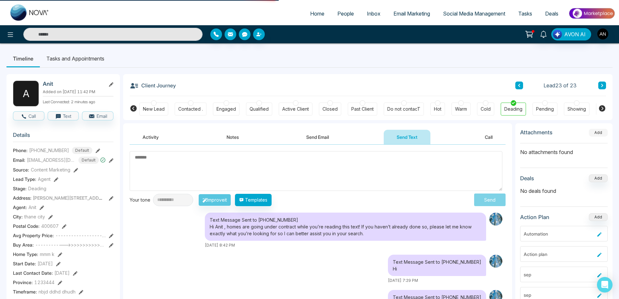
click at [605, 136] on button "Add" at bounding box center [598, 133] width 19 height 8
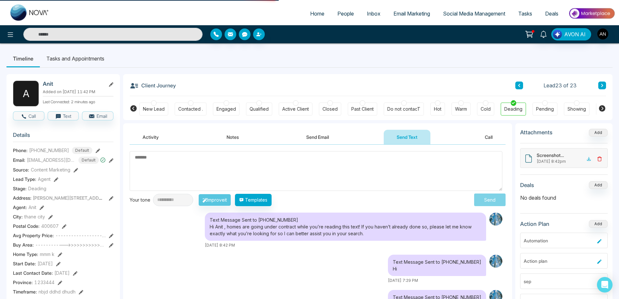
click at [599, 160] on icon at bounding box center [599, 159] width 5 height 5
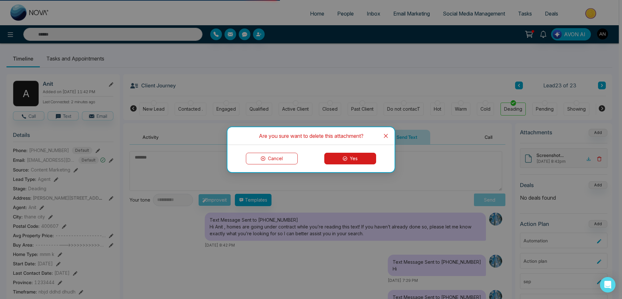
click at [347, 157] on button "Yes" at bounding box center [350, 159] width 52 height 12
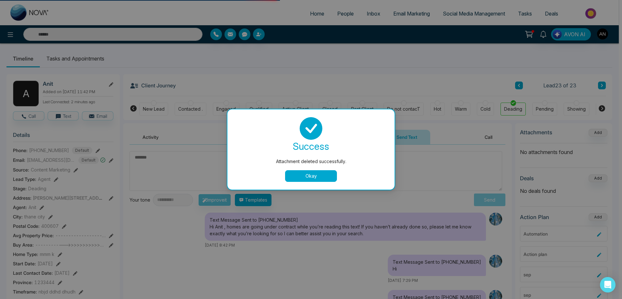
click at [324, 169] on div "success Attachment deleted successfully. Okay" at bounding box center [311, 149] width 152 height 65
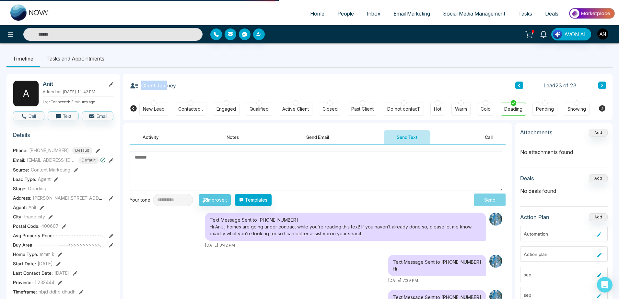
drag, startPoint x: 141, startPoint y: 85, endPoint x: 180, endPoint y: 87, distance: 39.2
click at [180, 87] on div "Client Journey Lead 23 of 23" at bounding box center [368, 85] width 476 height 22
drag, startPoint x: 516, startPoint y: 151, endPoint x: 583, endPoint y: 151, distance: 67.1
click at [583, 151] on div "Attachments Add No attachments found Deals Add No deals found Action Plan Add A…" at bounding box center [563, 259] width 97 height 273
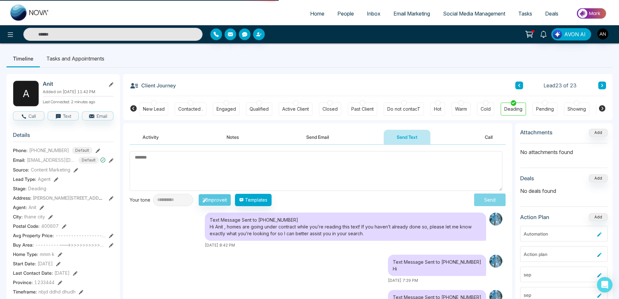
click at [583, 151] on p "No attachments found" at bounding box center [563, 150] width 87 height 13
drag, startPoint x: 522, startPoint y: 135, endPoint x: 561, endPoint y: 136, distance: 39.2
click at [561, 136] on div "Attachments Add" at bounding box center [563, 135] width 87 height 15
drag, startPoint x: 578, startPoint y: 147, endPoint x: 514, endPoint y: 152, distance: 64.3
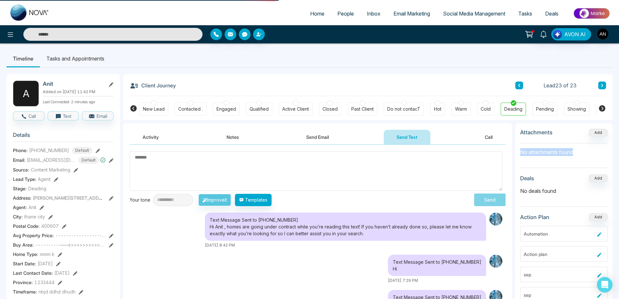
click at [515, 152] on div "Attachments Add No attachments found Deals Add No deals found Action Plan Add A…" at bounding box center [563, 259] width 97 height 273
drag, startPoint x: 517, startPoint y: 181, endPoint x: 561, endPoint y: 196, distance: 46.5
click at [561, 196] on div "Attachments Add No attachments found Deals Add No deals found Action Plan Add A…" at bounding box center [563, 259] width 97 height 273
click at [561, 196] on section "Deals Add No deals found" at bounding box center [563, 191] width 87 height 32
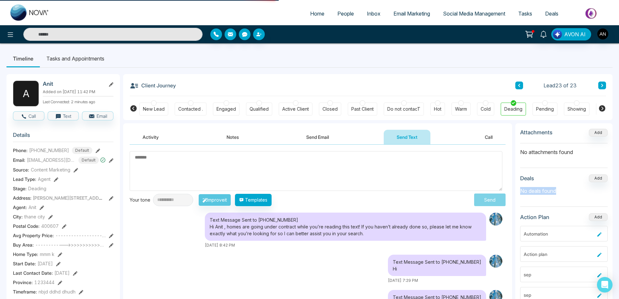
drag, startPoint x: 561, startPoint y: 196, endPoint x: 523, endPoint y: 191, distance: 37.7
click at [523, 191] on section "Deals Add No deals found" at bounding box center [563, 191] width 87 height 32
click at [575, 191] on p "No deals found" at bounding box center [563, 191] width 87 height 8
click at [147, 134] on button "Activity" at bounding box center [151, 137] width 42 height 15
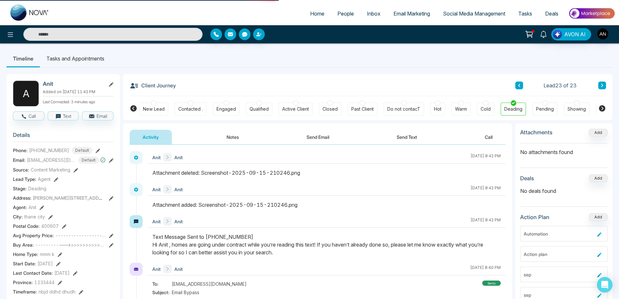
click at [332, 13] on link "People" at bounding box center [345, 13] width 29 height 12
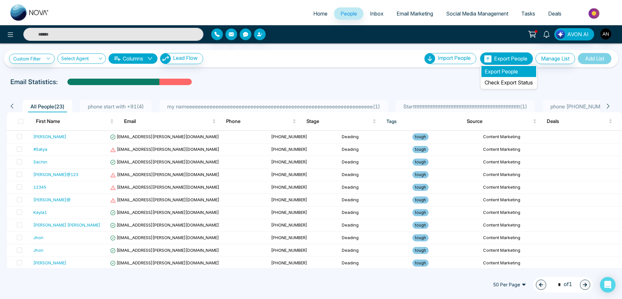
click at [494, 69] on li "Export People" at bounding box center [509, 71] width 55 height 11
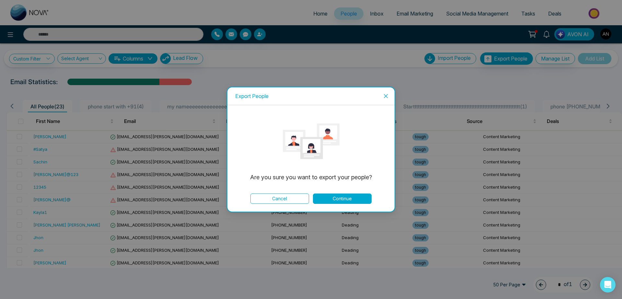
click at [352, 202] on button "Continue" at bounding box center [342, 199] width 59 height 10
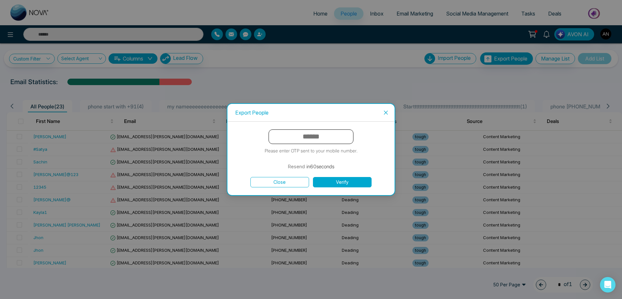
click at [303, 135] on input "text" at bounding box center [311, 137] width 85 height 15
type input "******"
click at [346, 186] on button "Verify" at bounding box center [342, 182] width 59 height 10
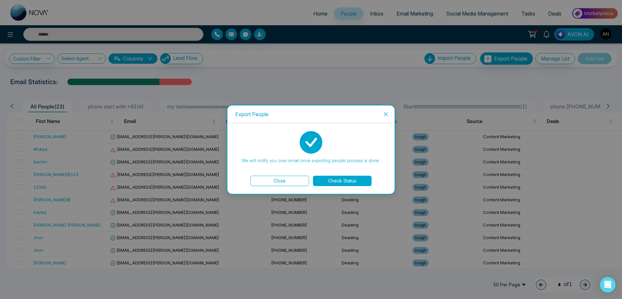
click at [391, 111] on span "Close" at bounding box center [385, 114] width 17 height 17
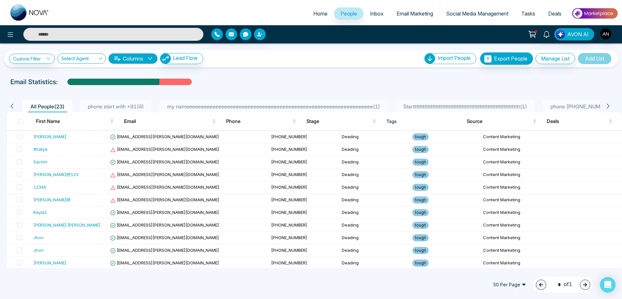
click at [343, 83] on div "Email Statistics:" at bounding box center [209, 82] width 398 height 10
click at [390, 18] on link "Email Marketing" at bounding box center [415, 13] width 50 height 12
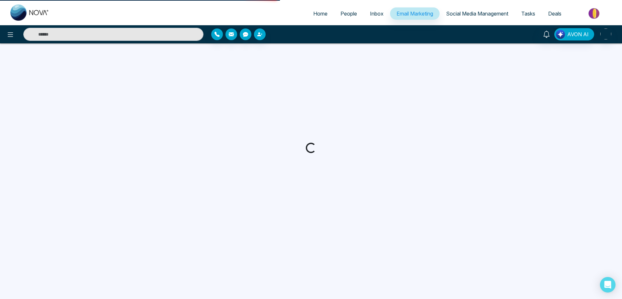
click at [407, 12] on span "Email Marketing" at bounding box center [415, 13] width 37 height 6
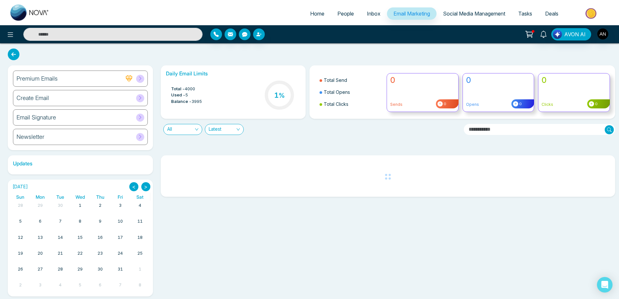
click at [71, 134] on div "Newsletter" at bounding box center [80, 137] width 135 height 16
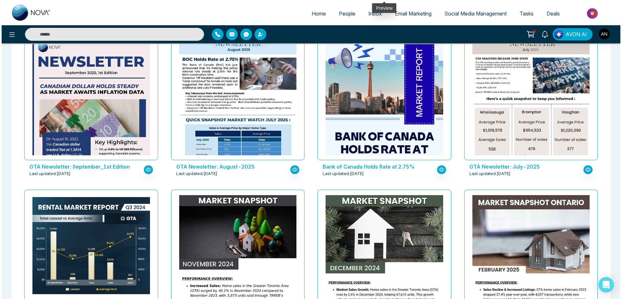
scroll to position [236, 0]
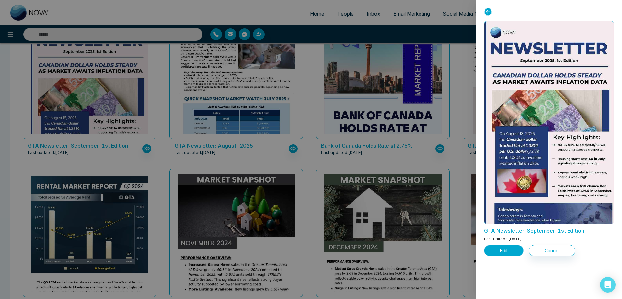
click at [506, 255] on button "Edit" at bounding box center [504, 250] width 40 height 11
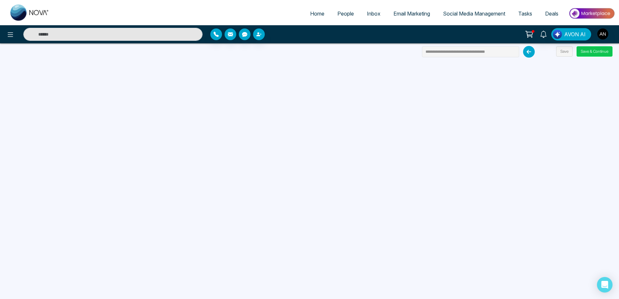
click at [583, 50] on button "Save & Continue" at bounding box center [594, 51] width 36 height 10
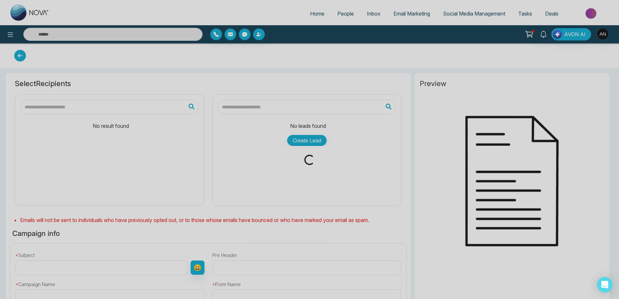
type input "**********"
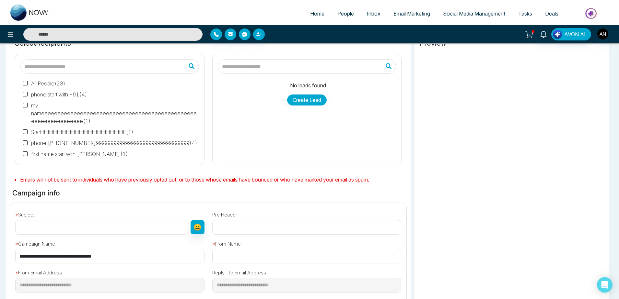
scroll to position [47, 0]
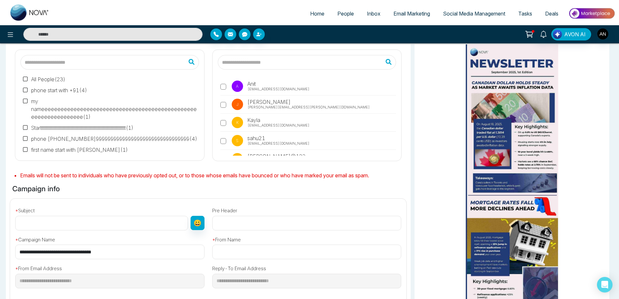
click at [225, 93] on label "A Anit anit@mmnovatech.com" at bounding box center [308, 88] width 176 height 15
drag, startPoint x: 137, startPoint y: 253, endPoint x: 0, endPoint y: 251, distance: 137.1
click at [15, 251] on input "**********" at bounding box center [109, 252] width 189 height 15
click at [30, 223] on input "text" at bounding box center [101, 223] width 173 height 15
paste input "**********"
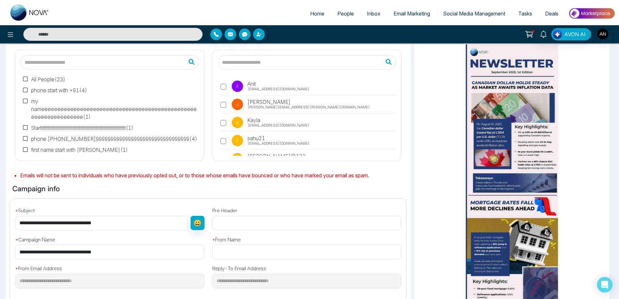
type input "**********"
click at [259, 257] on input "text" at bounding box center [306, 252] width 189 height 15
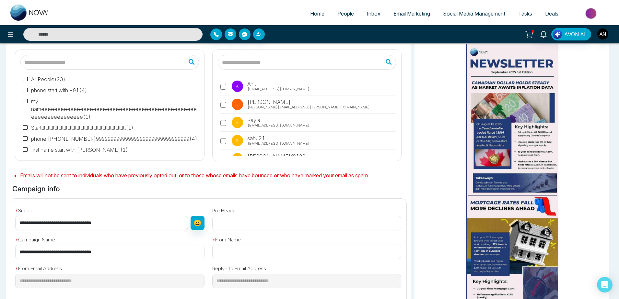
click at [259, 257] on input "text" at bounding box center [306, 252] width 189 height 15
click at [227, 253] on input "*******" at bounding box center [306, 252] width 189 height 15
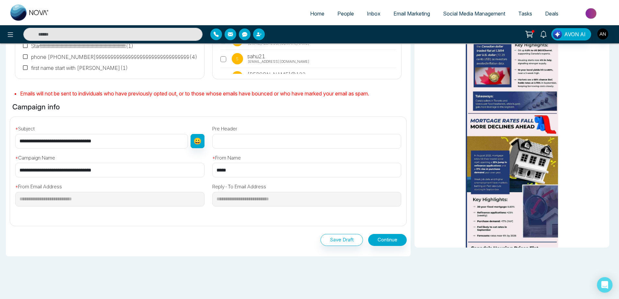
scroll to position [143, 0]
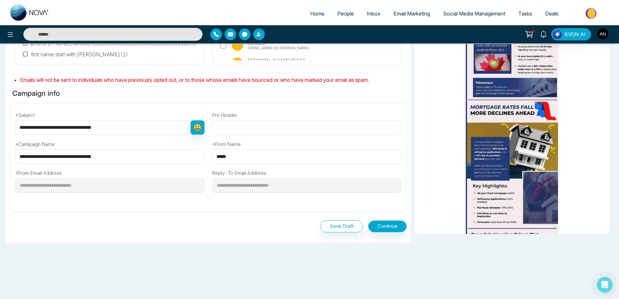
type input "*****"
click at [386, 232] on button "Continue" at bounding box center [387, 227] width 39 height 12
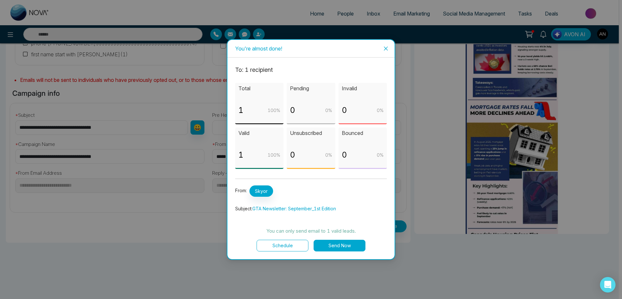
click at [292, 244] on button "Schedule" at bounding box center [283, 246] width 52 height 12
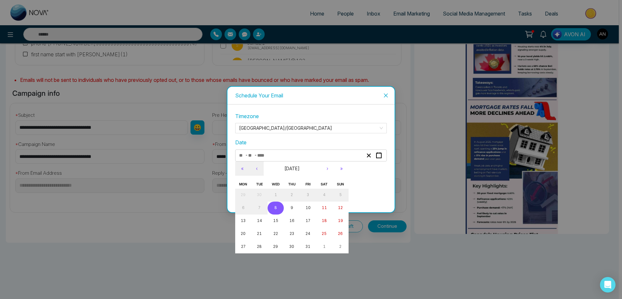
click at [263, 156] on input "number" at bounding box center [264, 155] width 14 height 9
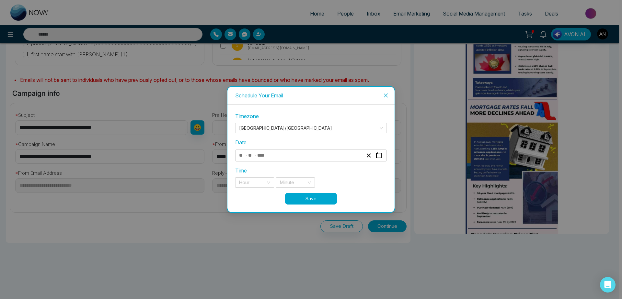
click at [276, 203] on div "Timezone Asia/Kolkata Date - - « ‹ October 2025 › » Mon Tue Wed Thu Fri Sat Sun…" at bounding box center [311, 158] width 152 height 92
click at [278, 158] on div "- -" at bounding box center [301, 155] width 126 height 9
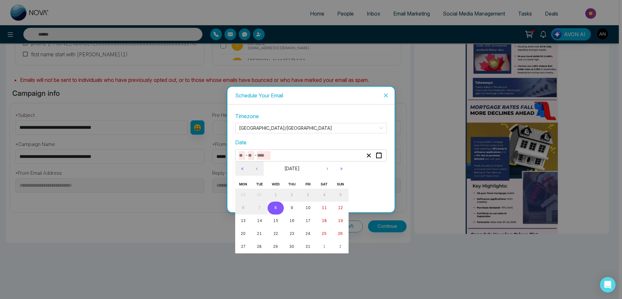
click at [278, 205] on button "8" at bounding box center [276, 208] width 16 height 13
type input "**"
type input "*"
type input "****"
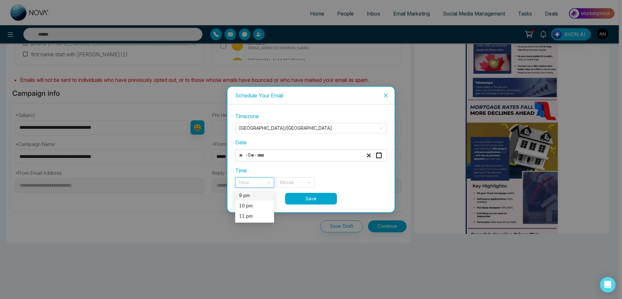
click at [262, 186] on input "search" at bounding box center [252, 183] width 27 height 10
click at [261, 200] on div "9 pm" at bounding box center [254, 196] width 39 height 10
click at [310, 182] on div "Minute" at bounding box center [295, 183] width 39 height 10
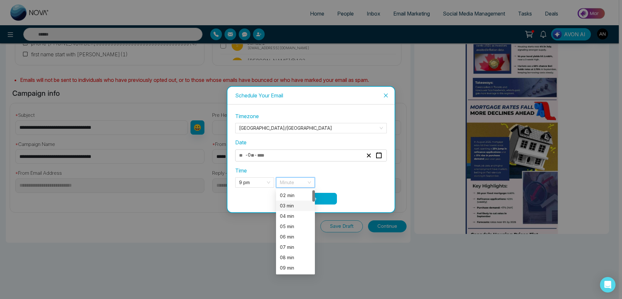
click at [290, 205] on div "03 min" at bounding box center [295, 206] width 31 height 7
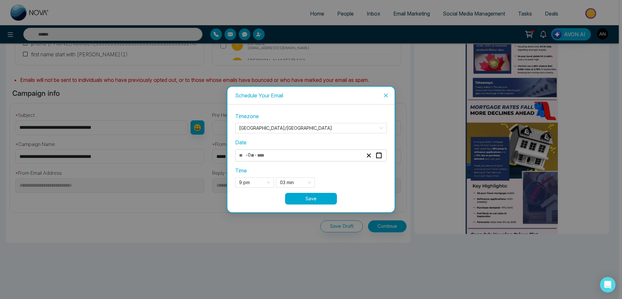
click at [329, 196] on button "Save" at bounding box center [311, 199] width 52 height 12
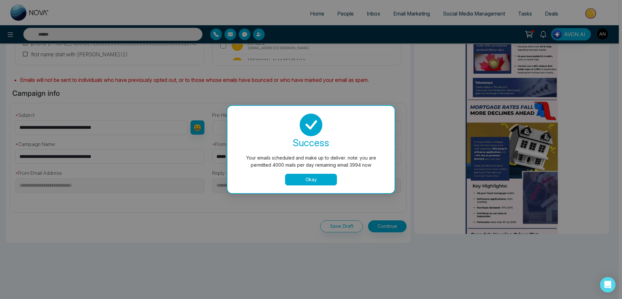
click at [325, 177] on button "Okay" at bounding box center [311, 180] width 52 height 12
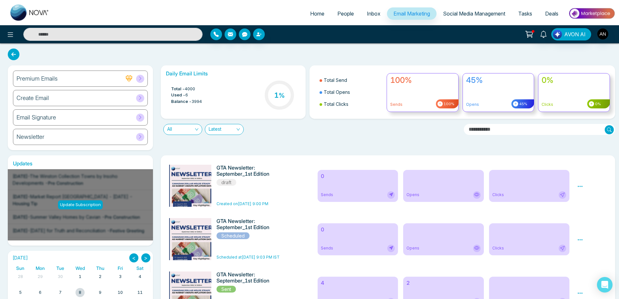
click at [120, 133] on div "Newsletter" at bounding box center [80, 137] width 135 height 16
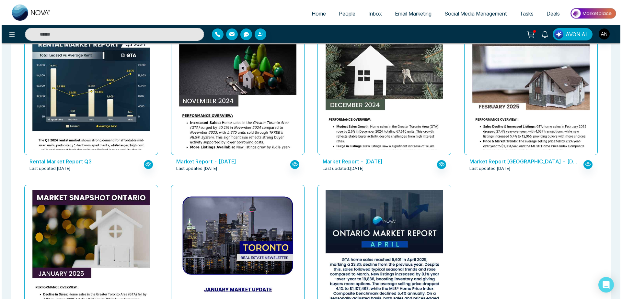
scroll to position [378, 0]
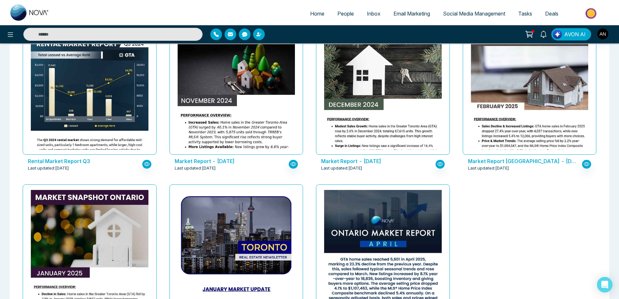
click at [400, 171] on div "Last updated: Jul 22, 2025" at bounding box center [376, 168] width 111 height 6
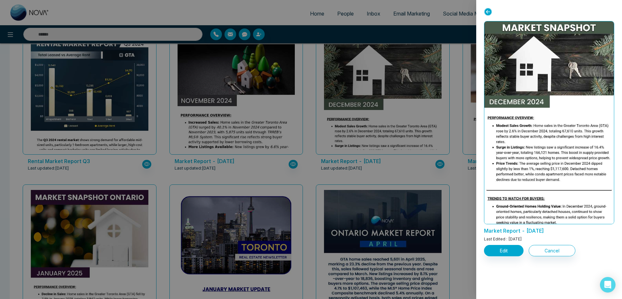
click at [389, 214] on div at bounding box center [311, 149] width 622 height 299
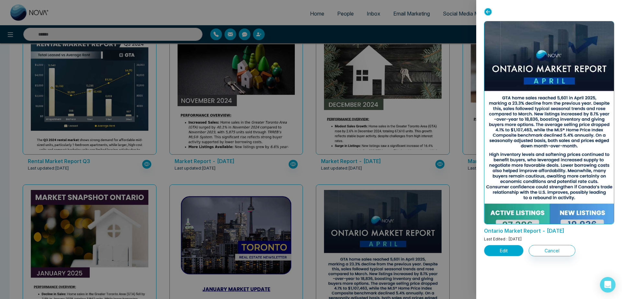
click at [512, 250] on button "Edit" at bounding box center [504, 250] width 40 height 11
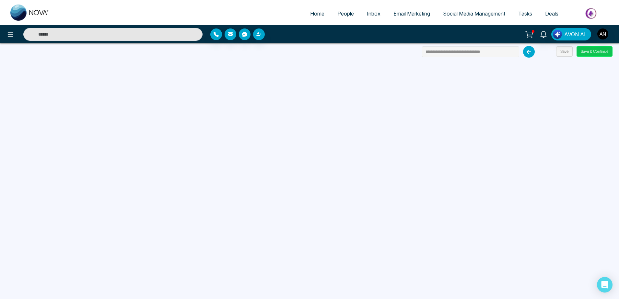
click at [589, 56] on button "Save & Continue" at bounding box center [594, 51] width 36 height 10
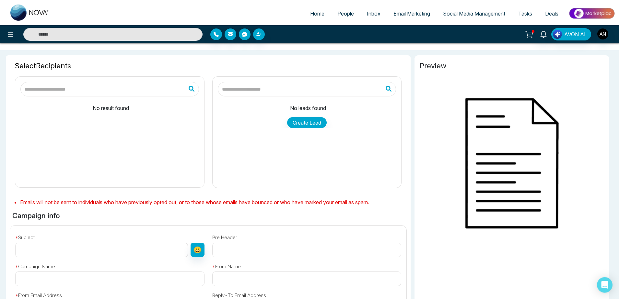
type input "**********"
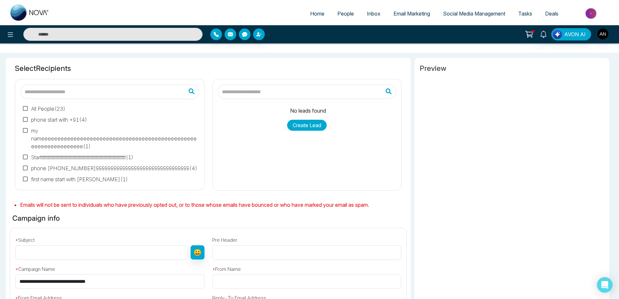
scroll to position [20, 0]
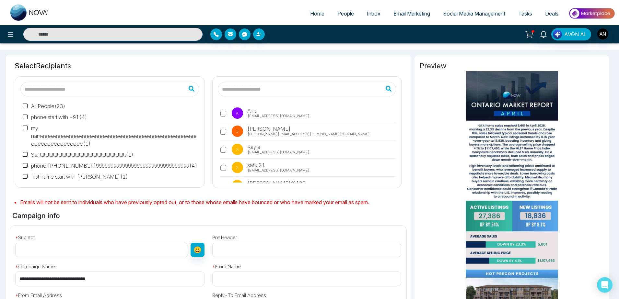
click at [244, 114] on span "A Anit anit@mmnovatech.com" at bounding box center [244, 113] width 27 height 9
click at [89, 243] on input "text" at bounding box center [101, 250] width 173 height 15
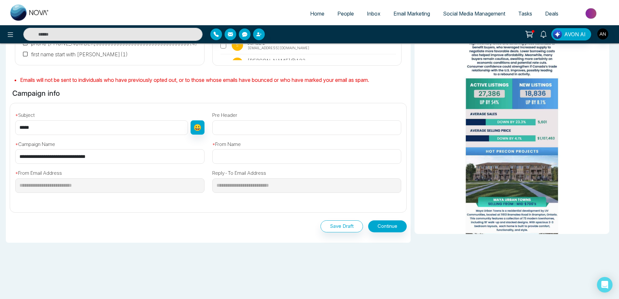
type input "*****"
click at [276, 155] on input "text" at bounding box center [306, 156] width 189 height 15
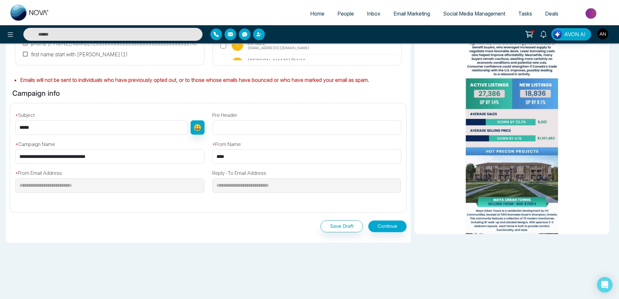
type input "****"
click at [376, 223] on button "Continue" at bounding box center [387, 227] width 39 height 12
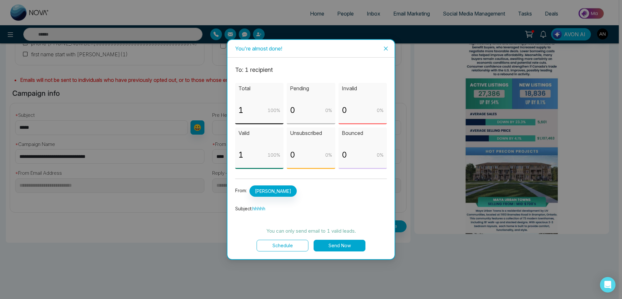
click at [287, 250] on button "Schedule" at bounding box center [283, 246] width 52 height 12
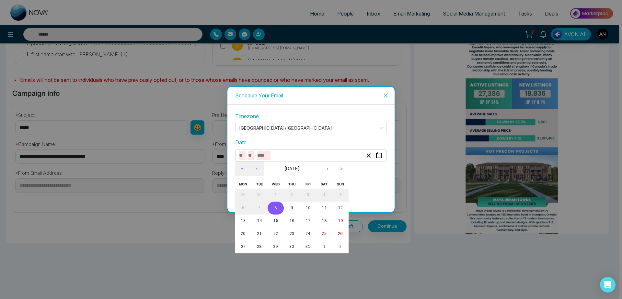
click at [268, 156] on input "number" at bounding box center [264, 155] width 14 height 9
click at [275, 206] on abbr "8" at bounding box center [275, 208] width 3 height 5
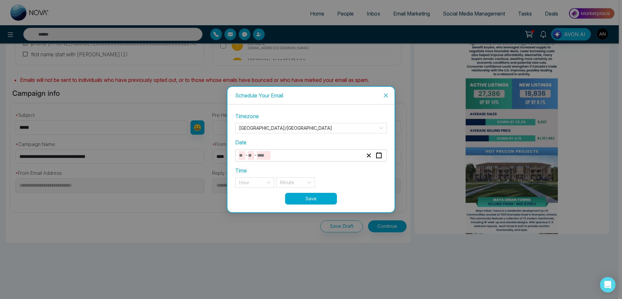
type input "**"
type input "*"
type input "****"
click at [271, 185] on div "Hour" at bounding box center [254, 183] width 39 height 10
click at [264, 210] on div "10 pm" at bounding box center [254, 206] width 39 height 10
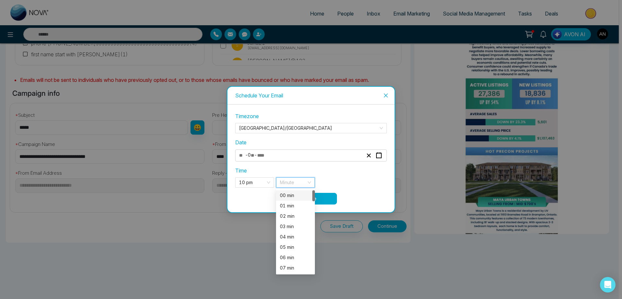
click at [298, 183] on input "search" at bounding box center [293, 183] width 27 height 10
click at [296, 204] on div "01 min" at bounding box center [295, 206] width 31 height 7
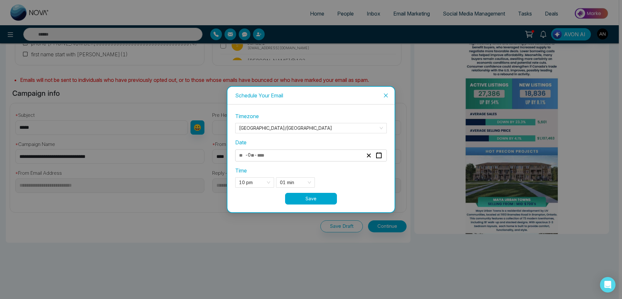
click at [328, 200] on button "Save" at bounding box center [311, 199] width 52 height 12
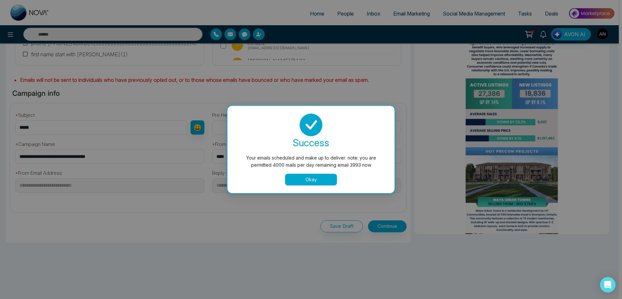
click at [311, 181] on button "Okay" at bounding box center [311, 180] width 52 height 12
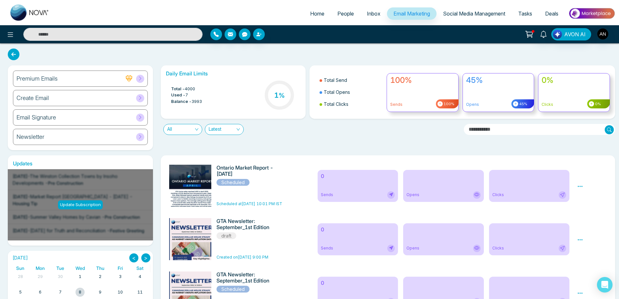
click at [582, 188] on icon at bounding box center [580, 187] width 6 height 6
click at [593, 199] on span "Unschedule" at bounding box center [595, 196] width 26 height 6
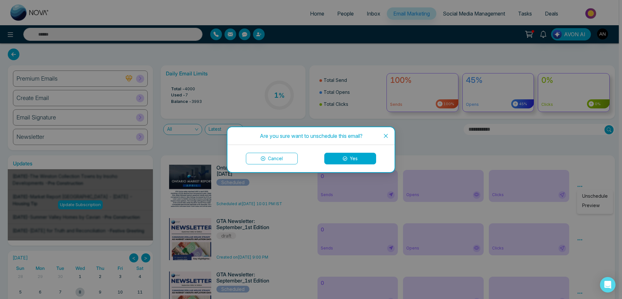
click at [362, 164] on button "Yes" at bounding box center [350, 159] width 52 height 12
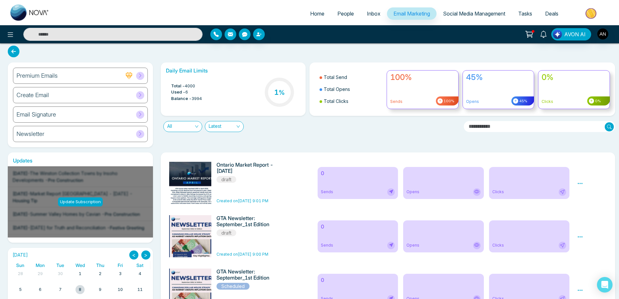
scroll to position [3, 0]
click at [471, 15] on span "Social Media Management" at bounding box center [474, 13] width 62 height 6
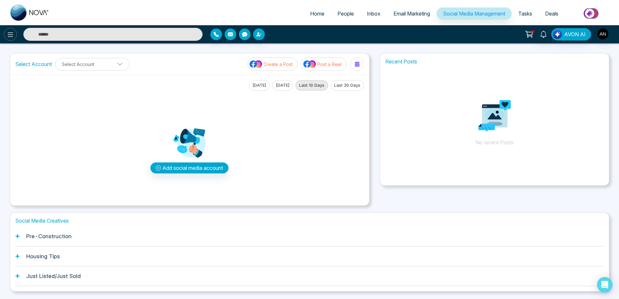
click at [11, 37] on icon at bounding box center [11, 34] width 6 height 5
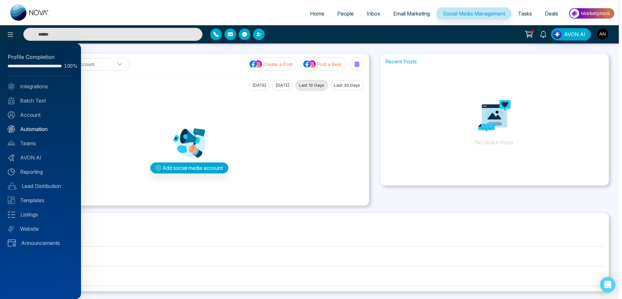
click at [41, 126] on link "Automation" at bounding box center [40, 129] width 65 height 8
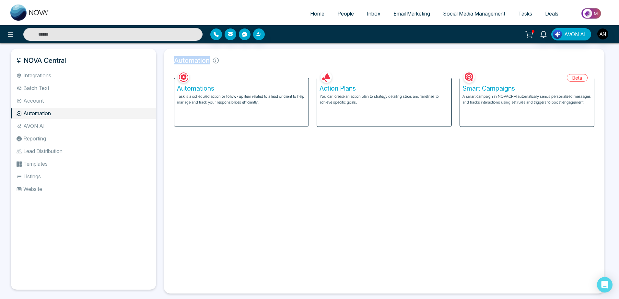
drag, startPoint x: 171, startPoint y: 60, endPoint x: 263, endPoint y: 61, distance: 92.4
click at [263, 61] on h5 "Automation" at bounding box center [384, 61] width 430 height 14
click at [281, 90] on h5 "Automations" at bounding box center [241, 89] width 129 height 8
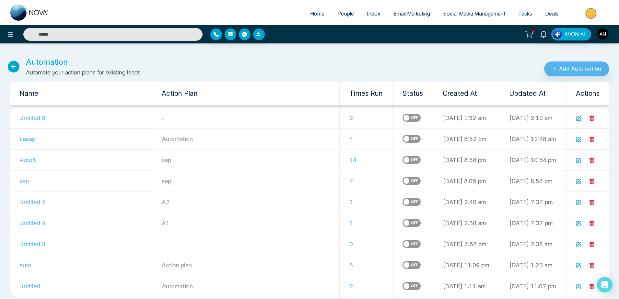
click at [591, 116] on icon at bounding box center [591, 119] width 5 height 6
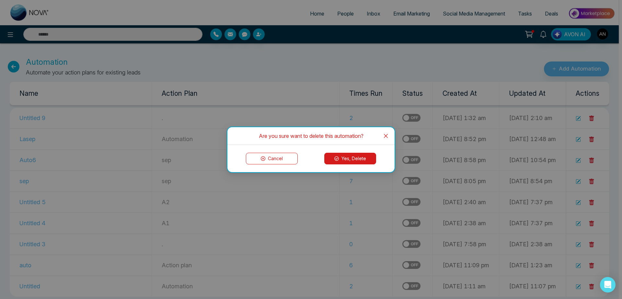
click at [355, 159] on button "Yes, Delete" at bounding box center [350, 159] width 52 height 12
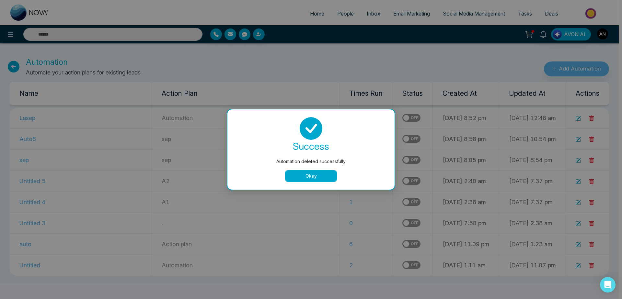
click at [312, 178] on button "Okay" at bounding box center [311, 176] width 52 height 12
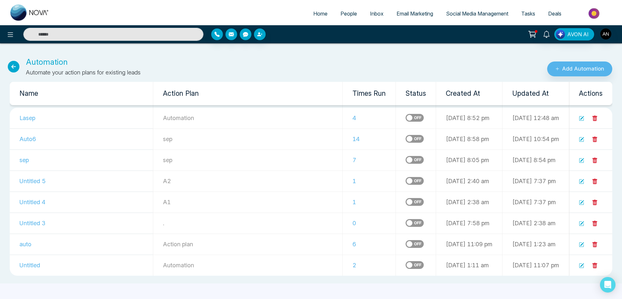
click at [595, 120] on icon at bounding box center [595, 119] width 5 height 6
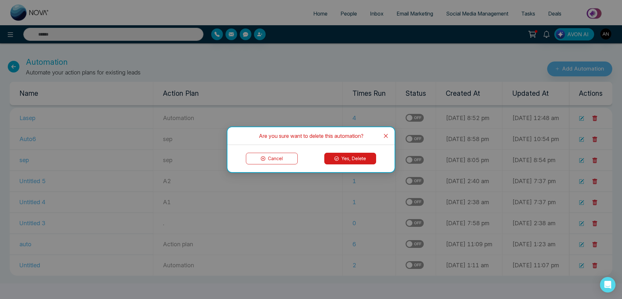
click at [274, 156] on button "Cancel" at bounding box center [272, 159] width 52 height 12
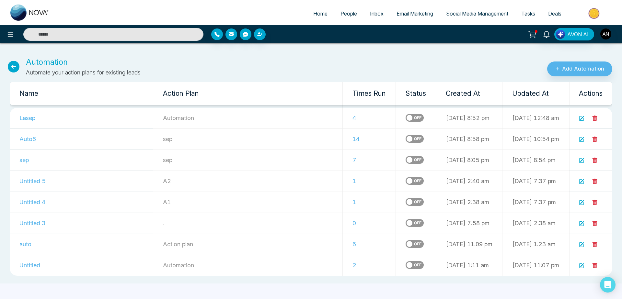
click at [596, 139] on icon at bounding box center [595, 140] width 5 height 6
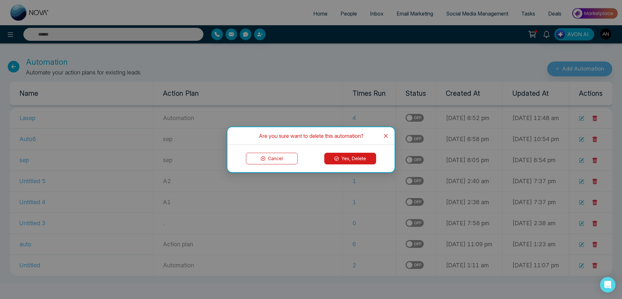
click at [331, 158] on button "Yes, Delete" at bounding box center [350, 159] width 52 height 12
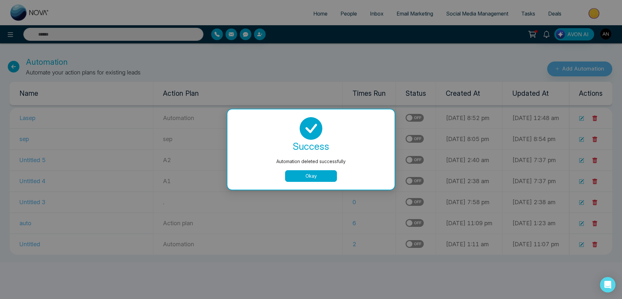
click at [324, 163] on div "Automation deleted successfully" at bounding box center [310, 161] width 141 height 7
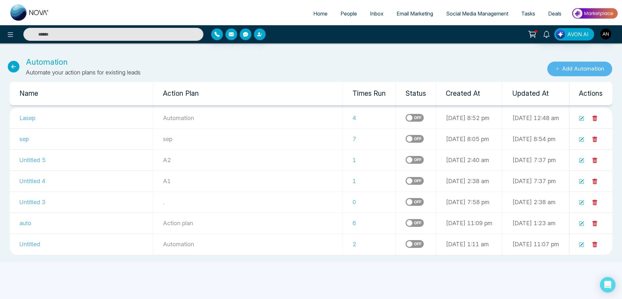
click at [584, 66] on button "Add Automation" at bounding box center [579, 69] width 65 height 15
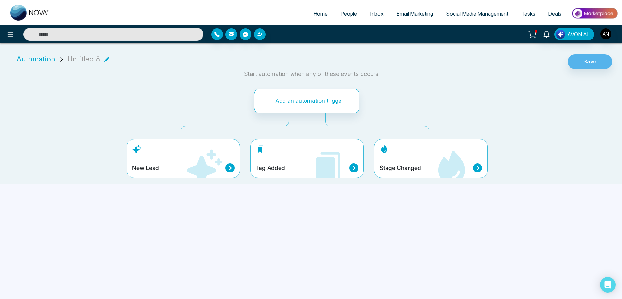
click at [438, 165] on icon at bounding box center [451, 168] width 39 height 39
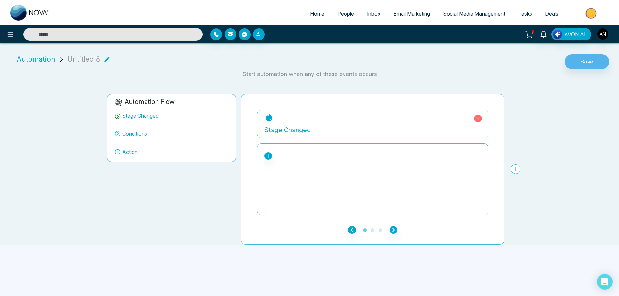
scroll to position [3, 0]
click at [267, 154] on icon at bounding box center [268, 156] width 5 height 5
click at [284, 193] on div "Pending" at bounding box center [295, 197] width 50 height 8
click at [394, 226] on icon "button" at bounding box center [394, 230] width 8 height 8
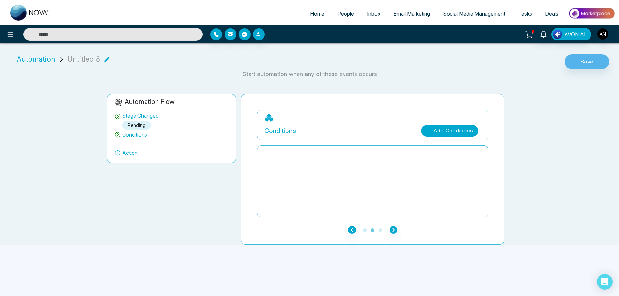
click at [444, 125] on link "Add Conditions" at bounding box center [449, 131] width 57 height 12
click at [456, 142] on input "search" at bounding box center [457, 147] width 52 height 10
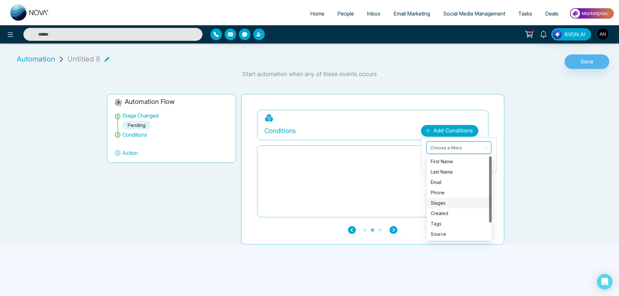
click at [443, 200] on div "Stages" at bounding box center [459, 203] width 57 height 7
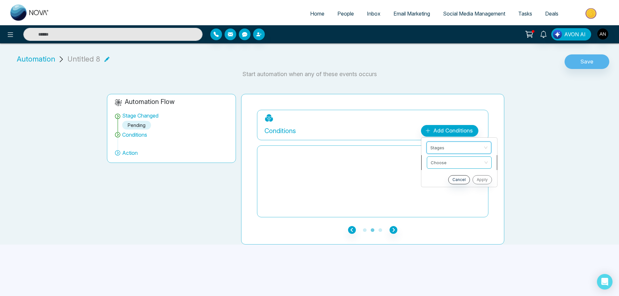
click at [441, 159] on input "search" at bounding box center [457, 162] width 52 height 10
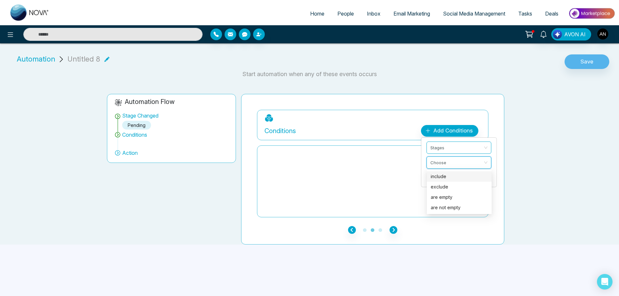
click at [441, 177] on div "include" at bounding box center [459, 176] width 65 height 10
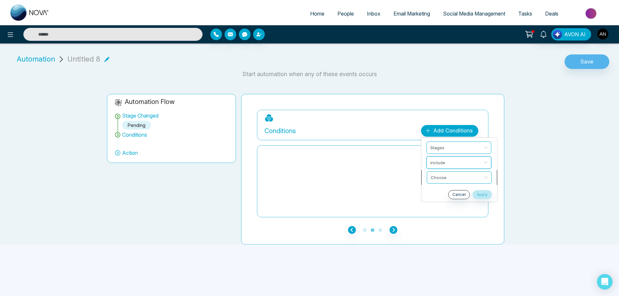
click at [447, 174] on input "search" at bounding box center [457, 177] width 52 height 10
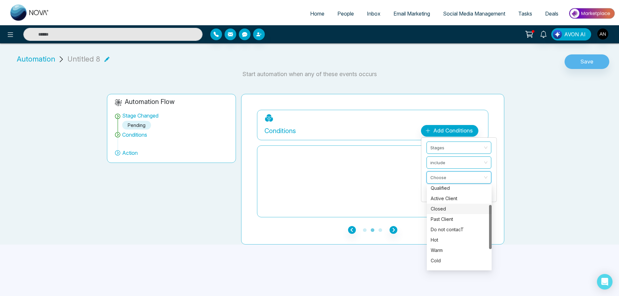
scroll to position [35, 0]
click at [438, 238] on div "Hot" at bounding box center [459, 239] width 57 height 7
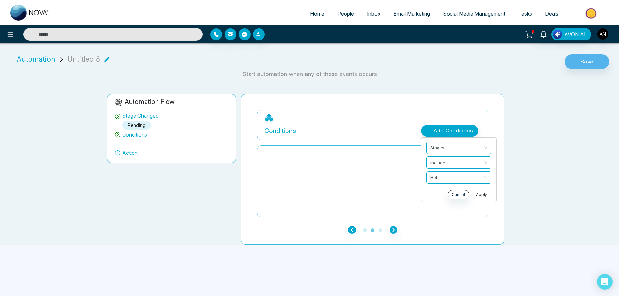
click at [485, 191] on button "Apply" at bounding box center [481, 194] width 19 height 9
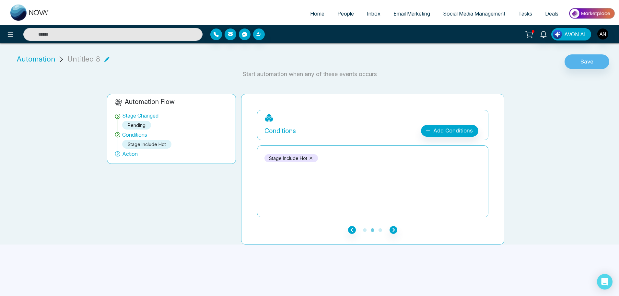
scroll to position [73, 0]
click at [390, 227] on icon "button" at bounding box center [394, 230] width 8 height 8
click at [433, 122] on div "Action Add Action Plan" at bounding box center [372, 129] width 216 height 14
click at [440, 131] on div "Add Action Plan" at bounding box center [451, 131] width 41 height 8
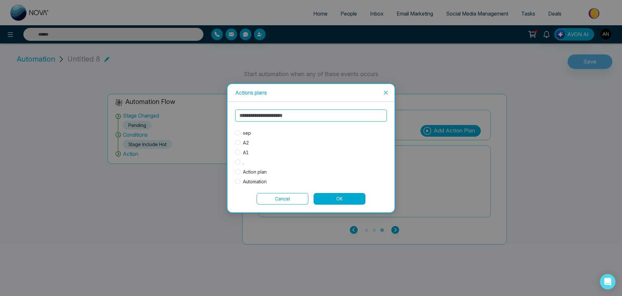
click at [247, 172] on span "Action plan" at bounding box center [254, 172] width 29 height 7
click at [336, 204] on button "OK" at bounding box center [340, 199] width 52 height 12
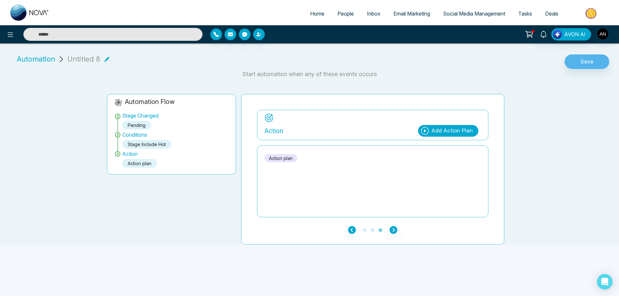
scroll to position [0, 0]
click at [106, 57] on icon at bounding box center [106, 58] width 5 height 5
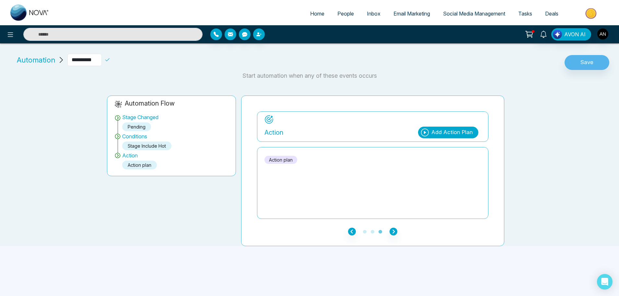
drag, startPoint x: 103, startPoint y: 61, endPoint x: 68, endPoint y: 56, distance: 35.3
click at [68, 56] on input "**********" at bounding box center [84, 60] width 34 height 12
type input "***"
click at [110, 59] on icon at bounding box center [107, 60] width 6 height 6
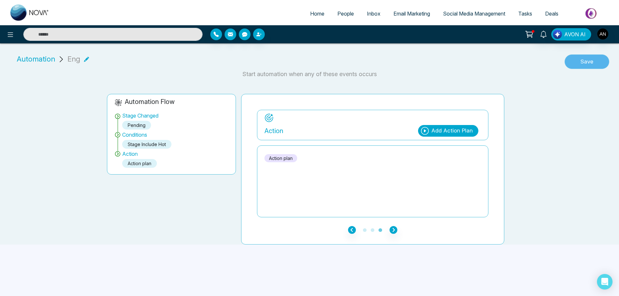
click at [587, 69] on button "Save" at bounding box center [586, 61] width 45 height 15
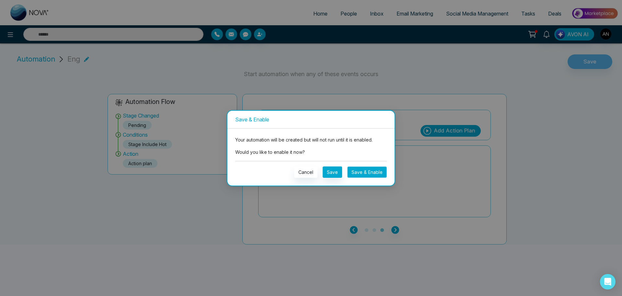
click at [375, 176] on button "Save & Enable" at bounding box center [367, 172] width 40 height 11
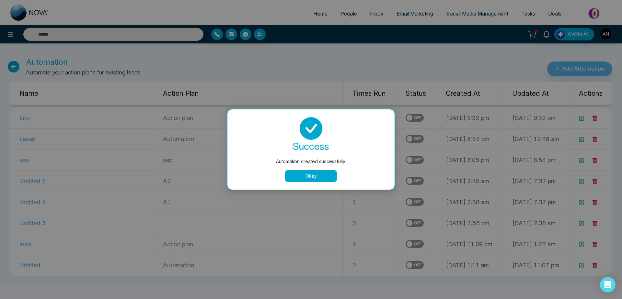
click at [315, 174] on button "Okay" at bounding box center [311, 176] width 52 height 12
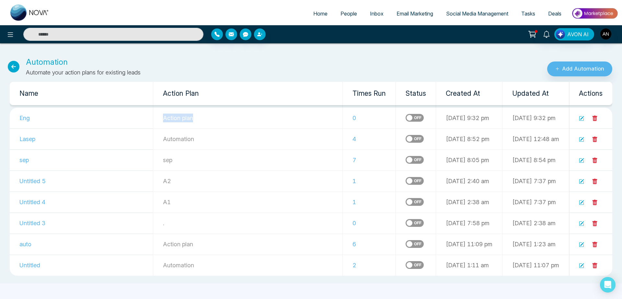
drag, startPoint x: 146, startPoint y: 119, endPoint x: 228, endPoint y: 112, distance: 81.6
click at [228, 112] on td "Action plan" at bounding box center [248, 118] width 190 height 21
click at [343, 17] on link "People" at bounding box center [348, 13] width 29 height 12
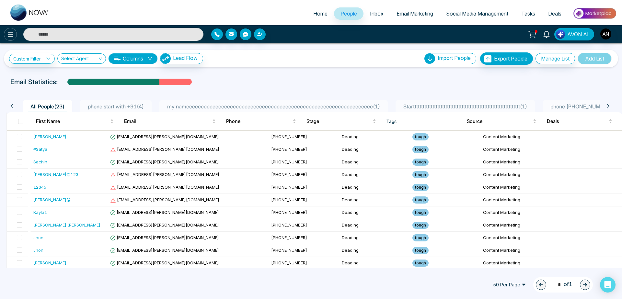
click at [7, 35] on icon at bounding box center [10, 35] width 8 height 8
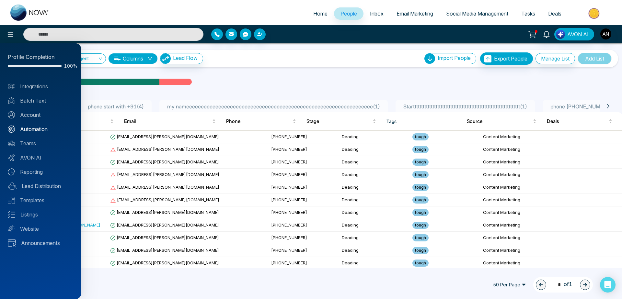
click at [39, 126] on link "Automation" at bounding box center [40, 129] width 65 height 8
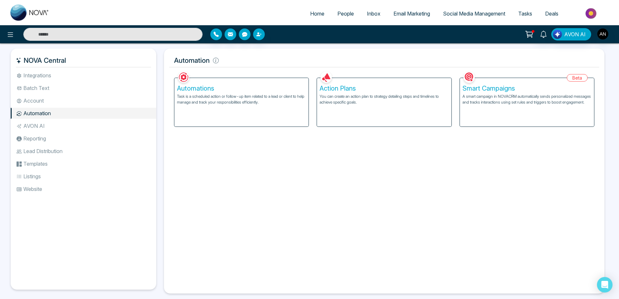
click at [523, 86] on h5 "Smart Campaigns" at bounding box center [526, 89] width 129 height 8
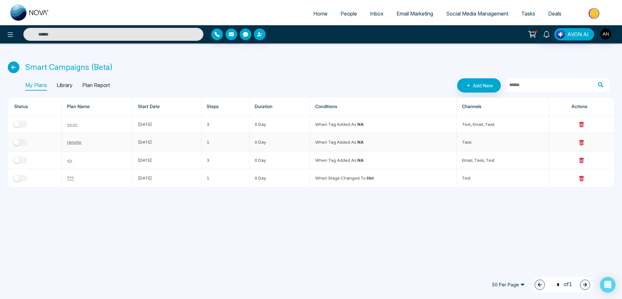
click at [71, 145] on link "remote" at bounding box center [74, 142] width 14 height 5
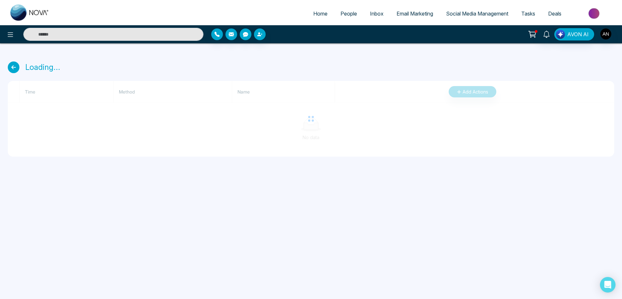
click at [11, 67] on icon at bounding box center [14, 68] width 12 height 12
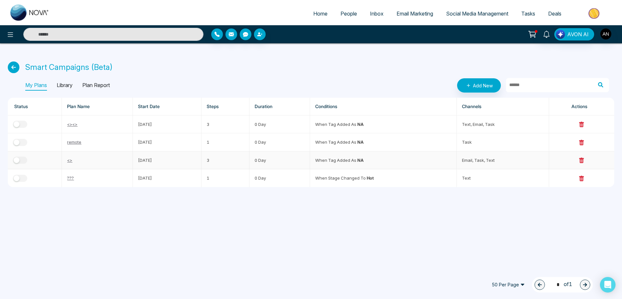
click at [68, 161] on link "<>" at bounding box center [69, 160] width 5 height 5
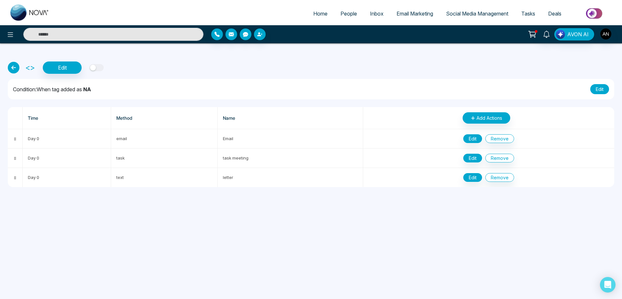
click at [598, 90] on button "Edit" at bounding box center [599, 89] width 19 height 10
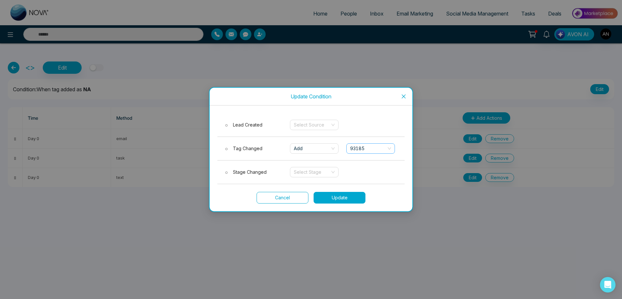
click at [371, 148] on span "93185" at bounding box center [370, 149] width 41 height 10
click at [311, 175] on input "search" at bounding box center [312, 173] width 36 height 10
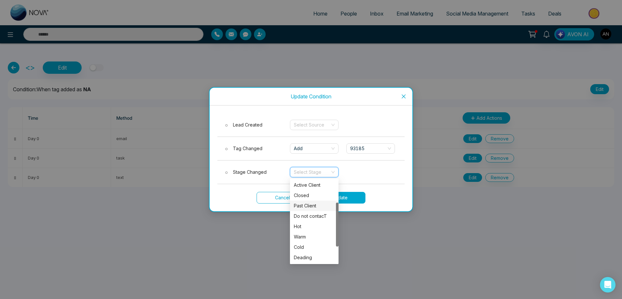
scroll to position [42, 0]
click at [299, 225] on div "Hot" at bounding box center [314, 226] width 41 height 7
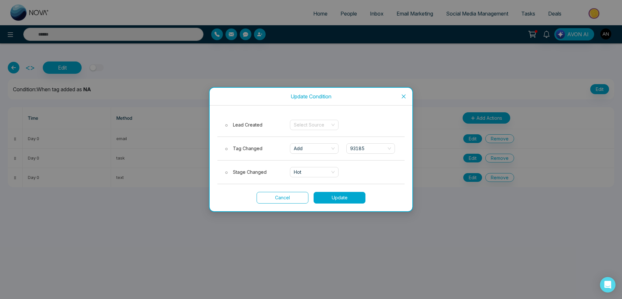
click at [233, 180] on div "Stage Changed Hot" at bounding box center [310, 173] width 187 height 24
click at [233, 175] on label "Stage Changed" at bounding box center [257, 172] width 65 height 7
click at [337, 199] on button "Update" at bounding box center [340, 198] width 52 height 12
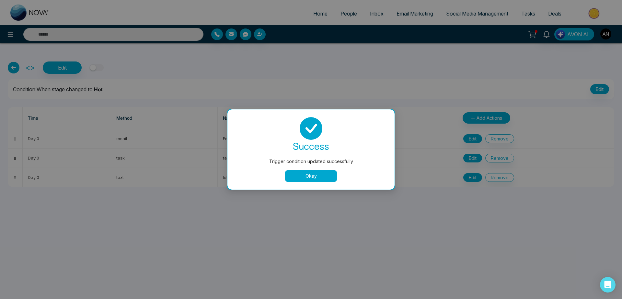
click at [312, 178] on button "Okay" at bounding box center [311, 176] width 52 height 12
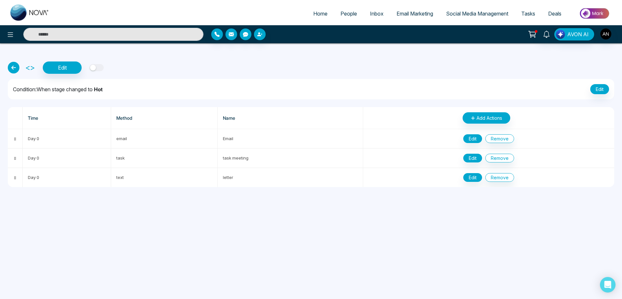
click at [90, 70] on div "<> Edit" at bounding box center [311, 68] width 607 height 12
click at [104, 68] on div "<> Edit" at bounding box center [311, 68] width 607 height 12
click at [97, 67] on button "button" at bounding box center [96, 67] width 14 height 7
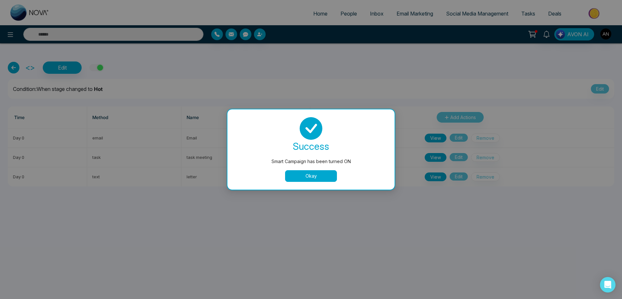
click at [295, 177] on button "Okay" at bounding box center [311, 176] width 52 height 12
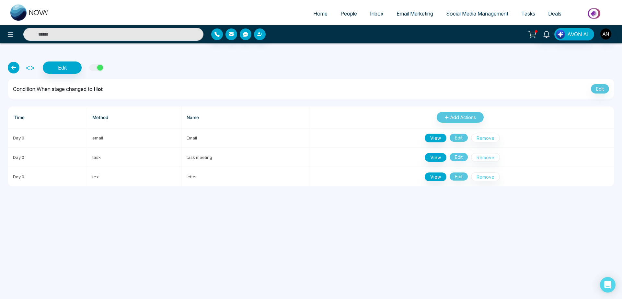
click at [13, 64] on icon at bounding box center [14, 68] width 12 height 12
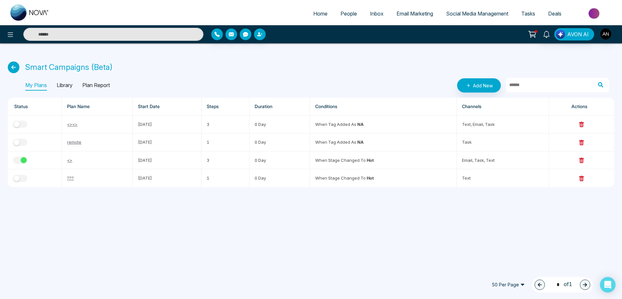
click at [11, 66] on icon at bounding box center [14, 68] width 12 height 12
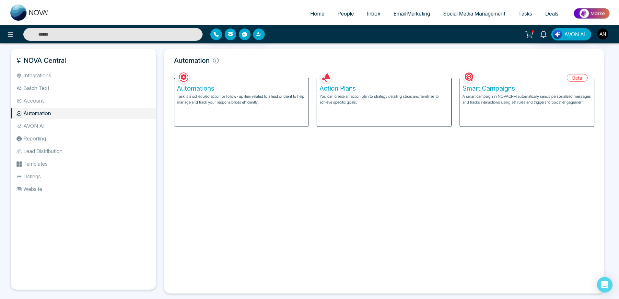
click at [344, 13] on span "People" at bounding box center [345, 13] width 17 height 6
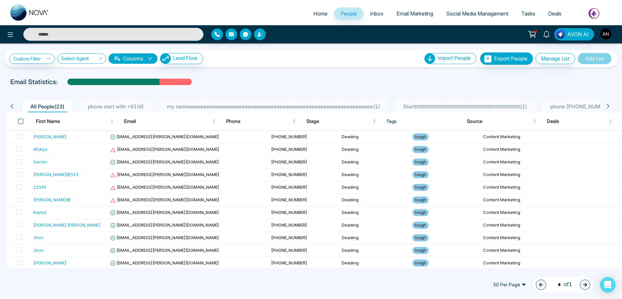
click at [21, 122] on span at bounding box center [20, 121] width 5 height 5
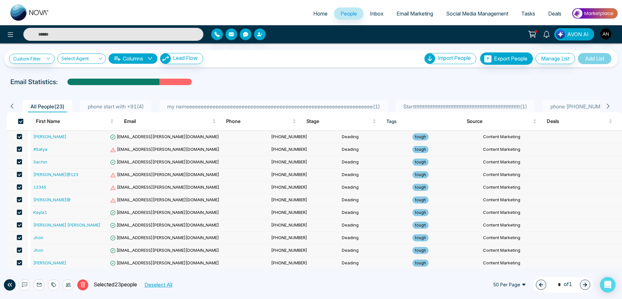
click at [18, 122] on span at bounding box center [20, 121] width 5 height 5
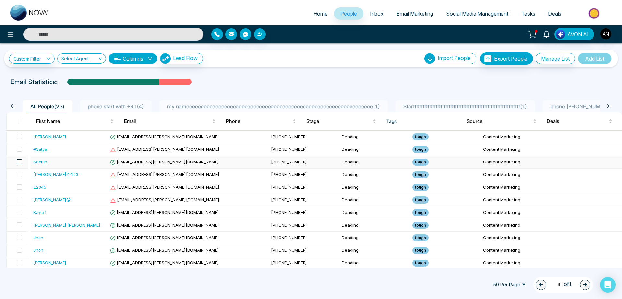
scroll to position [154, 0]
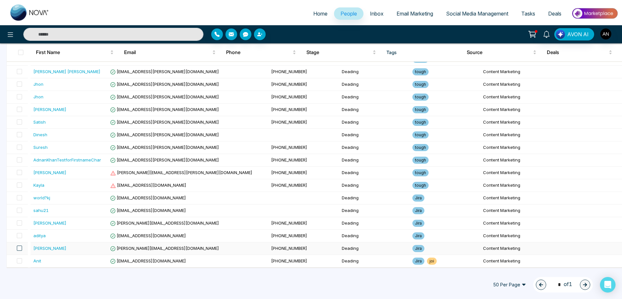
click at [19, 251] on span at bounding box center [19, 248] width 5 height 5
click at [19, 262] on span at bounding box center [19, 261] width 5 height 5
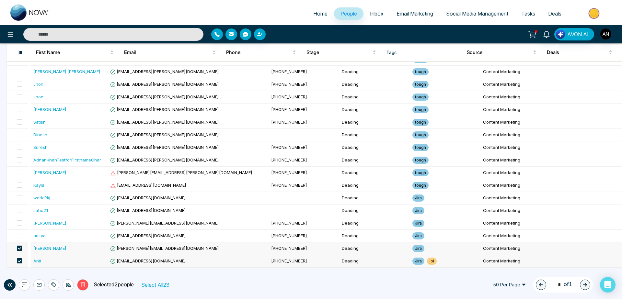
click at [65, 287] on div at bounding box center [68, 285] width 11 height 11
click at [65, 252] on link "Update Stage" at bounding box center [56, 250] width 30 height 6
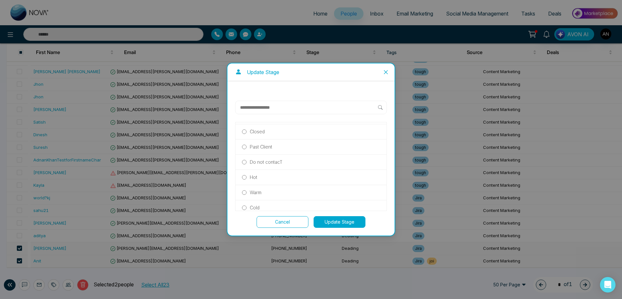
scroll to position [79, 0]
click at [260, 176] on label "Hot" at bounding box center [311, 172] width 138 height 7
click at [334, 225] on button "Update Stage" at bounding box center [340, 222] width 52 height 12
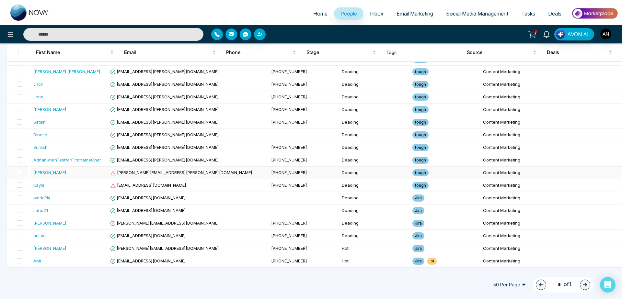
click at [339, 169] on td "Deading" at bounding box center [374, 173] width 71 height 13
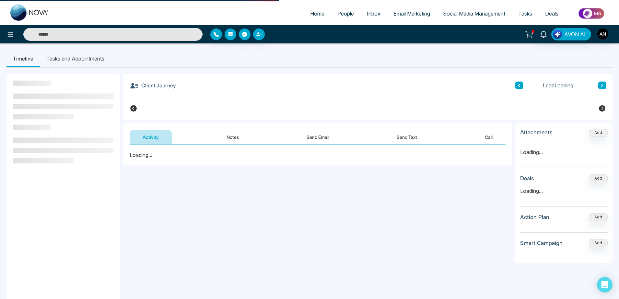
click at [315, 16] on span "Home" at bounding box center [317, 13] width 14 height 6
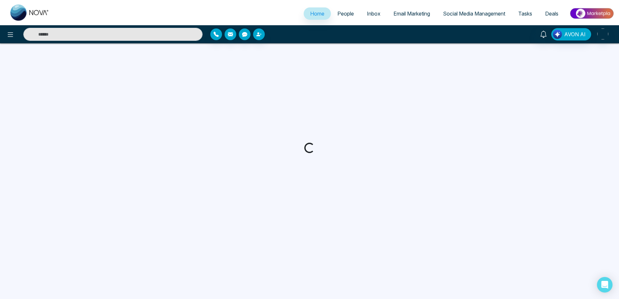
click at [315, 16] on span "Home" at bounding box center [317, 13] width 14 height 6
select select "*"
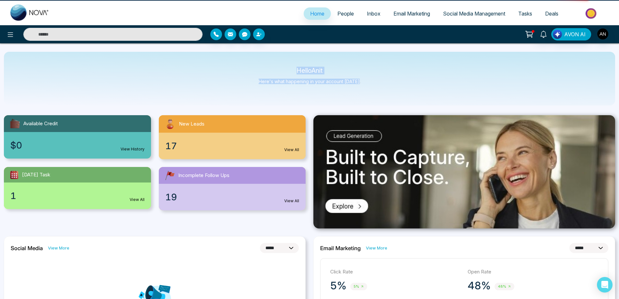
drag, startPoint x: 285, startPoint y: 67, endPoint x: 380, endPoint y: 87, distance: 96.3
click at [380, 87] on div "Hello Anit Here's what happening in your account [DATE]." at bounding box center [309, 79] width 611 height 54
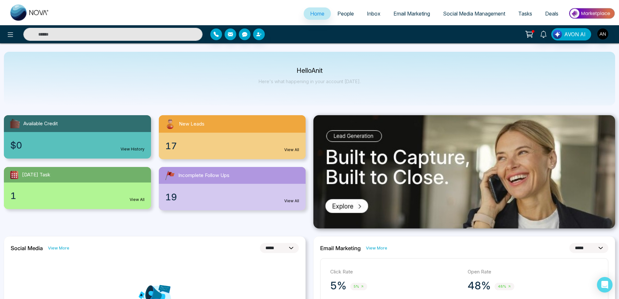
select select "*"
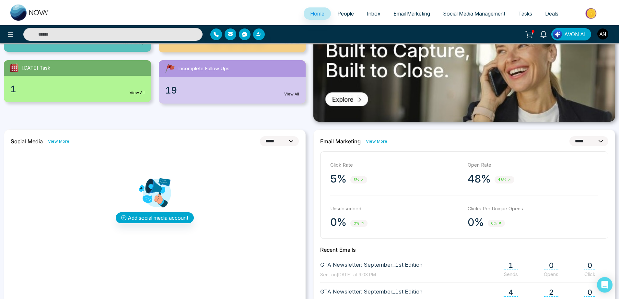
scroll to position [112, 0]
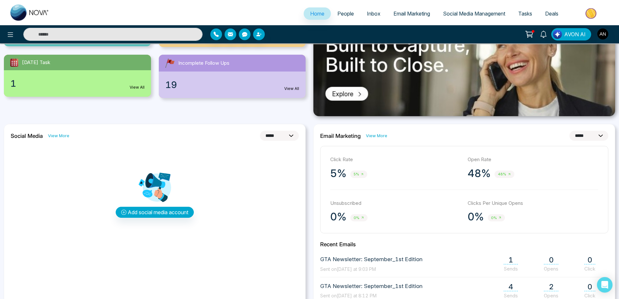
click at [62, 141] on div "**********" at bounding box center [155, 136] width 288 height 10
click at [62, 138] on link "View More" at bounding box center [58, 136] width 21 height 6
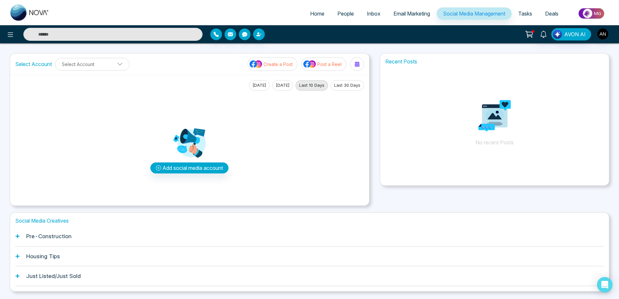
click at [310, 12] on span "Home" at bounding box center [317, 13] width 14 height 6
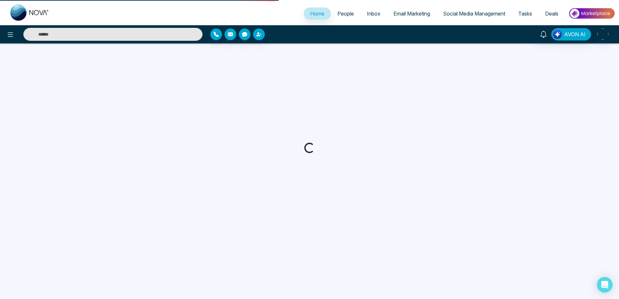
select select "*"
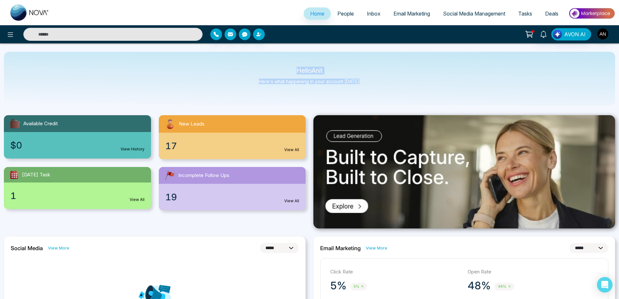
drag, startPoint x: 281, startPoint y: 63, endPoint x: 383, endPoint y: 89, distance: 105.6
click at [383, 89] on div "Hello Anit Here's what happening in your account [DATE]." at bounding box center [309, 79] width 611 height 54
drag, startPoint x: 383, startPoint y: 89, endPoint x: 282, endPoint y: 67, distance: 104.2
click at [282, 67] on div "Hello Anit Here's what happening in your account [DATE]." at bounding box center [309, 79] width 611 height 54
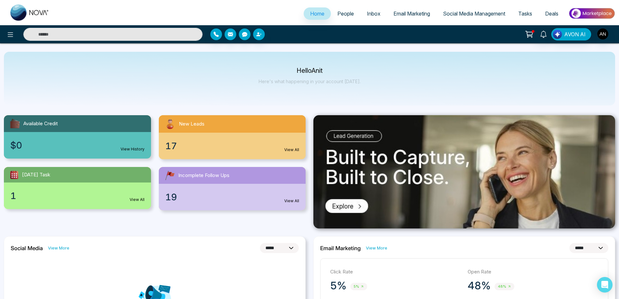
click at [282, 67] on div "Hello Anit Here's what happening in your account [DATE]." at bounding box center [309, 79] width 611 height 54
drag, startPoint x: 282, startPoint y: 67, endPoint x: 411, endPoint y: 91, distance: 131.5
click at [411, 91] on div "Hello Anit Here's what happening in your account [DATE]." at bounding box center [309, 79] width 611 height 54
click at [11, 36] on icon at bounding box center [10, 35] width 8 height 8
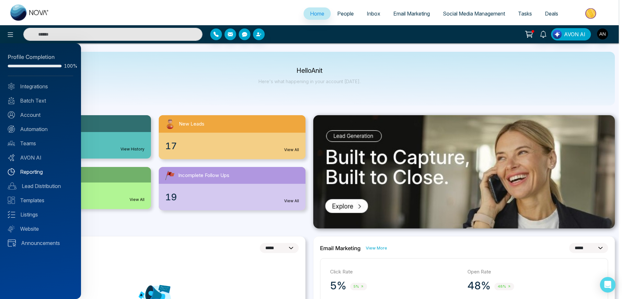
click at [31, 169] on link "Reporting" at bounding box center [40, 172] width 65 height 8
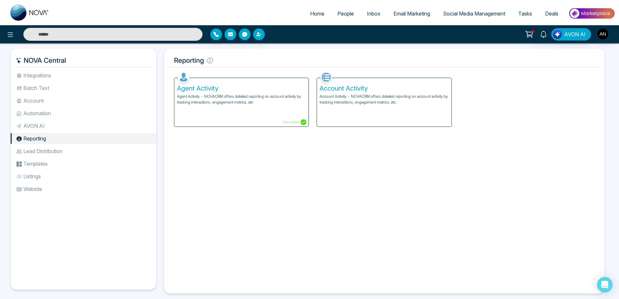
click at [395, 99] on p "Account Activity - NOVACRM offers detailed reporting on account activity by tra…" at bounding box center [384, 100] width 129 height 12
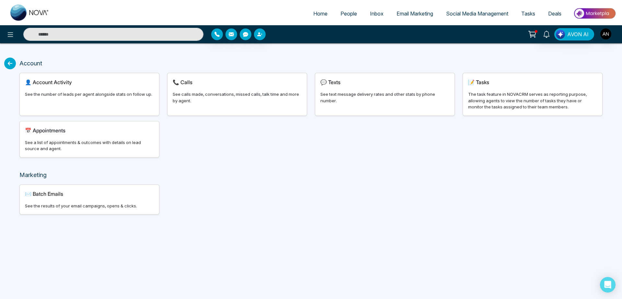
click at [122, 92] on div "See the number of leads per agent alongside stats on follow up." at bounding box center [89, 94] width 129 height 6
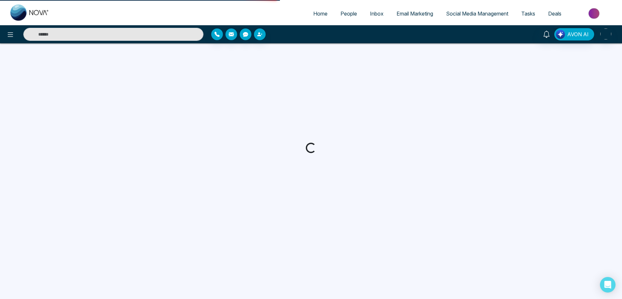
select select "***"
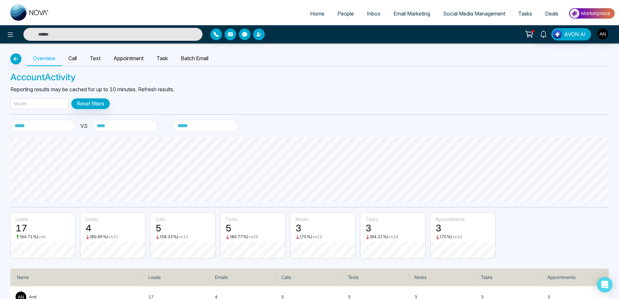
click at [39, 108] on div "Month" at bounding box center [39, 104] width 58 height 11
click at [62, 98] on div "**********" at bounding box center [309, 180] width 619 height 275
click at [54, 101] on div "Month" at bounding box center [39, 104] width 58 height 11
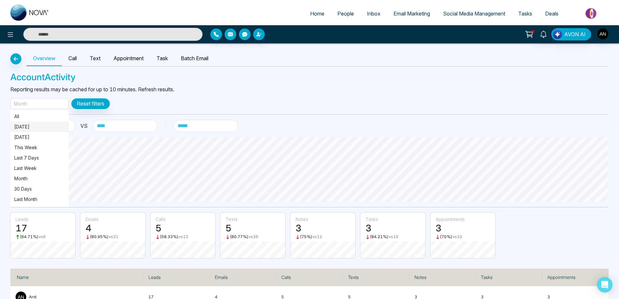
click at [34, 125] on p "[DATE]" at bounding box center [39, 126] width 51 height 7
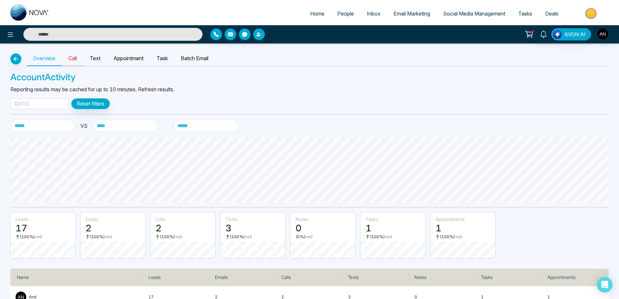
click at [80, 62] on link "Call" at bounding box center [72, 58] width 21 height 15
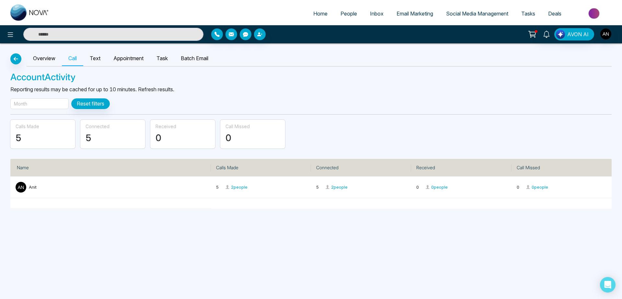
click at [55, 102] on div "Month" at bounding box center [39, 104] width 58 height 11
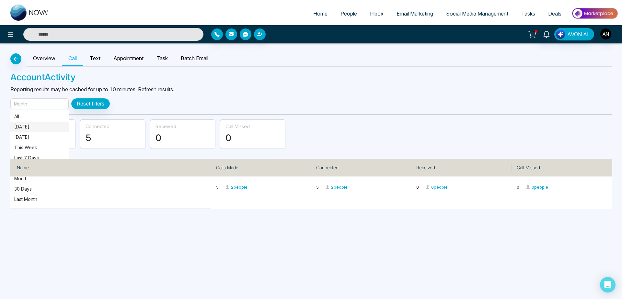
click at [46, 131] on span "[DATE]" at bounding box center [39, 127] width 58 height 10
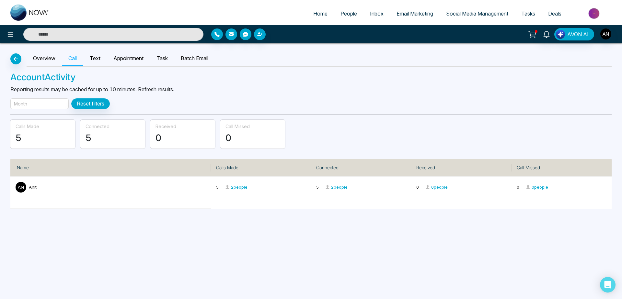
click at [39, 103] on div "Month" at bounding box center [39, 104] width 58 height 11
click at [27, 123] on span "[DATE]" at bounding box center [39, 127] width 58 height 10
click at [35, 102] on div "Month" at bounding box center [39, 104] width 58 height 11
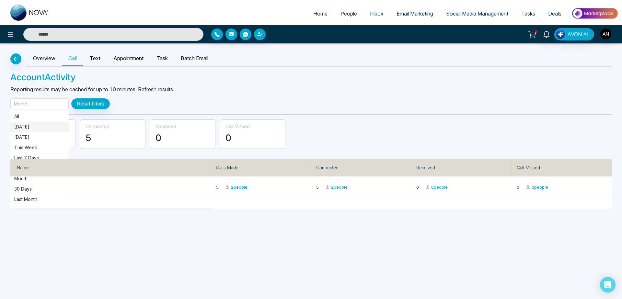
click at [37, 130] on p "[DATE]" at bounding box center [39, 126] width 51 height 7
click at [98, 57] on link "Text" at bounding box center [95, 58] width 24 height 15
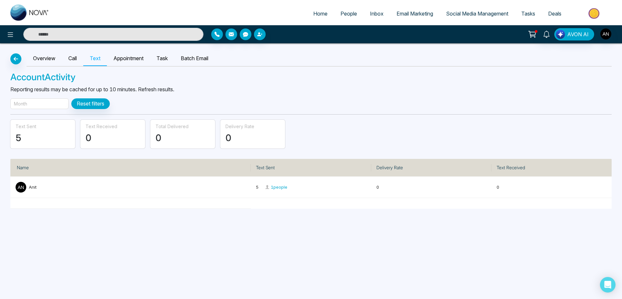
click at [52, 106] on div "Month" at bounding box center [39, 104] width 58 height 11
click at [46, 104] on div "Month" at bounding box center [39, 104] width 58 height 11
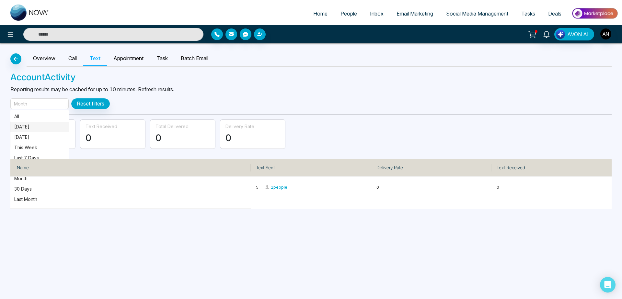
click at [37, 130] on p "[DATE]" at bounding box center [39, 126] width 51 height 7
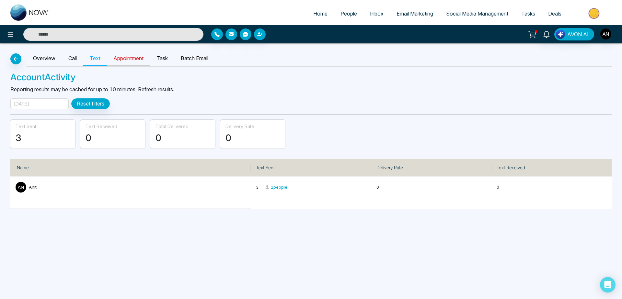
click at [134, 57] on link "Appointment" at bounding box center [128, 58] width 43 height 15
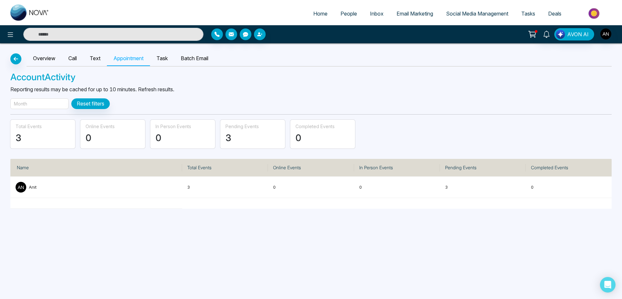
click at [54, 104] on div "Month" at bounding box center [39, 104] width 58 height 11
click at [45, 129] on p "[DATE]" at bounding box center [39, 126] width 51 height 7
click at [162, 57] on link "Task" at bounding box center [162, 58] width 24 height 15
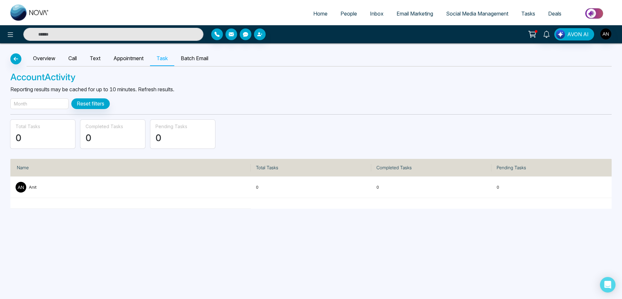
click at [45, 105] on div "Month" at bounding box center [39, 104] width 58 height 11
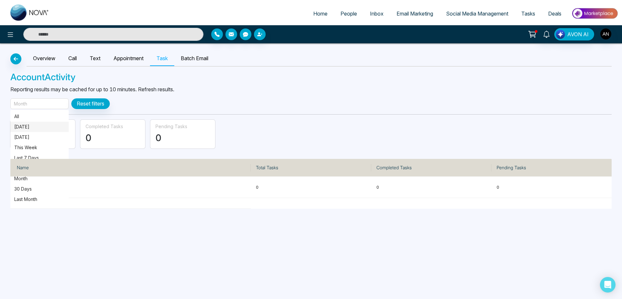
click at [34, 123] on span "[DATE]" at bounding box center [39, 127] width 58 height 10
click at [50, 108] on div "Month" at bounding box center [39, 104] width 58 height 11
click at [39, 127] on p "[DATE]" at bounding box center [39, 126] width 51 height 7
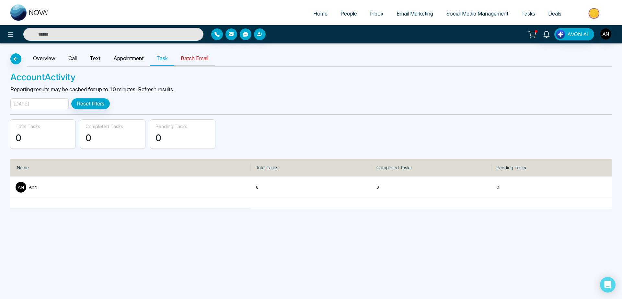
click at [185, 65] on link "Batch Email" at bounding box center [194, 58] width 41 height 15
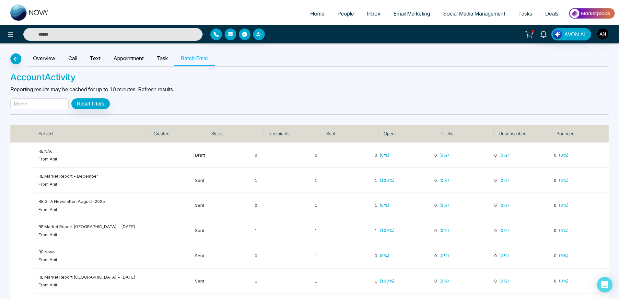
click at [44, 104] on div "Month" at bounding box center [39, 104] width 58 height 11
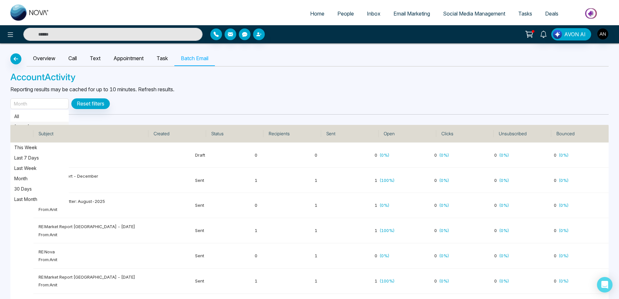
click at [35, 123] on p "[DATE]" at bounding box center [39, 126] width 51 height 7
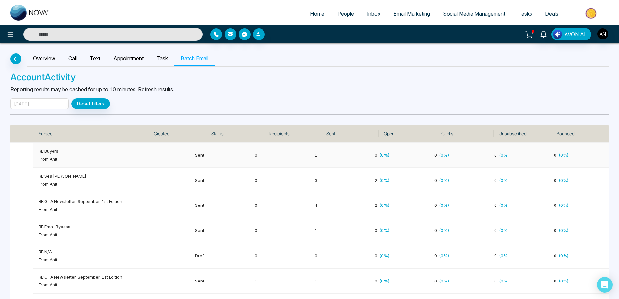
click at [44, 148] on td "RE: Buyers From: Anit" at bounding box center [93, 155] width 120 height 25
click at [59, 157] on p "From: Anit" at bounding box center [93, 159] width 109 height 6
click at [143, 189] on td "RE: [PERSON_NAME] From: Anit" at bounding box center [93, 180] width 120 height 25
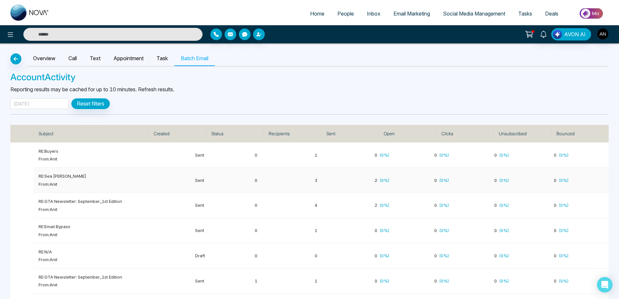
click at [232, 180] on p "Sent" at bounding box center [220, 180] width 50 height 6
click at [462, 13] on span "Social Media Management" at bounding box center [474, 13] width 62 height 6
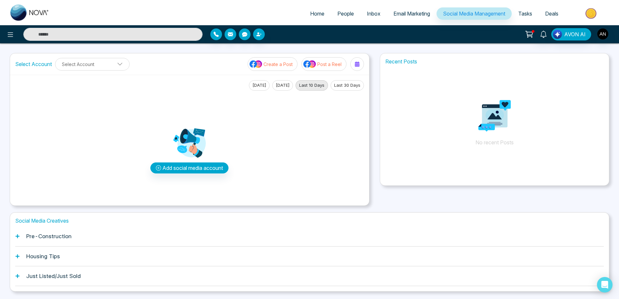
click at [308, 24] on div "Home People Inbox Email Marketing Social Media Management Tasks Deals" at bounding box center [309, 12] width 619 height 25
